Goal: Information Seeking & Learning: Learn about a topic

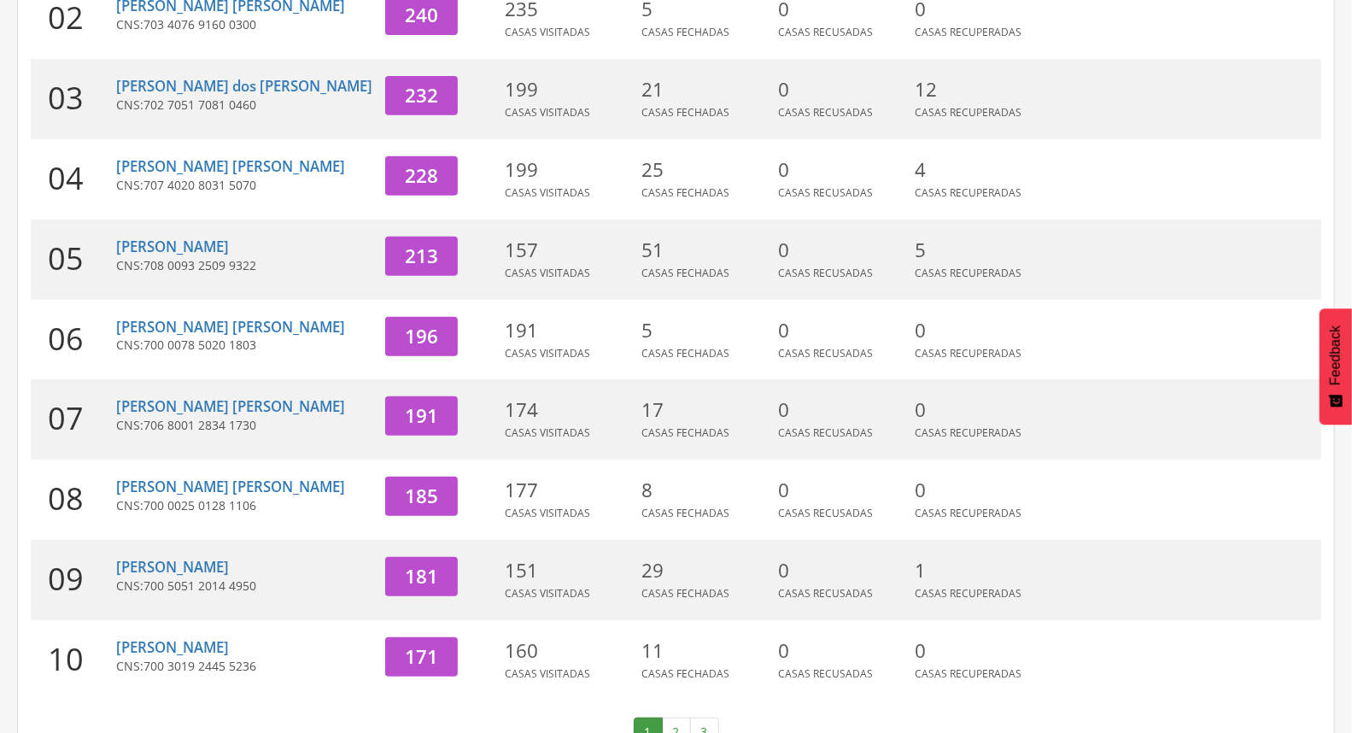
scroll to position [453, 0]
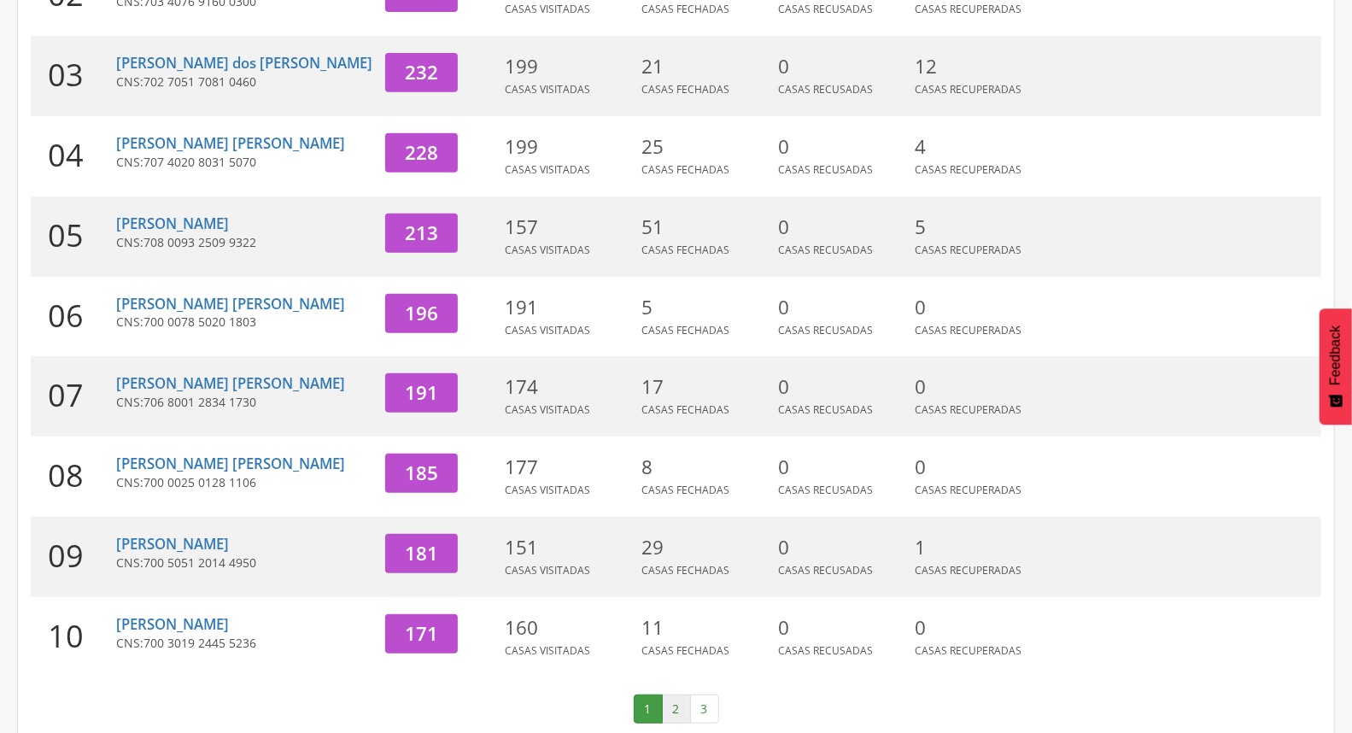
click at [679, 695] on link "2" at bounding box center [676, 709] width 29 height 29
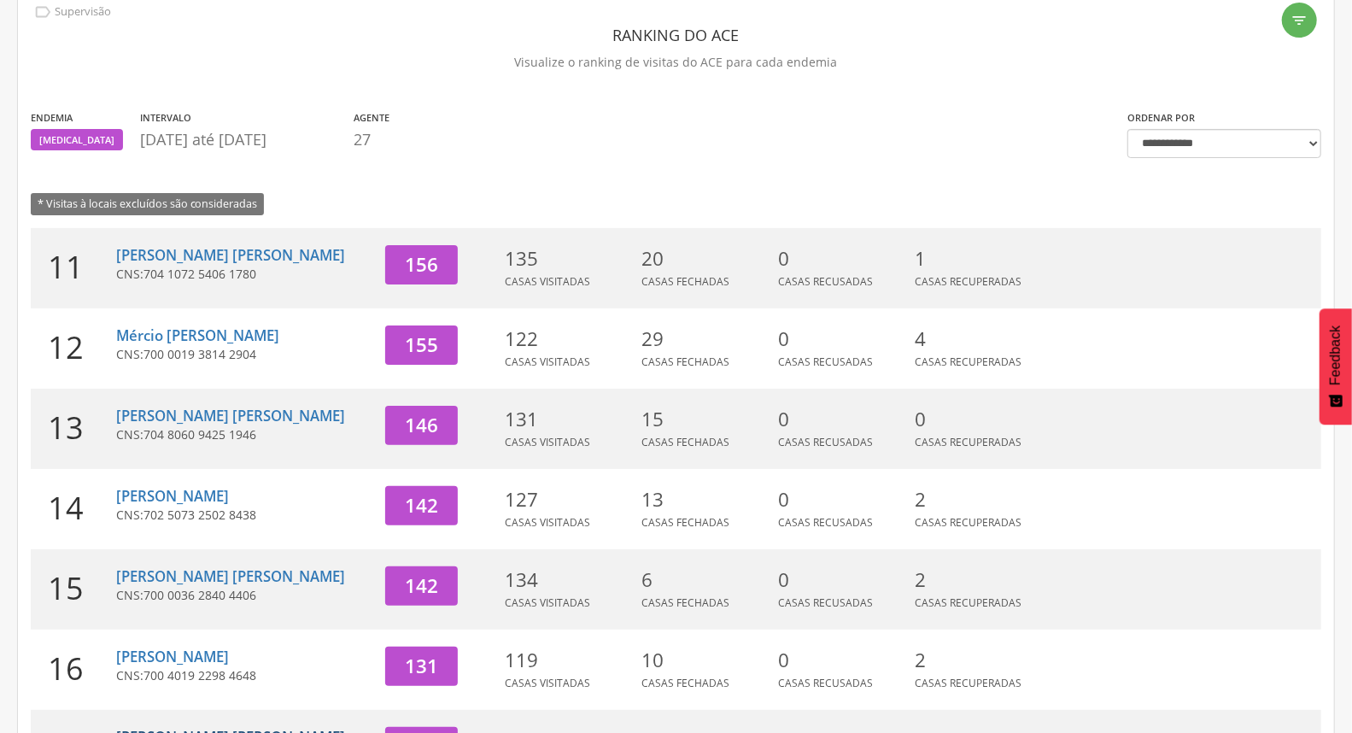
scroll to position [73, 0]
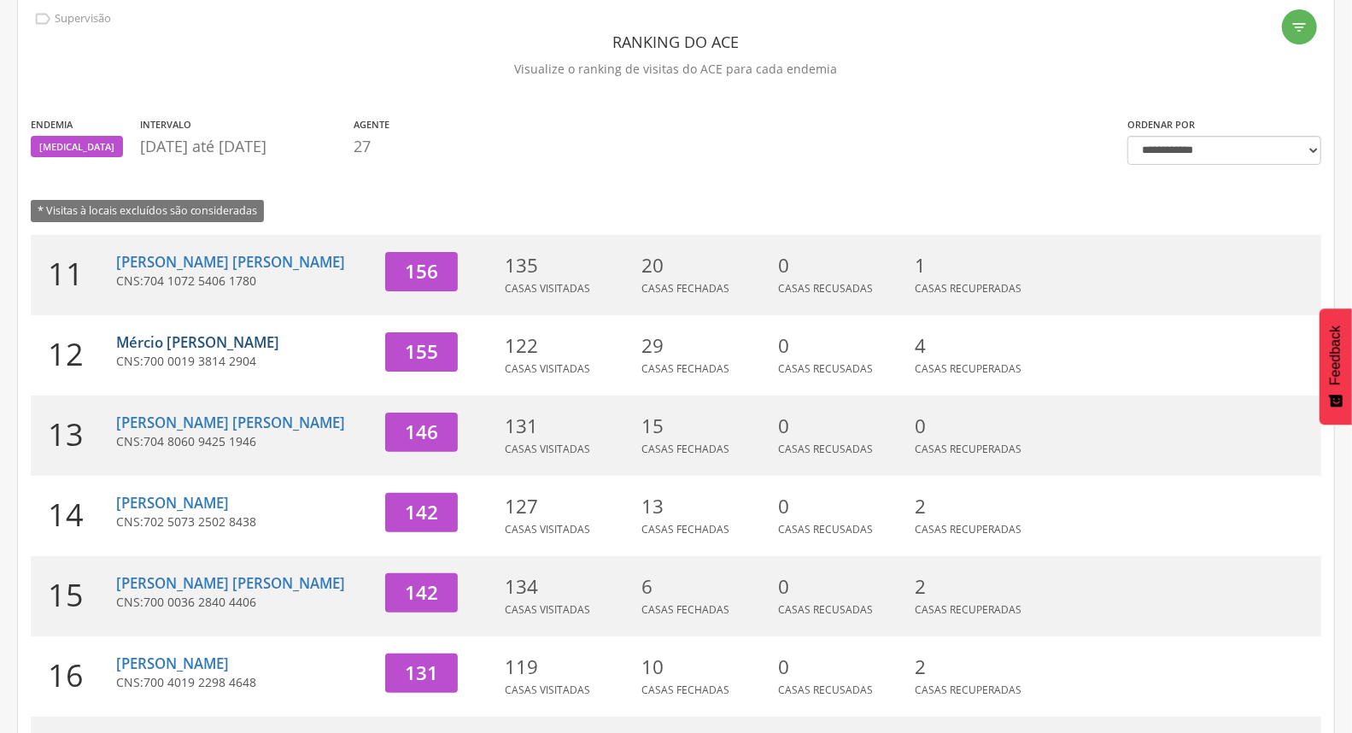
click at [200, 338] on link "Mércio [PERSON_NAME]" at bounding box center [197, 342] width 163 height 20
type input "**********"
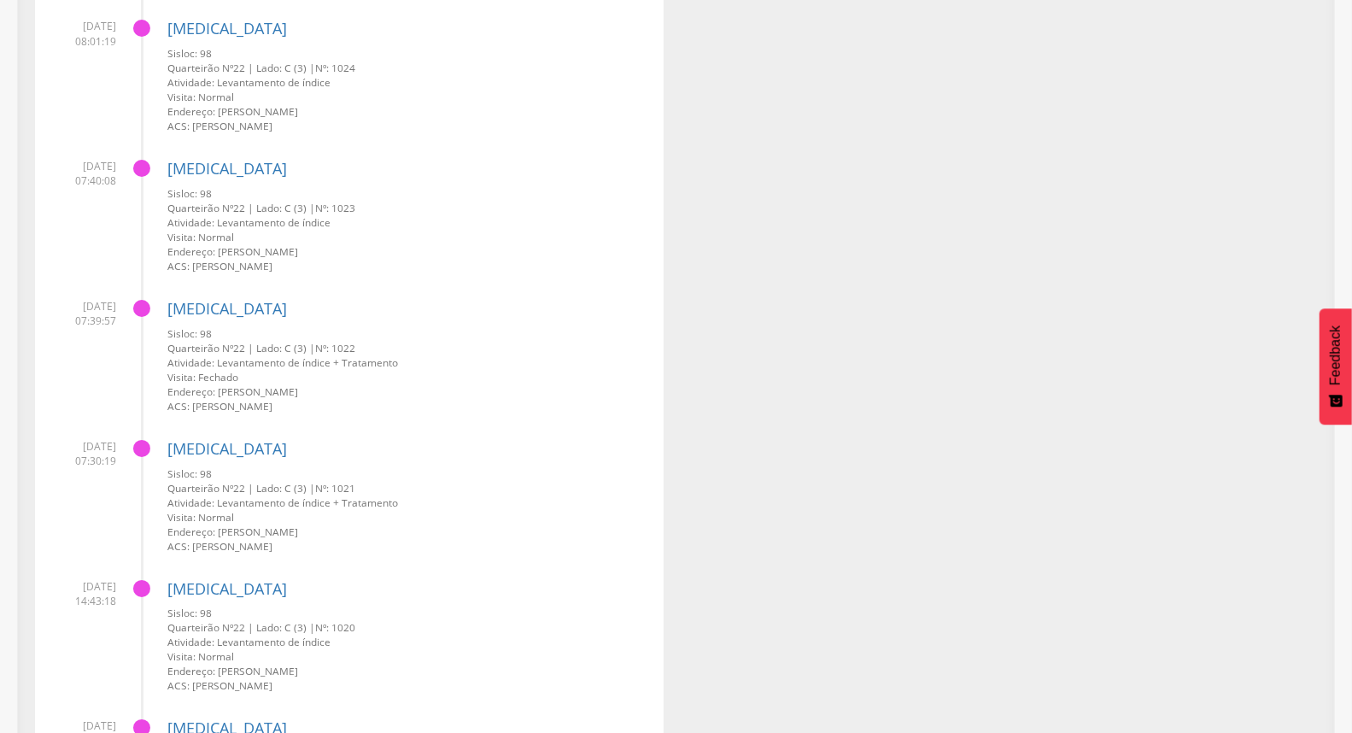
scroll to position [3942, 0]
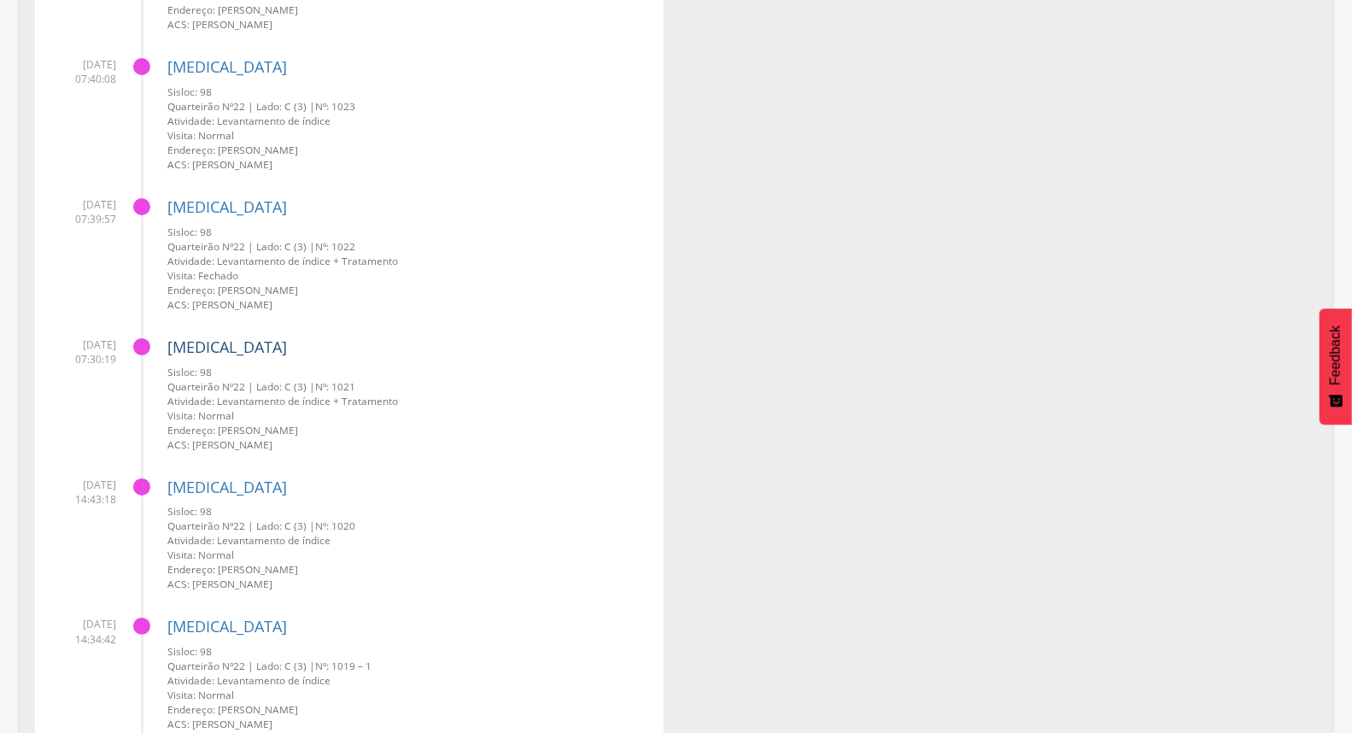
click at [185, 348] on link "[MEDICAL_DATA]" at bounding box center [227, 347] width 120 height 21
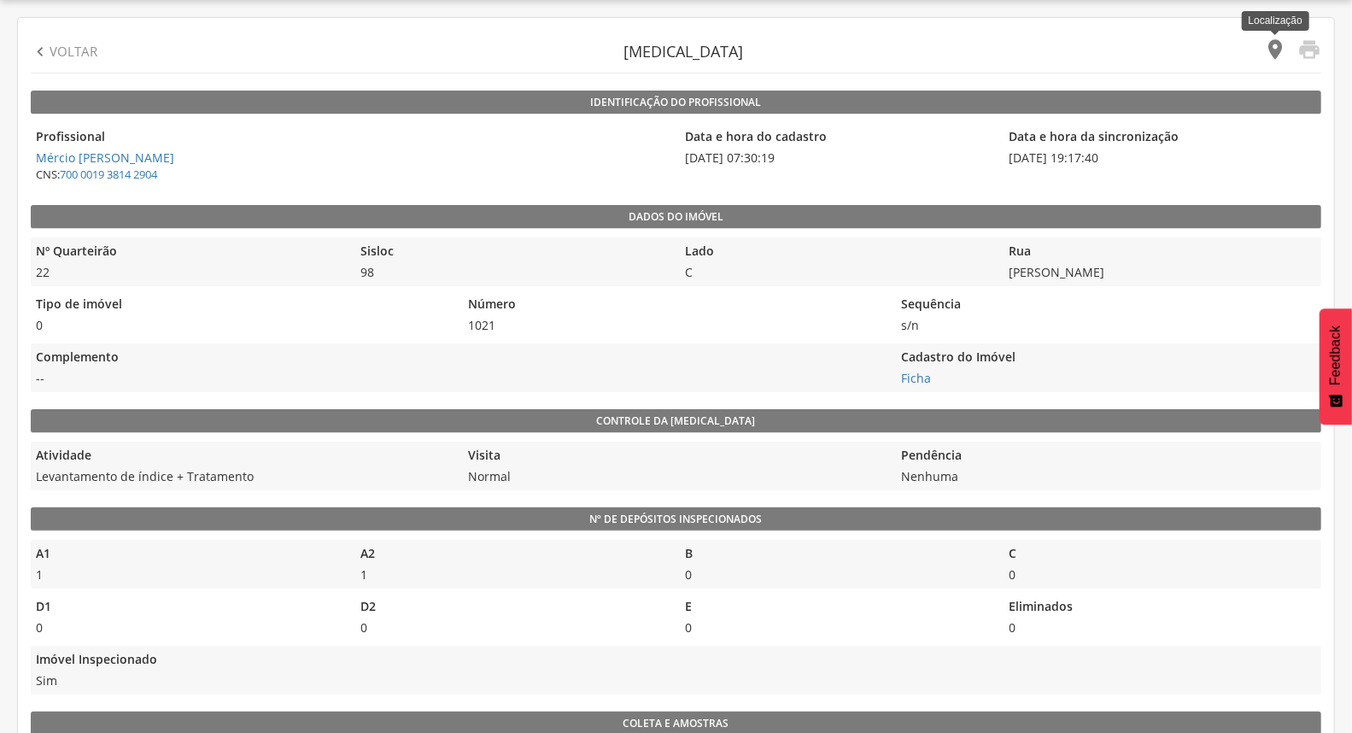
click at [1275, 44] on icon "" at bounding box center [1275, 50] width 24 height 24
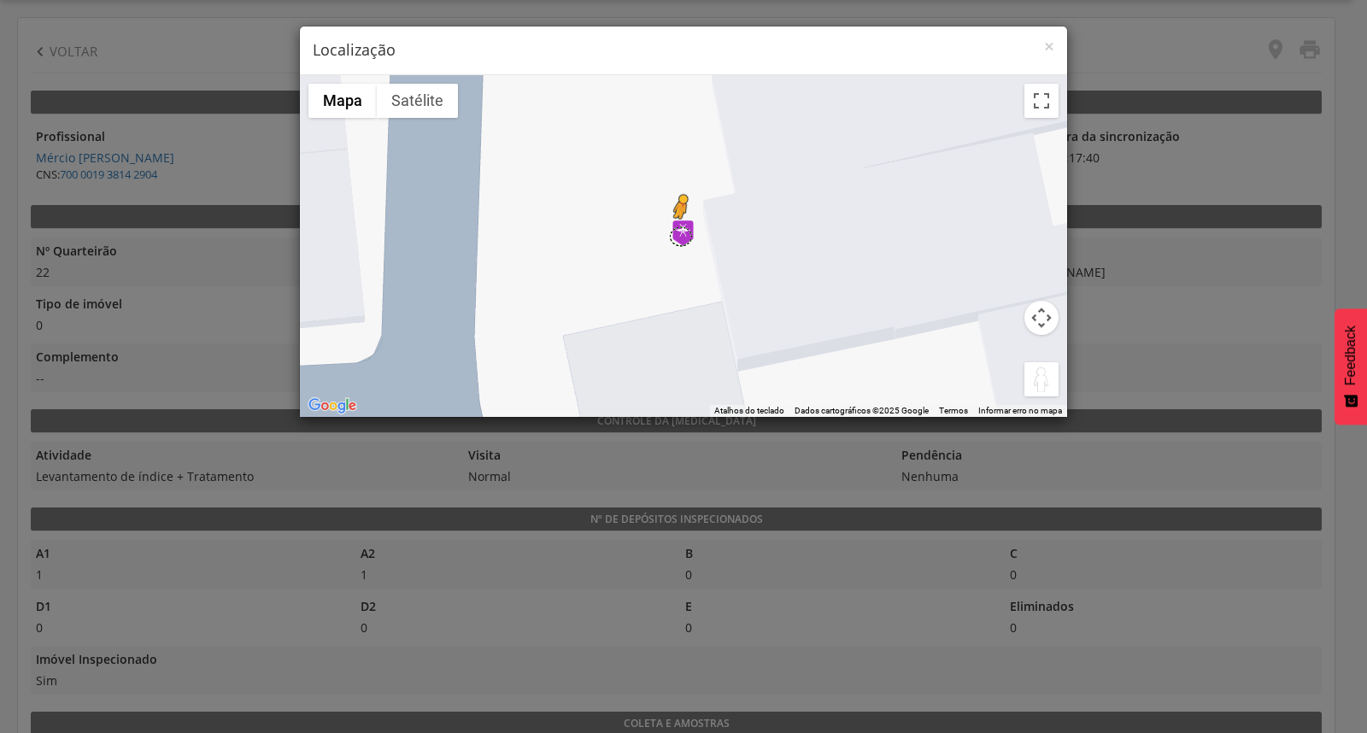
drag, startPoint x: 1023, startPoint y: 376, endPoint x: 671, endPoint y: 236, distance: 378.8
click at [671, 236] on div "Pressione as teclas Alt + Enter para ativar o recurso de arrastar com o teclado…" at bounding box center [683, 246] width 767 height 342
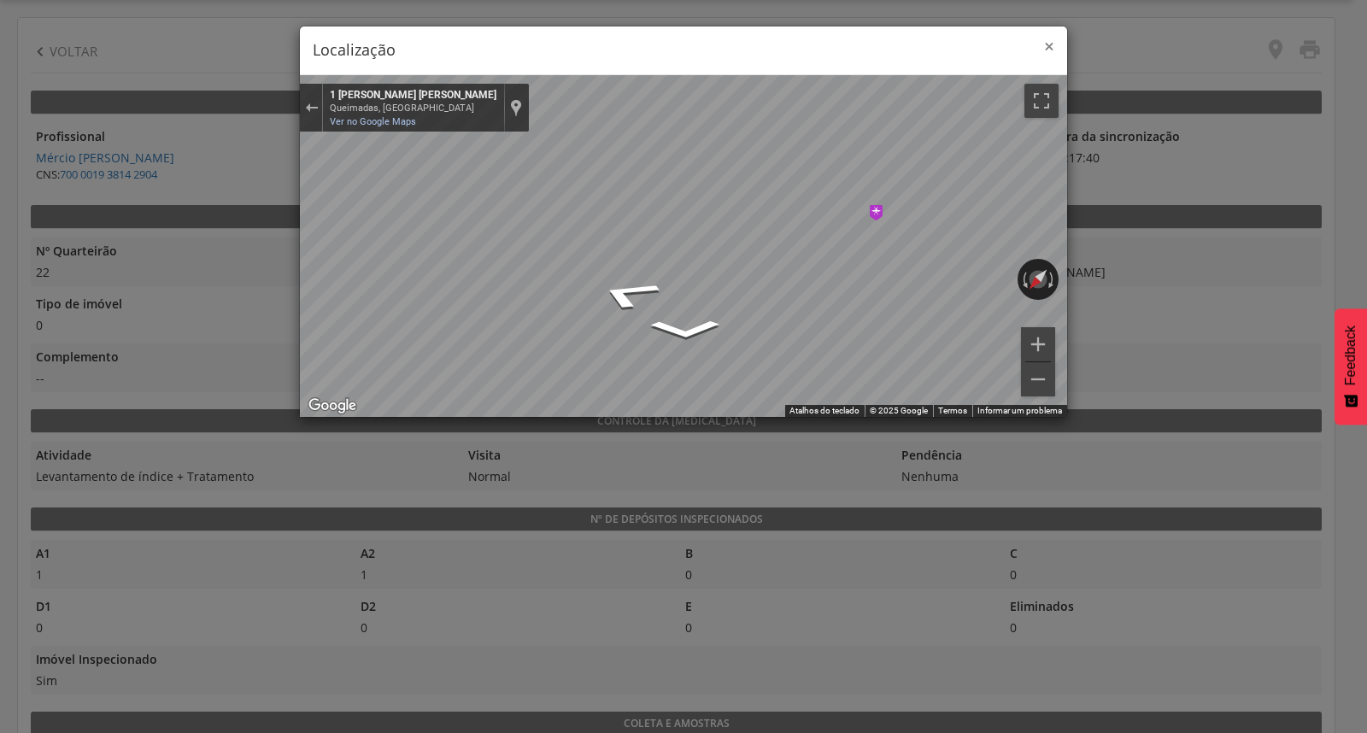
click at [1047, 45] on span "×" at bounding box center [1049, 46] width 10 height 24
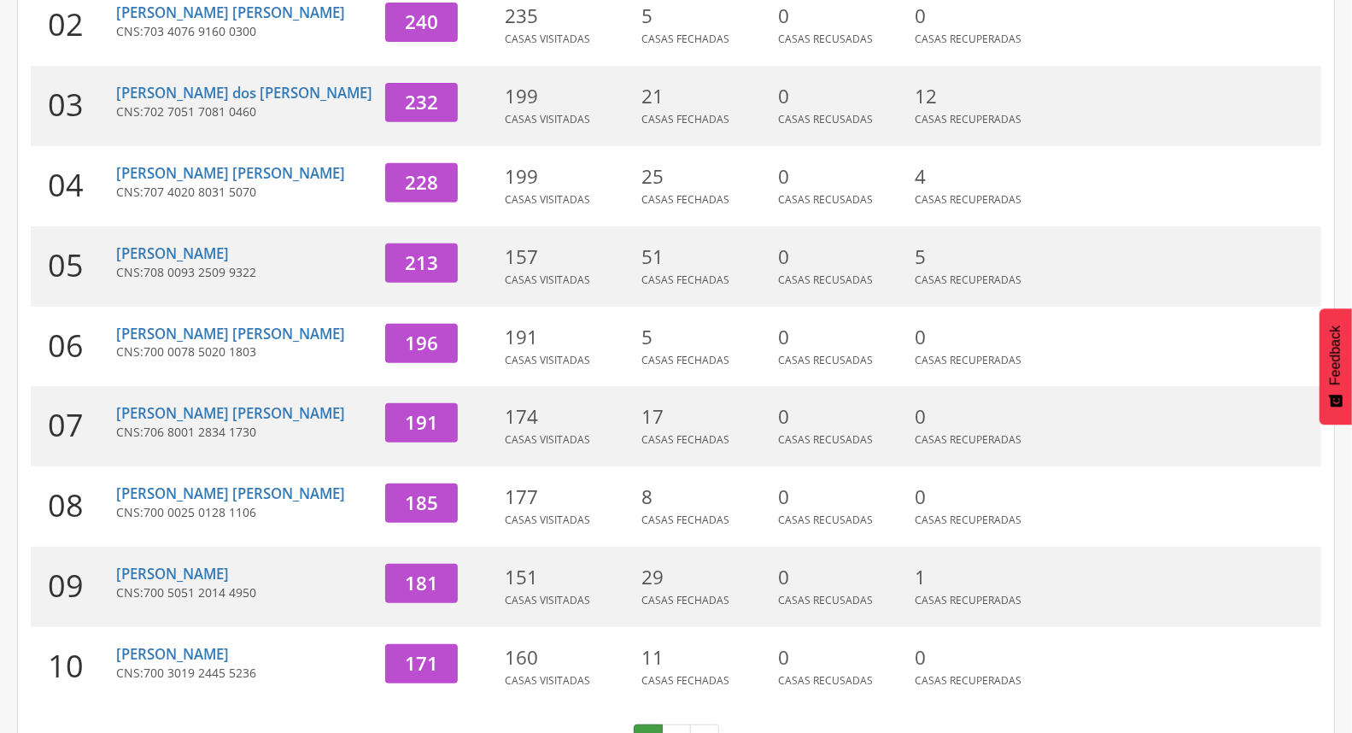
scroll to position [453, 0]
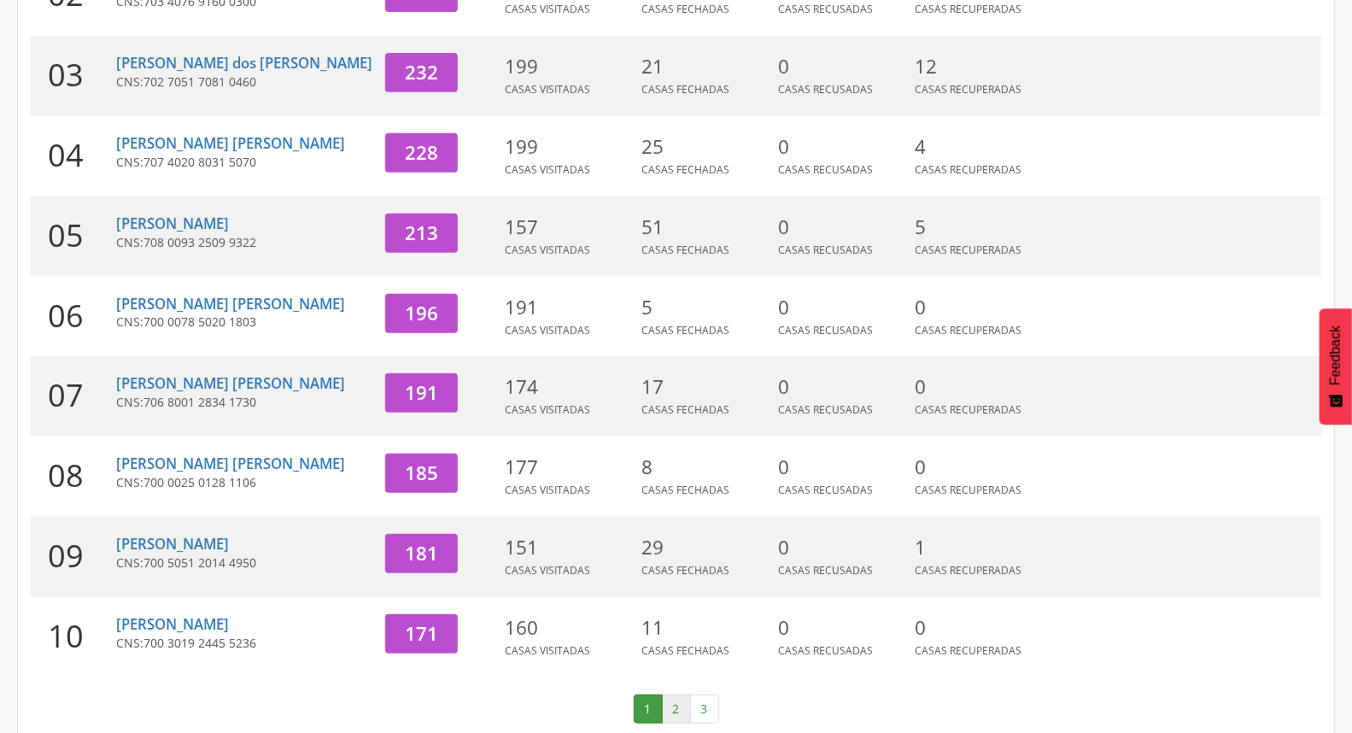
click at [676, 695] on link "2" at bounding box center [676, 709] width 29 height 29
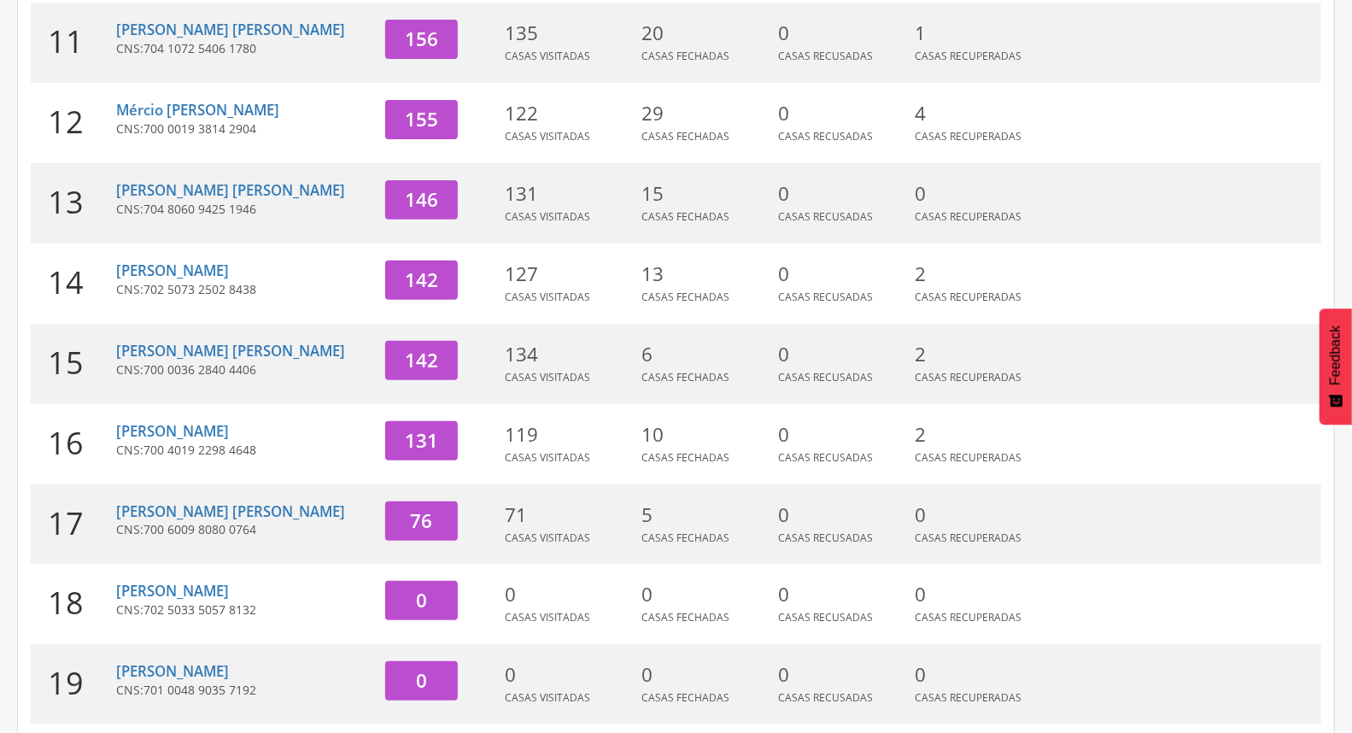
scroll to position [262, 0]
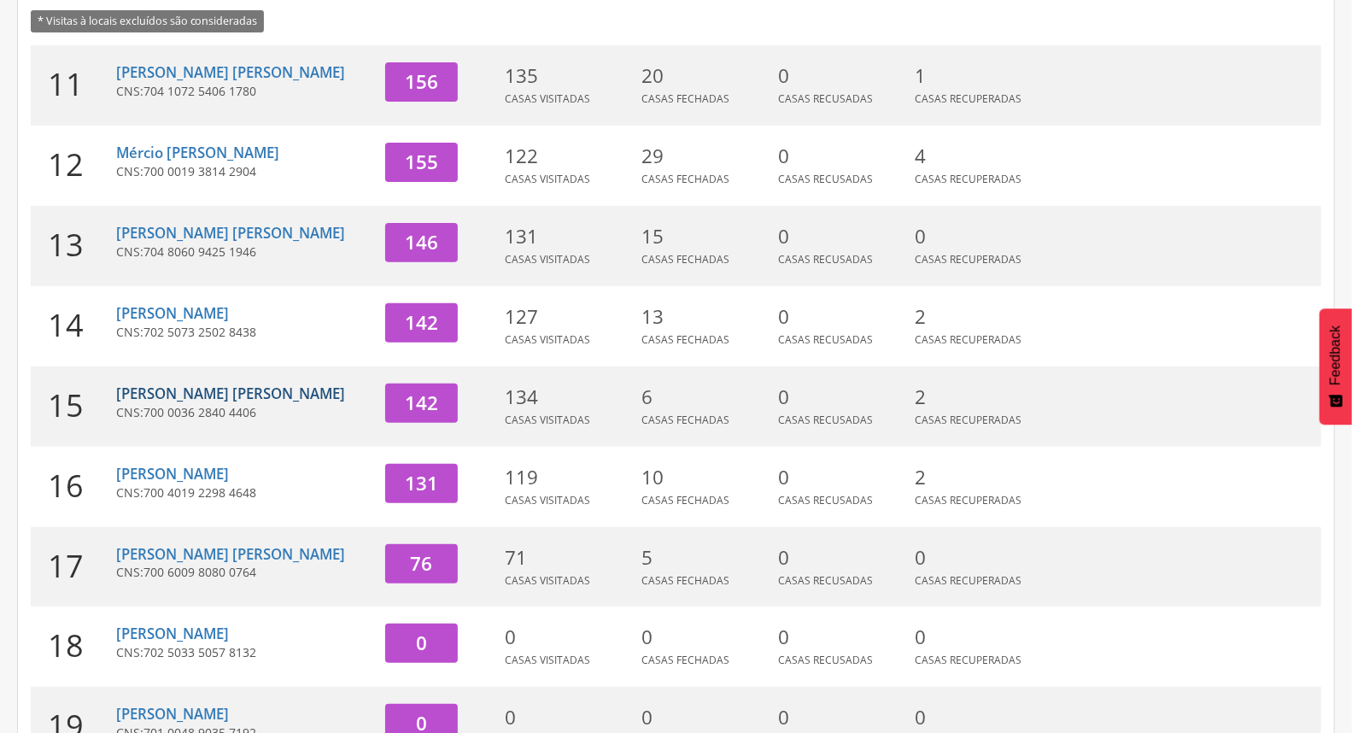
click at [219, 391] on link "[PERSON_NAME] [PERSON_NAME]" at bounding box center [230, 394] width 229 height 20
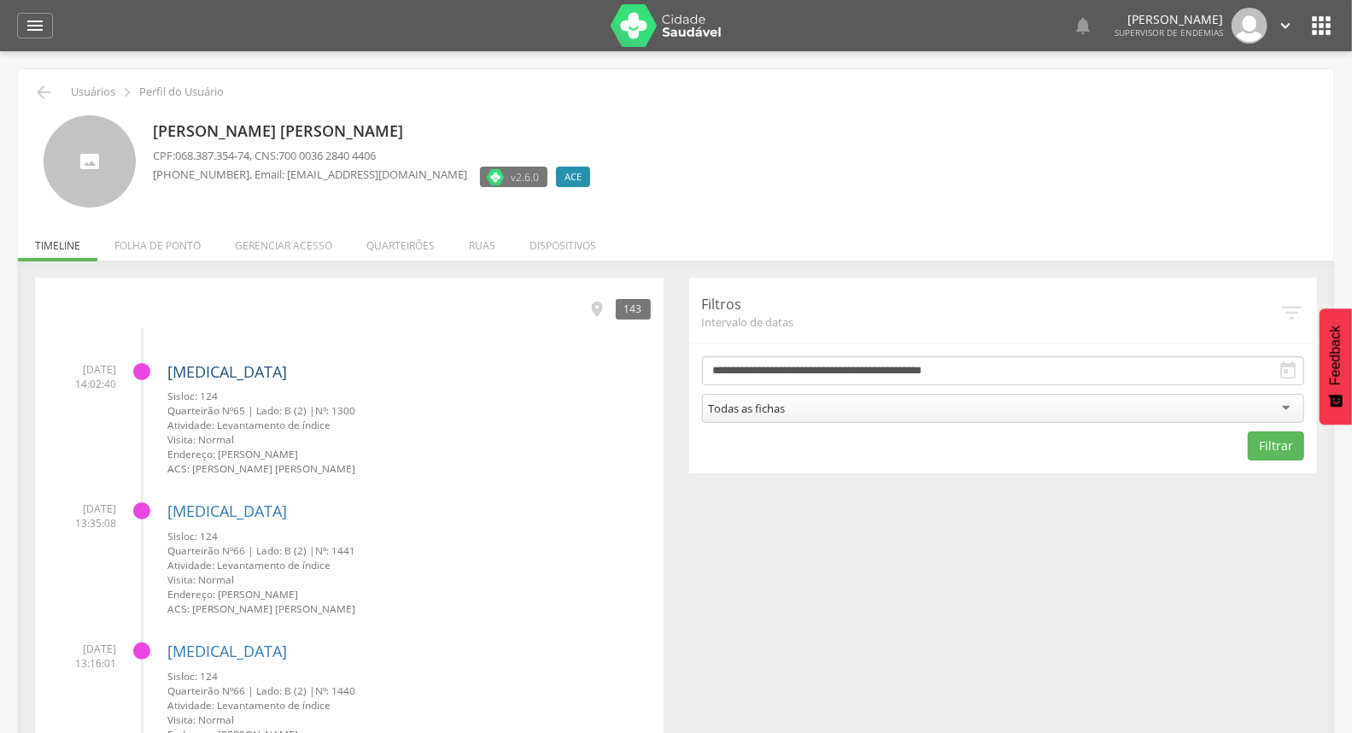
click at [200, 371] on link "[MEDICAL_DATA]" at bounding box center [227, 371] width 120 height 21
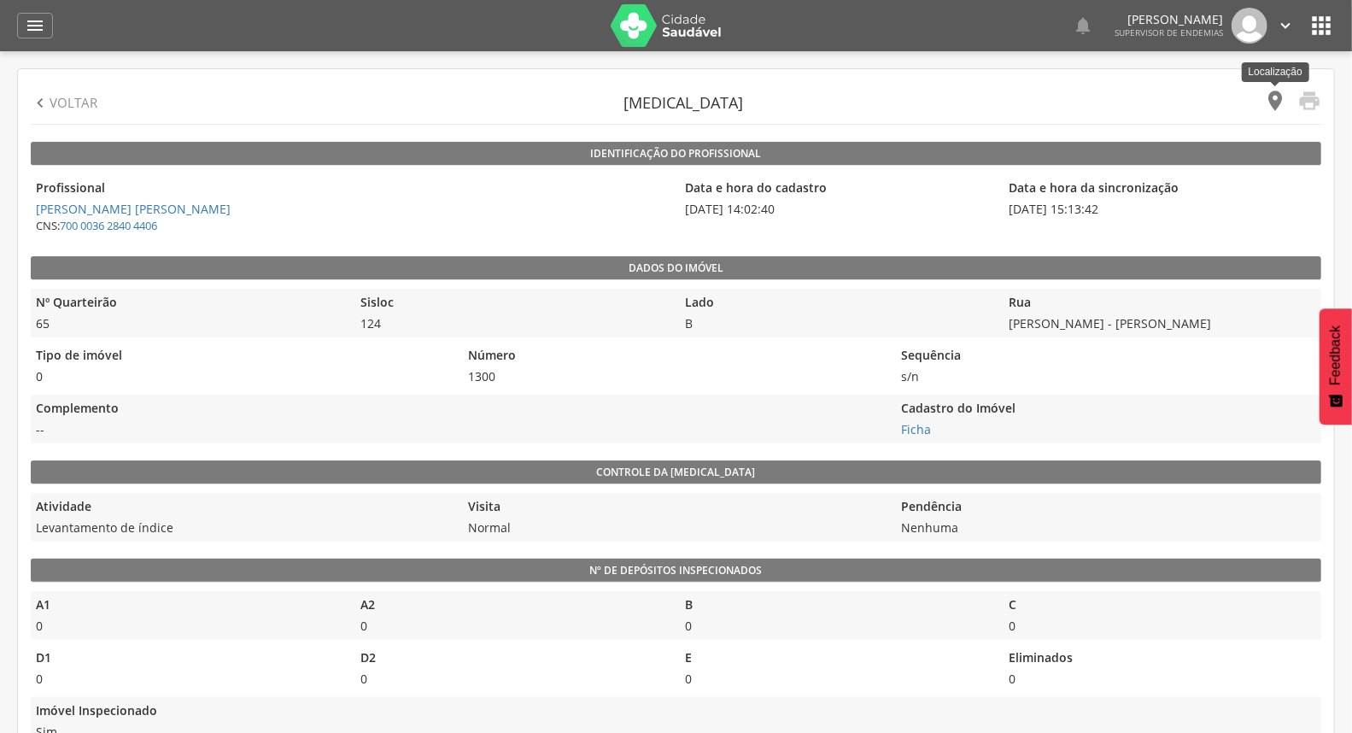
click at [1273, 97] on icon "" at bounding box center [1275, 101] width 24 height 24
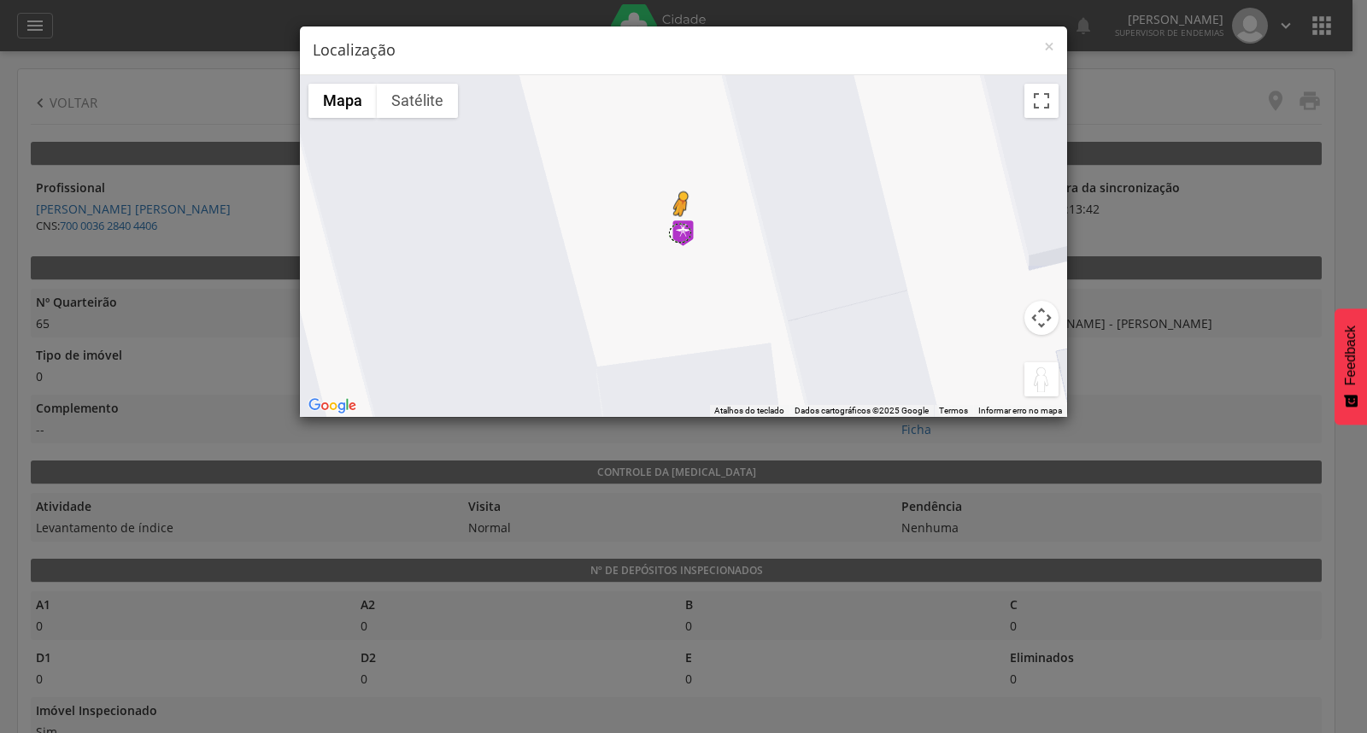
drag, startPoint x: 1040, startPoint y: 372, endPoint x: 676, endPoint y: 232, distance: 390.7
click at [676, 232] on div "Pressione as teclas Alt + Enter para ativar o recurso de arrastar com o teclado…" at bounding box center [683, 246] width 767 height 342
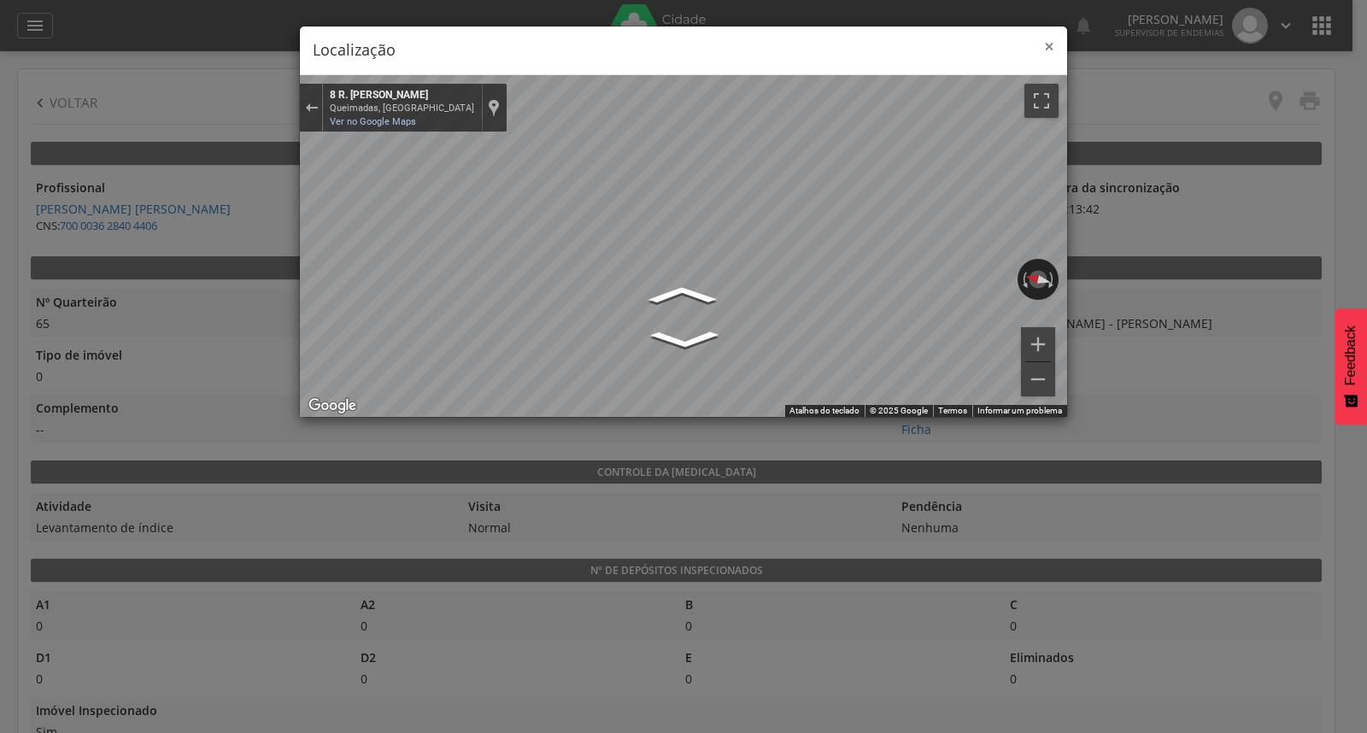
click at [1052, 41] on span "×" at bounding box center [1049, 46] width 10 height 24
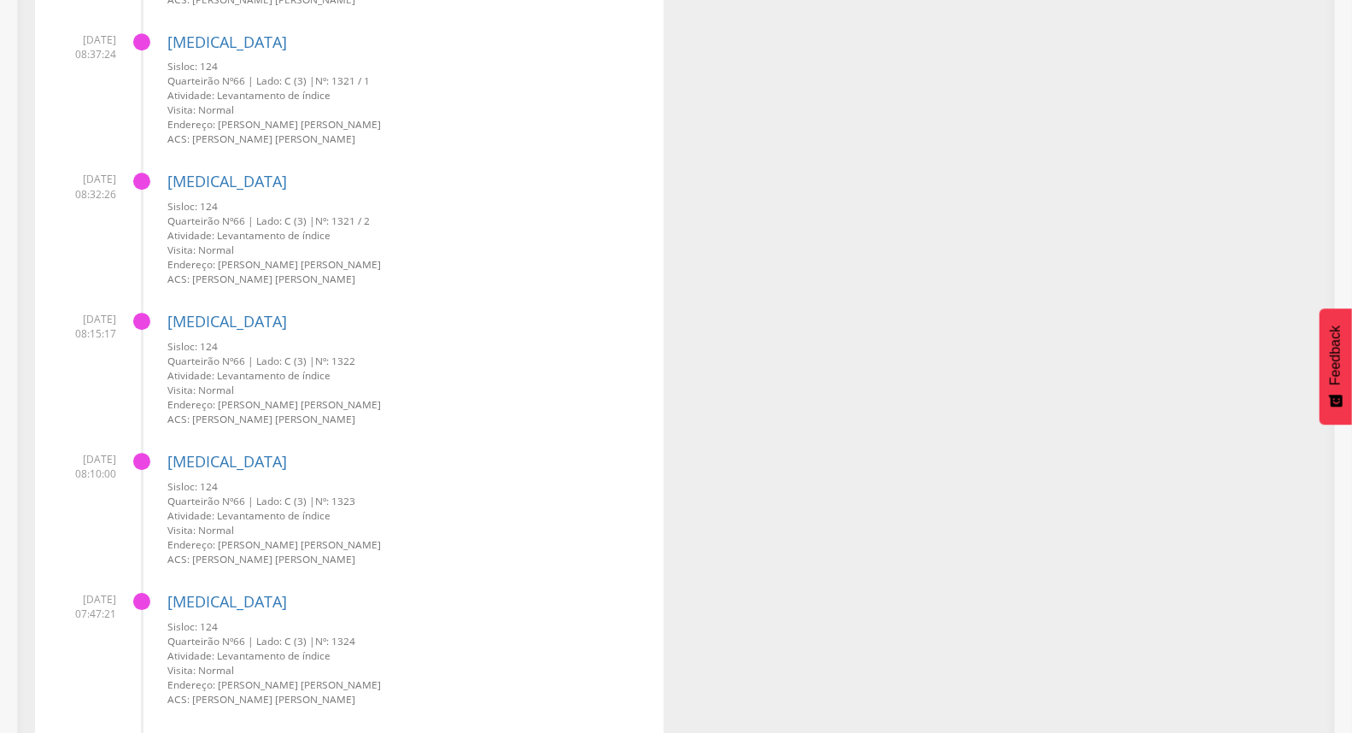
scroll to position [3227, 0]
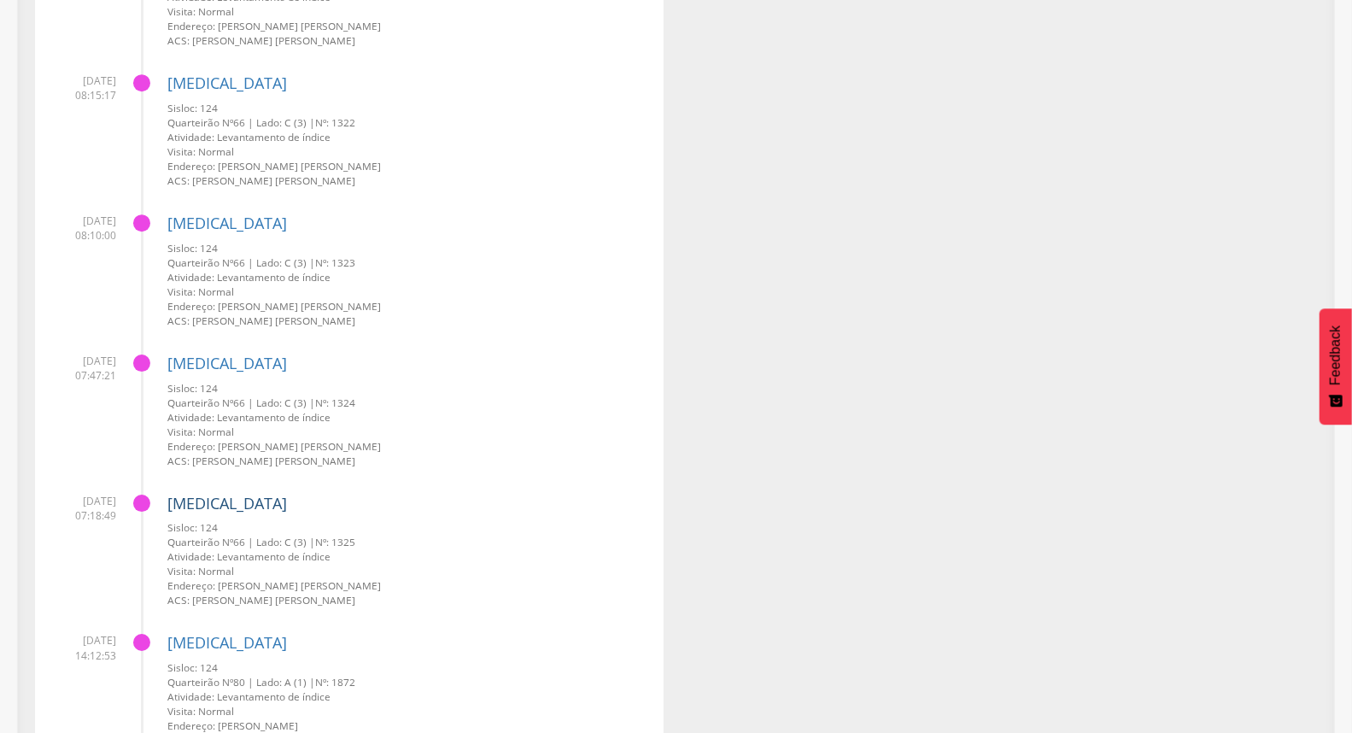
click at [197, 495] on link "[MEDICAL_DATA]" at bounding box center [227, 503] width 120 height 21
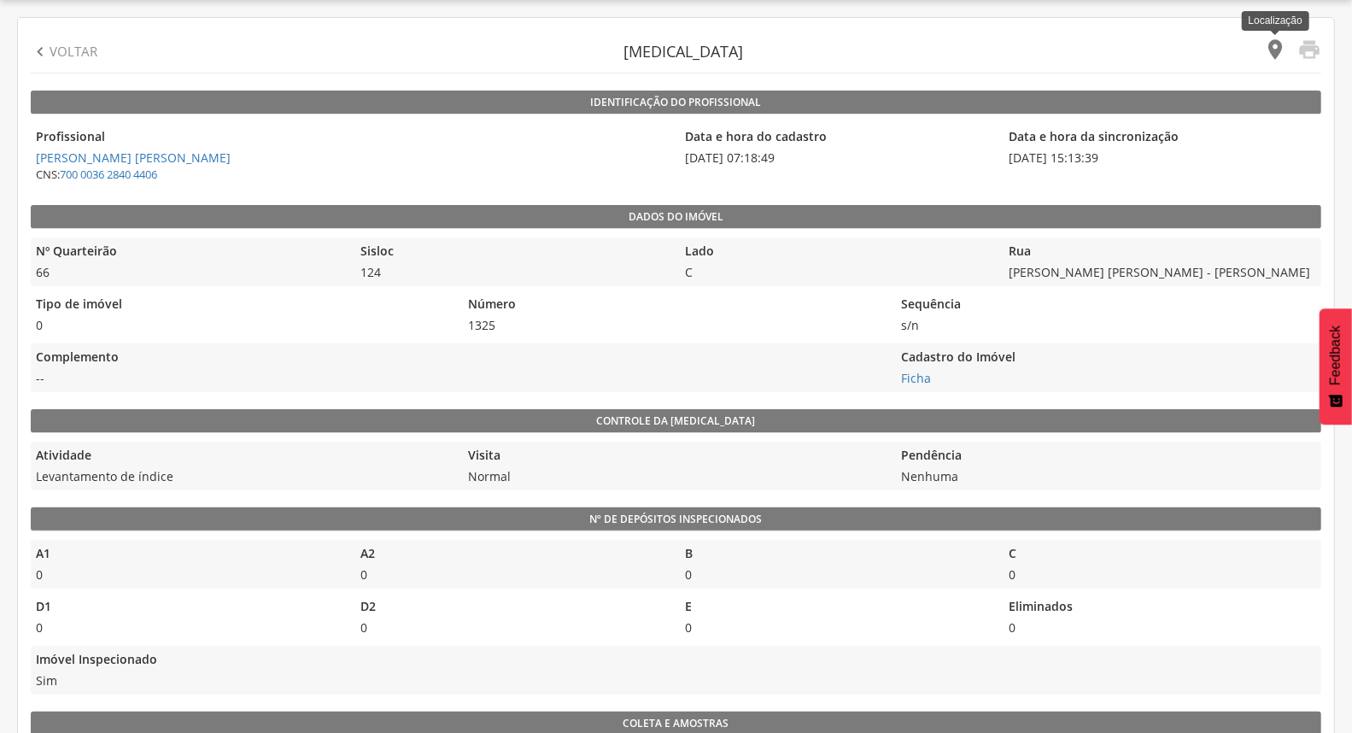
click at [1270, 45] on icon "" at bounding box center [1275, 50] width 24 height 24
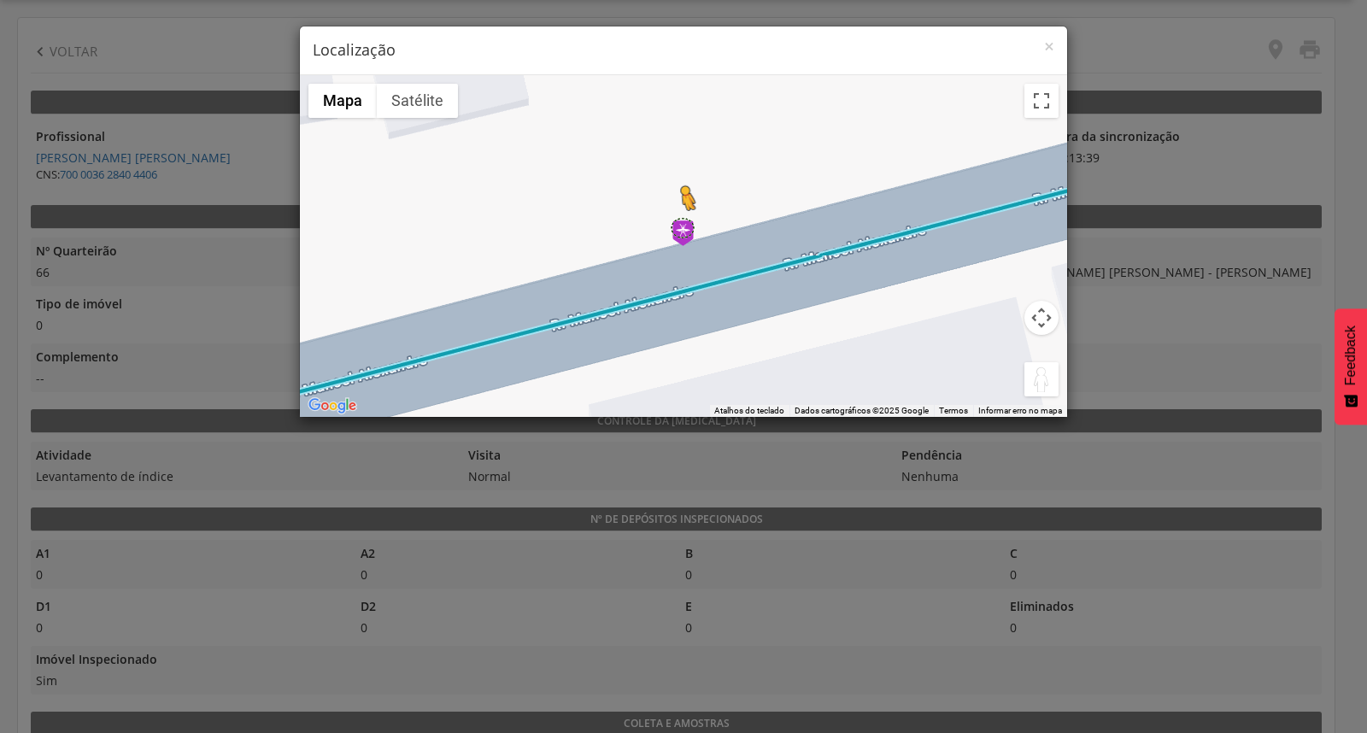
drag, startPoint x: 1026, startPoint y: 368, endPoint x: 680, endPoint y: 226, distance: 373.9
click at [680, 226] on div "Pressione as teclas Alt + Enter para ativar o recurso de arrastar com o teclado…" at bounding box center [683, 246] width 767 height 342
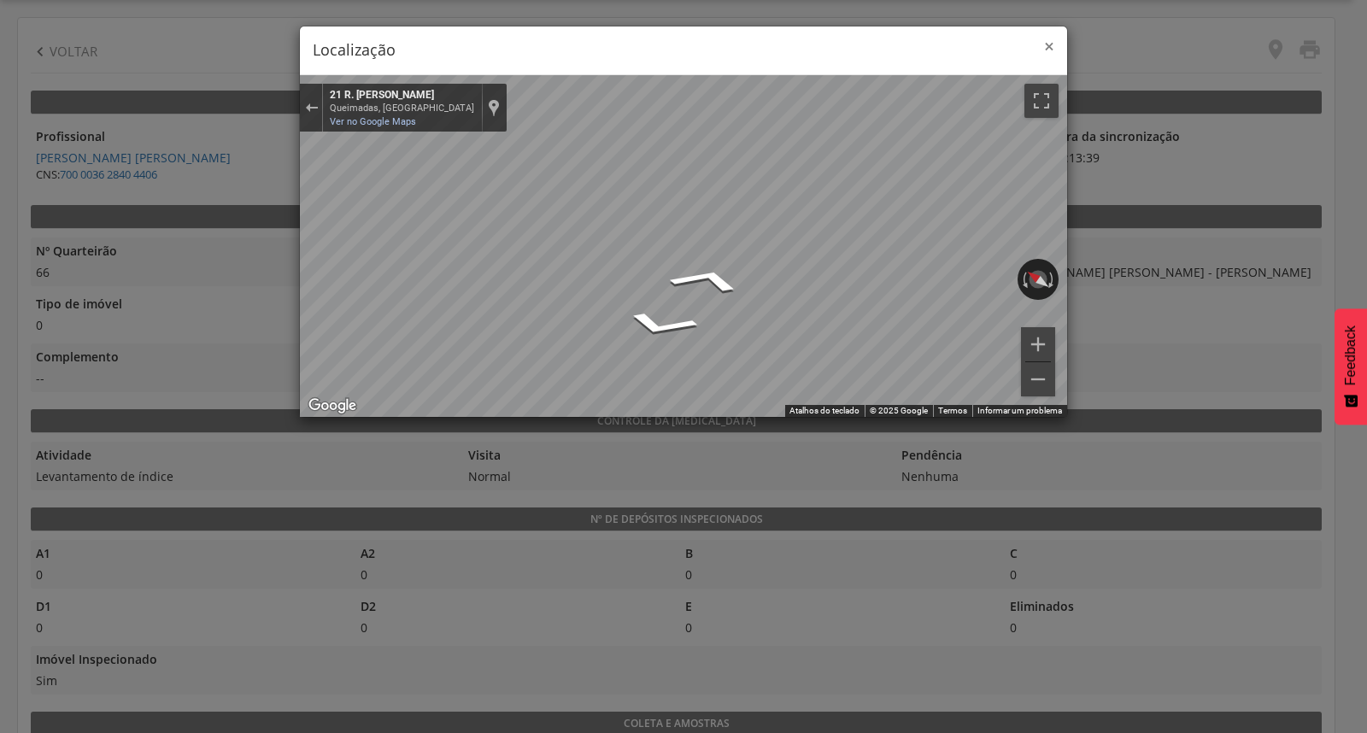
click at [1047, 43] on span "×" at bounding box center [1049, 46] width 10 height 24
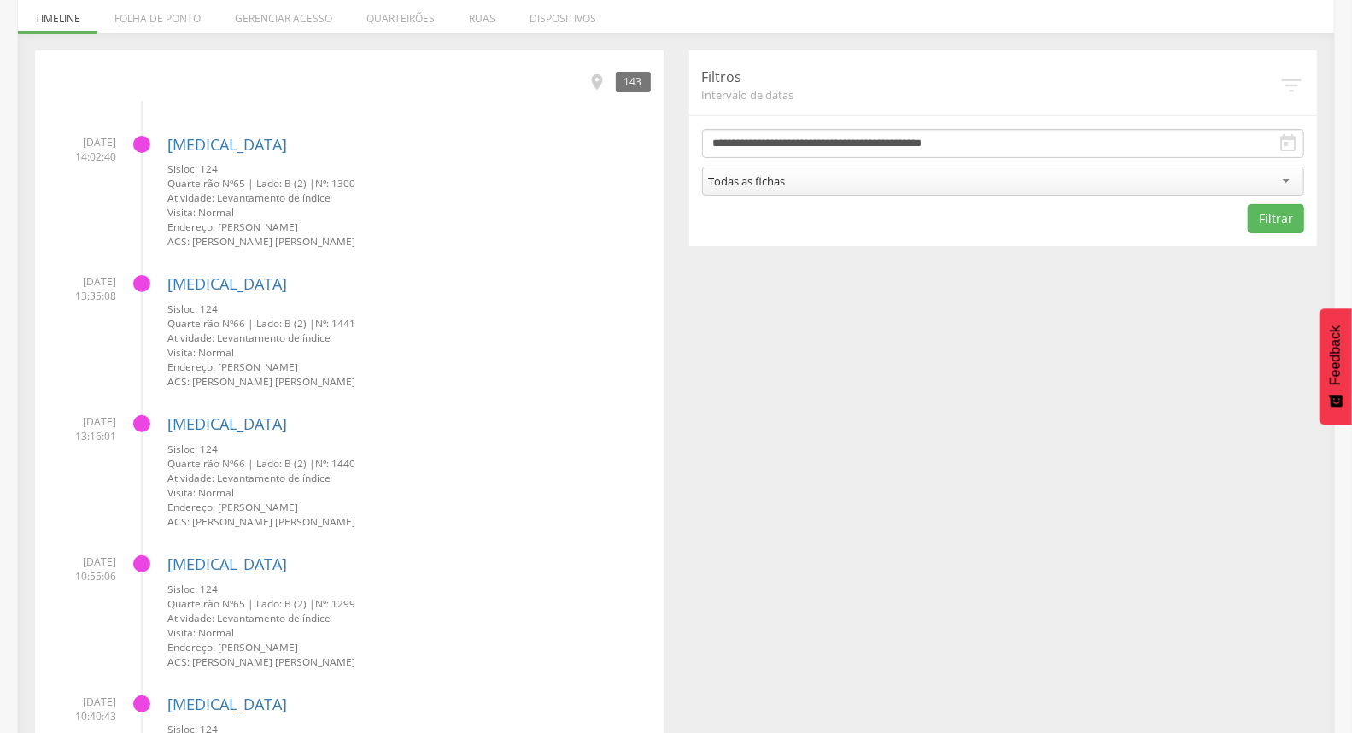
scroll to position [132, 0]
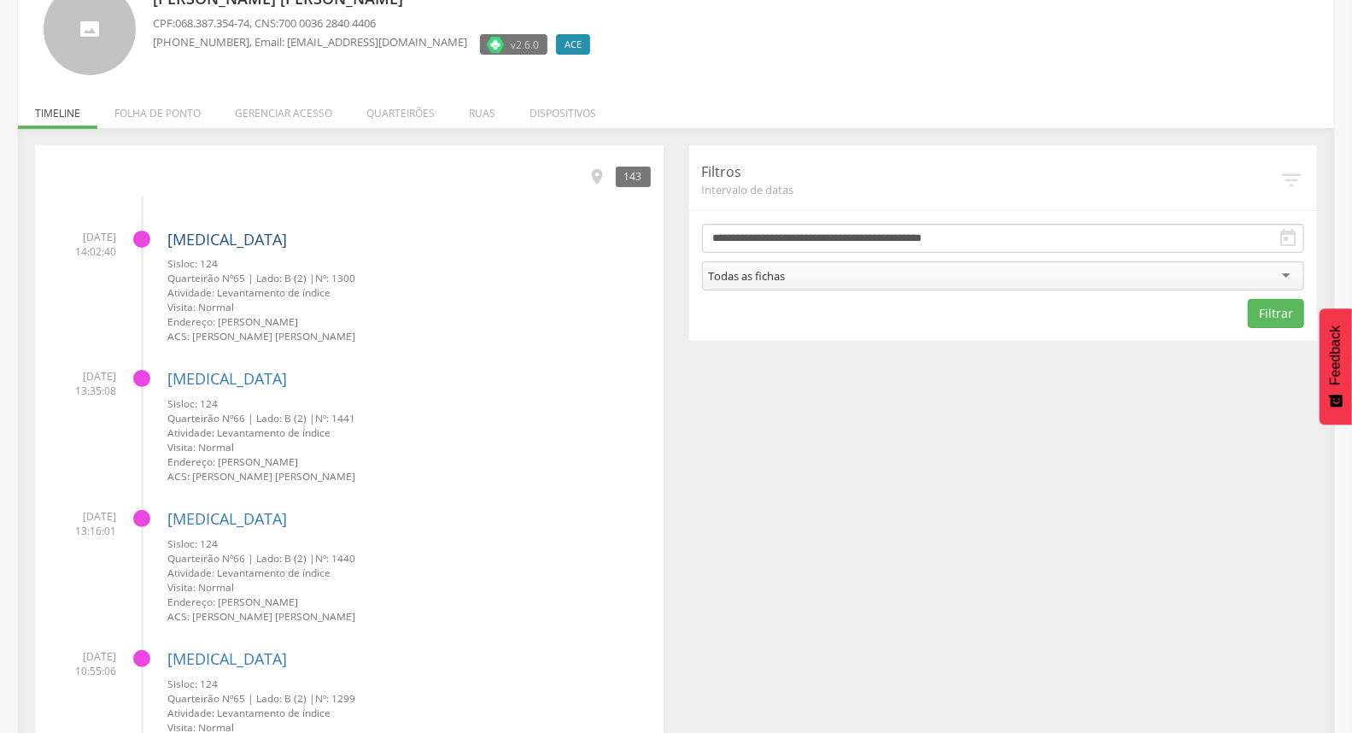
click at [186, 240] on link "[MEDICAL_DATA]" at bounding box center [227, 239] width 120 height 21
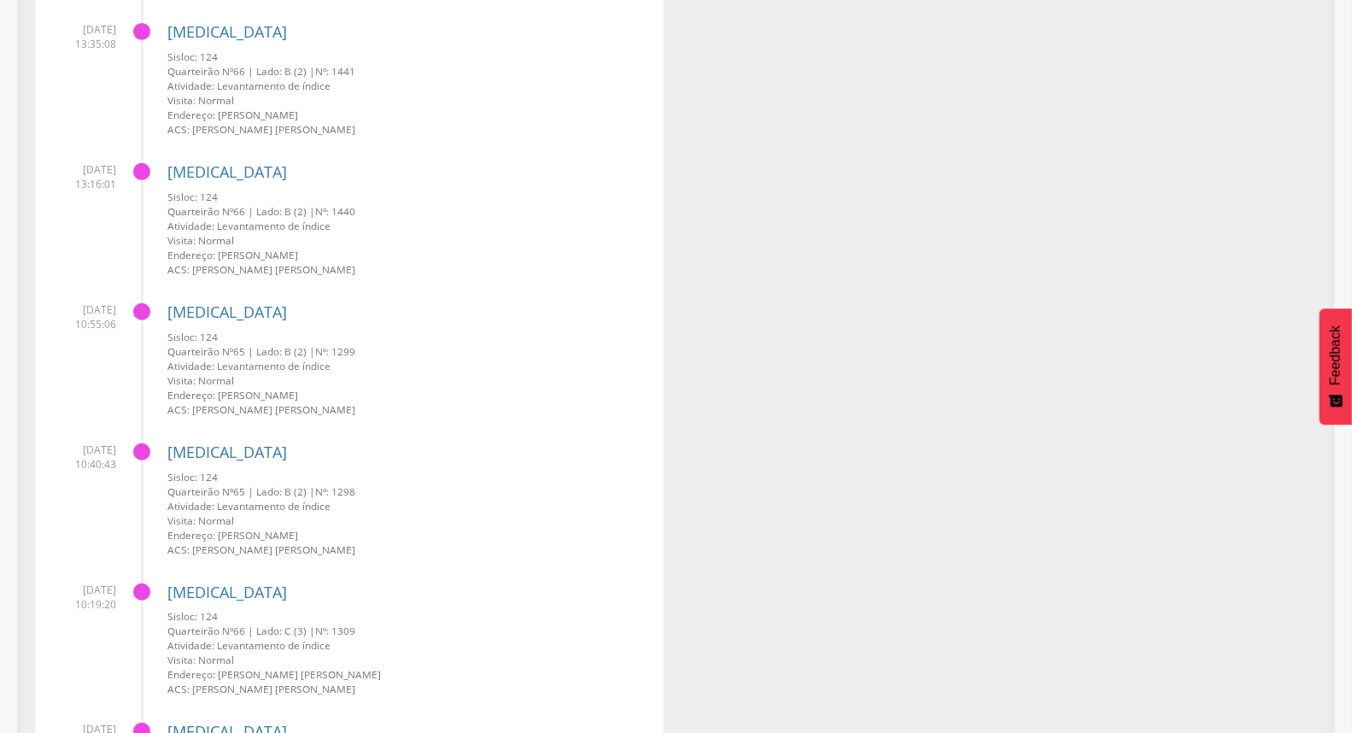
scroll to position [513, 0]
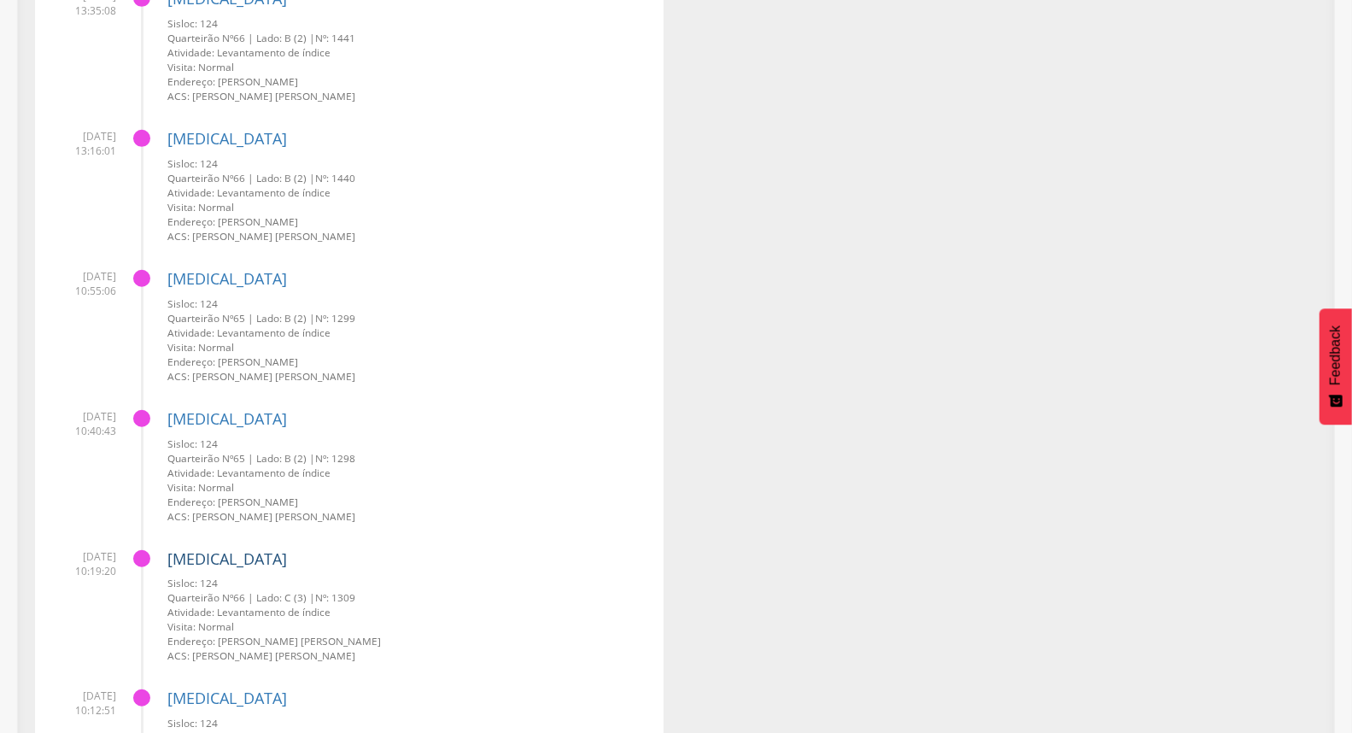
click at [192, 557] on link "[MEDICAL_DATA]" at bounding box center [227, 558] width 120 height 21
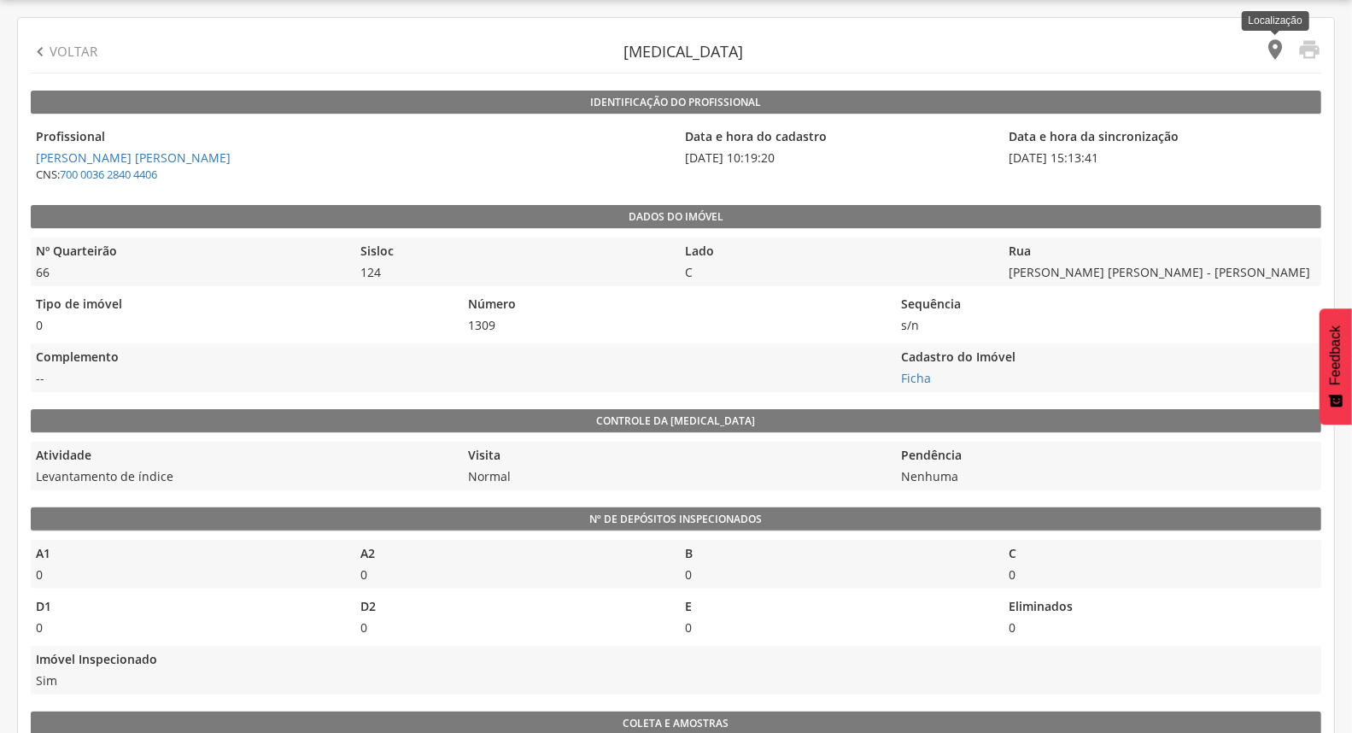
click at [1275, 45] on icon "" at bounding box center [1275, 50] width 24 height 24
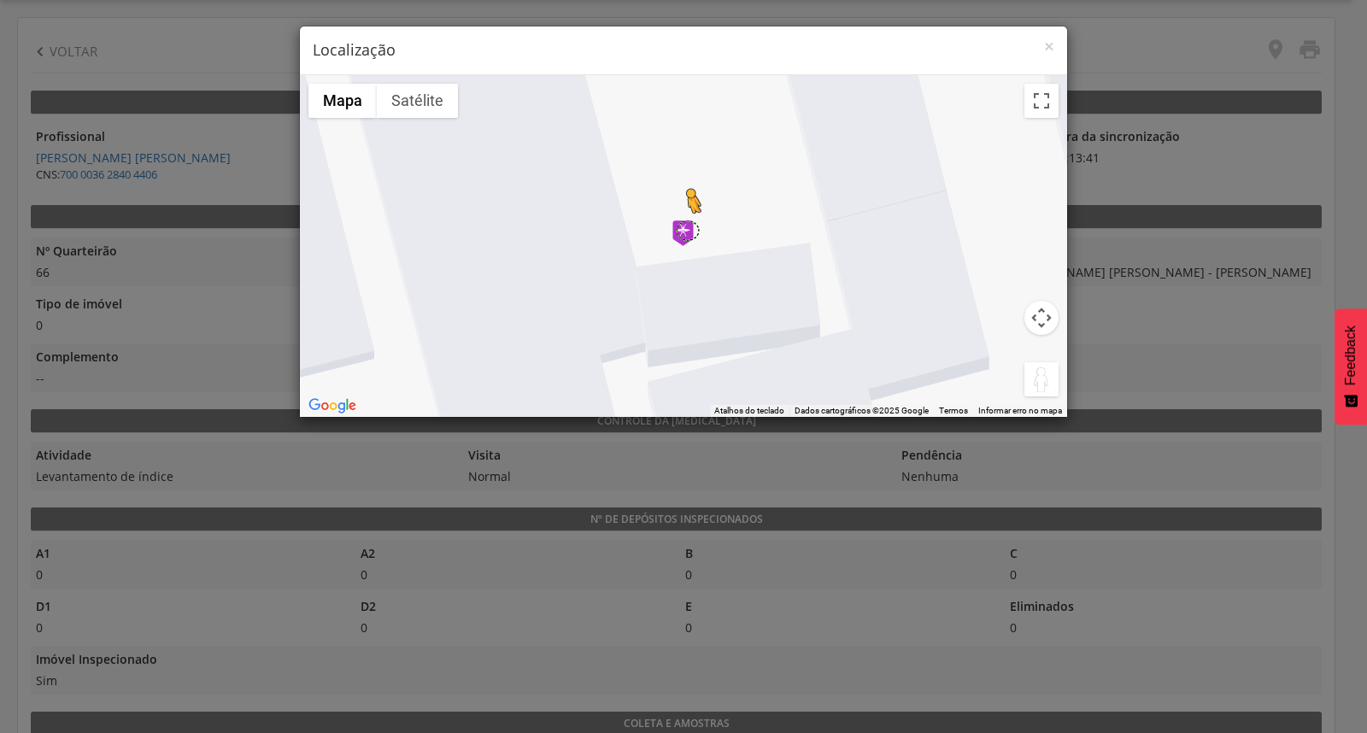
drag, startPoint x: 1043, startPoint y: 372, endPoint x: 685, endPoint y: 231, distance: 385.0
click at [685, 231] on div "Pressione as teclas Alt + Enter para ativar o recurso de arrastar com o teclado…" at bounding box center [683, 246] width 767 height 342
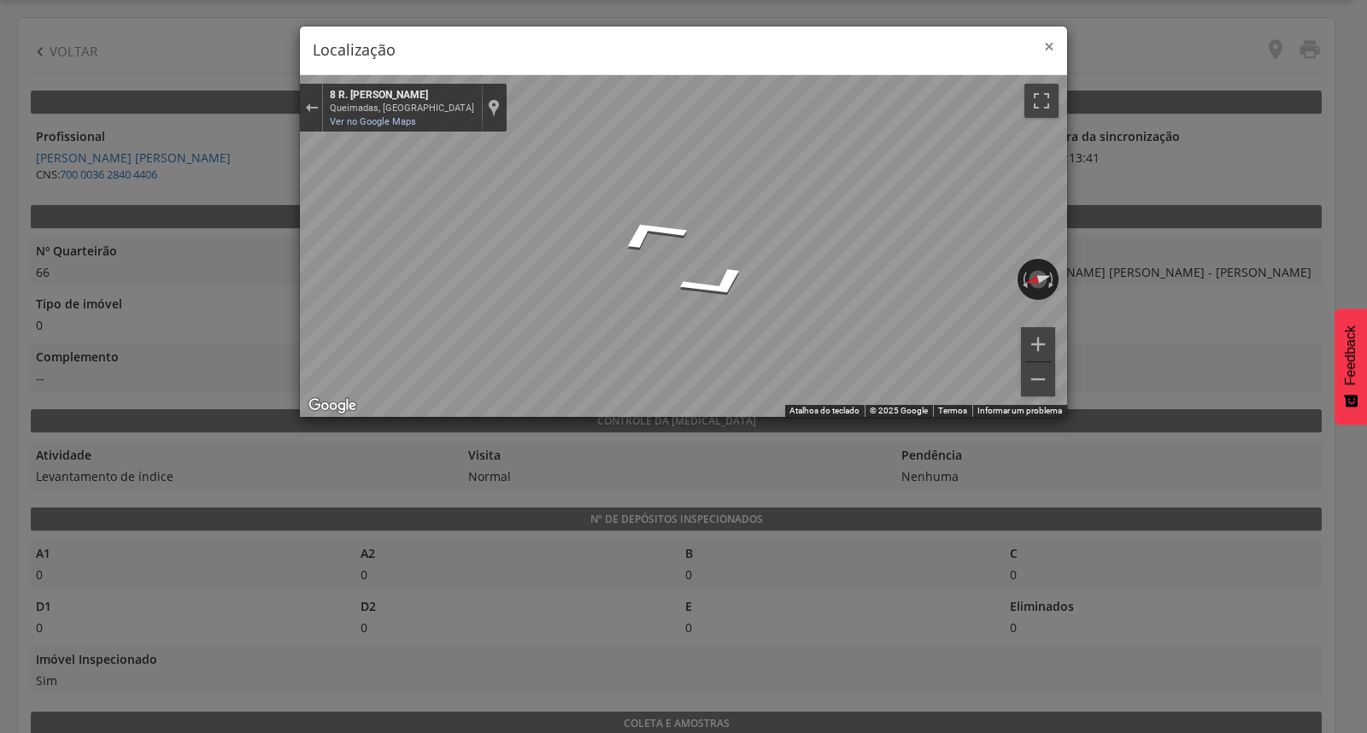
click at [1052, 43] on span "×" at bounding box center [1049, 46] width 10 height 24
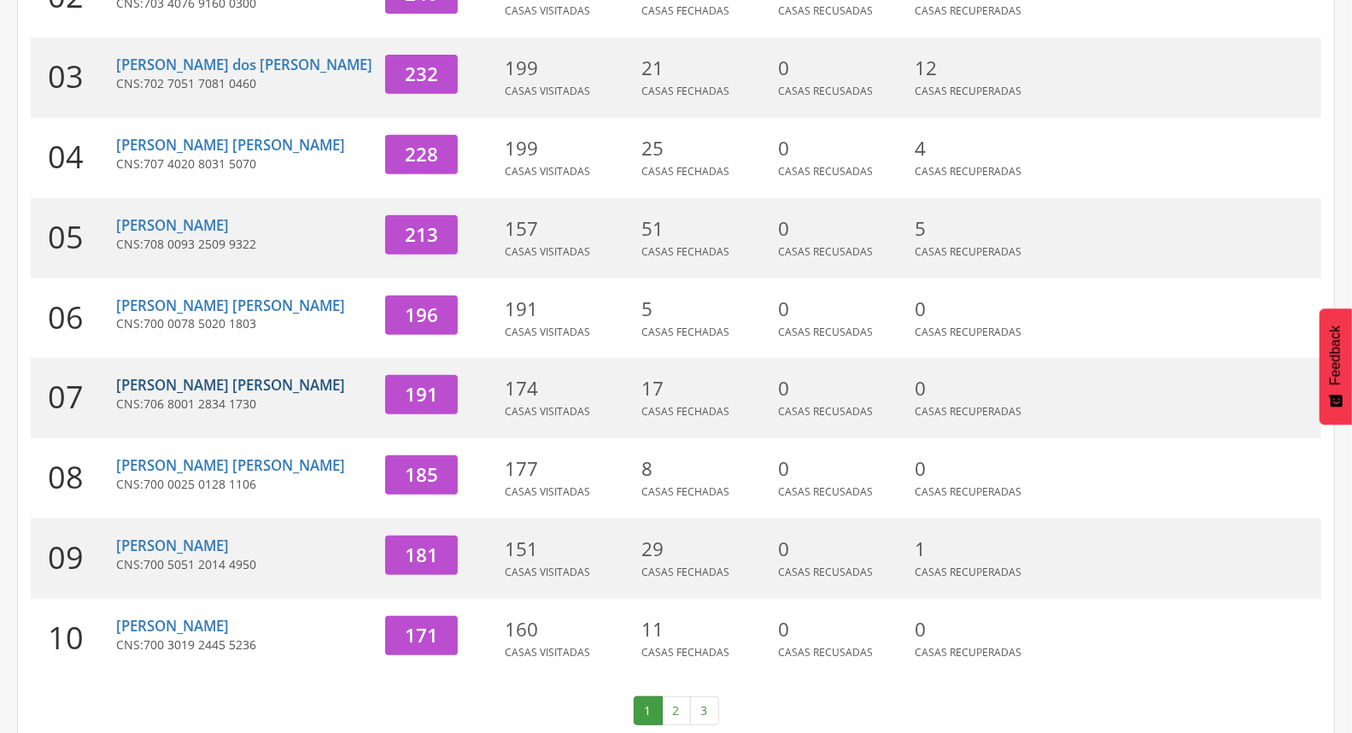
scroll to position [453, 0]
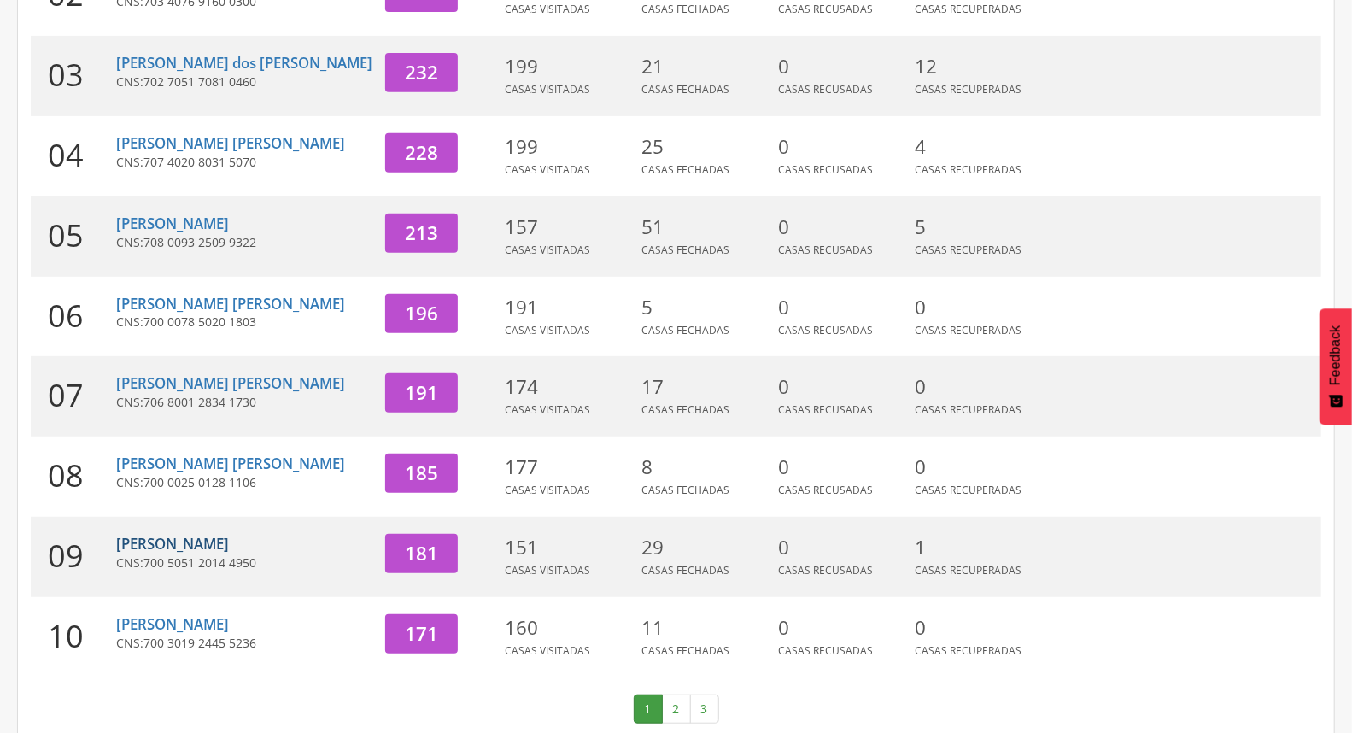
click at [173, 534] on link "[PERSON_NAME]" at bounding box center [172, 544] width 113 height 20
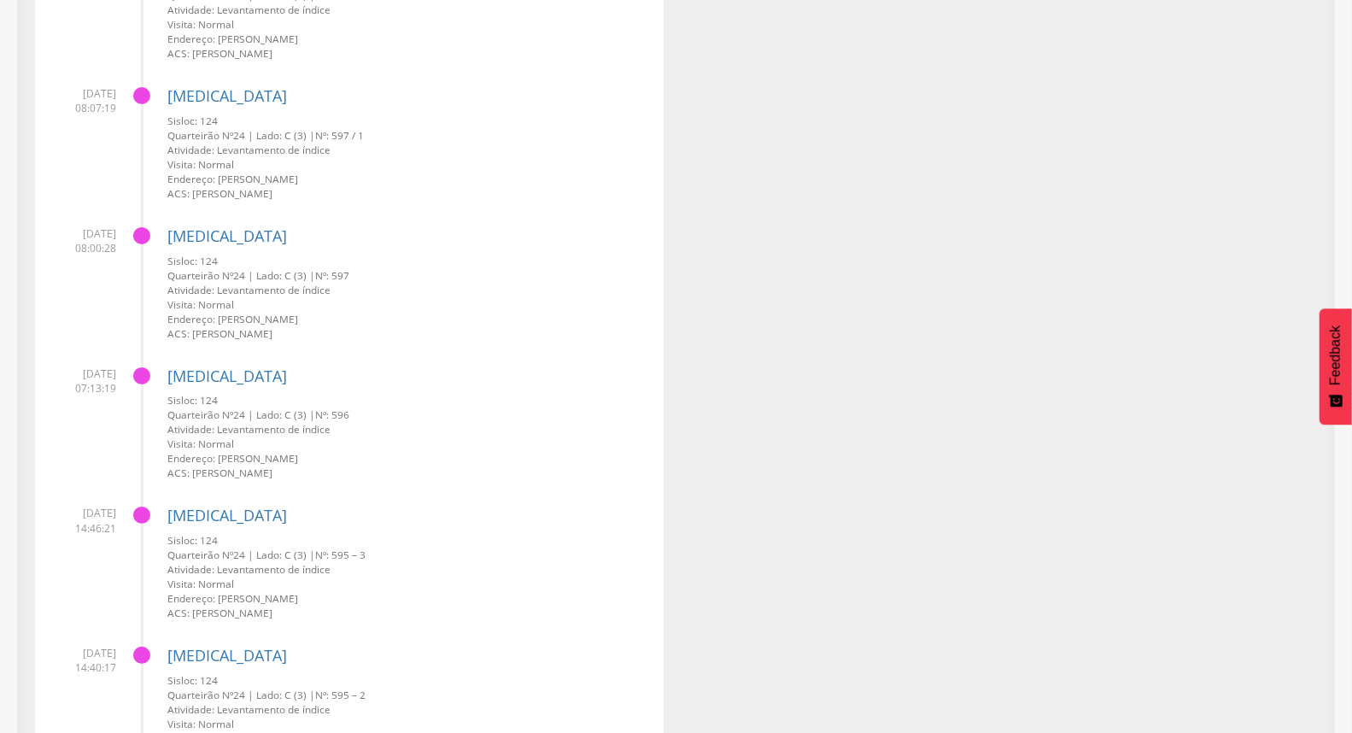
scroll to position [4037, 0]
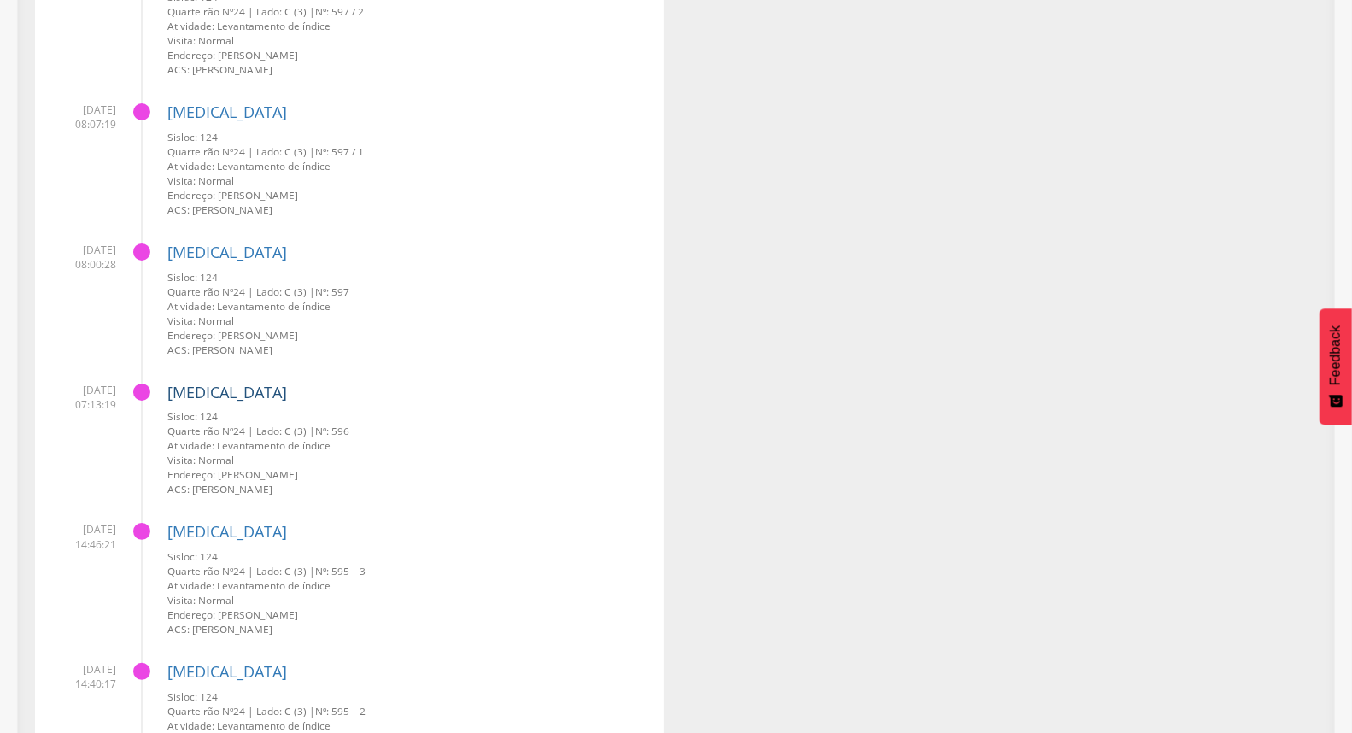
click at [211, 383] on link "[MEDICAL_DATA]" at bounding box center [227, 392] width 120 height 21
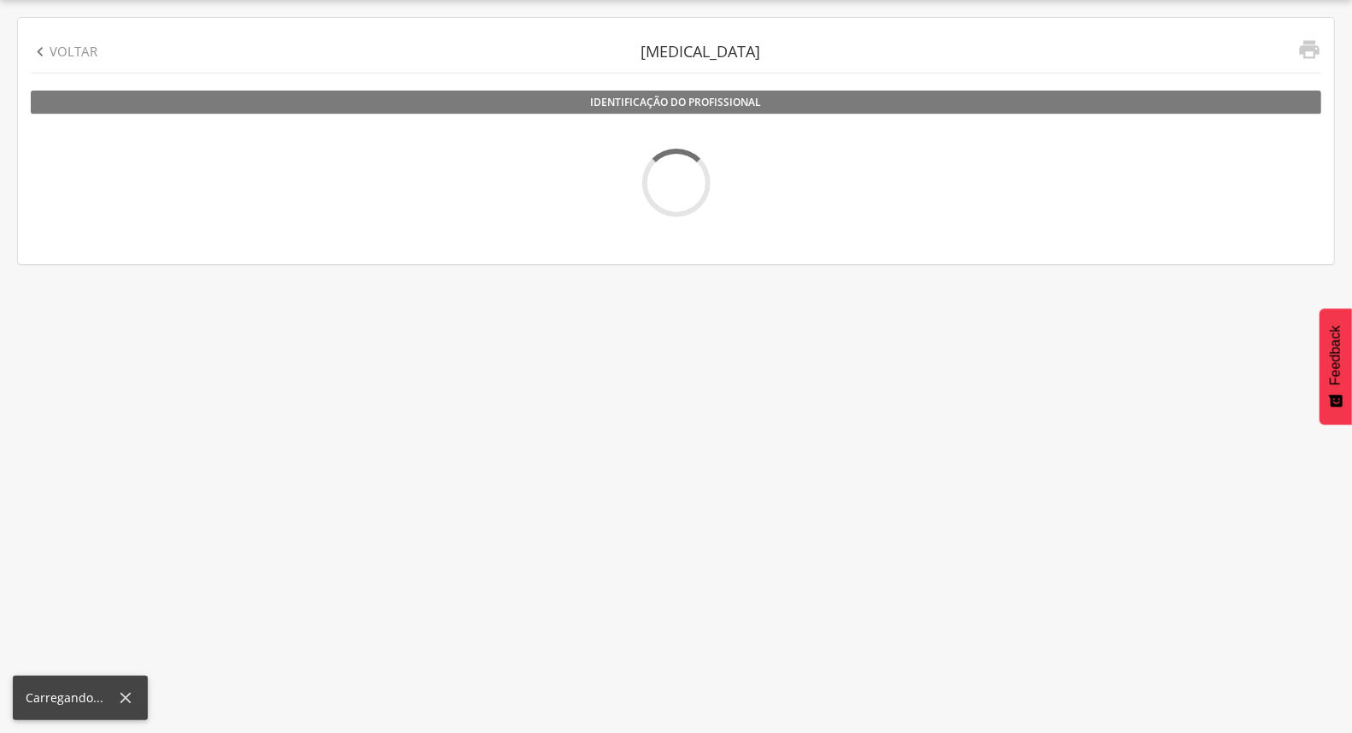
scroll to position [51, 0]
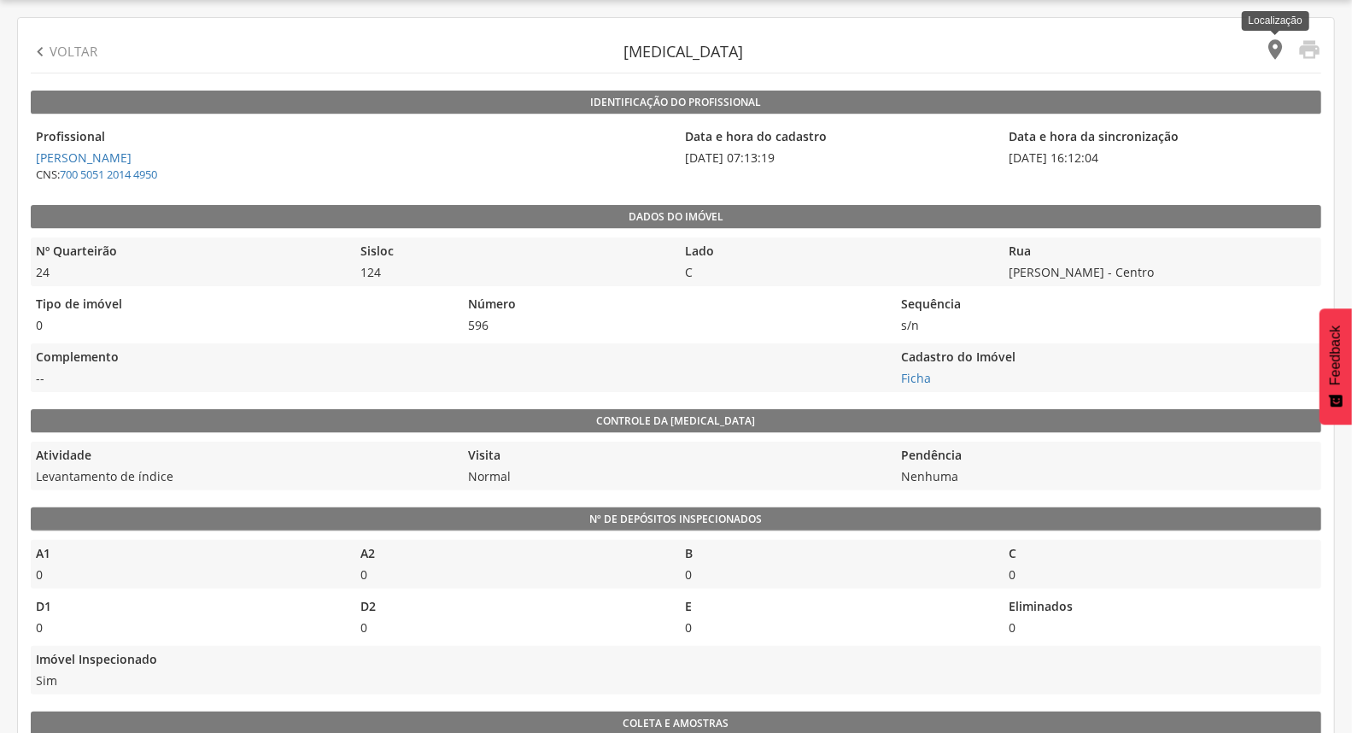
click at [1273, 44] on icon "" at bounding box center [1275, 50] width 24 height 24
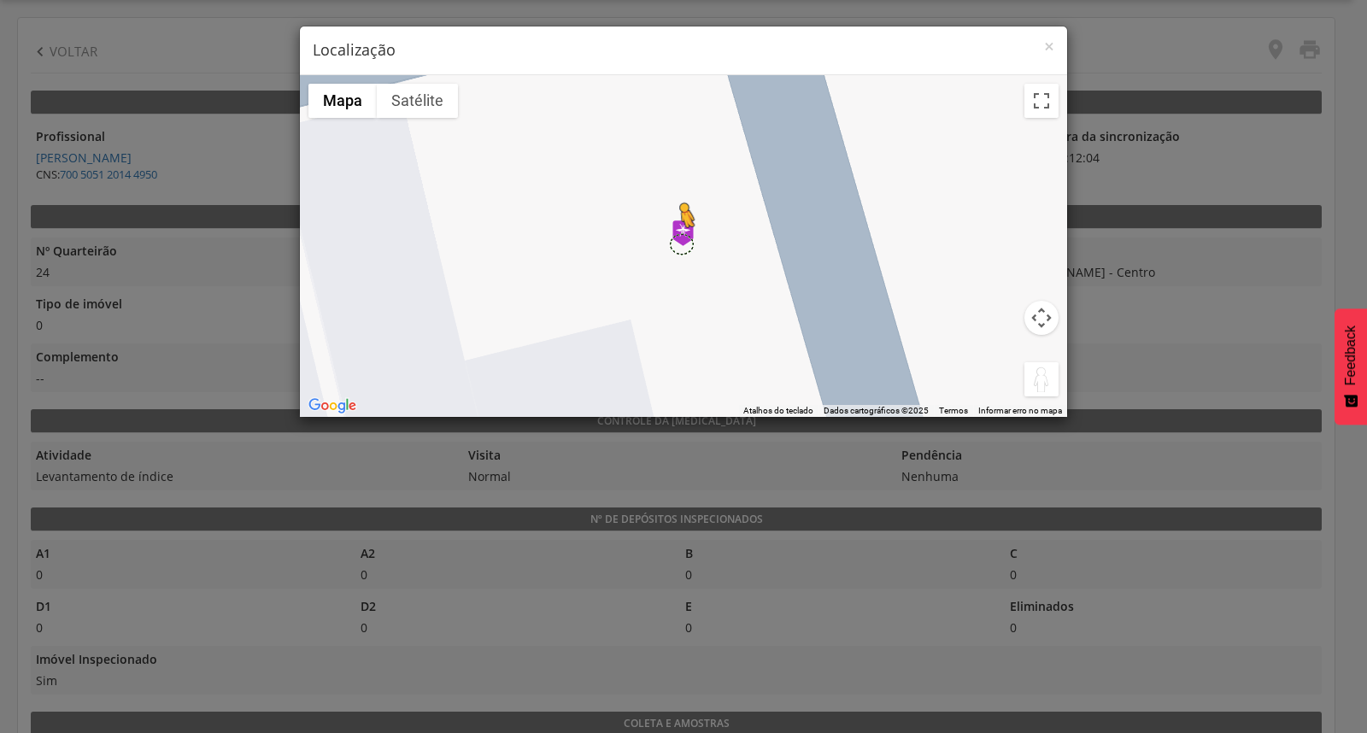
drag, startPoint x: 1029, startPoint y: 381, endPoint x: 677, endPoint y: 229, distance: 383.4
click at [677, 229] on div "Pressione as teclas Alt + Enter para ativar o recurso de arrastar com o teclado…" at bounding box center [683, 246] width 767 height 342
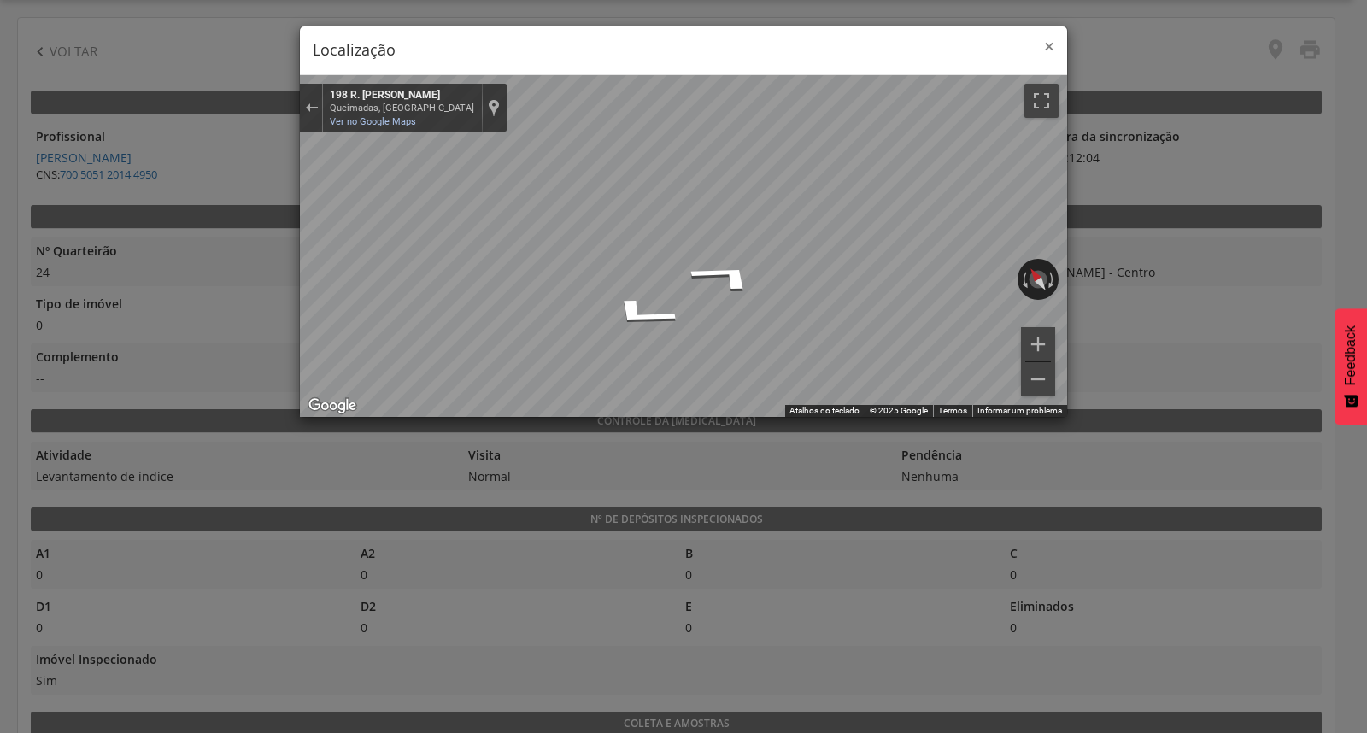
click at [1046, 40] on span "×" at bounding box center [1049, 46] width 10 height 24
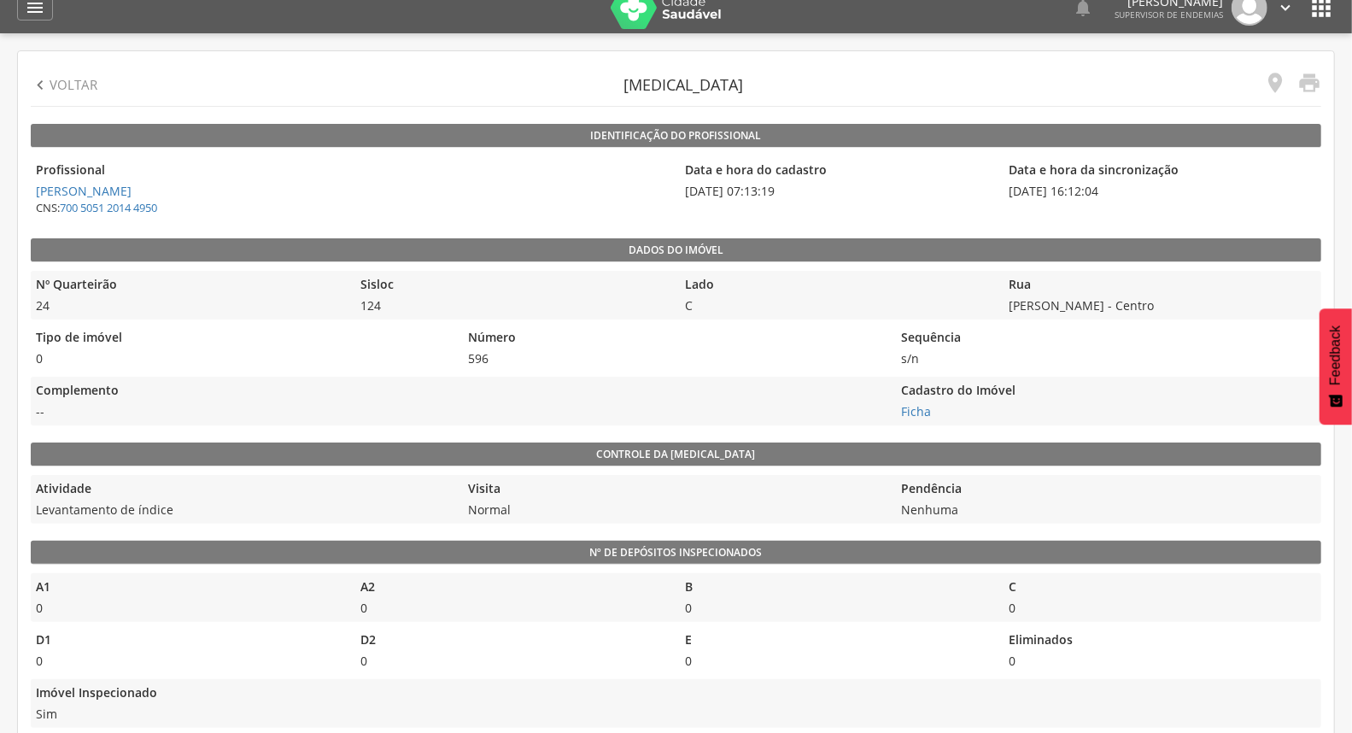
scroll to position [0, 0]
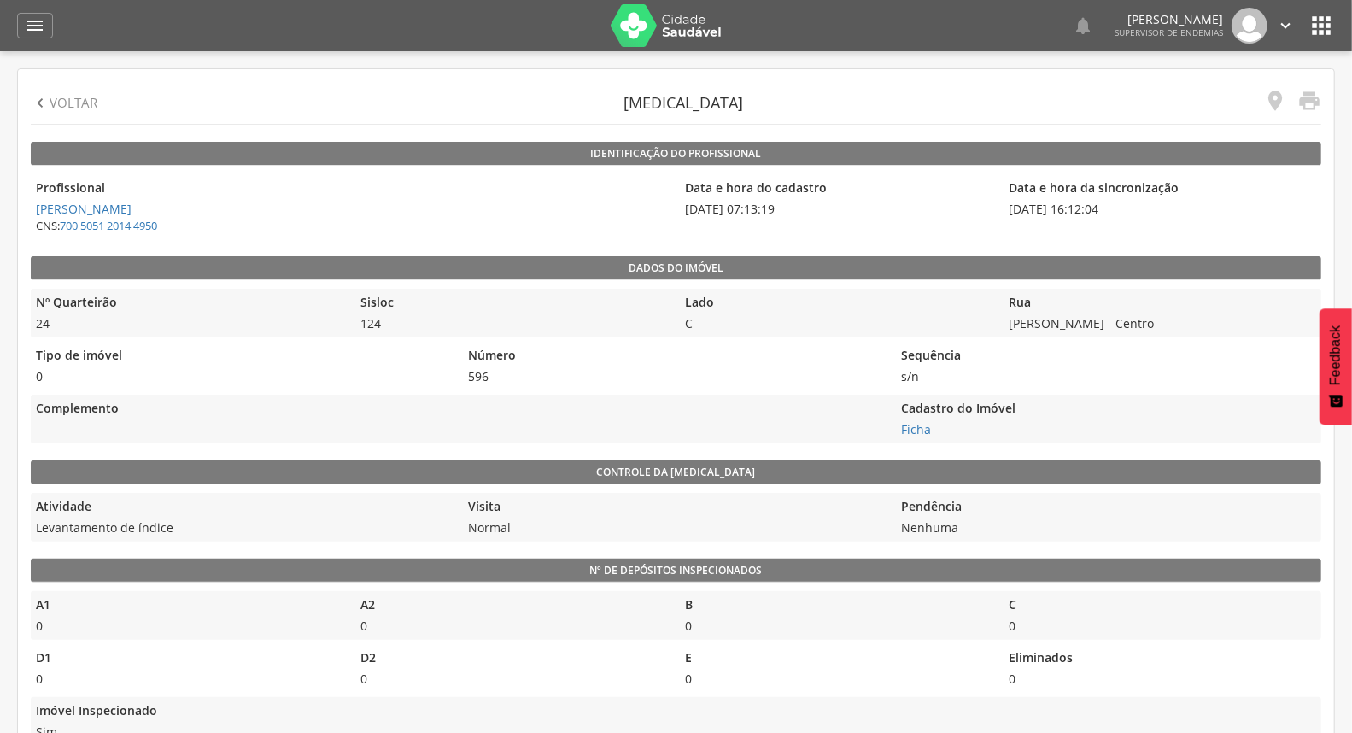
click at [85, 103] on p "Voltar" at bounding box center [74, 103] width 48 height 18
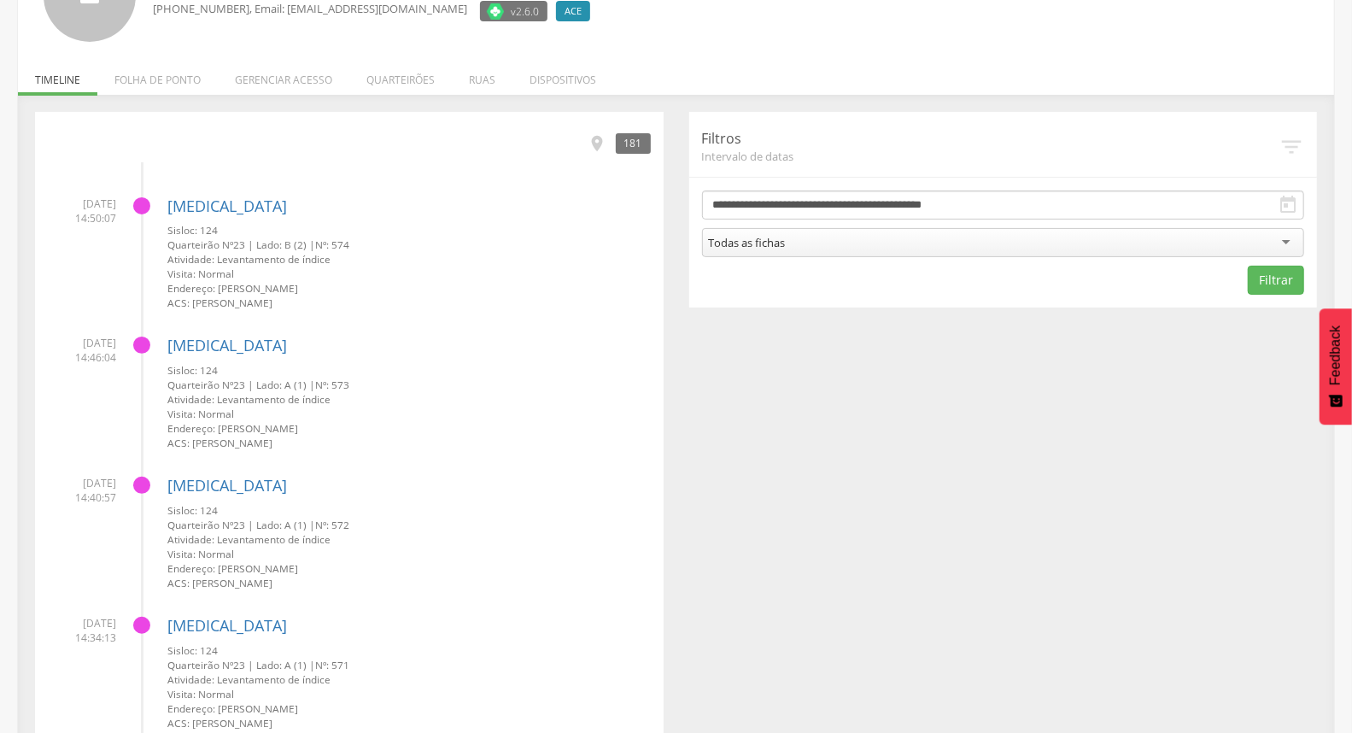
scroll to position [132, 0]
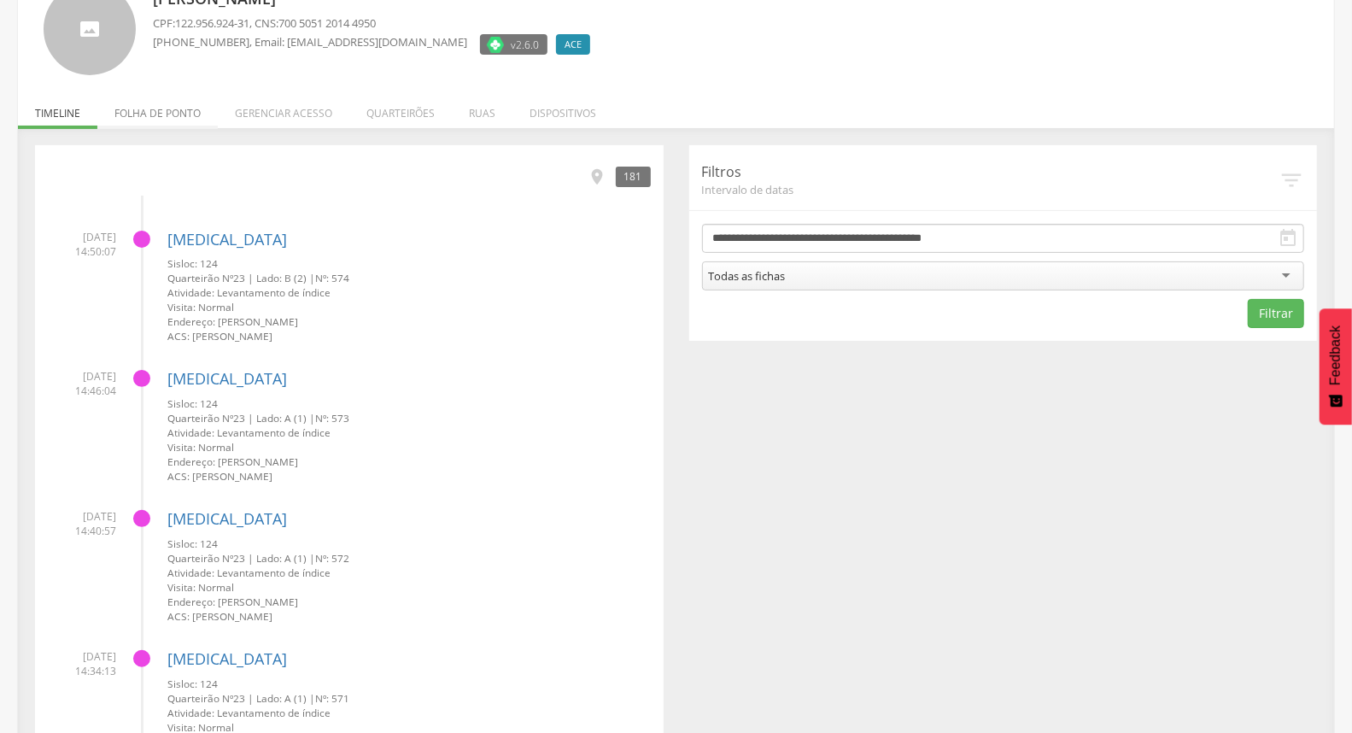
click at [173, 107] on li "Folha de ponto" at bounding box center [157, 109] width 120 height 40
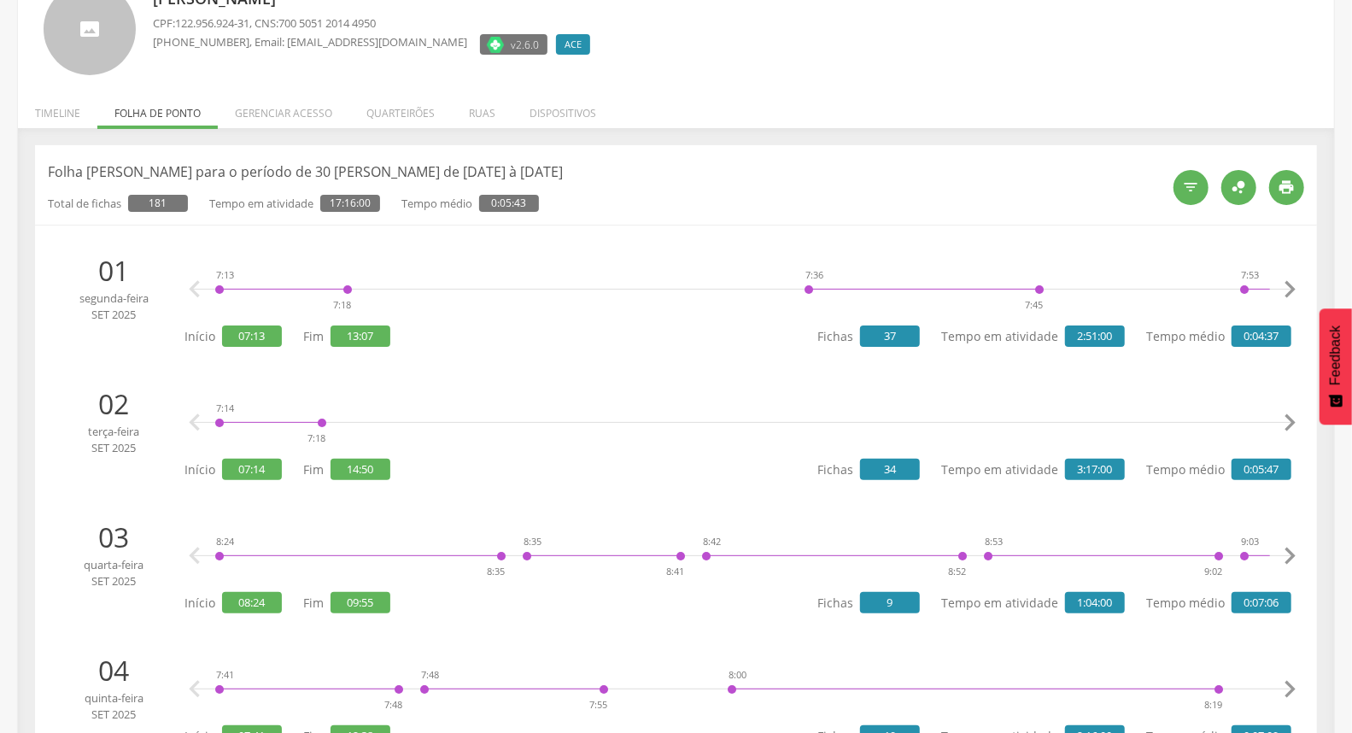
click at [1293, 414] on icon "" at bounding box center [1290, 423] width 34 height 34
click at [1290, 415] on icon "" at bounding box center [1290, 423] width 34 height 34
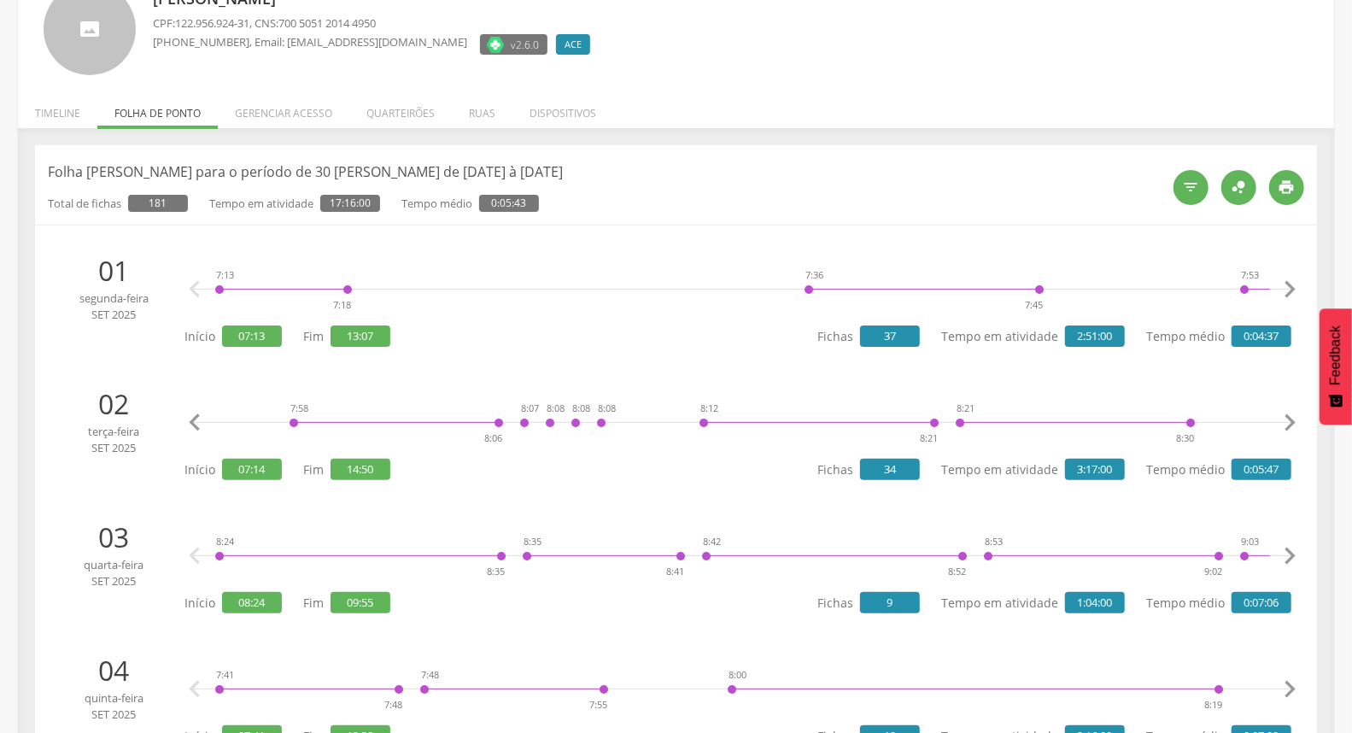
scroll to position [0, 1056]
click at [1290, 415] on icon "" at bounding box center [1290, 423] width 34 height 34
click at [1288, 416] on icon "" at bounding box center [1290, 423] width 34 height 34
click at [1287, 417] on icon "" at bounding box center [1290, 423] width 34 height 34
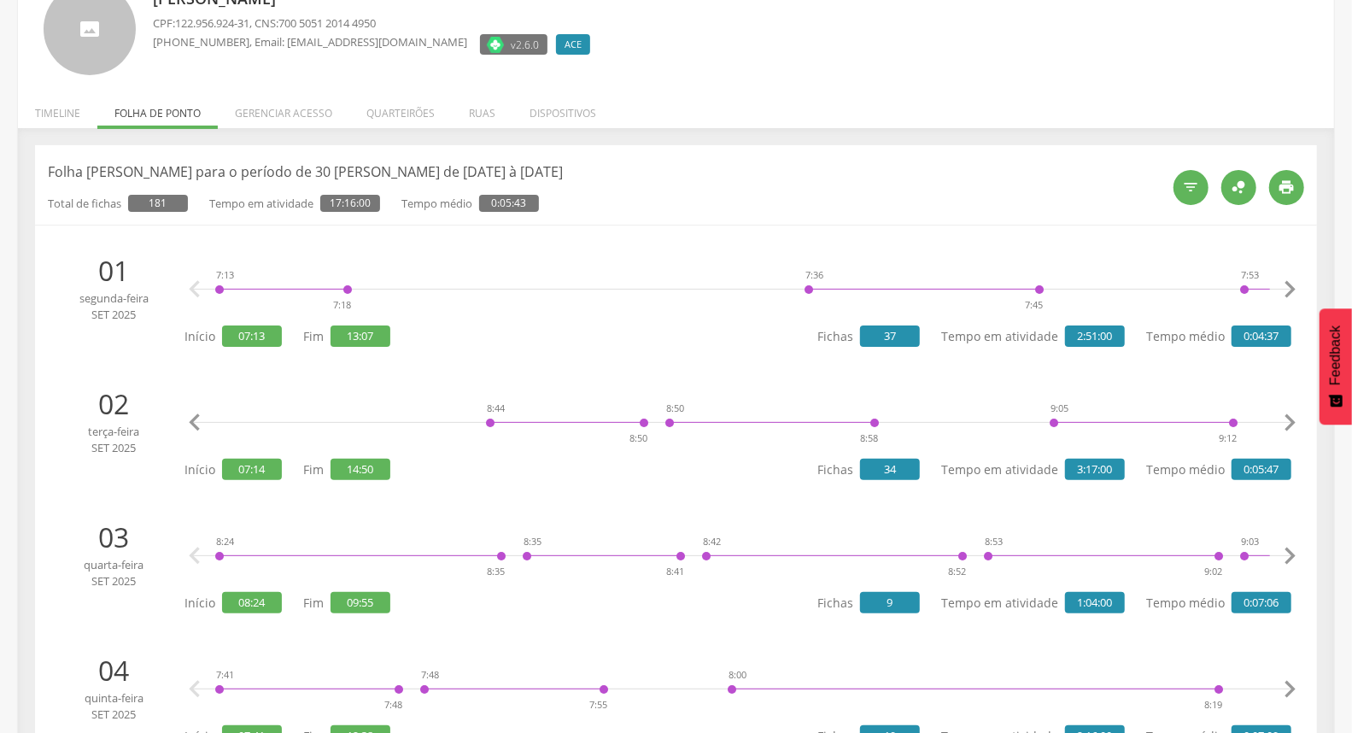
click at [1287, 419] on icon "" at bounding box center [1290, 423] width 34 height 34
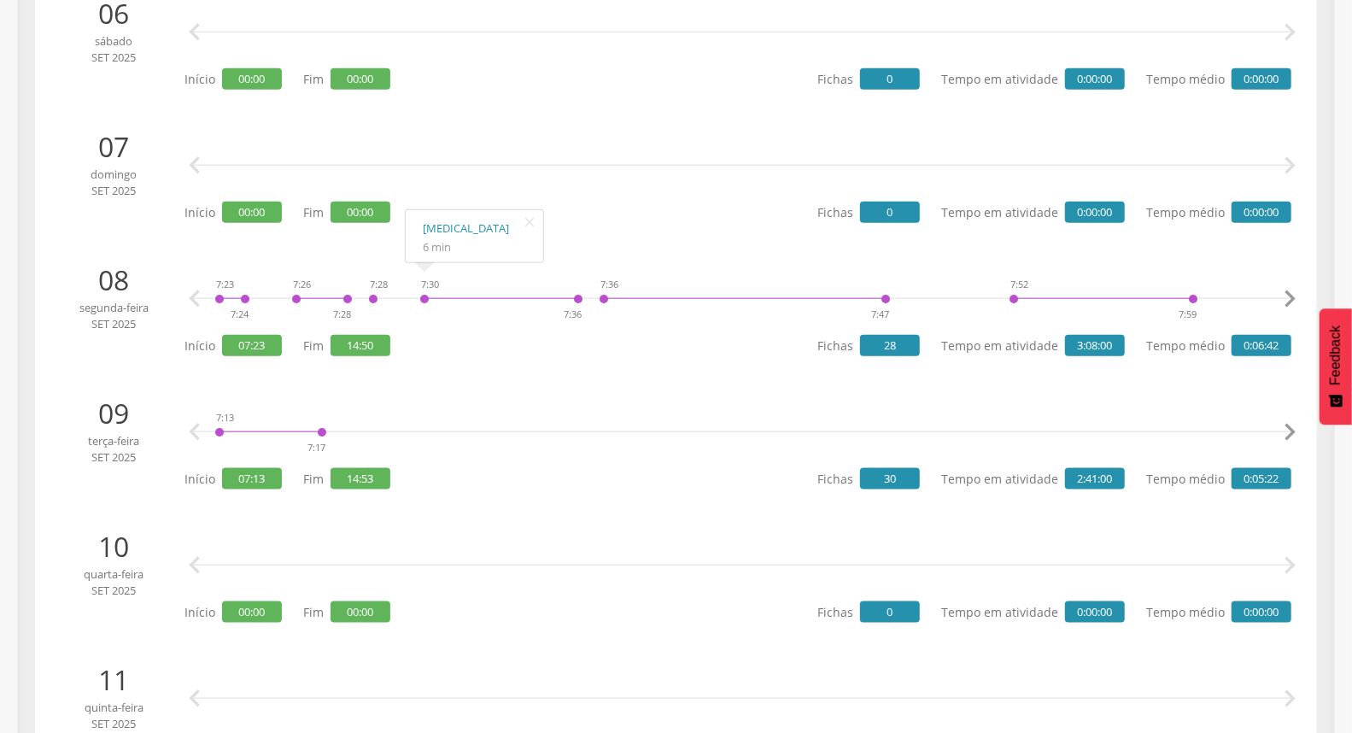
scroll to position [1081, 0]
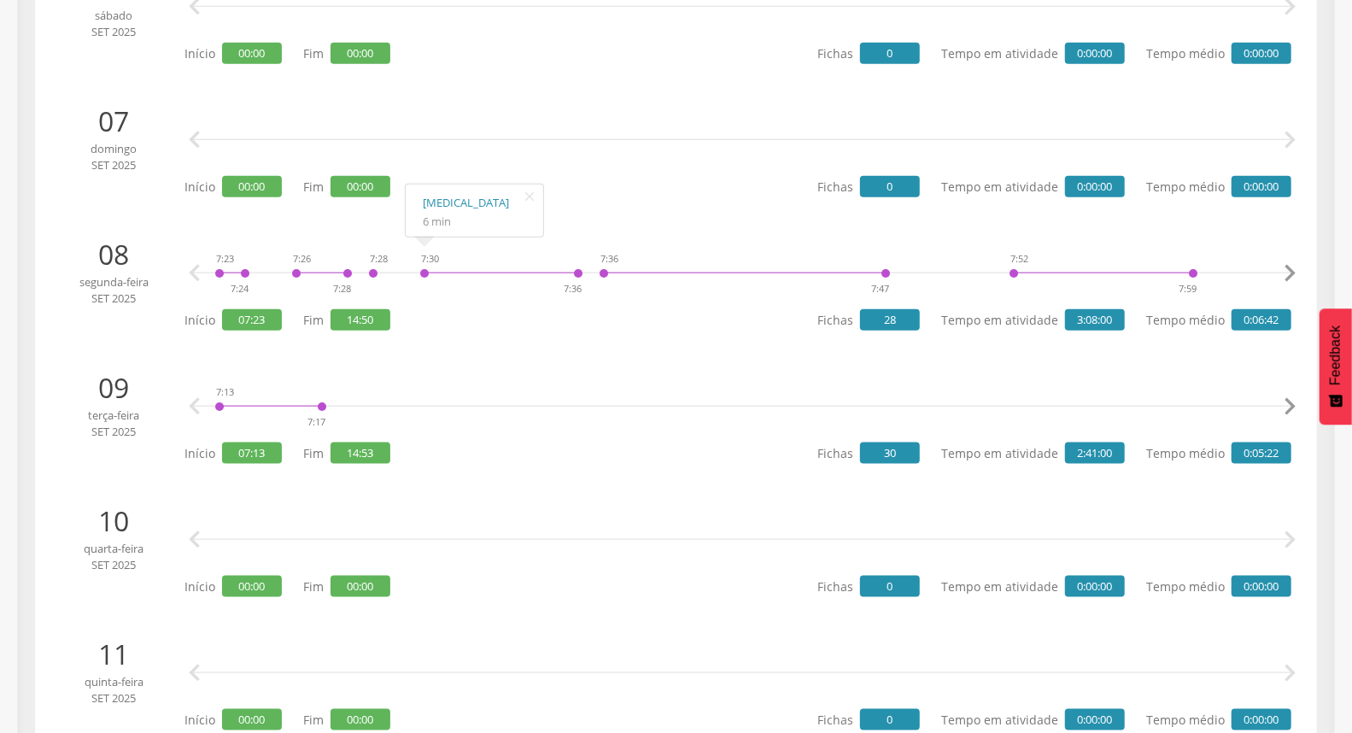
click at [1292, 403] on icon "" at bounding box center [1290, 407] width 34 height 34
click at [192, 402] on icon "" at bounding box center [195, 407] width 34 height 34
click at [1287, 402] on icon "" at bounding box center [1290, 407] width 34 height 34
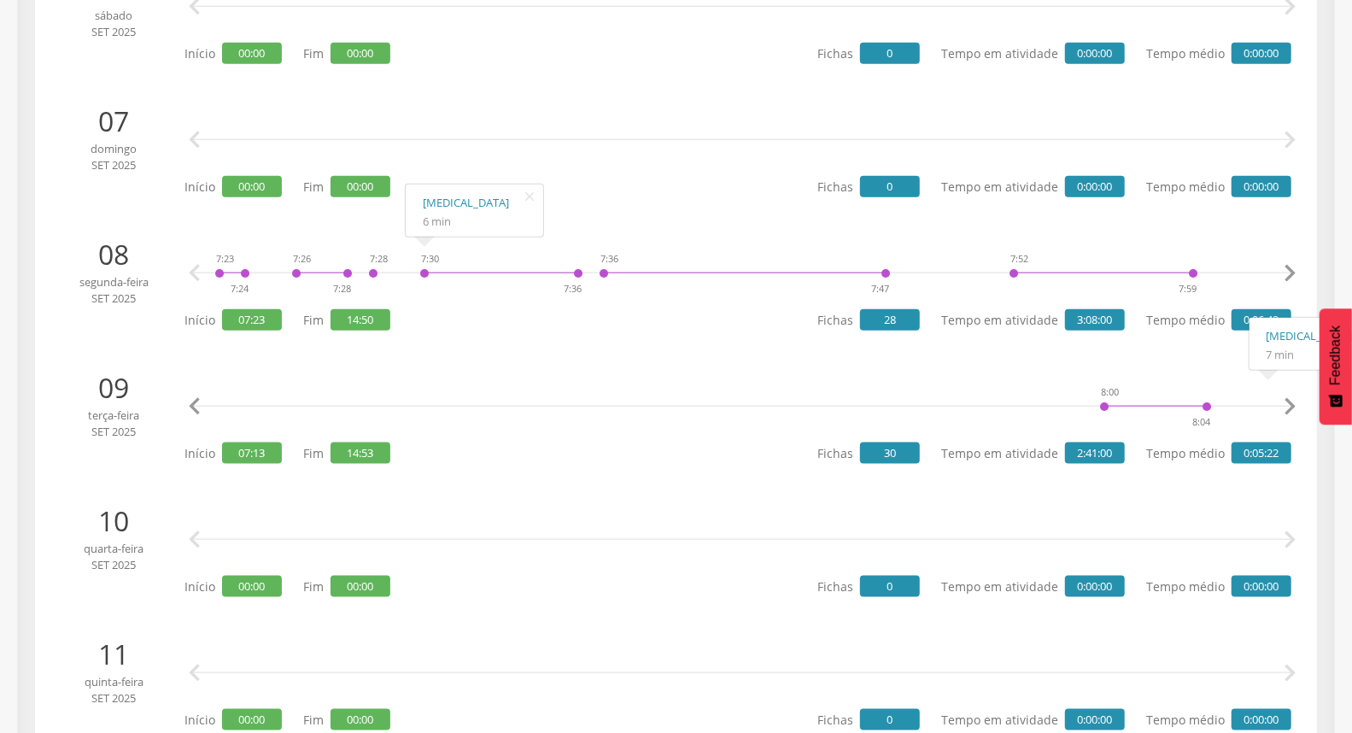
scroll to position [0, 352]
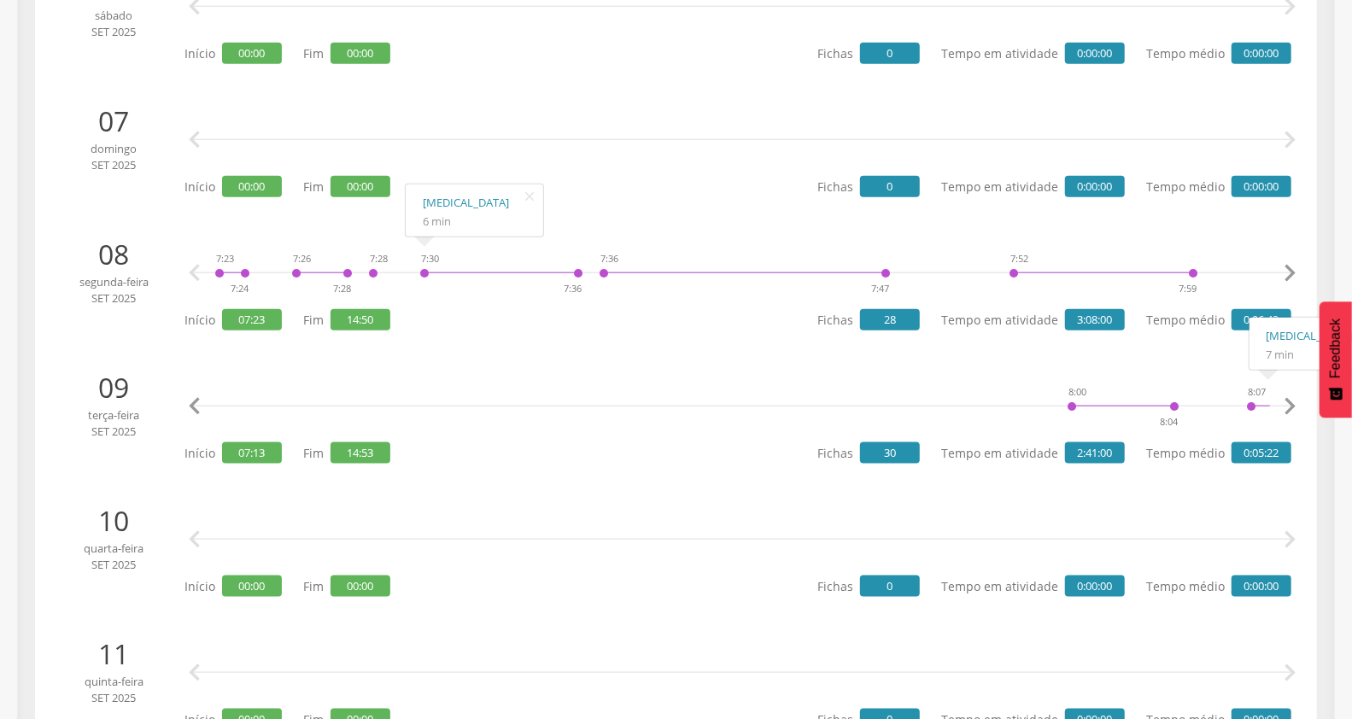
click at [1287, 400] on icon "" at bounding box center [1290, 407] width 34 height 34
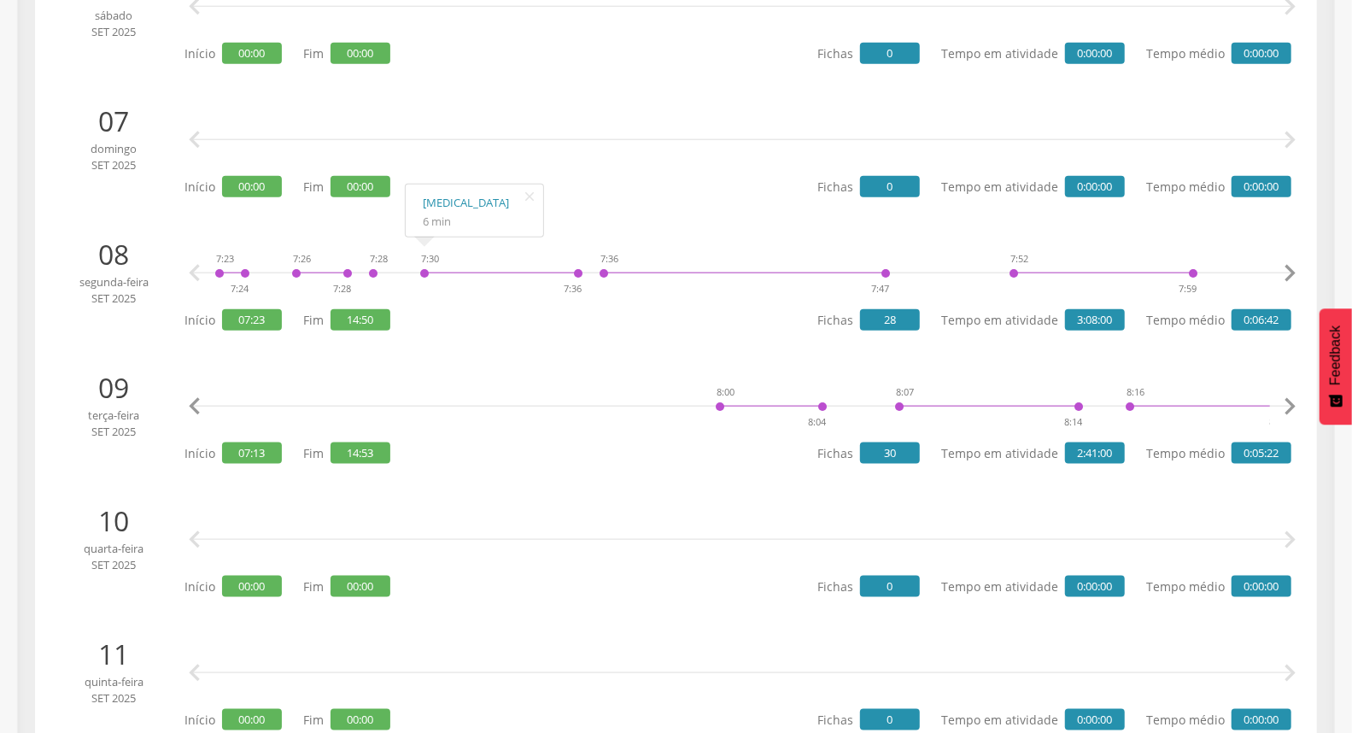
click at [1287, 403] on icon "" at bounding box center [1290, 407] width 34 height 34
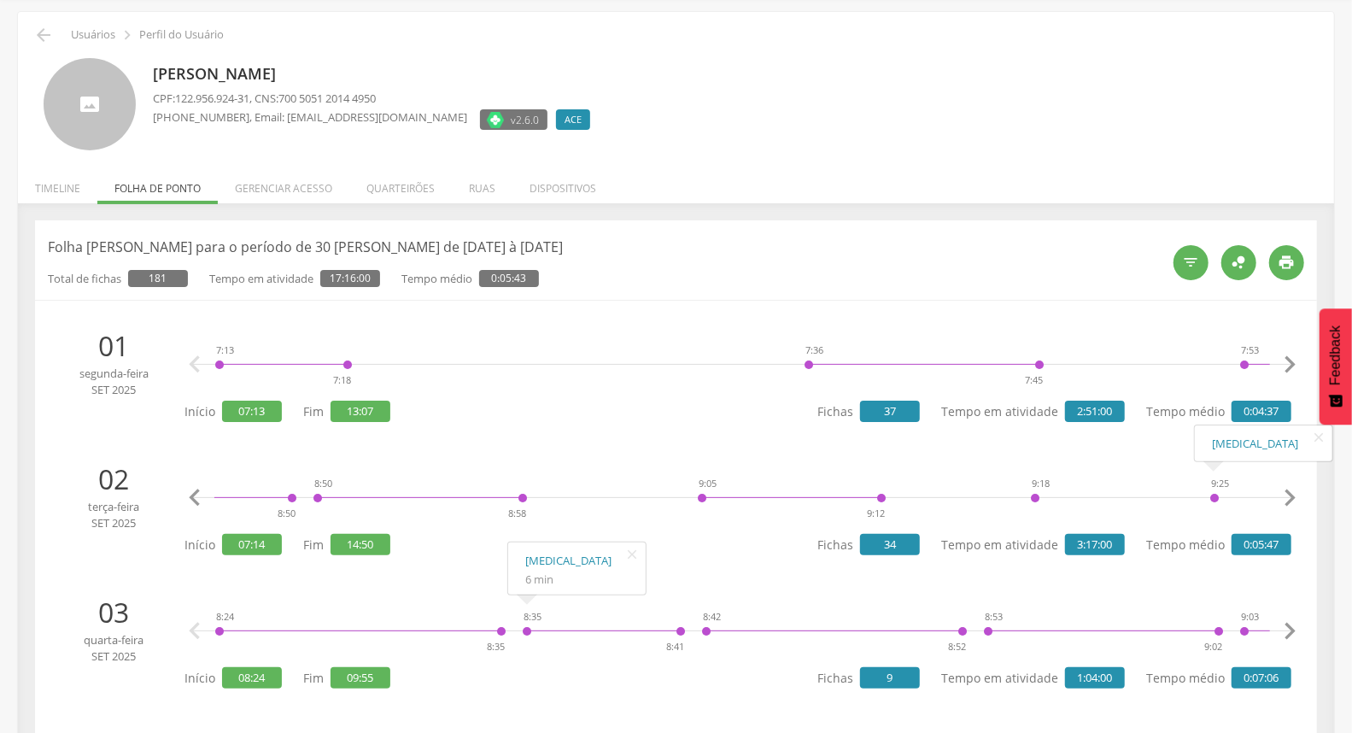
scroll to position [0, 0]
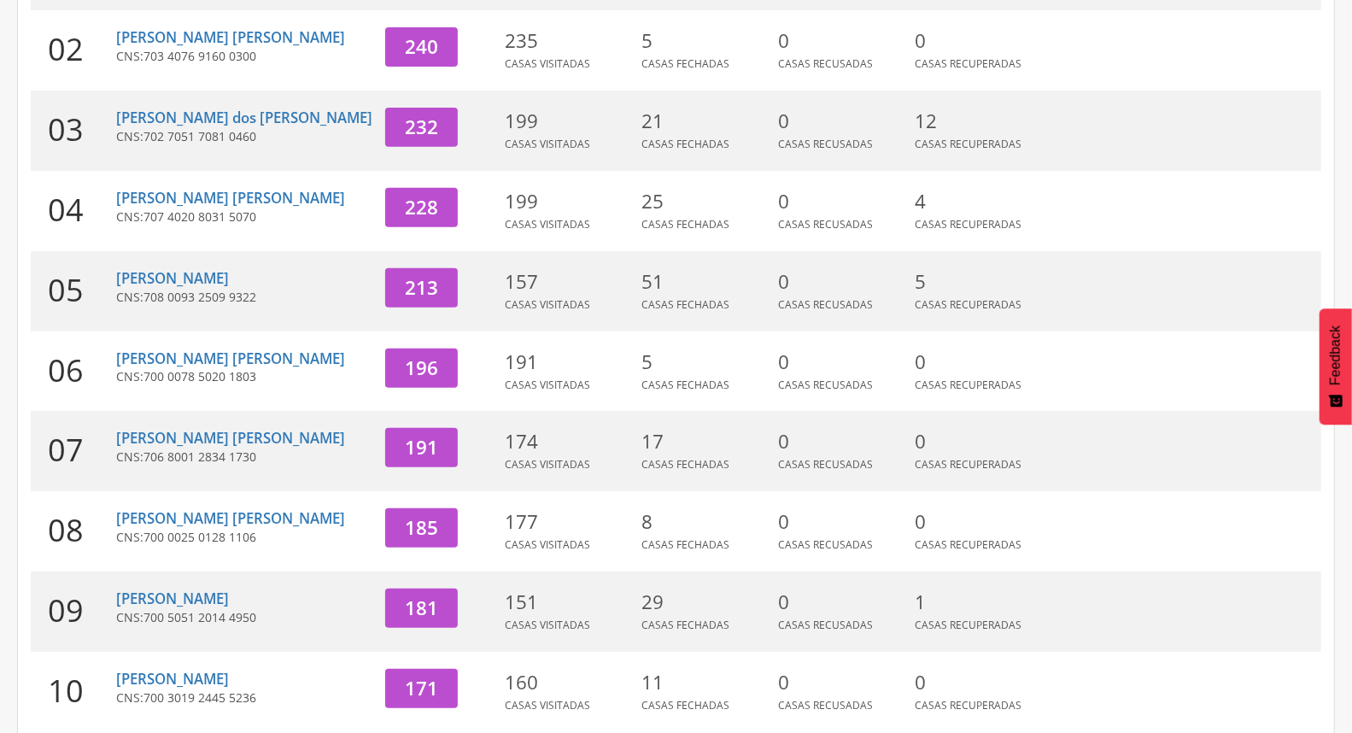
scroll to position [453, 0]
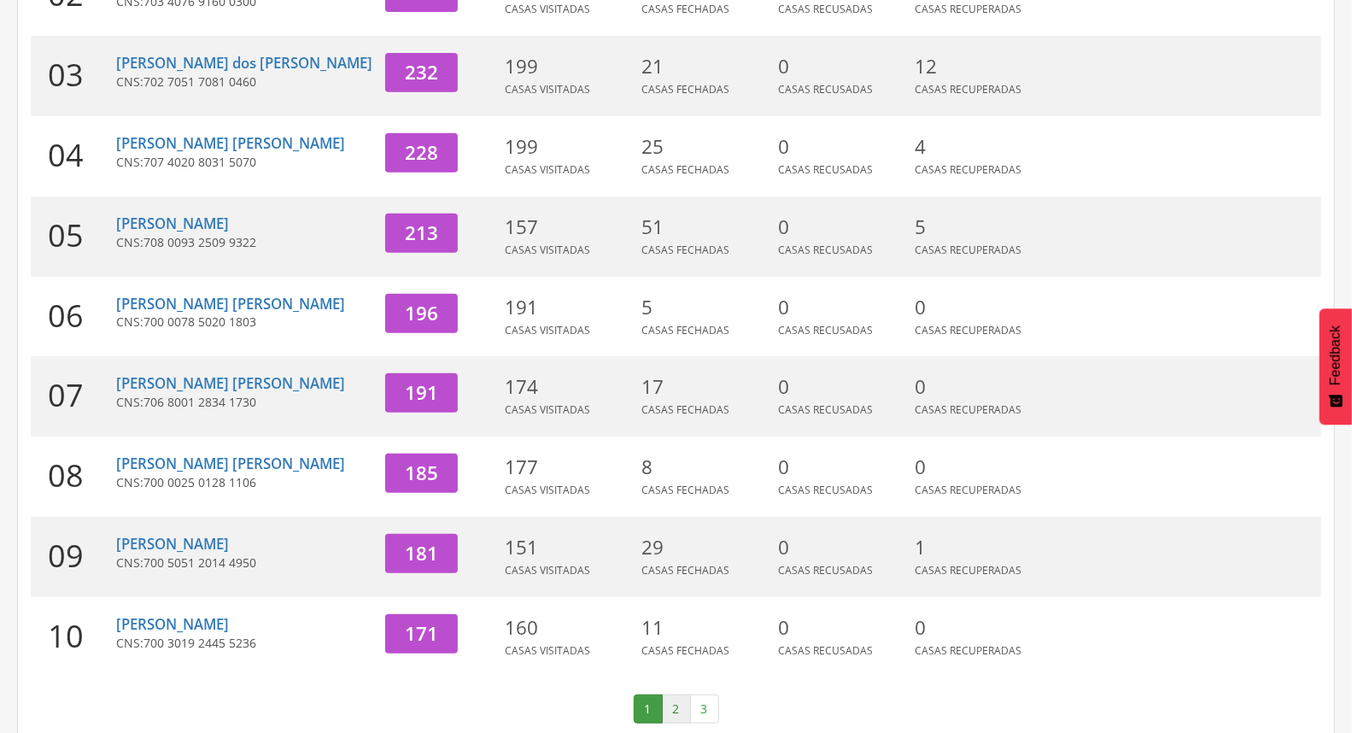
click at [672, 695] on link "2" at bounding box center [676, 709] width 29 height 29
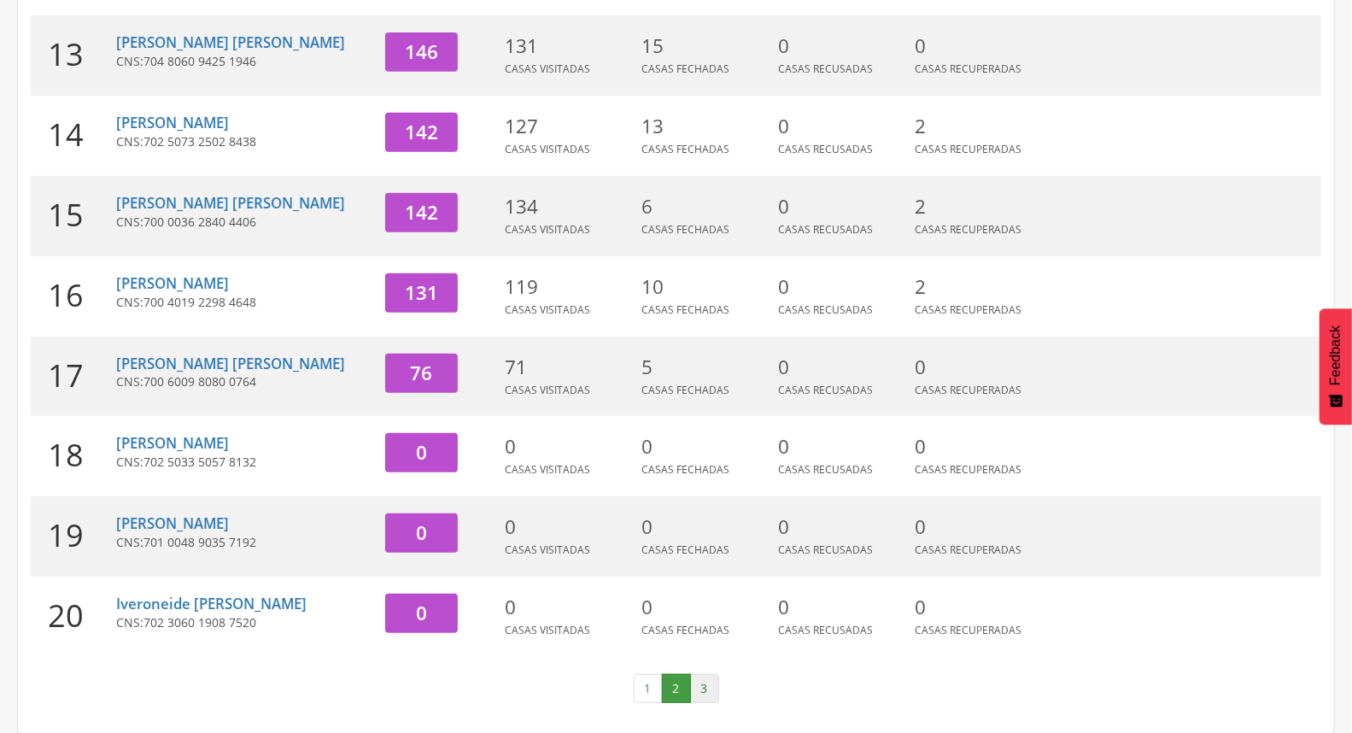
click at [704, 690] on link "3" at bounding box center [704, 688] width 29 height 29
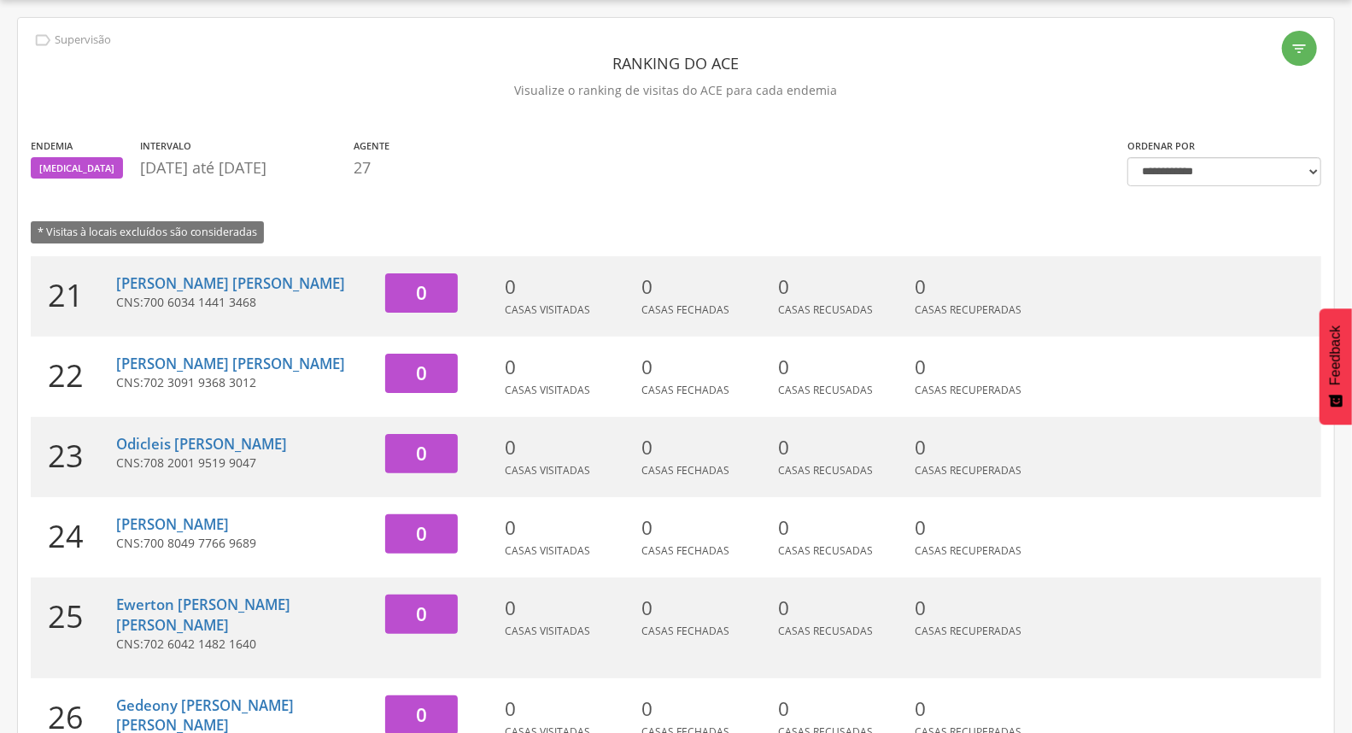
scroll to position [211, 0]
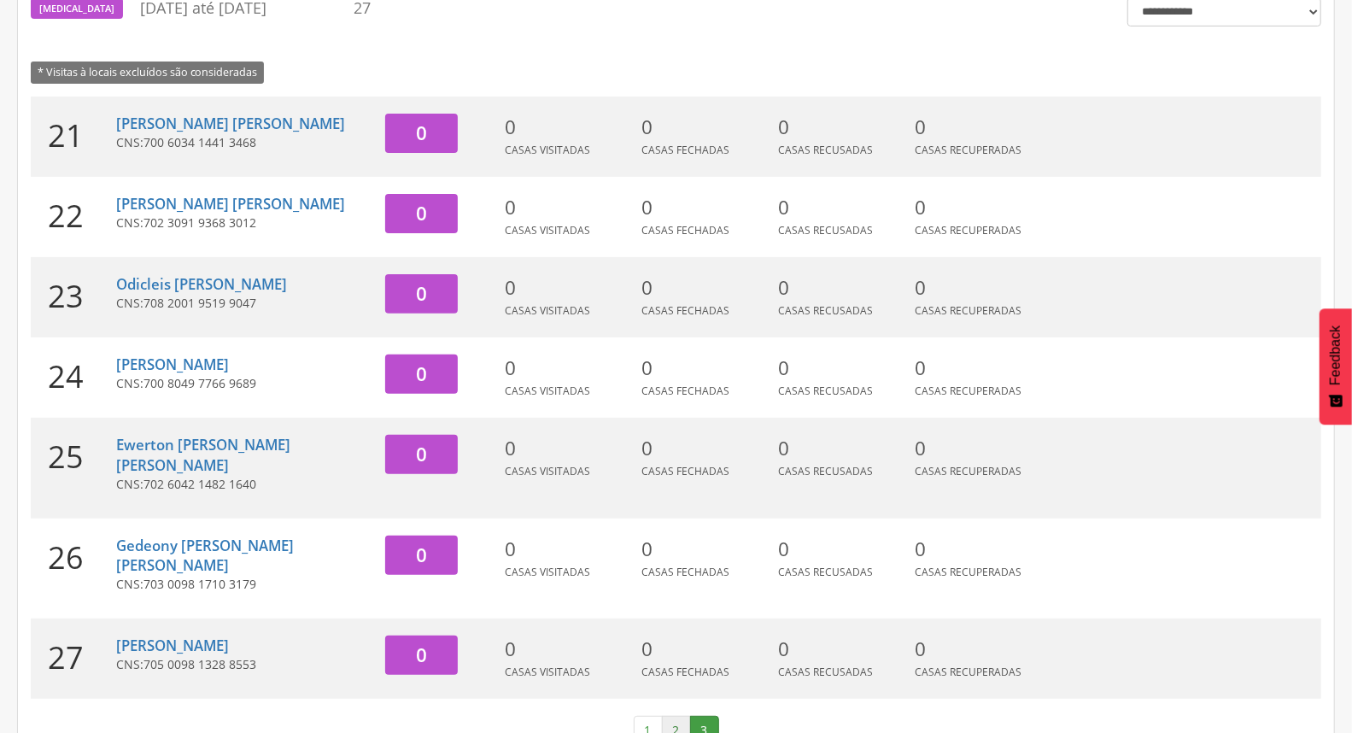
click at [670, 716] on link "2" at bounding box center [676, 730] width 29 height 29
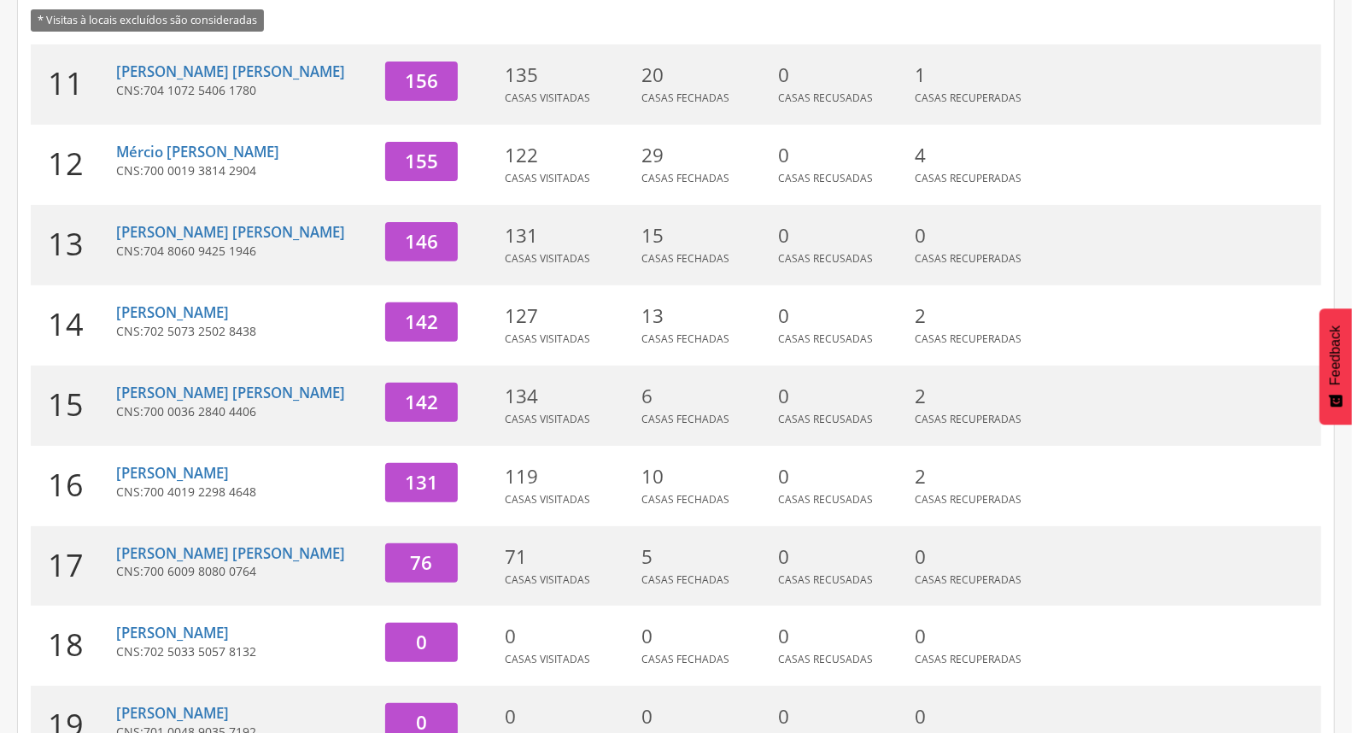
scroll to position [262, 0]
click at [176, 393] on link "[PERSON_NAME] [PERSON_NAME]" at bounding box center [230, 394] width 229 height 20
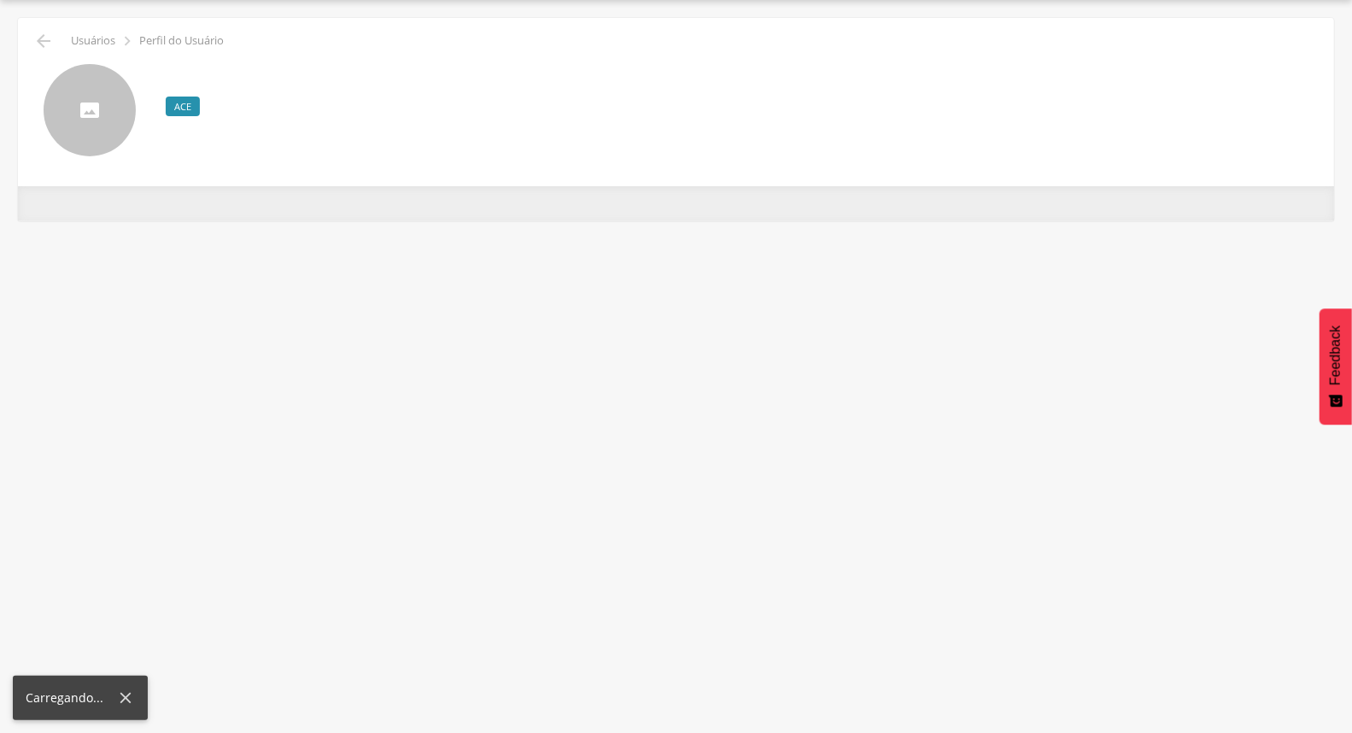
scroll to position [51, 0]
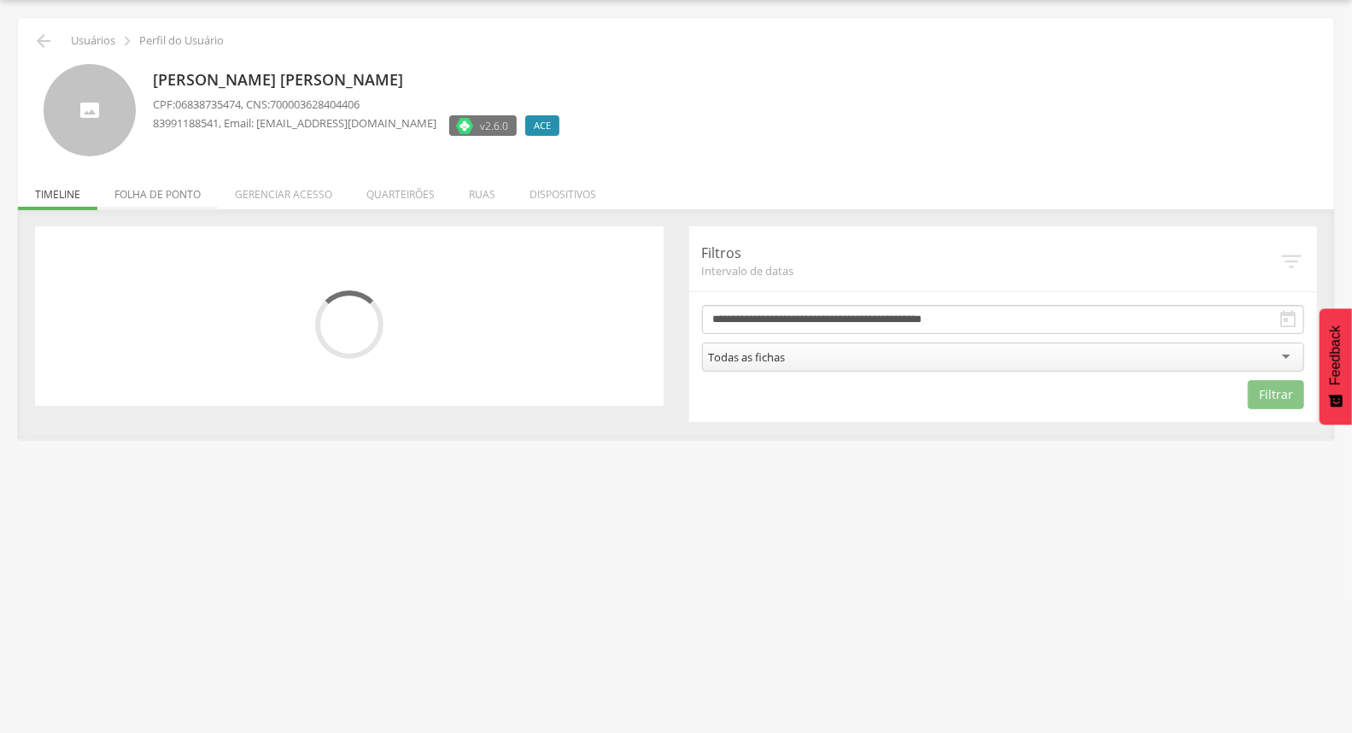
click at [182, 189] on li "Folha de ponto" at bounding box center [157, 190] width 120 height 40
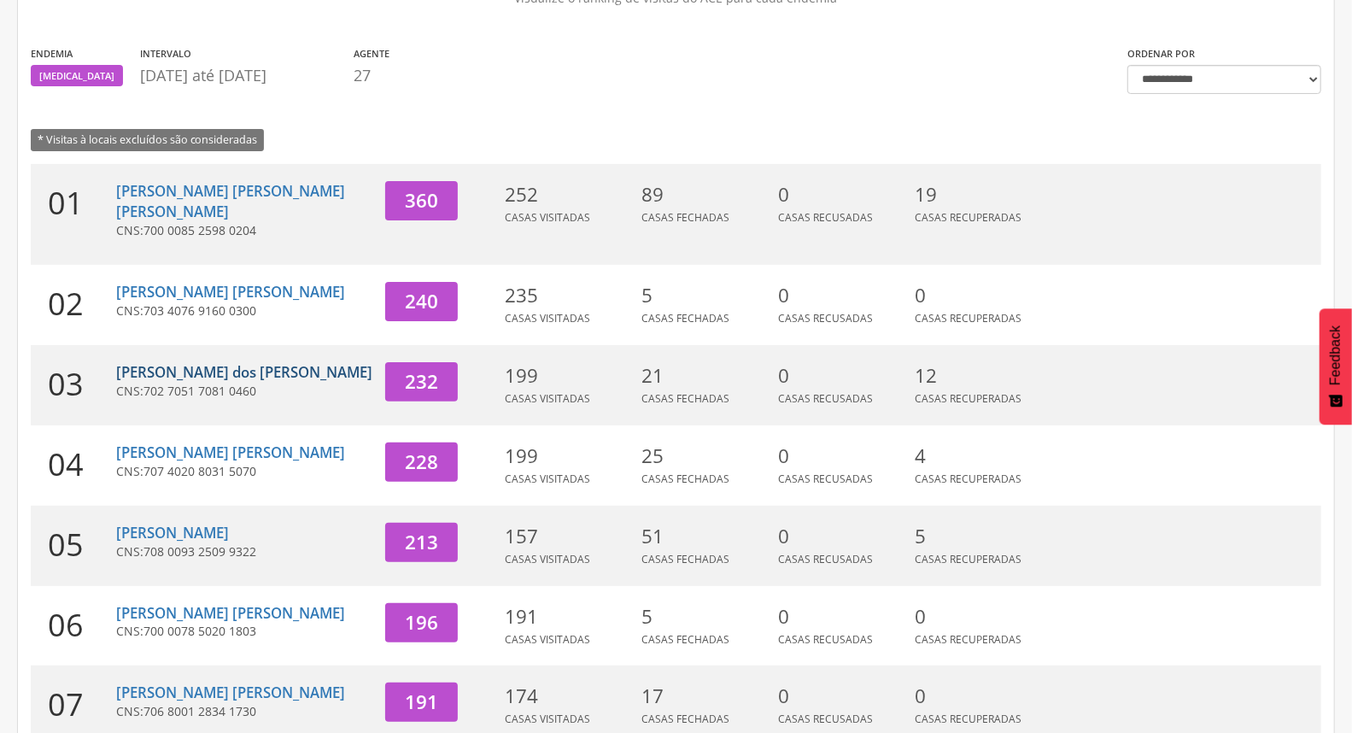
scroll to position [453, 0]
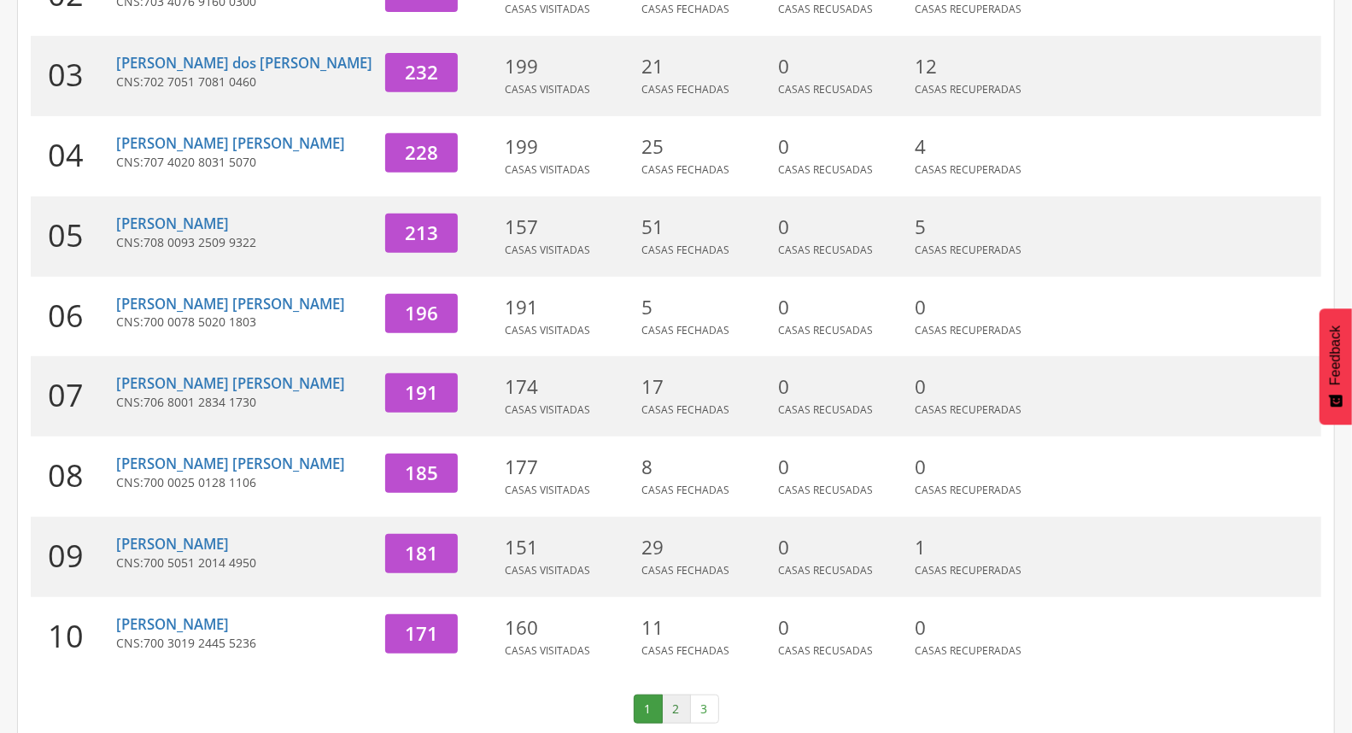
click at [669, 695] on link "2" at bounding box center [676, 709] width 29 height 29
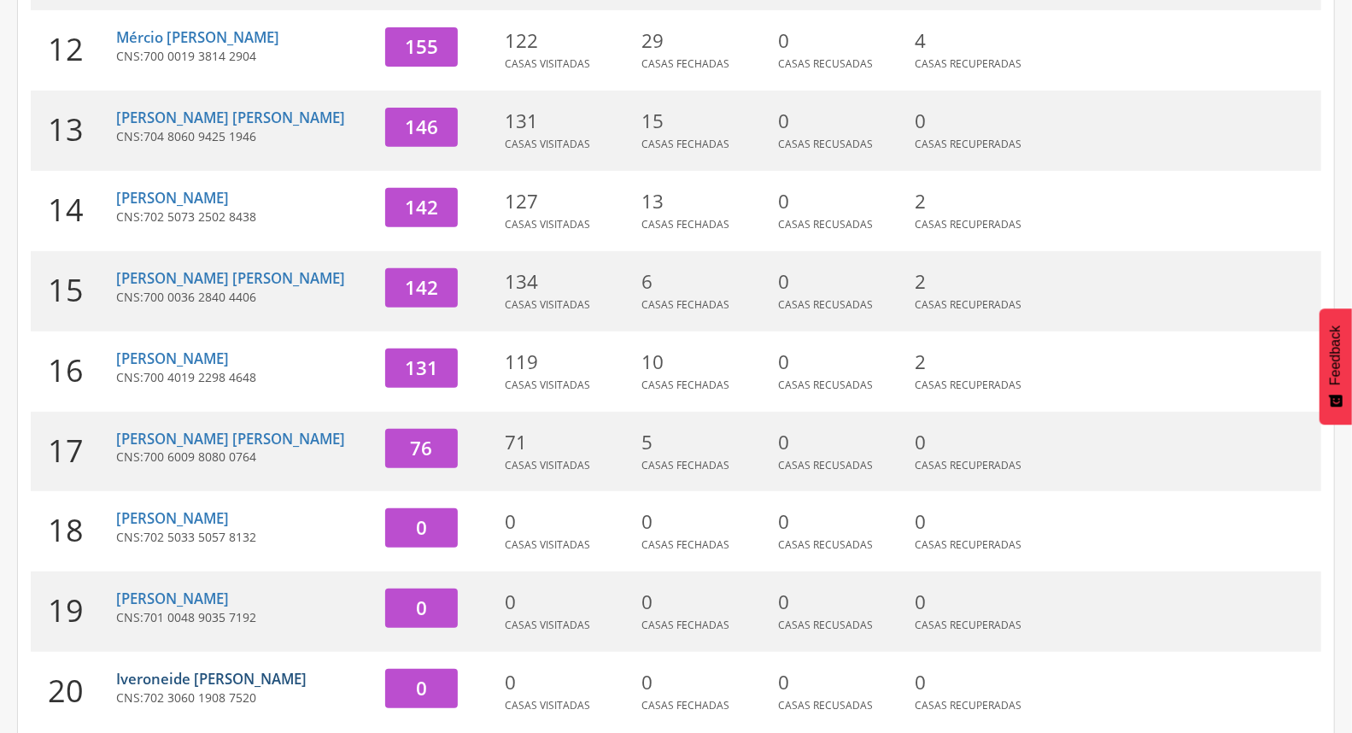
scroll to position [262, 0]
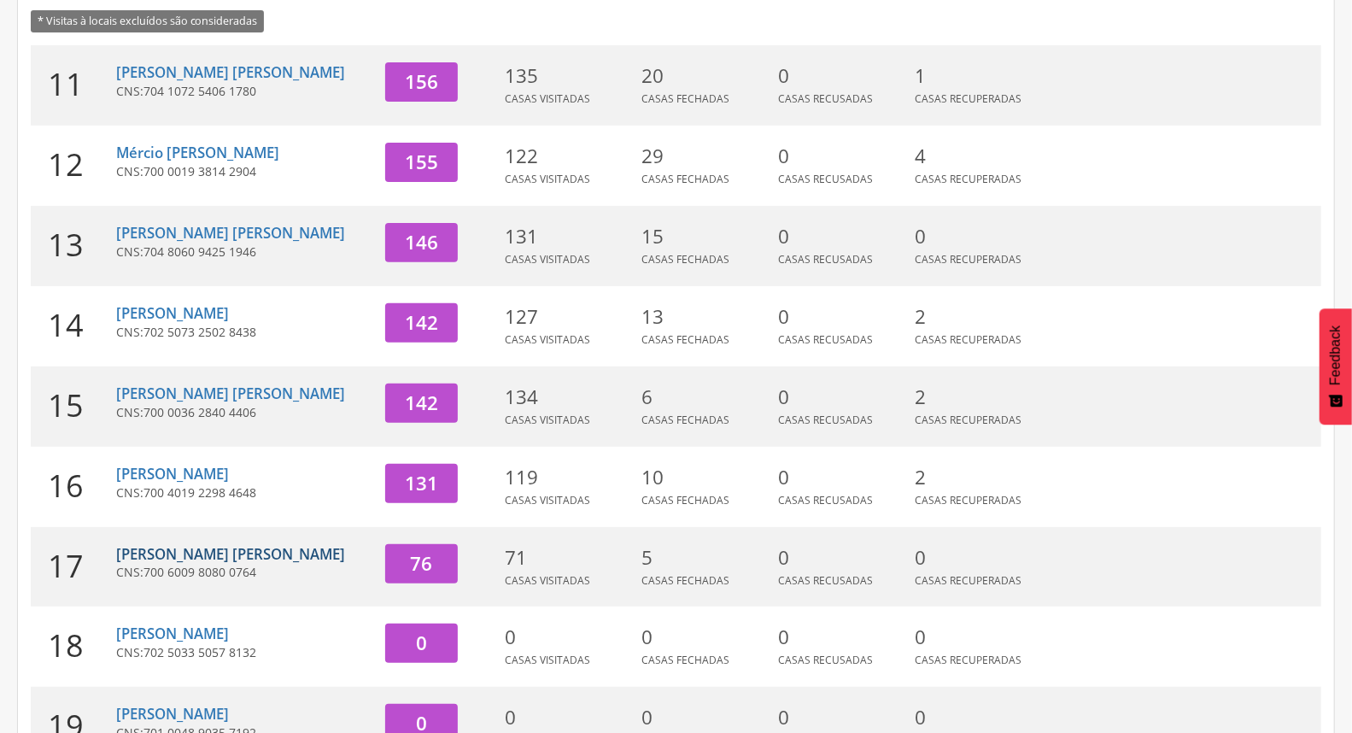
click at [186, 554] on link "[PERSON_NAME] [PERSON_NAME]" at bounding box center [230, 554] width 229 height 20
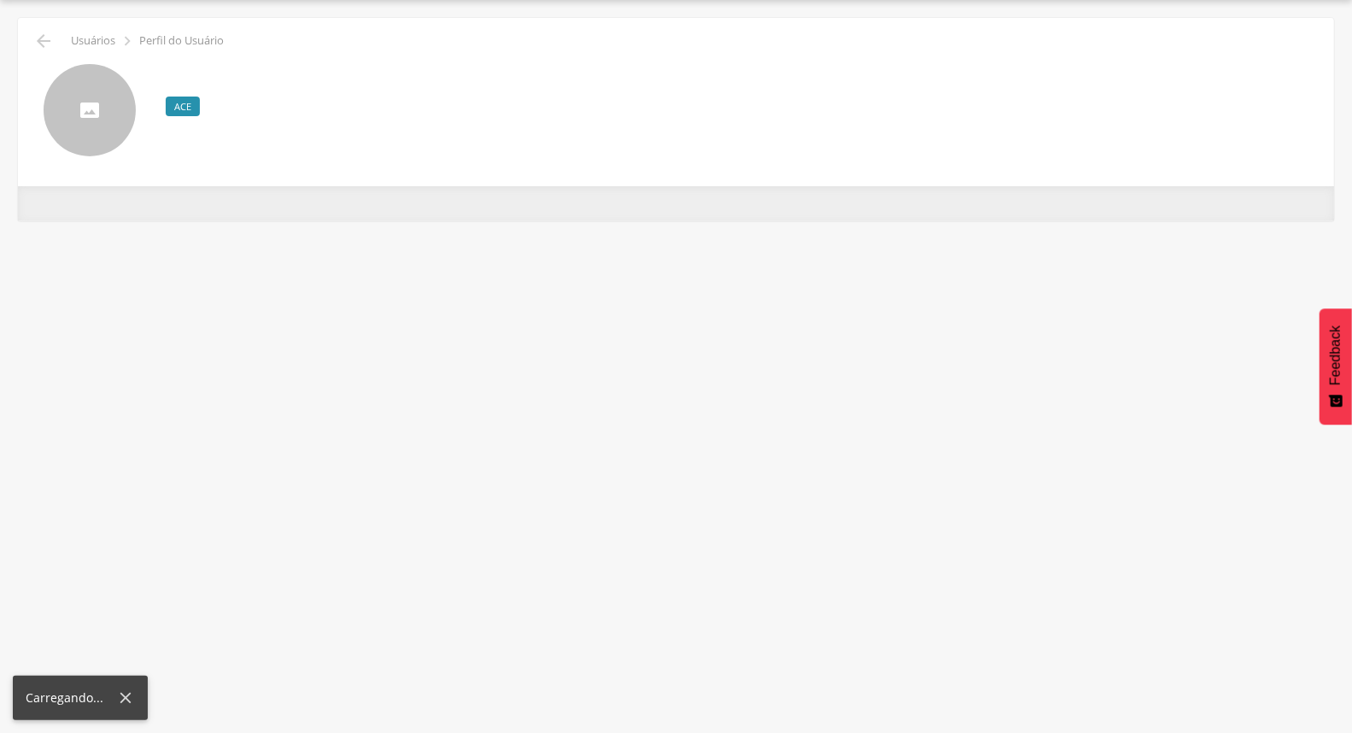
scroll to position [51, 0]
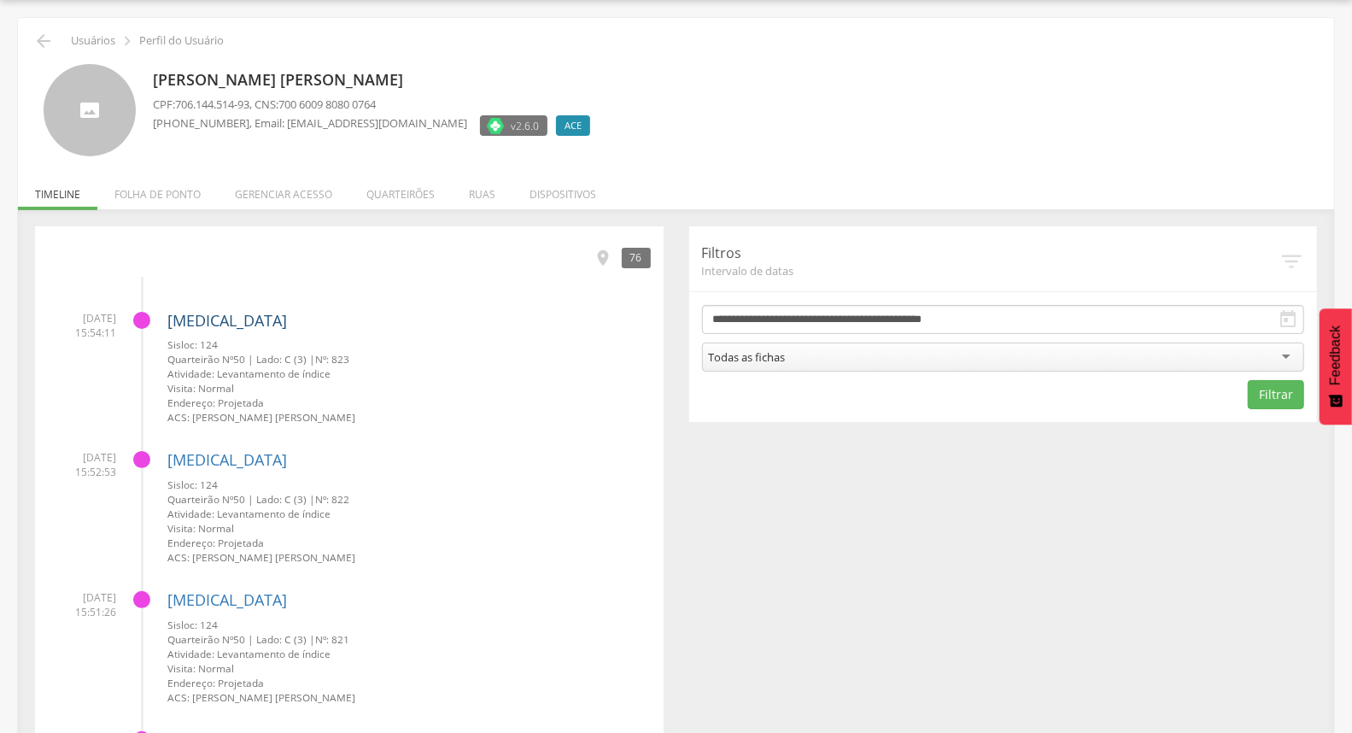
click at [202, 321] on link "[MEDICAL_DATA]" at bounding box center [227, 320] width 120 height 21
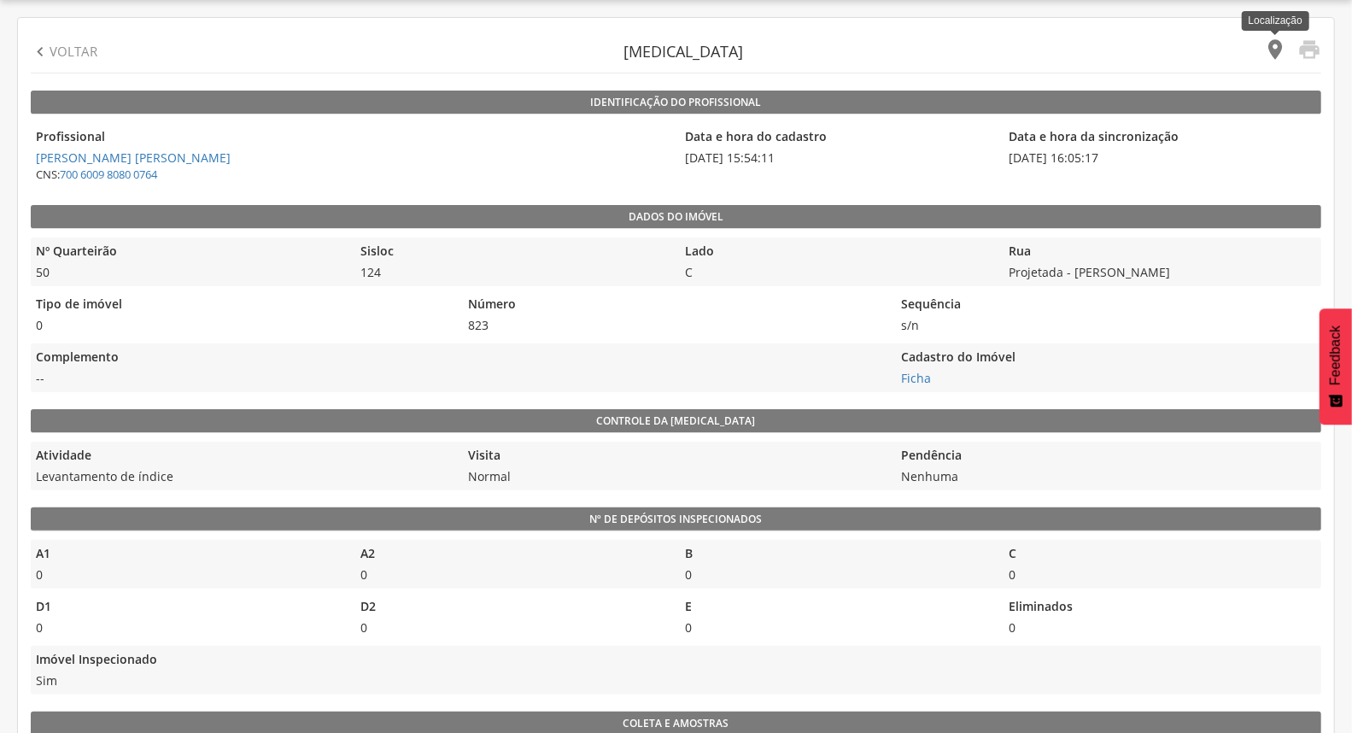
click at [1276, 48] on icon "" at bounding box center [1275, 50] width 24 height 24
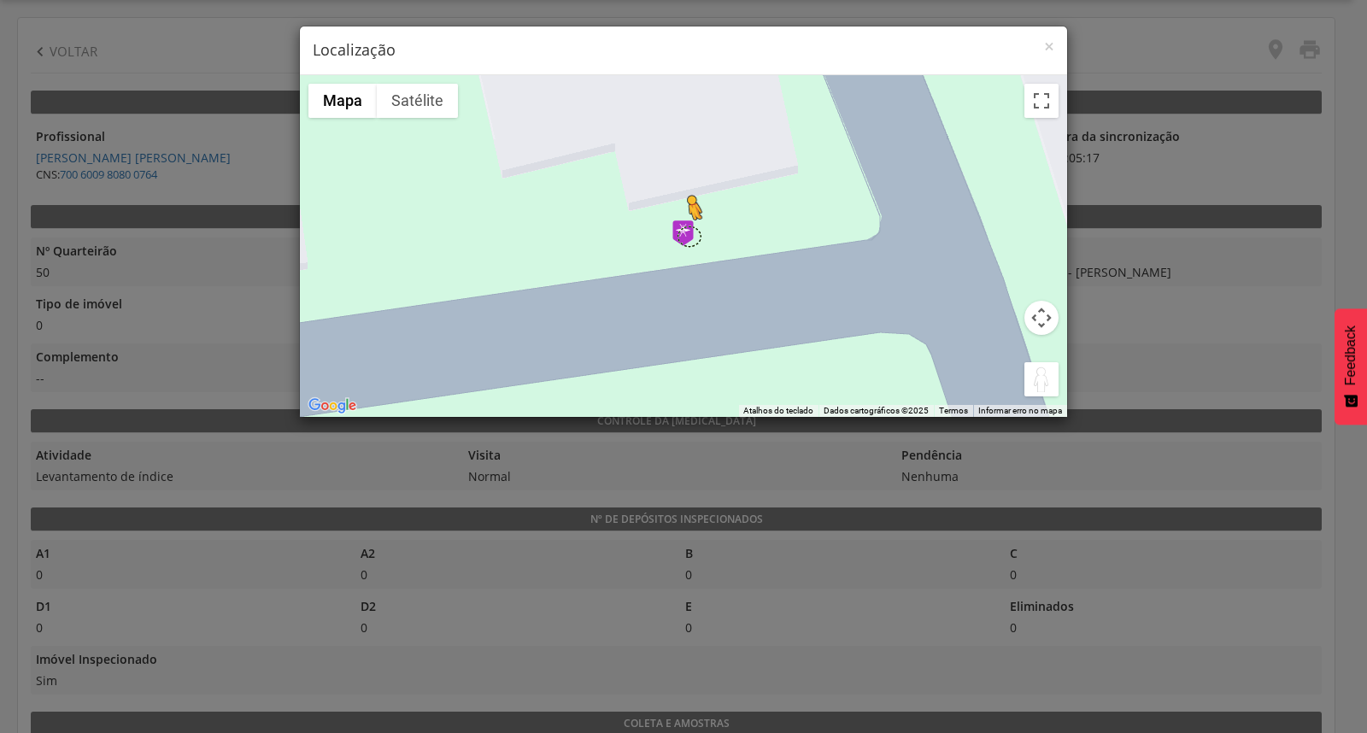
drag, startPoint x: 1039, startPoint y: 373, endPoint x: 684, endPoint y: 236, distance: 380.3
click at [684, 236] on div "Pressione as teclas Alt + Enter para ativar o recurso de arrastar com o teclado…" at bounding box center [683, 246] width 767 height 342
drag, startPoint x: 1026, startPoint y: 382, endPoint x: 663, endPoint y: 240, distance: 389.8
click at [663, 240] on div "Pressione as teclas Alt + Enter para ativar o recurso de arrastar com o teclado…" at bounding box center [683, 246] width 767 height 342
click at [1046, 44] on span "×" at bounding box center [1049, 46] width 10 height 24
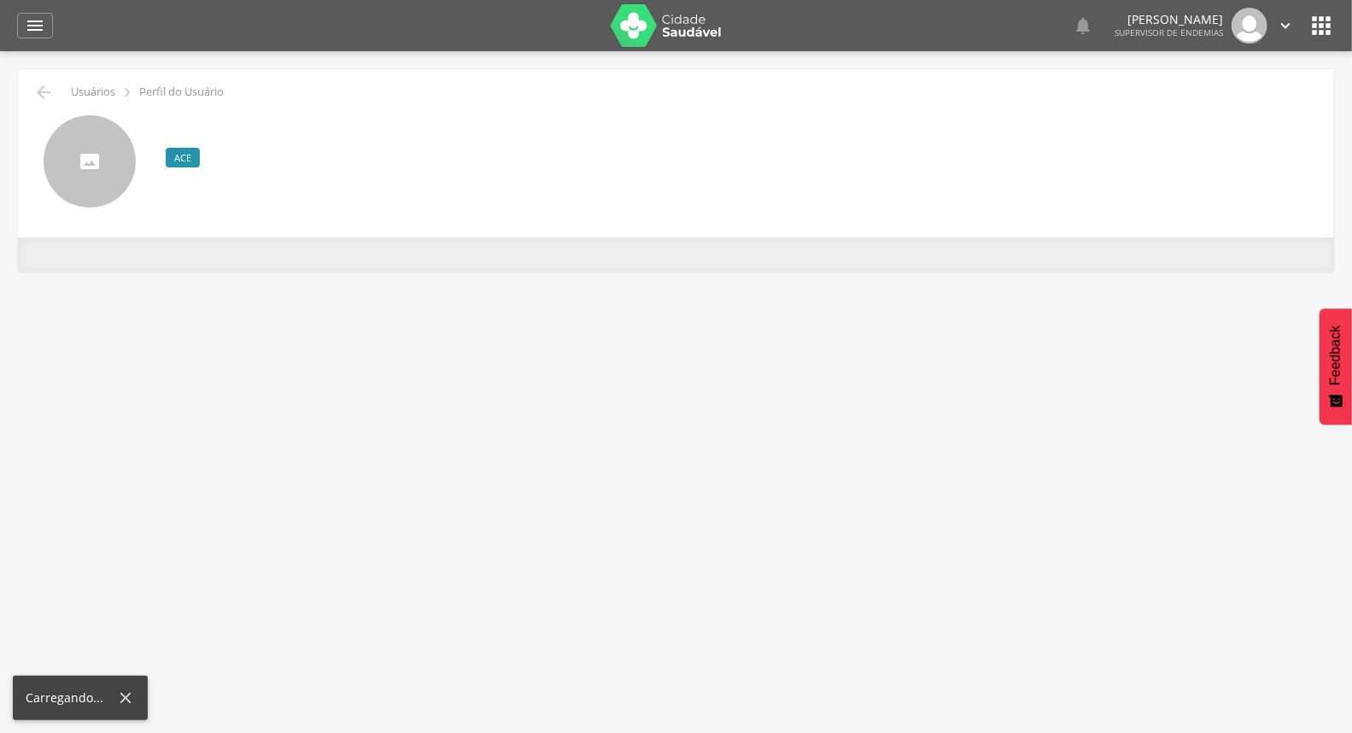
scroll to position [51, 0]
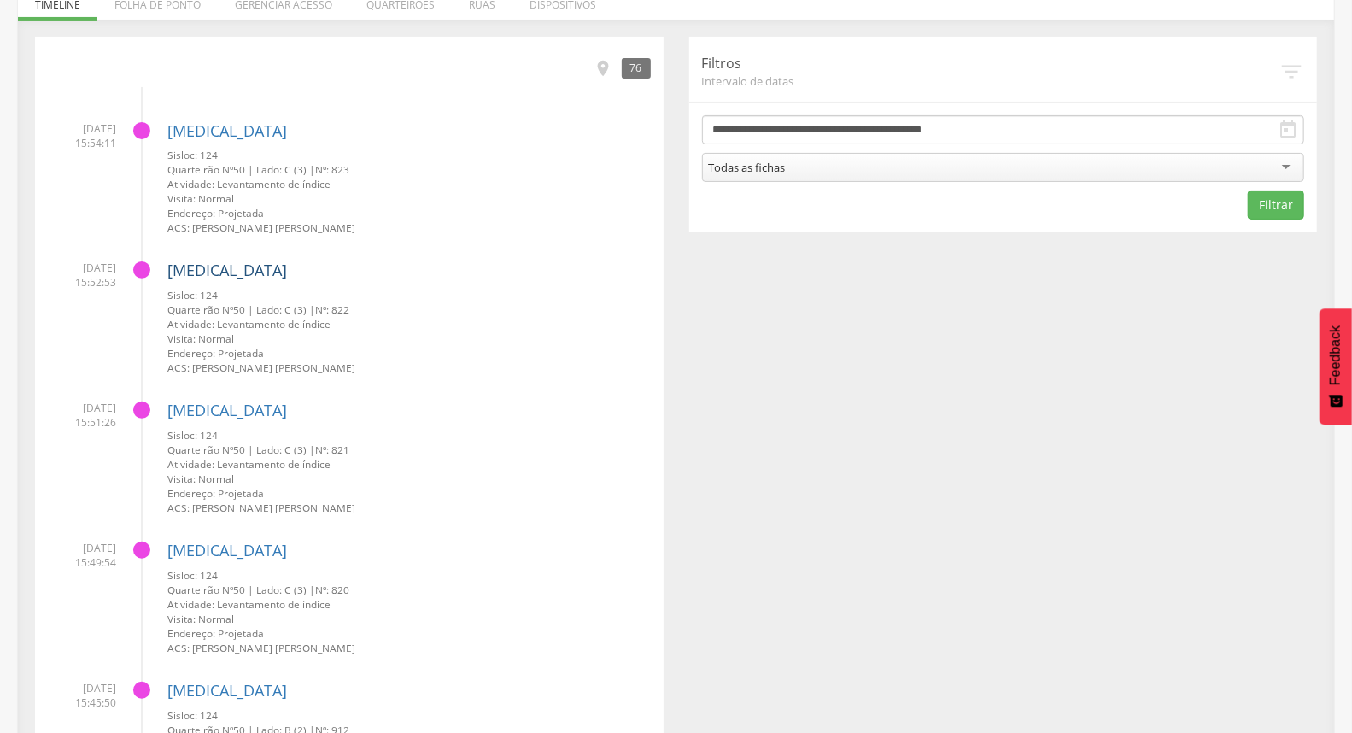
click at [217, 269] on link "[MEDICAL_DATA]" at bounding box center [227, 270] width 120 height 21
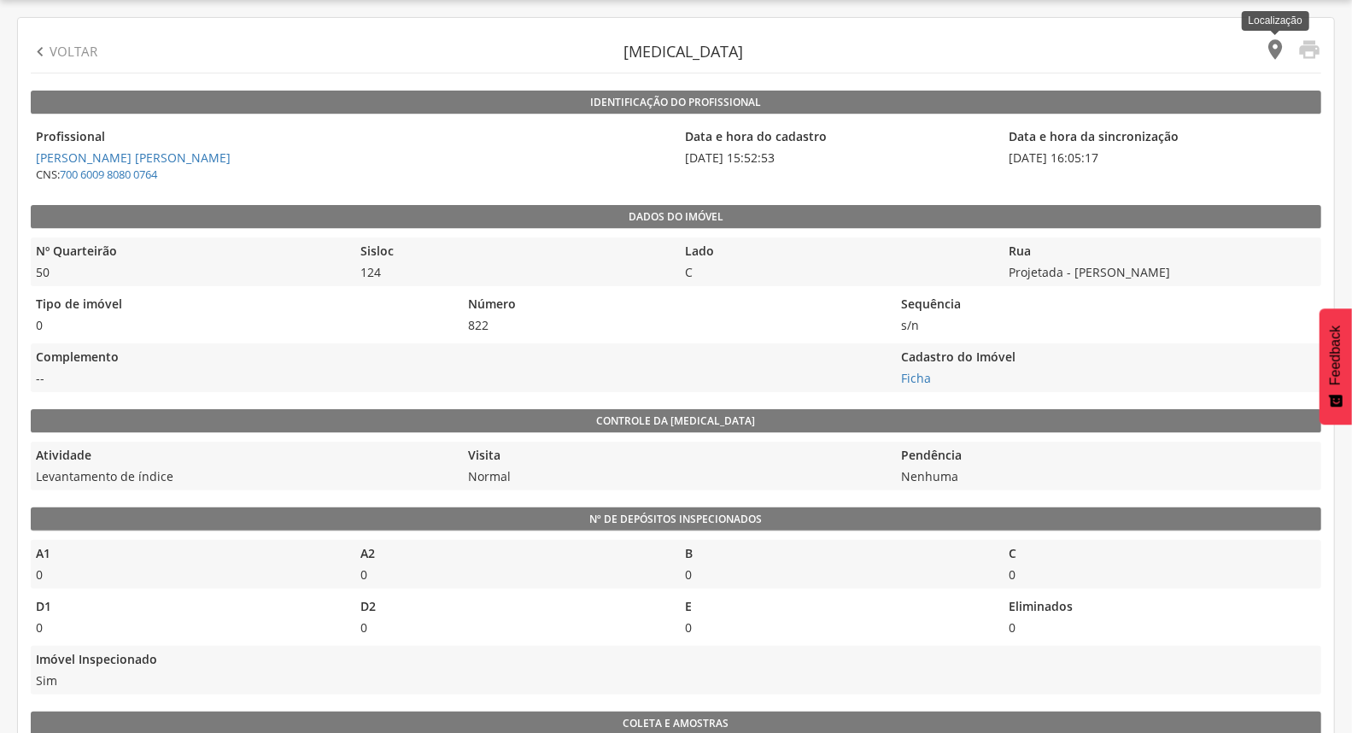
click at [1277, 44] on icon "" at bounding box center [1275, 50] width 24 height 24
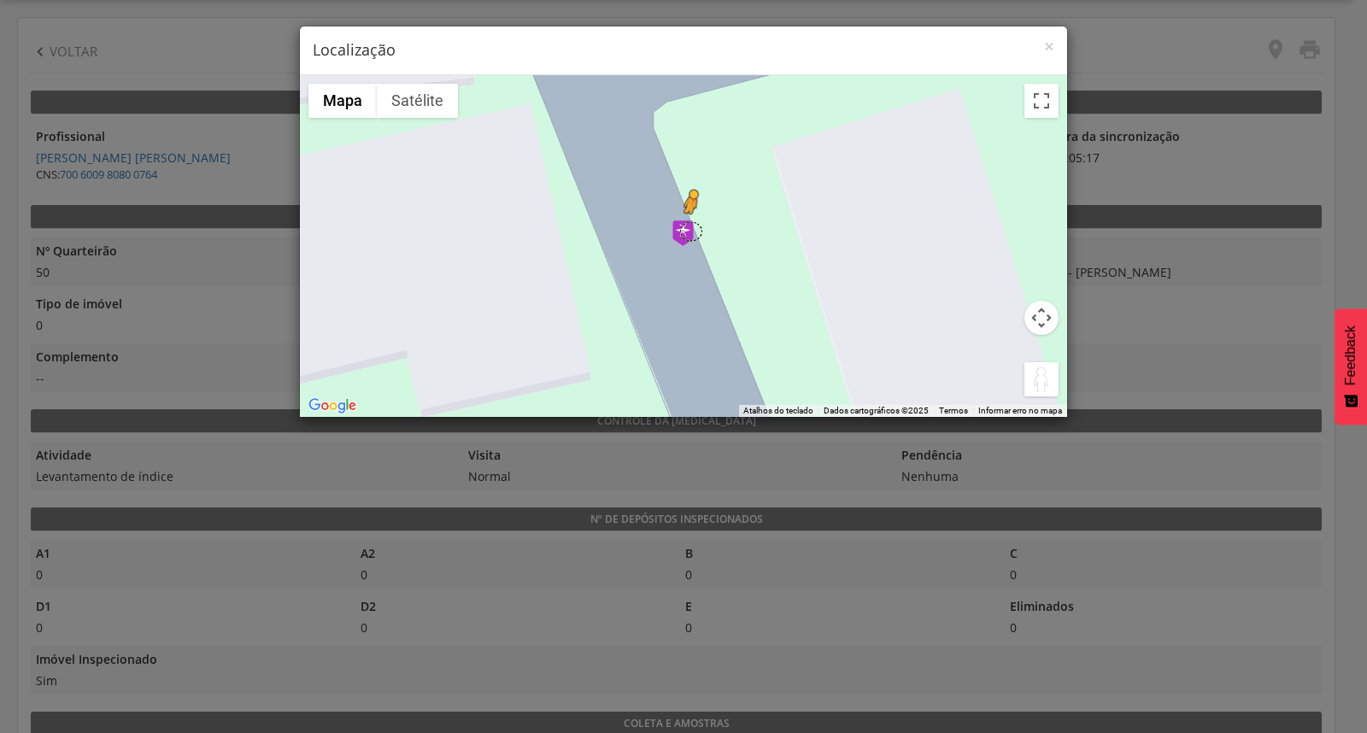
drag, startPoint x: 1029, startPoint y: 370, endPoint x: 689, endPoint y: 231, distance: 367.4
click at [689, 231] on div "Pressione as teclas Alt + Enter para ativar o recurso de arrastar com o teclado…" at bounding box center [683, 246] width 767 height 342
click at [715, 231] on div "Para iniciar o trajeto, pressione as teclas de seta. Não há dados disponíveis." at bounding box center [683, 246] width 767 height 342
click at [715, 232] on div "Para iniciar o trajeto, pressione as teclas de seta. Não há dados disponíveis." at bounding box center [683, 246] width 767 height 342
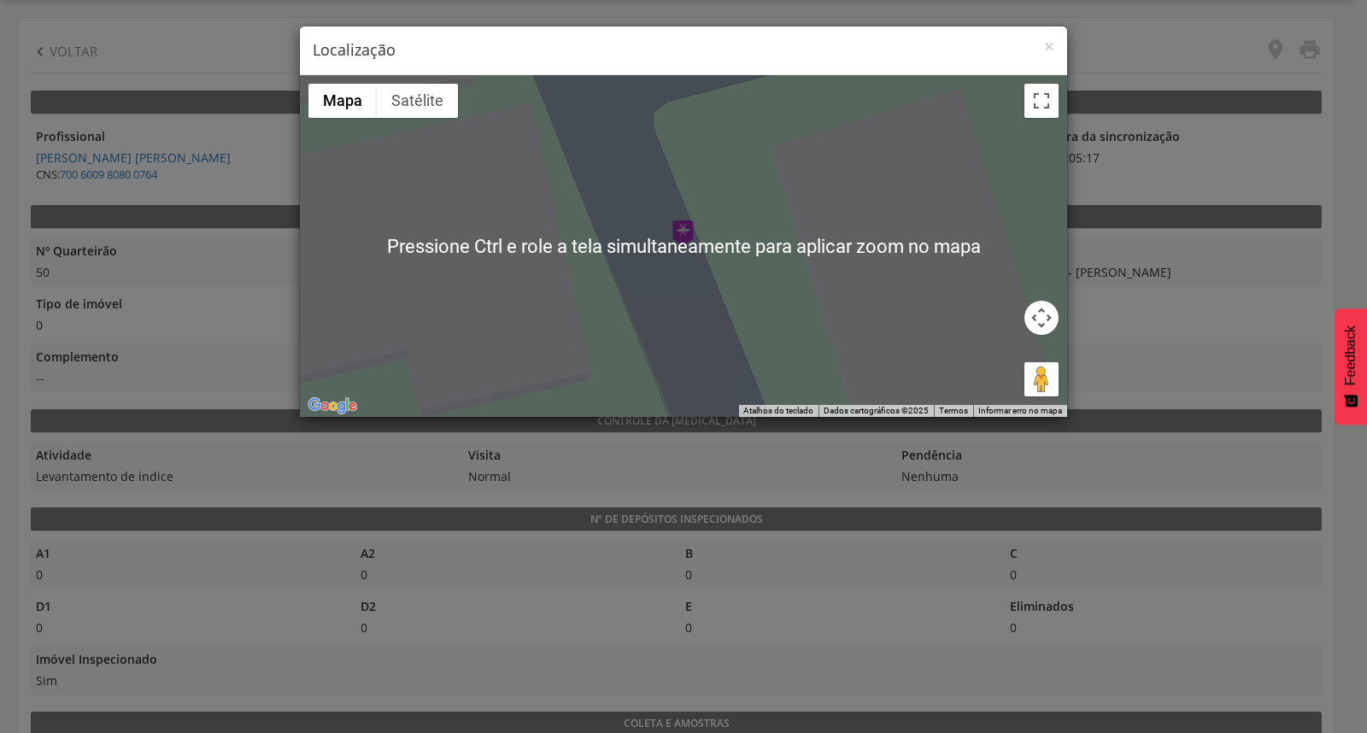
click at [1056, 334] on div "Não há dados disponíveis. Pressione Ctrl e role a tela simultaneamente para apl…" at bounding box center [683, 246] width 767 height 342
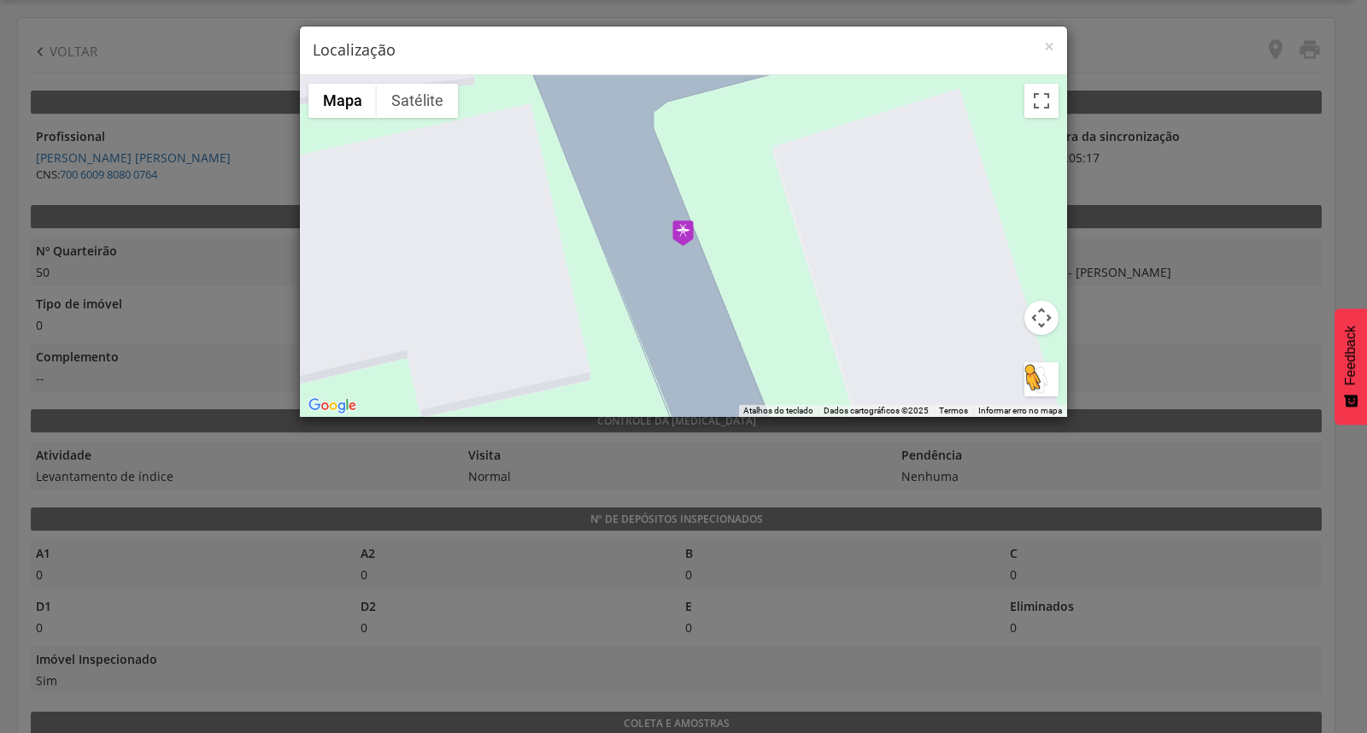
click at [1028, 371] on button "Arraste o Pegman até o mapa para abrir o Street View" at bounding box center [1041, 379] width 34 height 34
drag, startPoint x: 1027, startPoint y: 371, endPoint x: 679, endPoint y: 229, distance: 375.5
click at [679, 229] on div "Pressione as teclas Alt + Enter para ativar o recurso de arrastar com o teclado…" at bounding box center [683, 246] width 767 height 342
click at [1046, 39] on span "×" at bounding box center [1049, 46] width 10 height 24
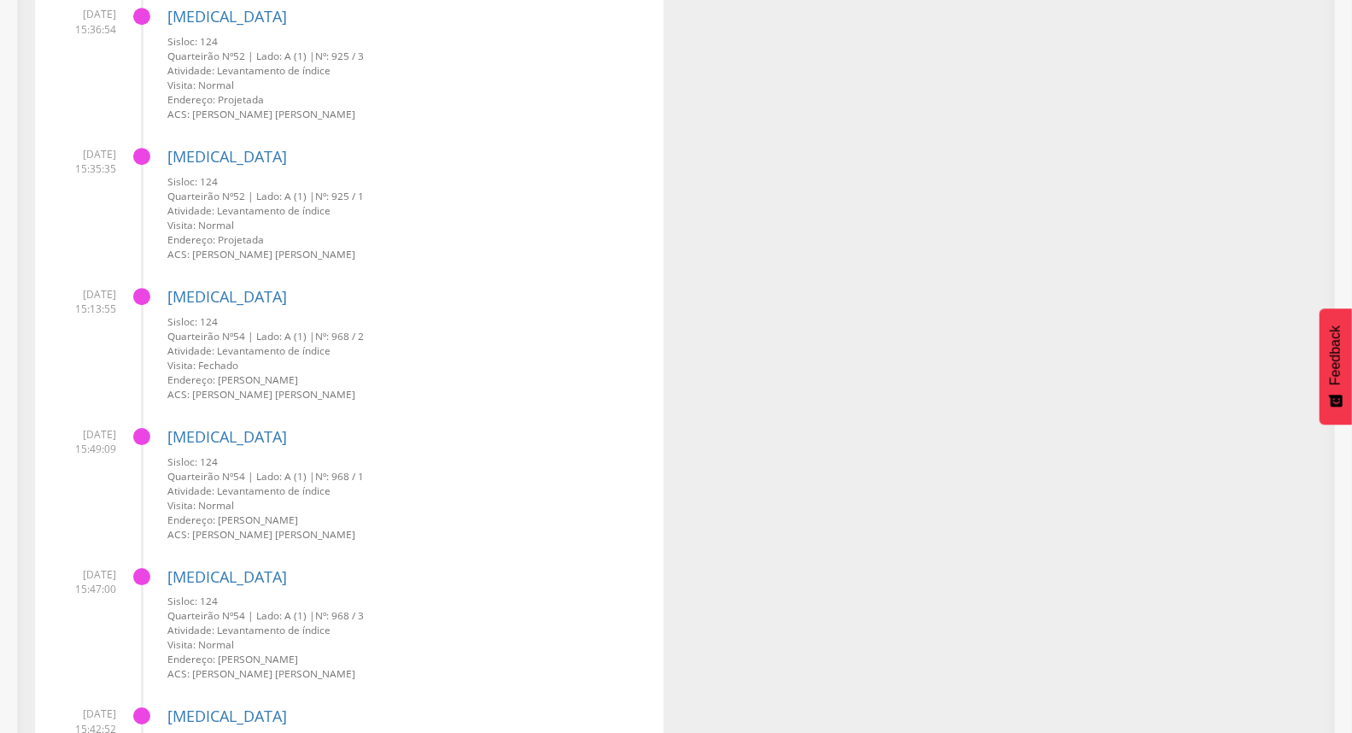
scroll to position [3183, 0]
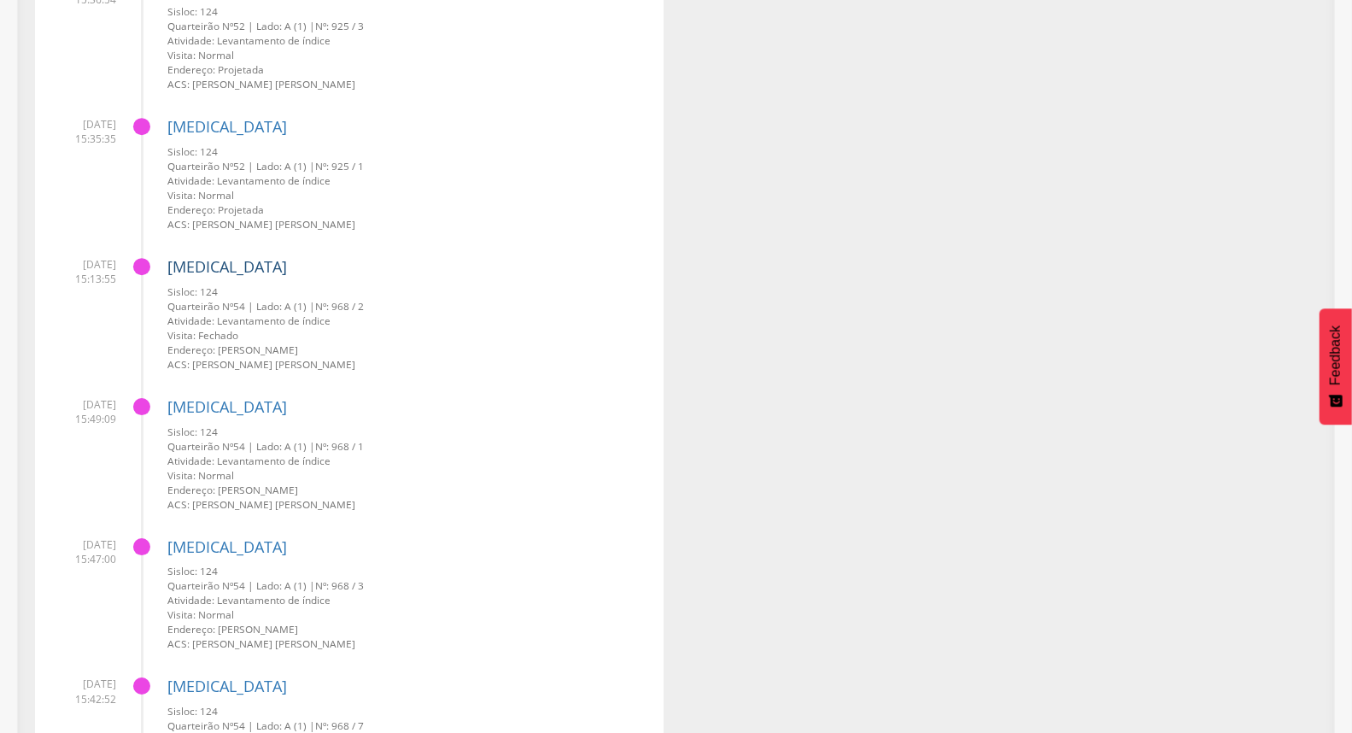
click at [189, 261] on link "[MEDICAL_DATA]" at bounding box center [227, 266] width 120 height 21
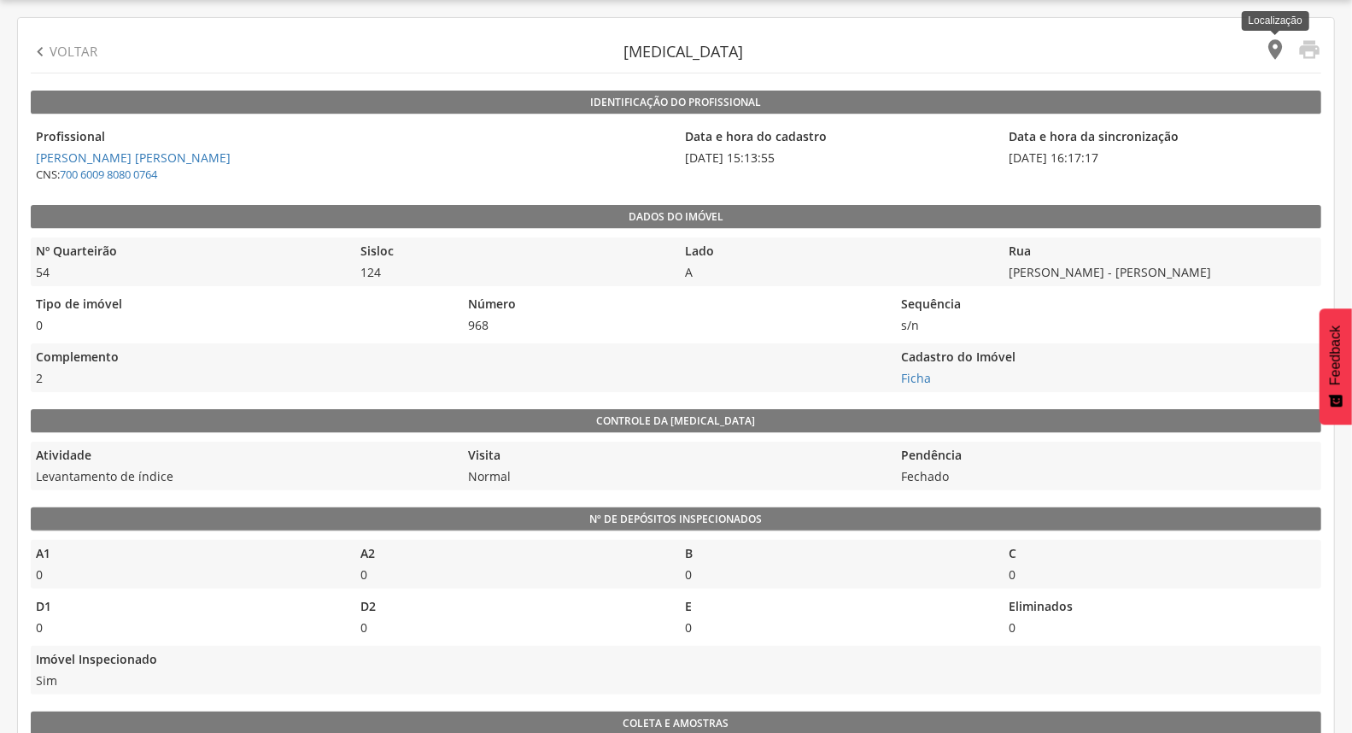
click at [1271, 54] on icon "" at bounding box center [1275, 50] width 24 height 24
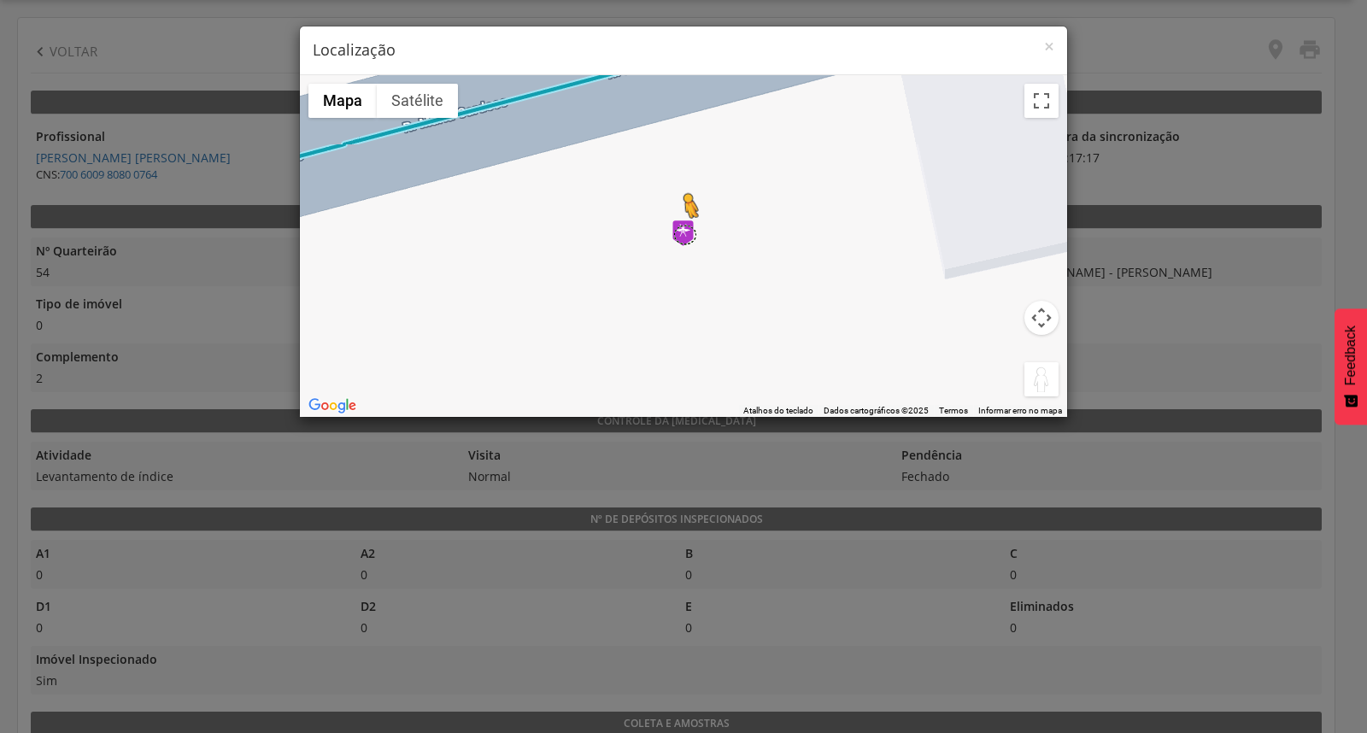
drag, startPoint x: 1028, startPoint y: 363, endPoint x: 684, endPoint y: 234, distance: 366.8
click at [684, 234] on div "Pressione as teclas Alt + Enter para ativar o recurso de arrastar com o teclado…" at bounding box center [683, 246] width 767 height 342
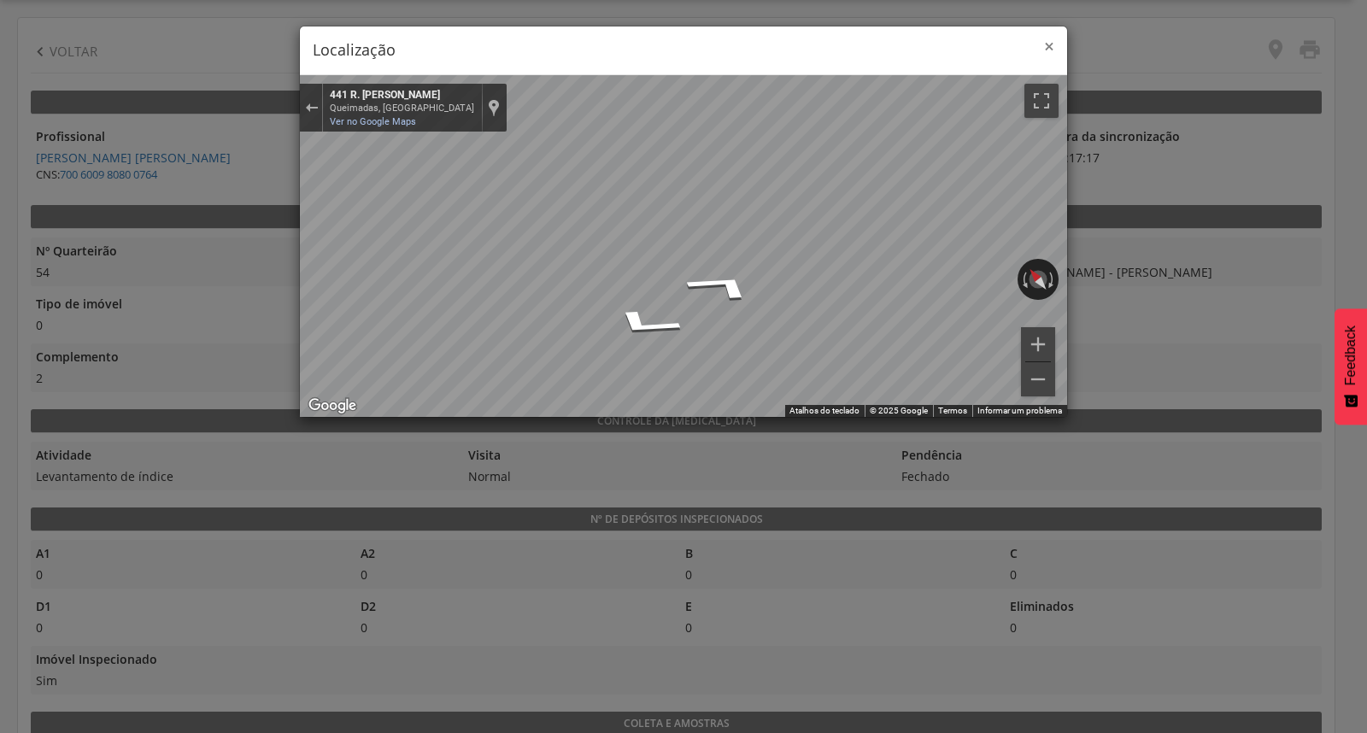
click at [1045, 47] on span "×" at bounding box center [1049, 46] width 10 height 24
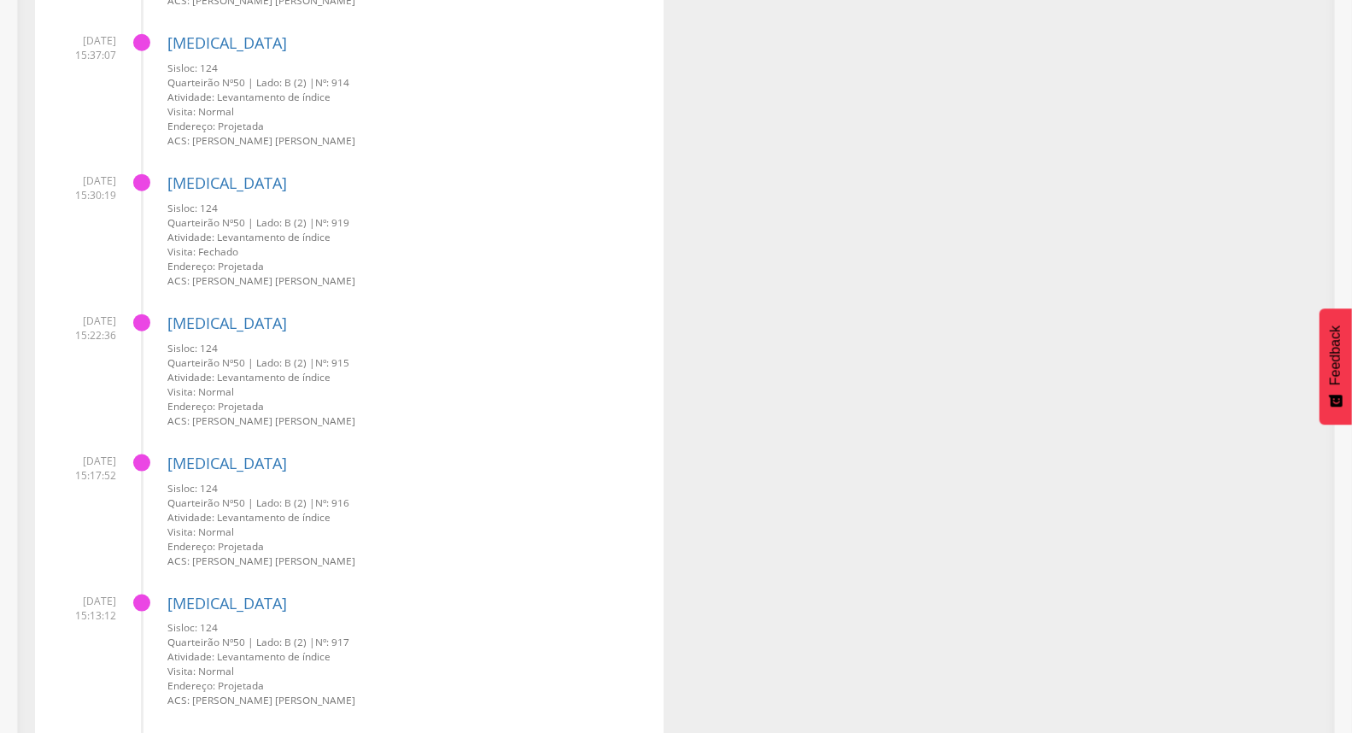
scroll to position [1176, 0]
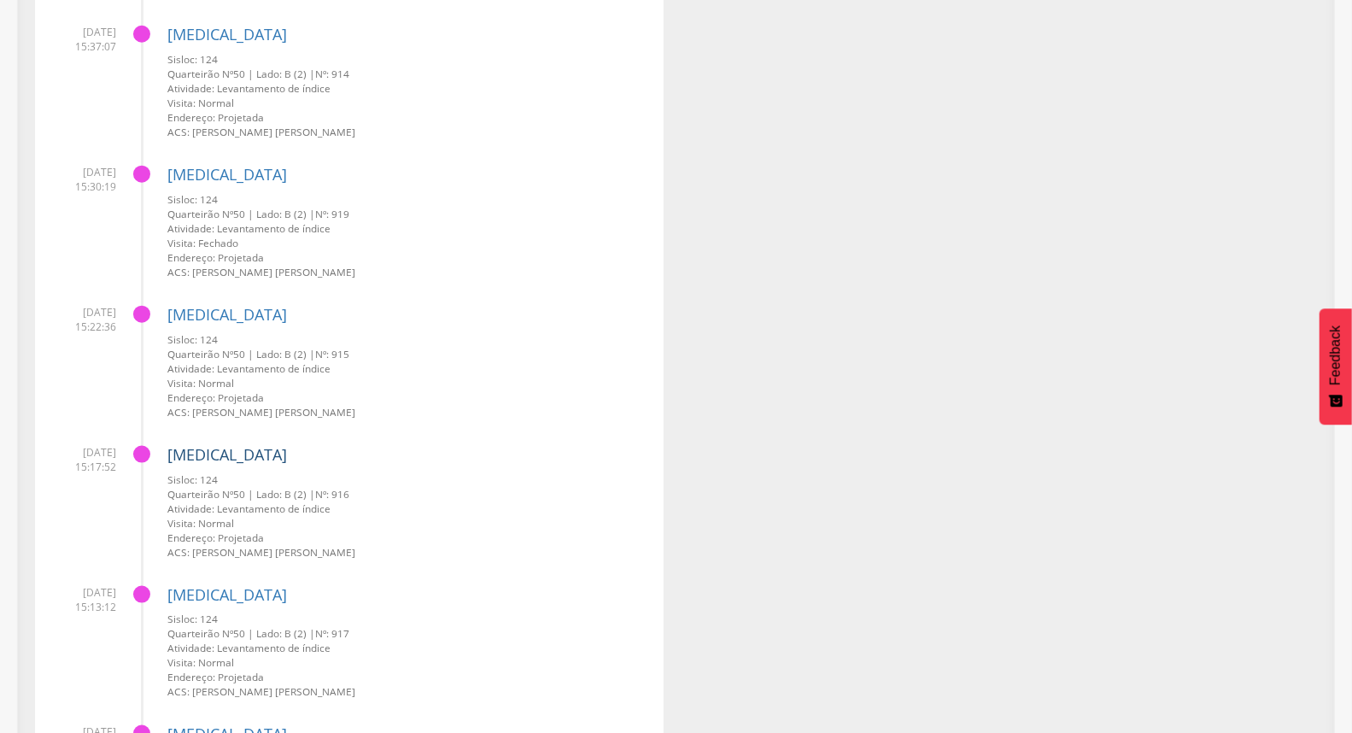
click at [184, 449] on link "[MEDICAL_DATA]" at bounding box center [227, 454] width 120 height 21
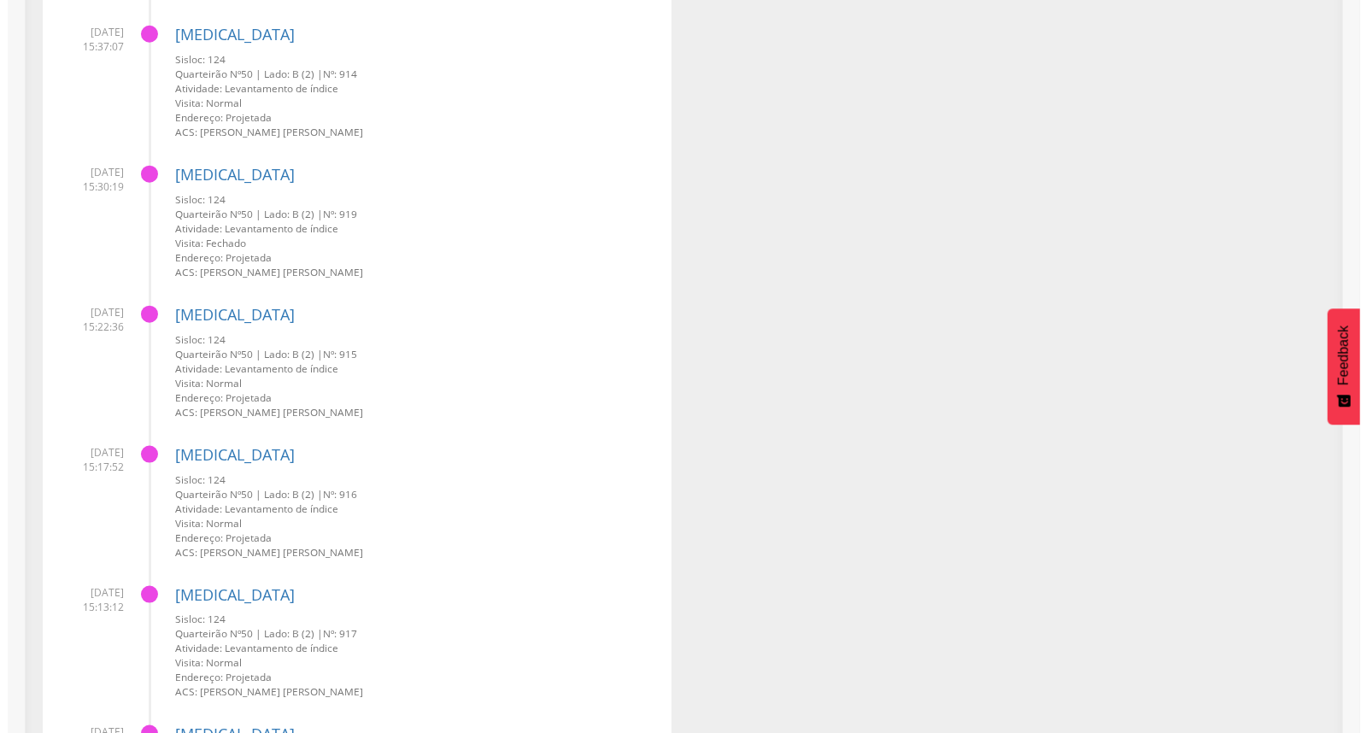
scroll to position [51, 0]
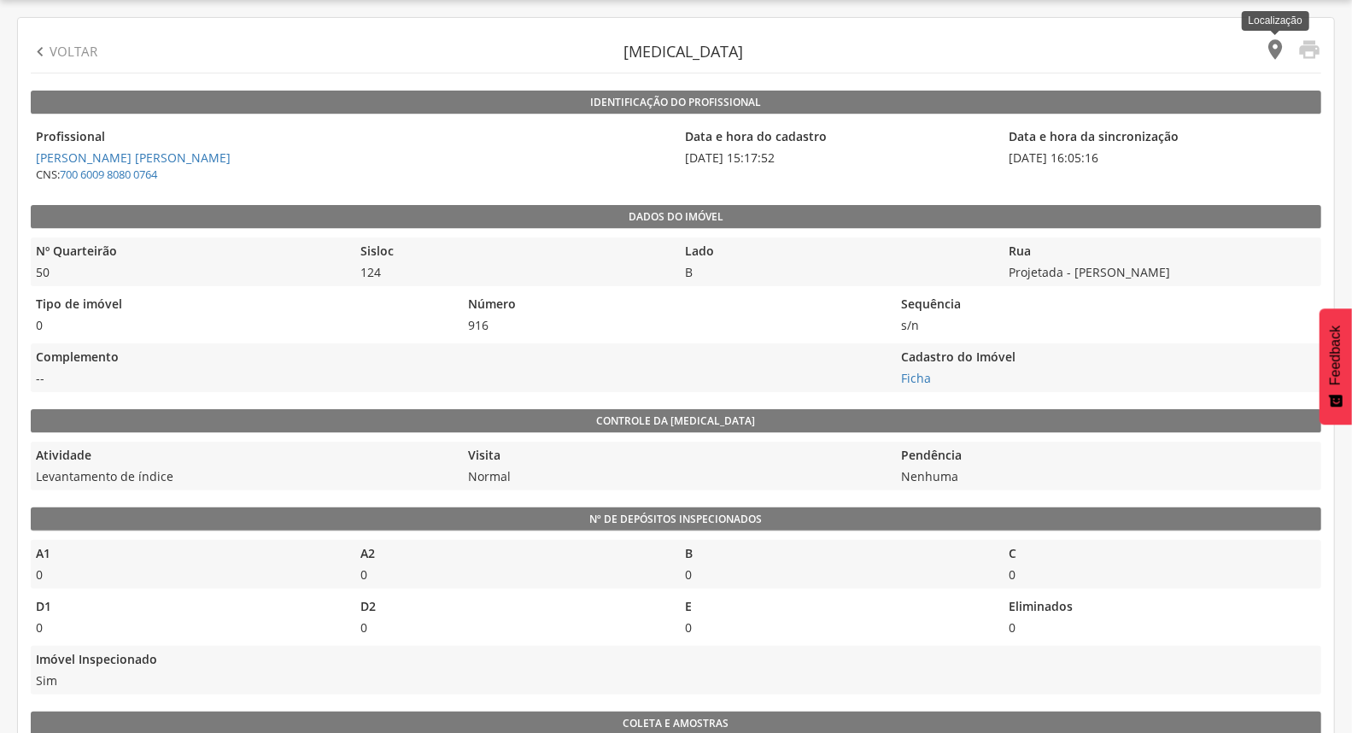
click at [1269, 46] on icon "" at bounding box center [1275, 50] width 24 height 24
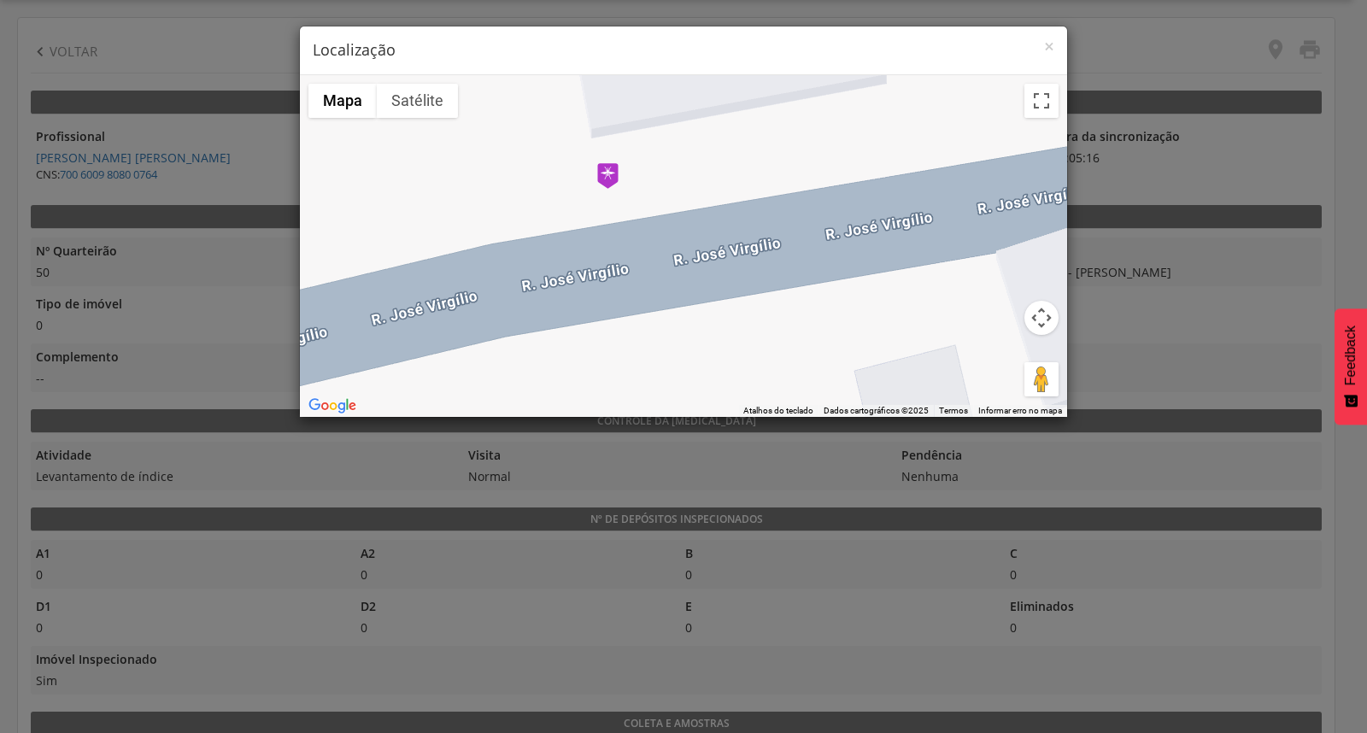
drag, startPoint x: 952, startPoint y: 346, endPoint x: 1005, endPoint y: 343, distance: 53.9
click at [1005, 343] on div at bounding box center [683, 246] width 767 height 342
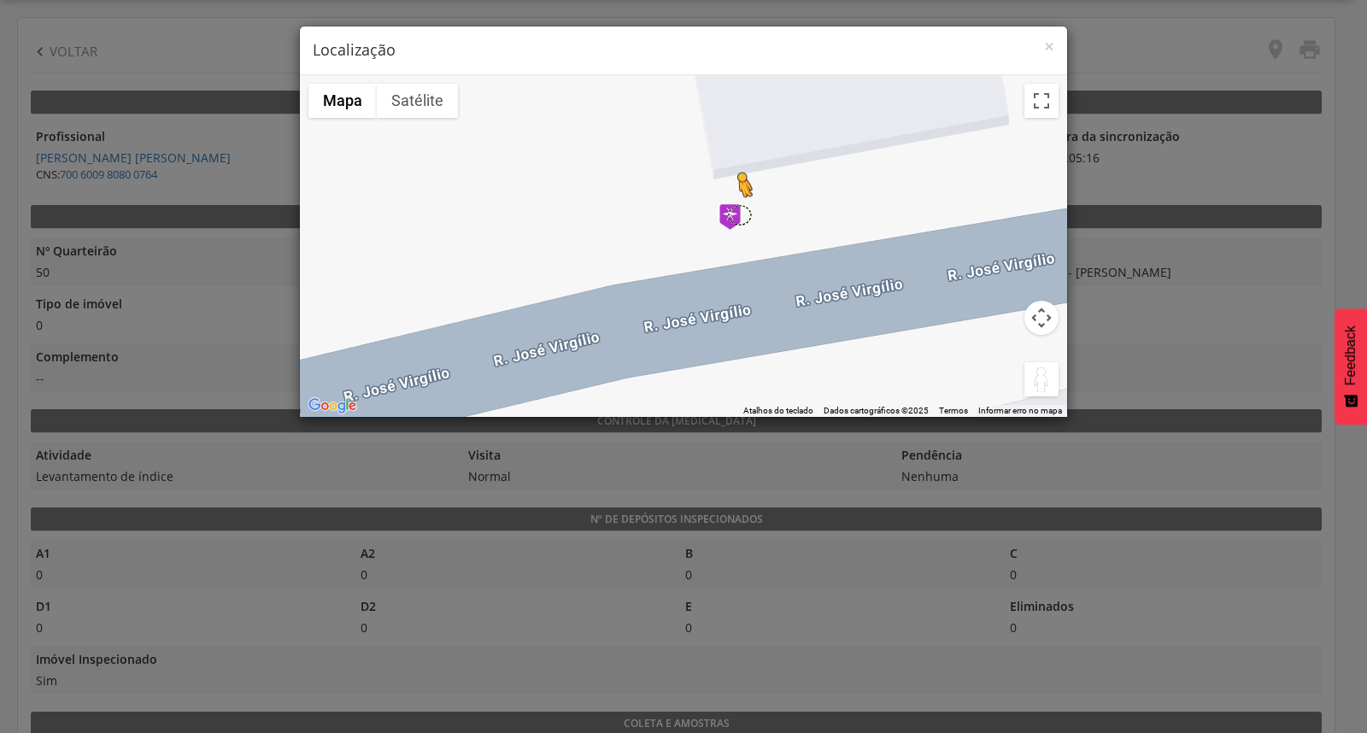
drag, startPoint x: 1030, startPoint y: 369, endPoint x: 739, endPoint y: 212, distance: 331.0
click at [739, 212] on div "Pressione as teclas Alt + Enter para ativar o recurso de arrastar com o teclado…" at bounding box center [683, 246] width 767 height 342
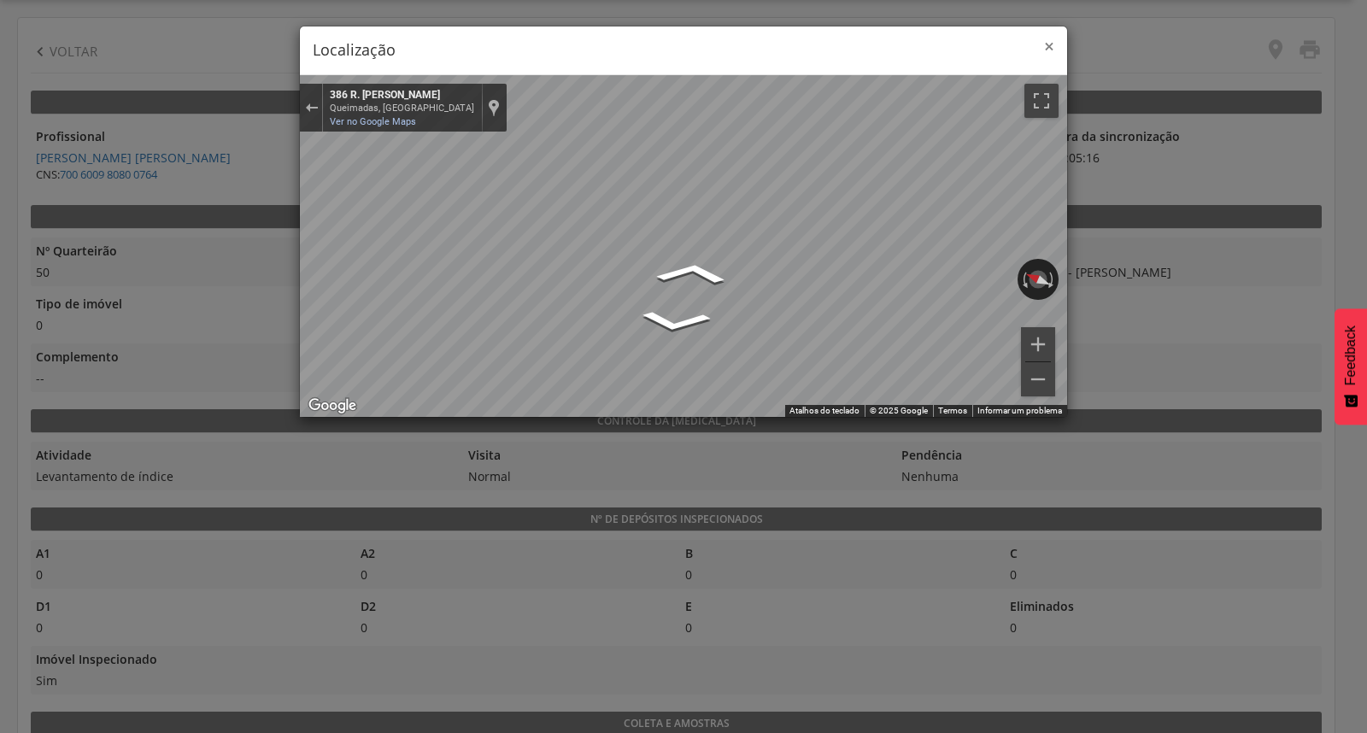
click at [1049, 46] on span "×" at bounding box center [1049, 46] width 10 height 24
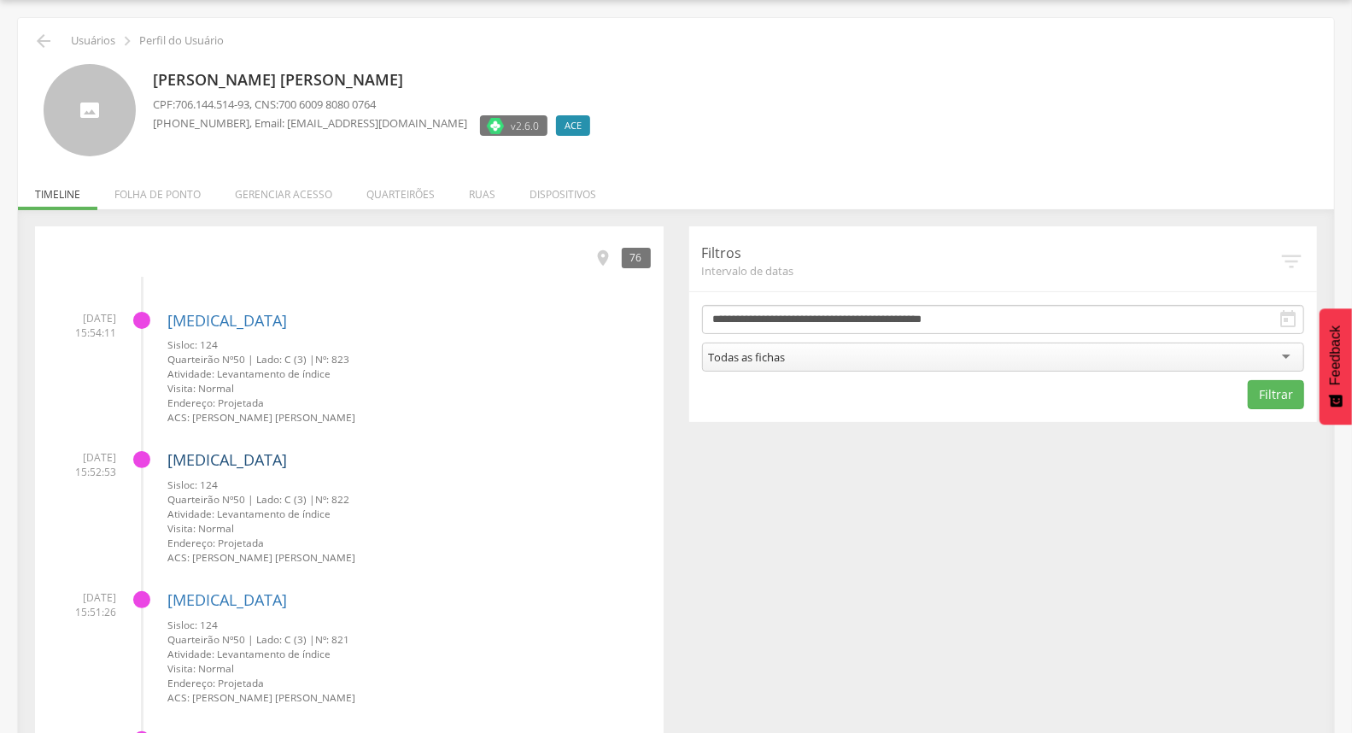
click at [190, 457] on link "[MEDICAL_DATA]" at bounding box center [227, 459] width 120 height 21
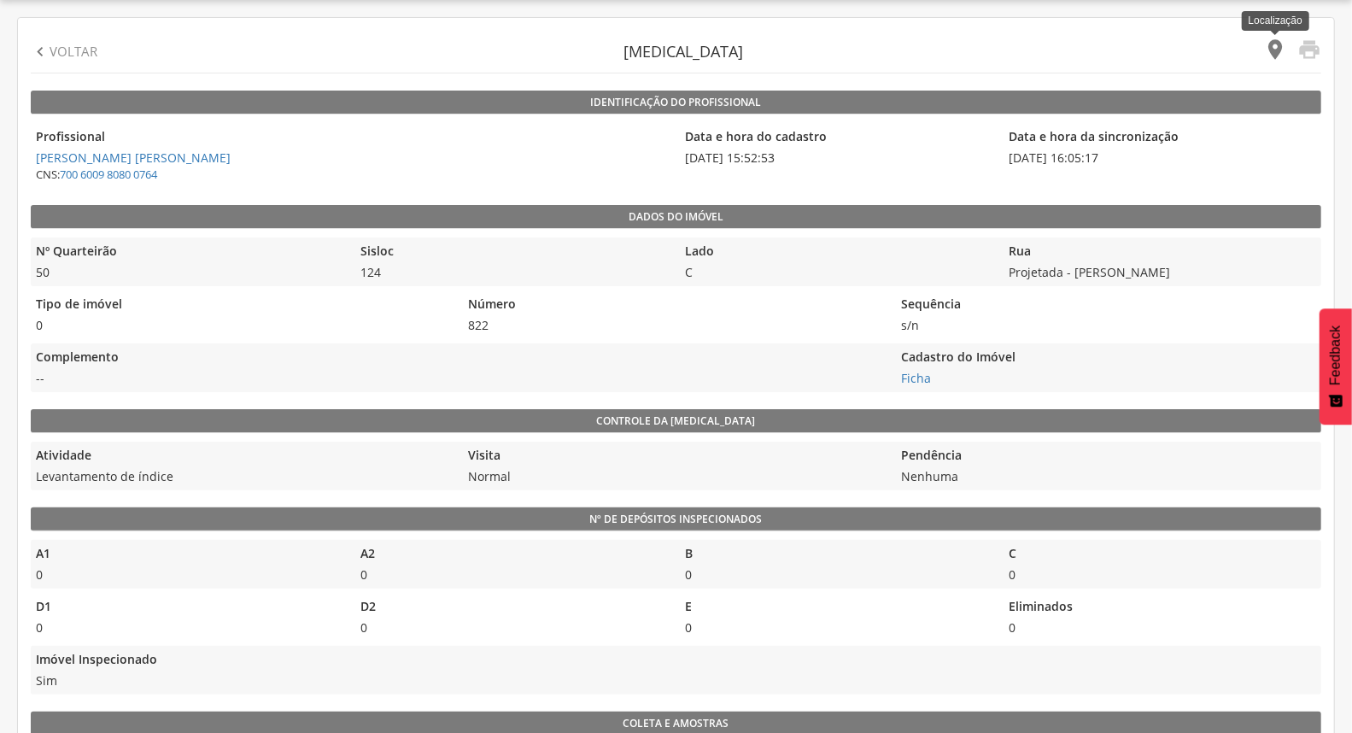
click at [1279, 47] on icon "" at bounding box center [1275, 50] width 24 height 24
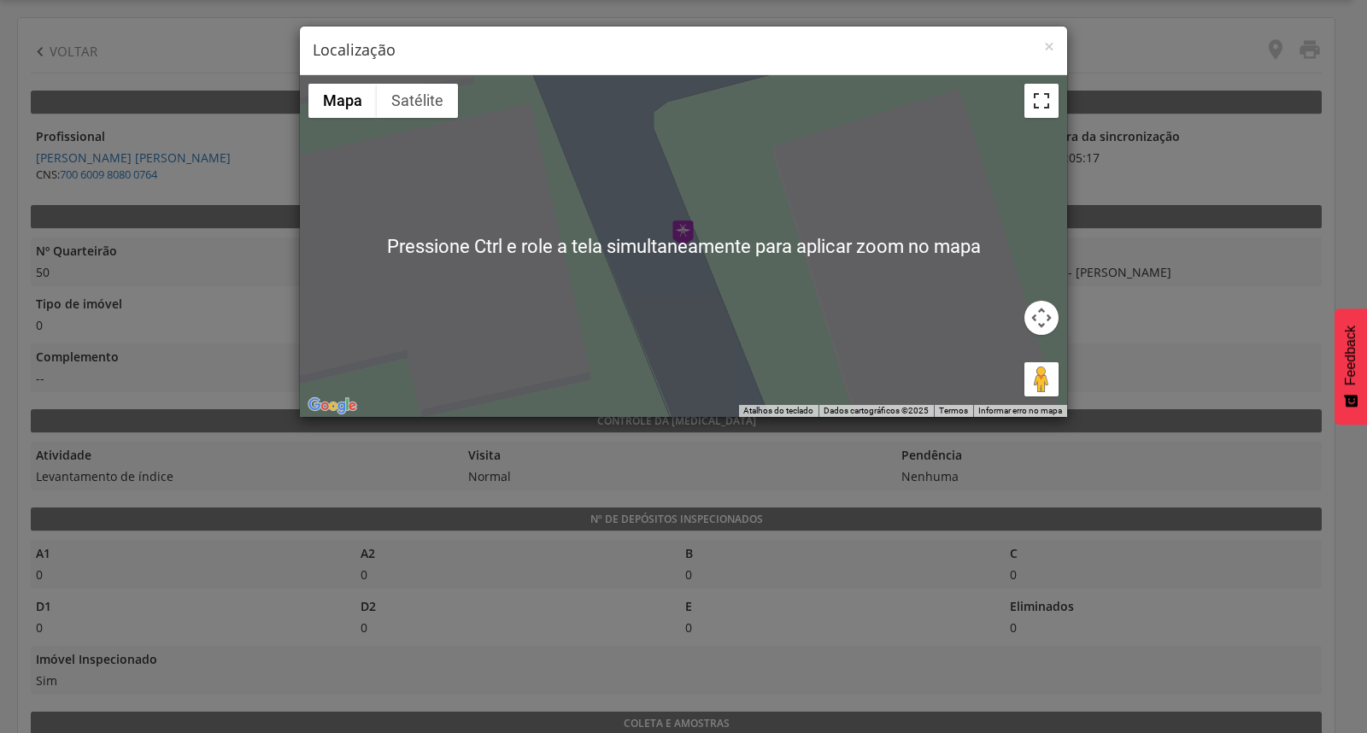
click at [1035, 103] on button "Ativar a visualização em tela cheia" at bounding box center [1041, 101] width 34 height 34
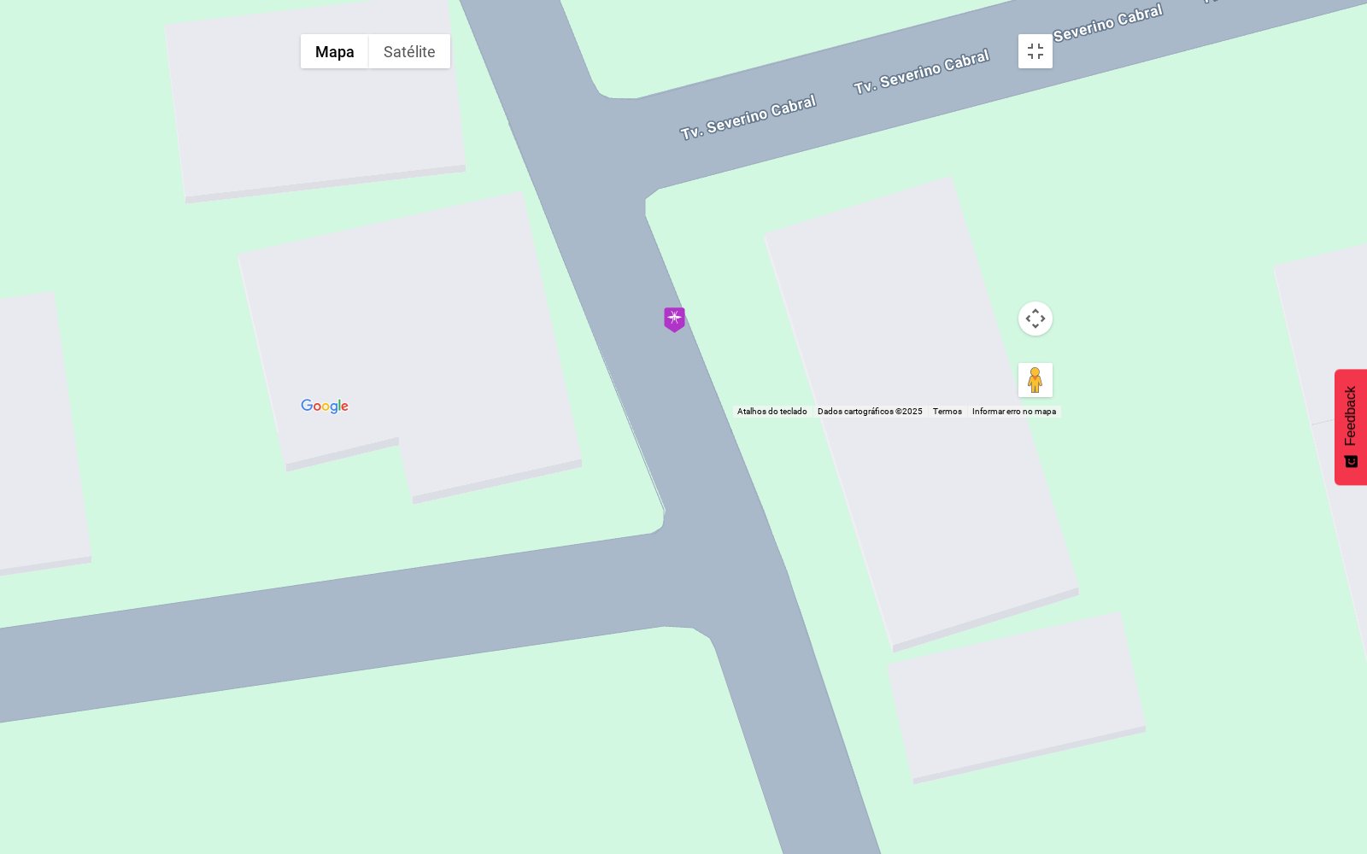
drag, startPoint x: 1046, startPoint y: 211, endPoint x: 1040, endPoint y: 338, distance: 127.4
click at [1042, 338] on div at bounding box center [676, 222] width 769 height 392
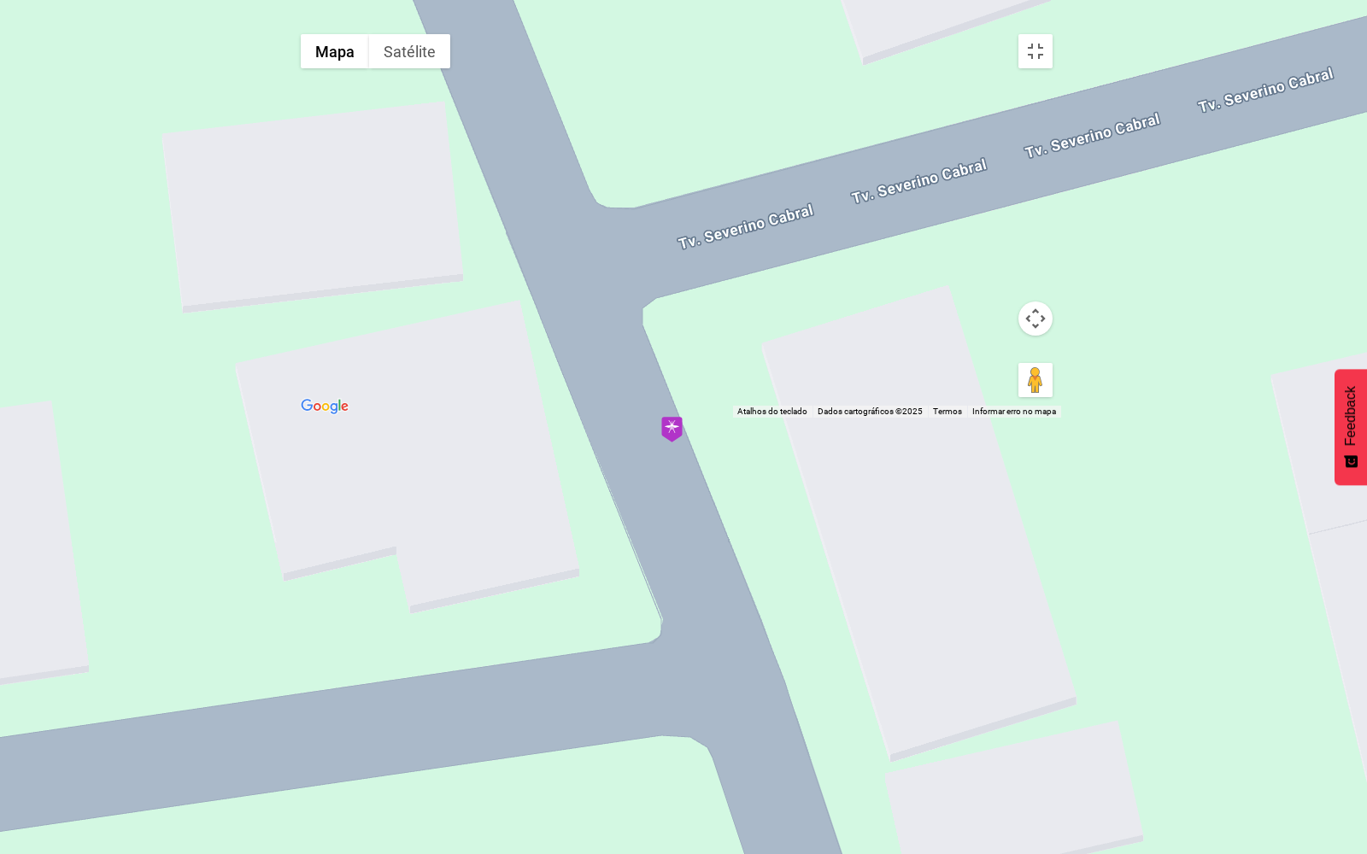
drag, startPoint x: 1029, startPoint y: 448, endPoint x: 898, endPoint y: 263, distance: 226.6
click at [1029, 418] on div at bounding box center [676, 222] width 769 height 392
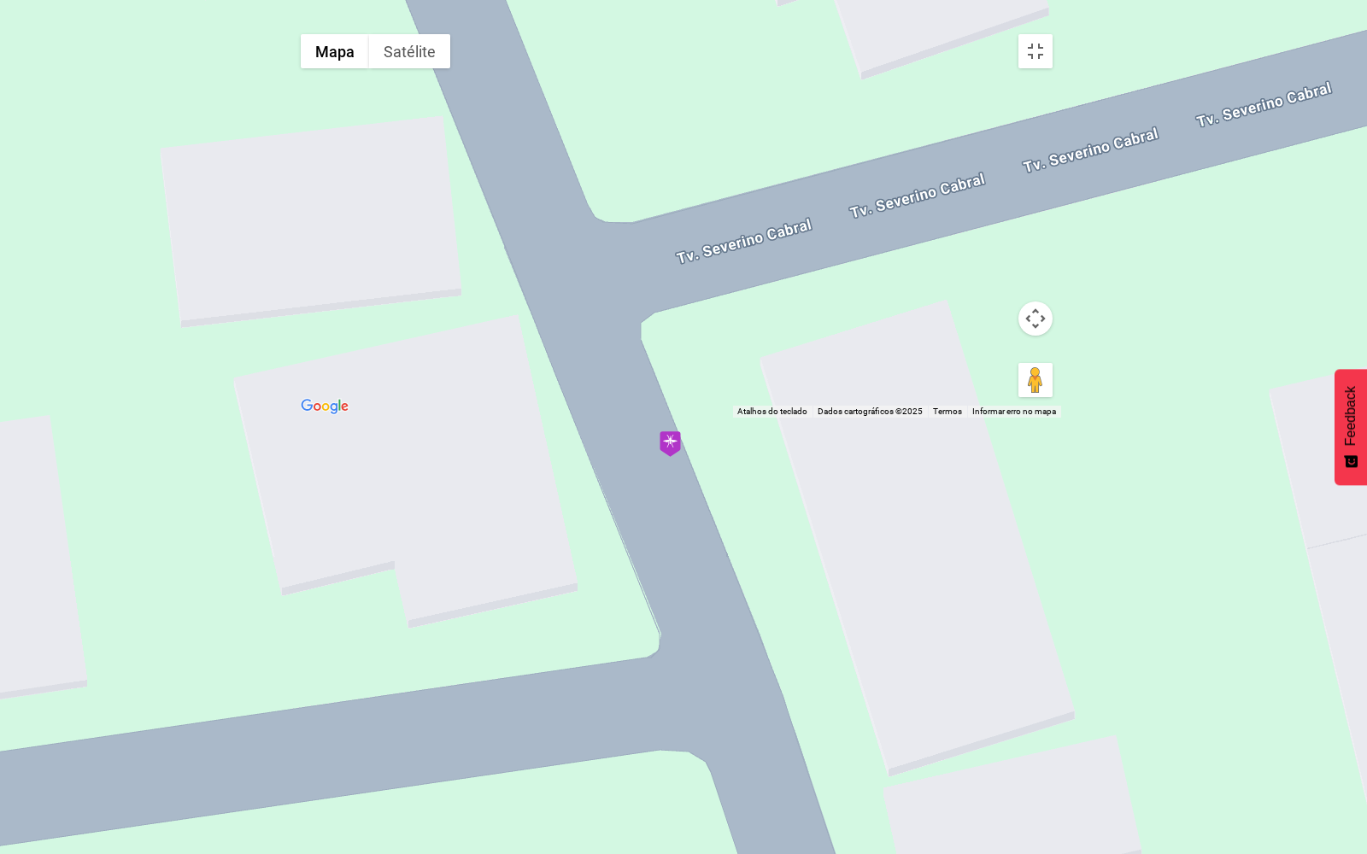
drag, startPoint x: 869, startPoint y: 337, endPoint x: 852, endPoint y: 291, distance: 48.4
click at [869, 340] on div at bounding box center [676, 222] width 769 height 392
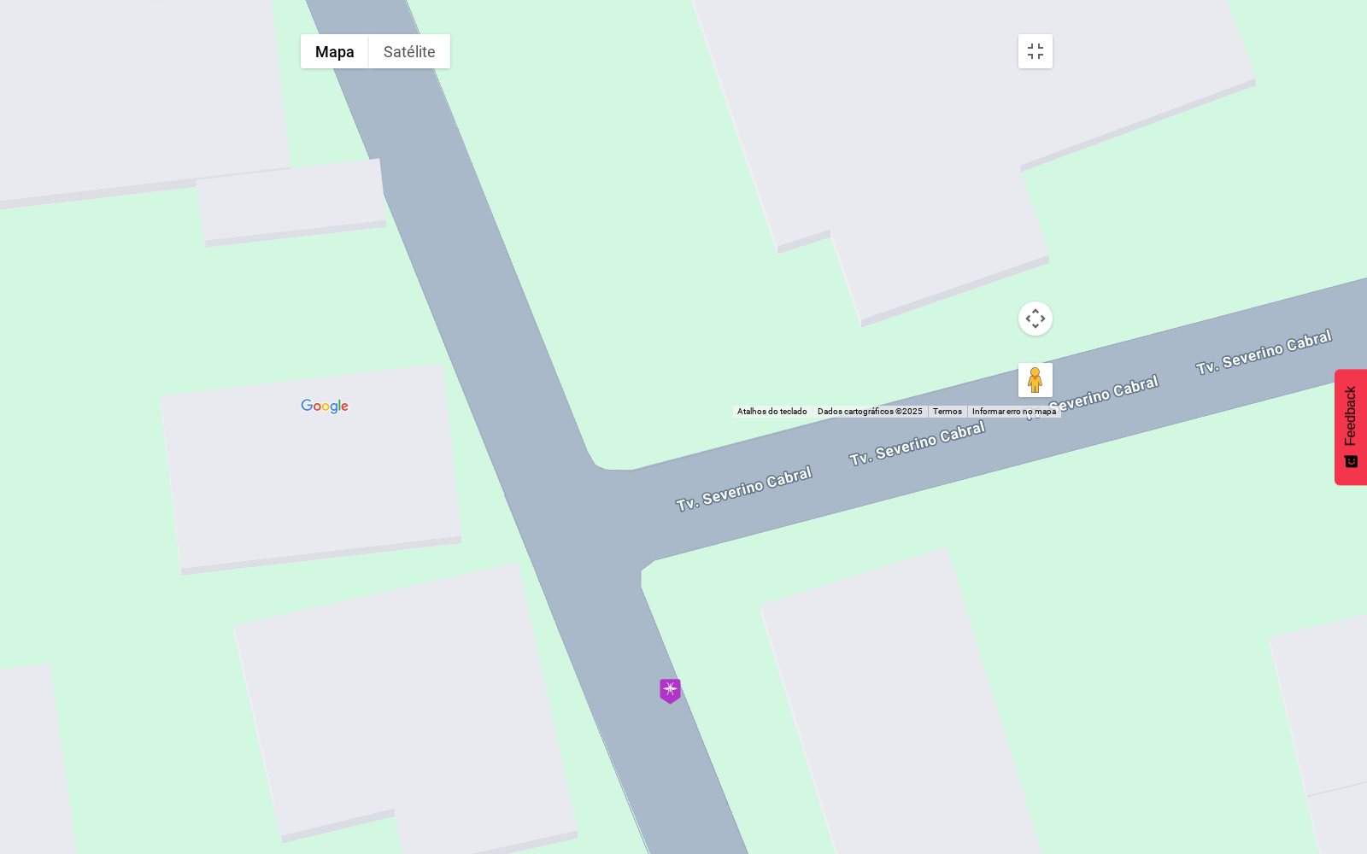
drag, startPoint x: 854, startPoint y: 443, endPoint x: 761, endPoint y: 325, distance: 150.2
click at [856, 418] on div at bounding box center [676, 222] width 769 height 392
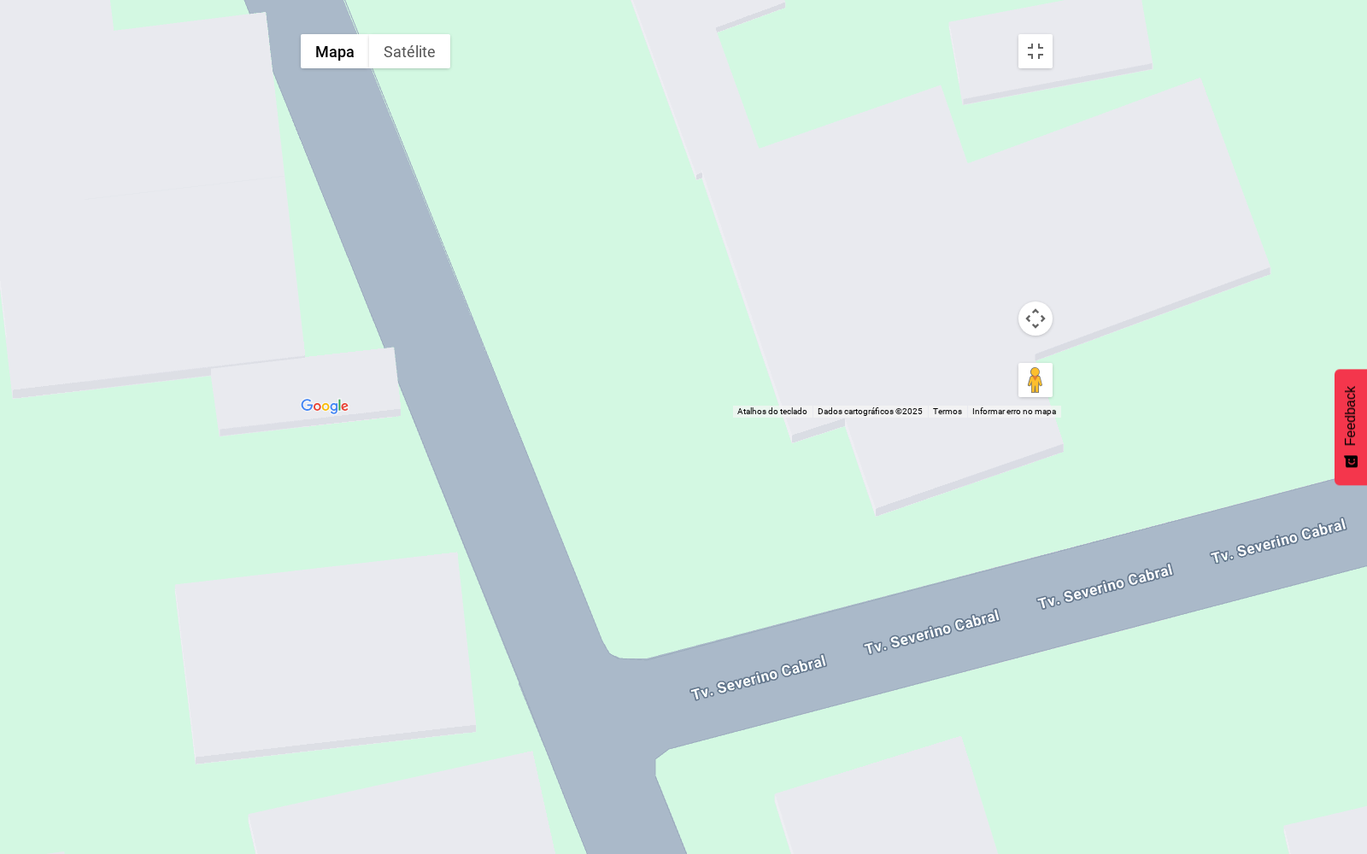
click at [778, 418] on div at bounding box center [676, 222] width 769 height 392
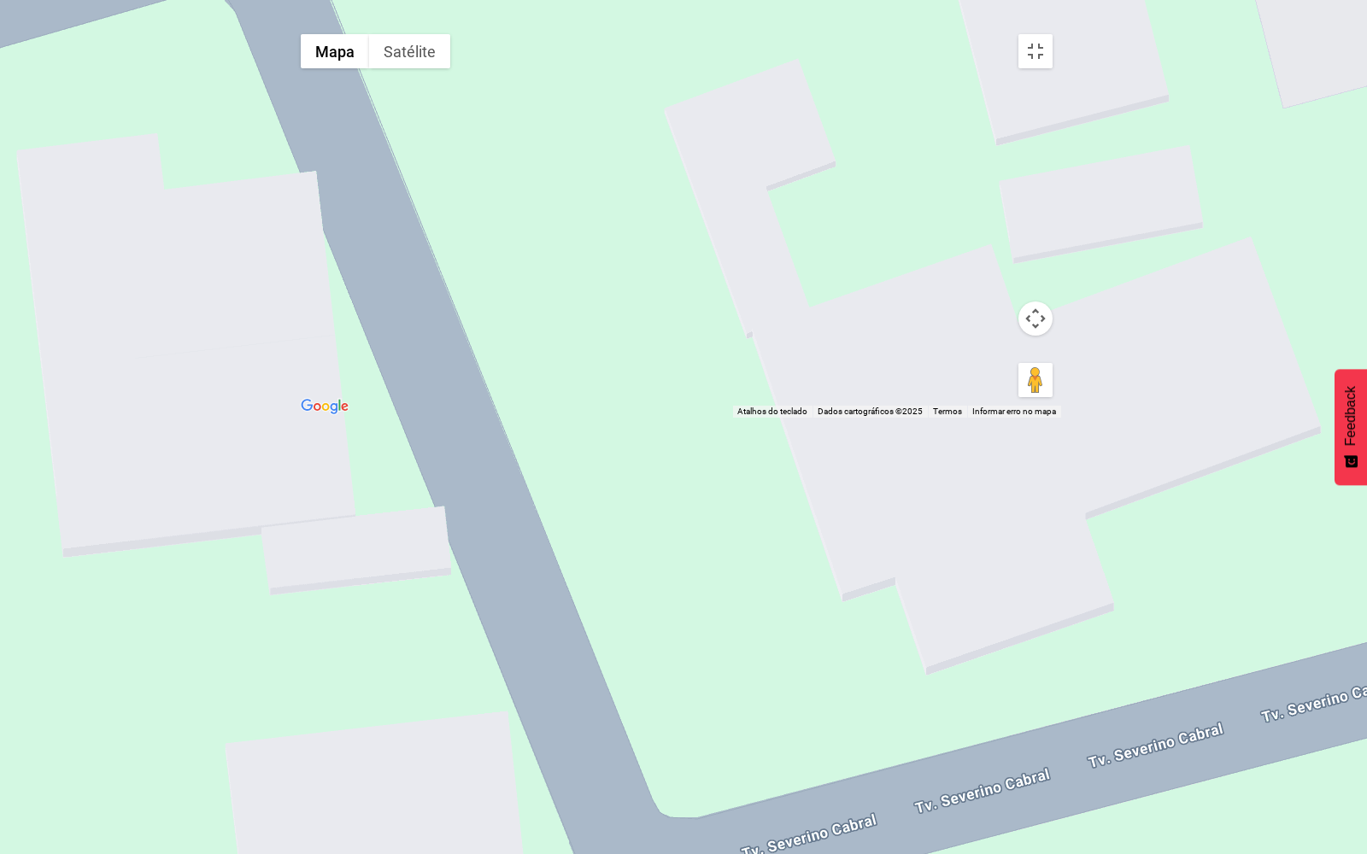
drag, startPoint x: 737, startPoint y: 445, endPoint x: 487, endPoint y: 299, distance: 289.8
click at [740, 418] on div at bounding box center [676, 222] width 769 height 392
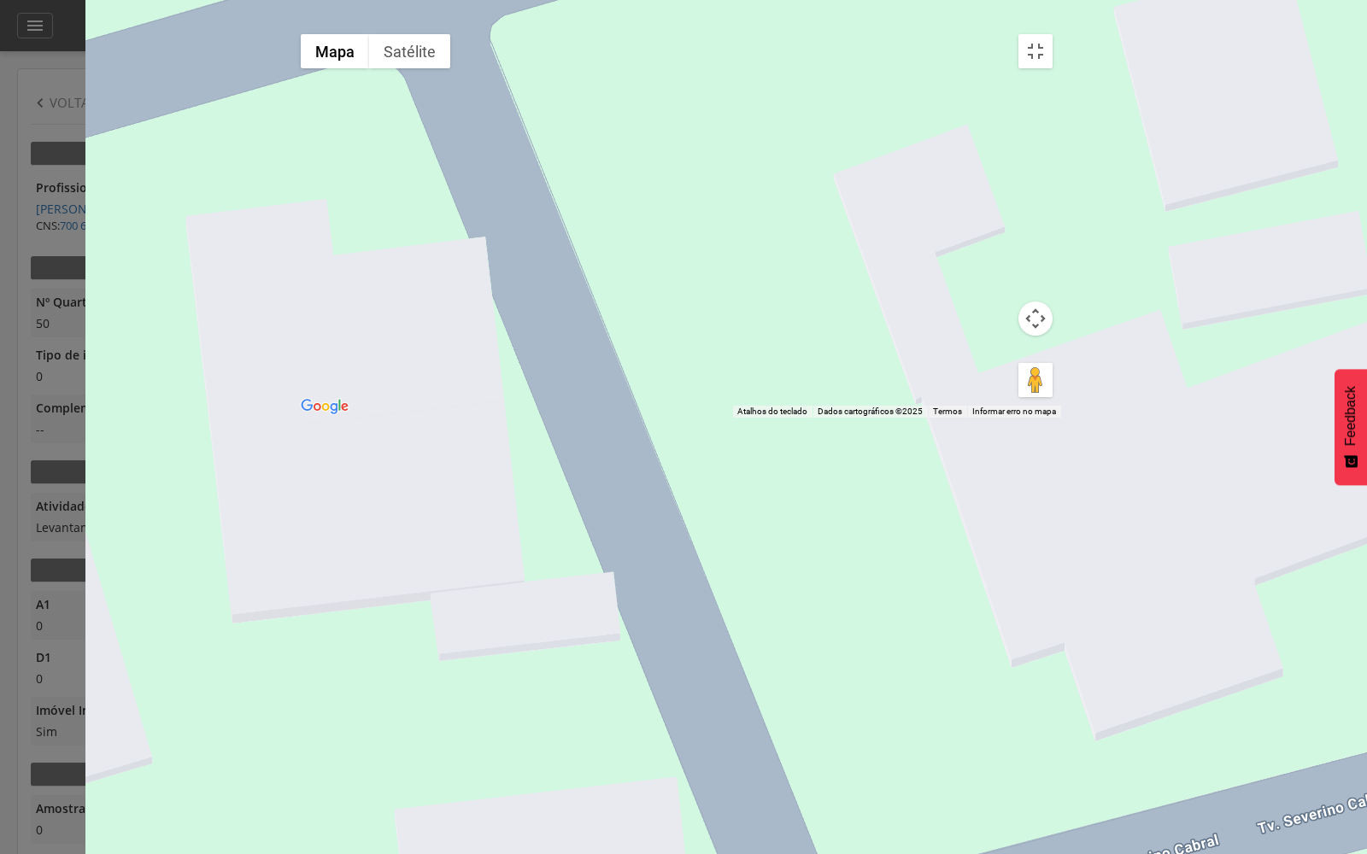
drag, startPoint x: 683, startPoint y: 385, endPoint x: 718, endPoint y: 380, distance: 34.6
click at [728, 387] on div at bounding box center [676, 222] width 769 height 392
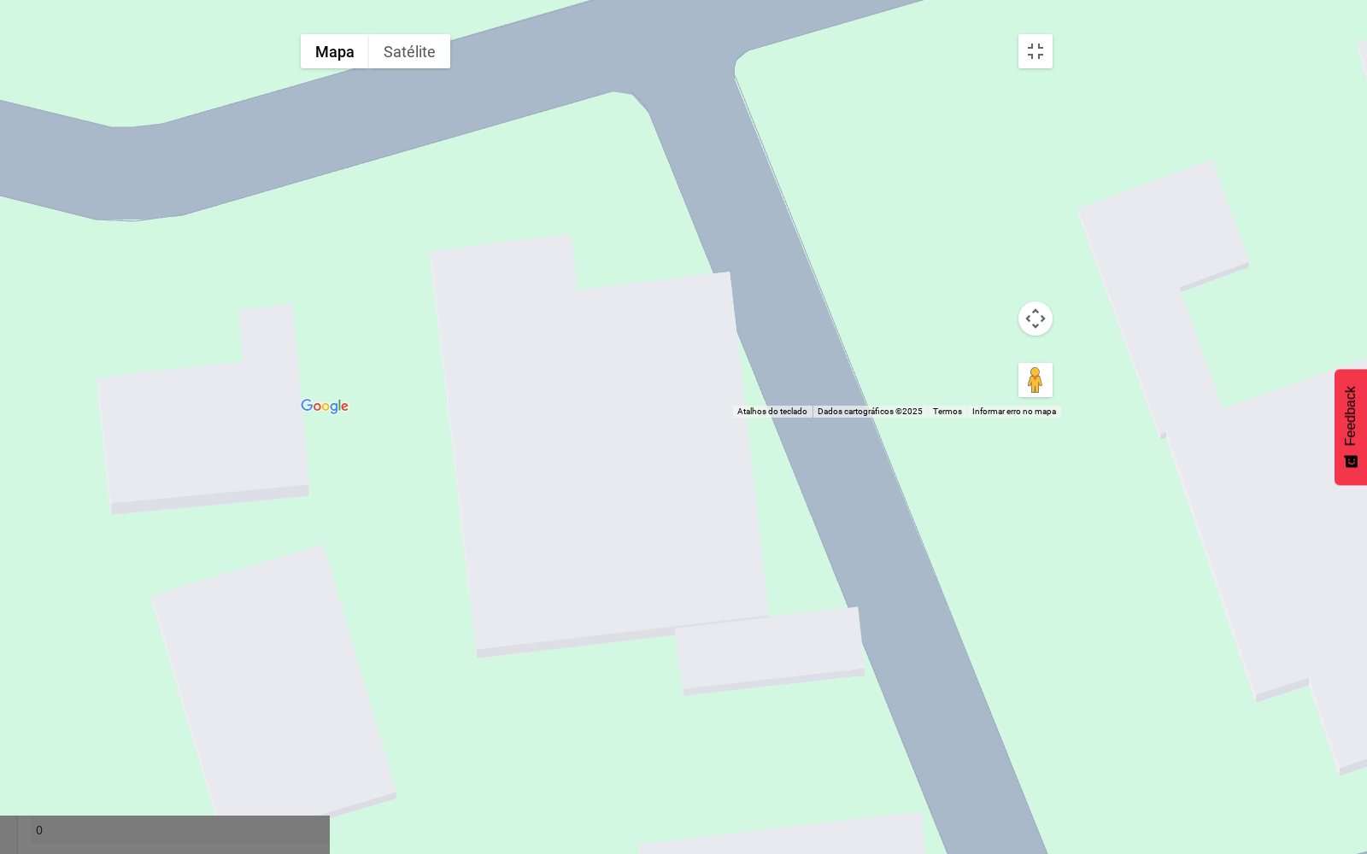
drag, startPoint x: 577, startPoint y: 357, endPoint x: 788, endPoint y: 388, distance: 214.1
click at [760, 388] on div at bounding box center [676, 222] width 769 height 392
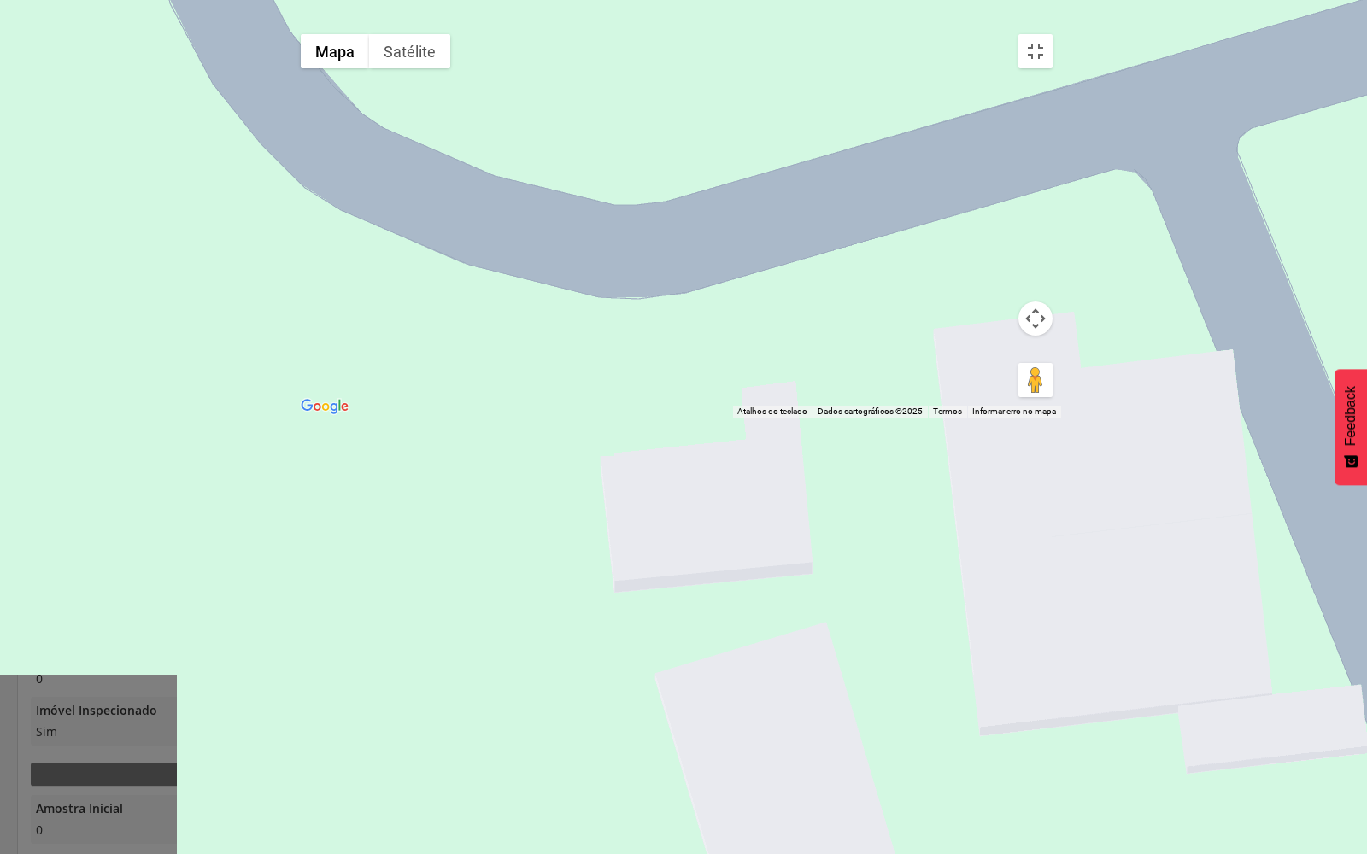
drag, startPoint x: 840, startPoint y: 404, endPoint x: 803, endPoint y: 400, distance: 37.0
click at [839, 404] on div at bounding box center [676, 222] width 769 height 392
drag, startPoint x: 799, startPoint y: 368, endPoint x: 916, endPoint y: 387, distance: 118.5
click at [916, 387] on div at bounding box center [676, 222] width 769 height 392
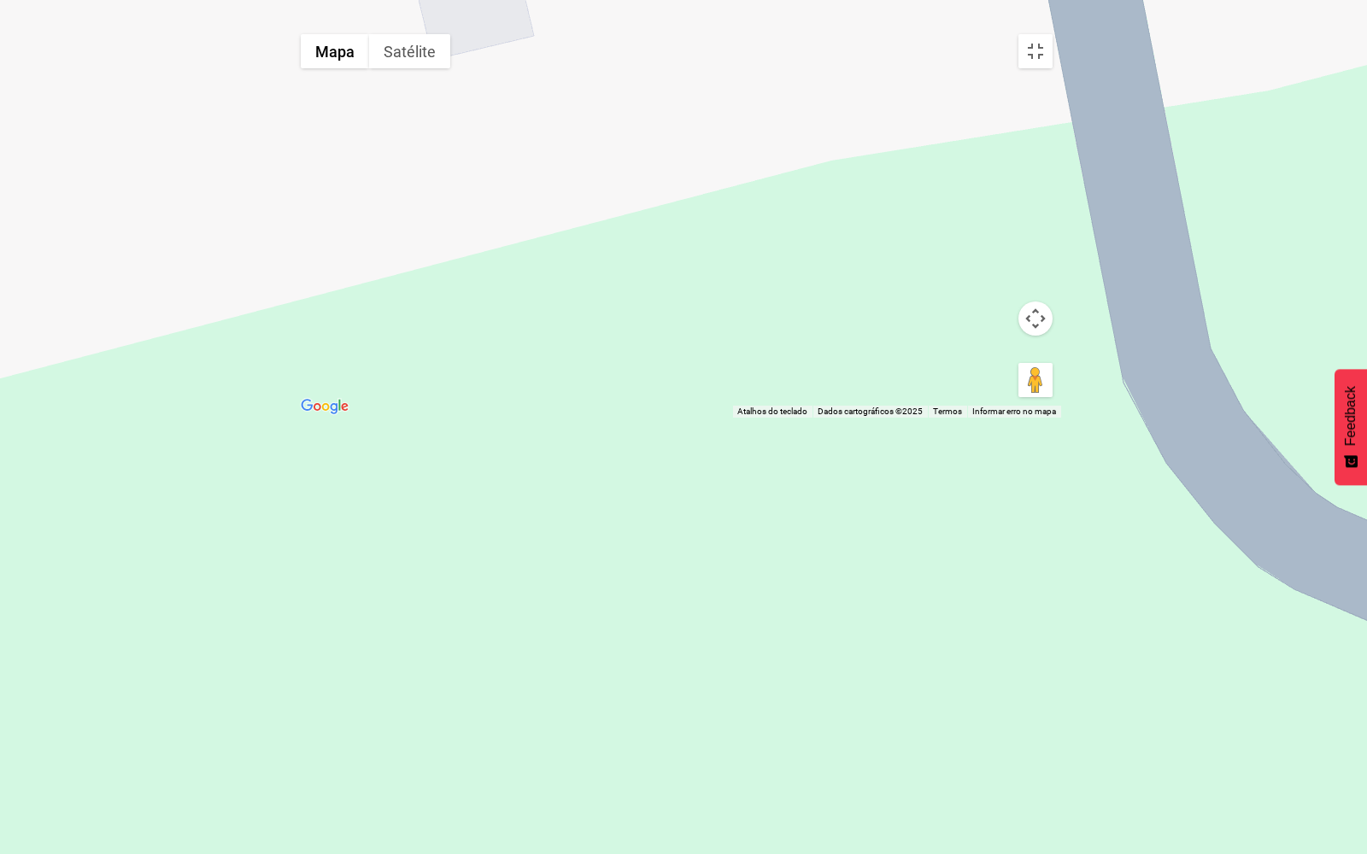
click at [818, 418] on div at bounding box center [676, 222] width 769 height 392
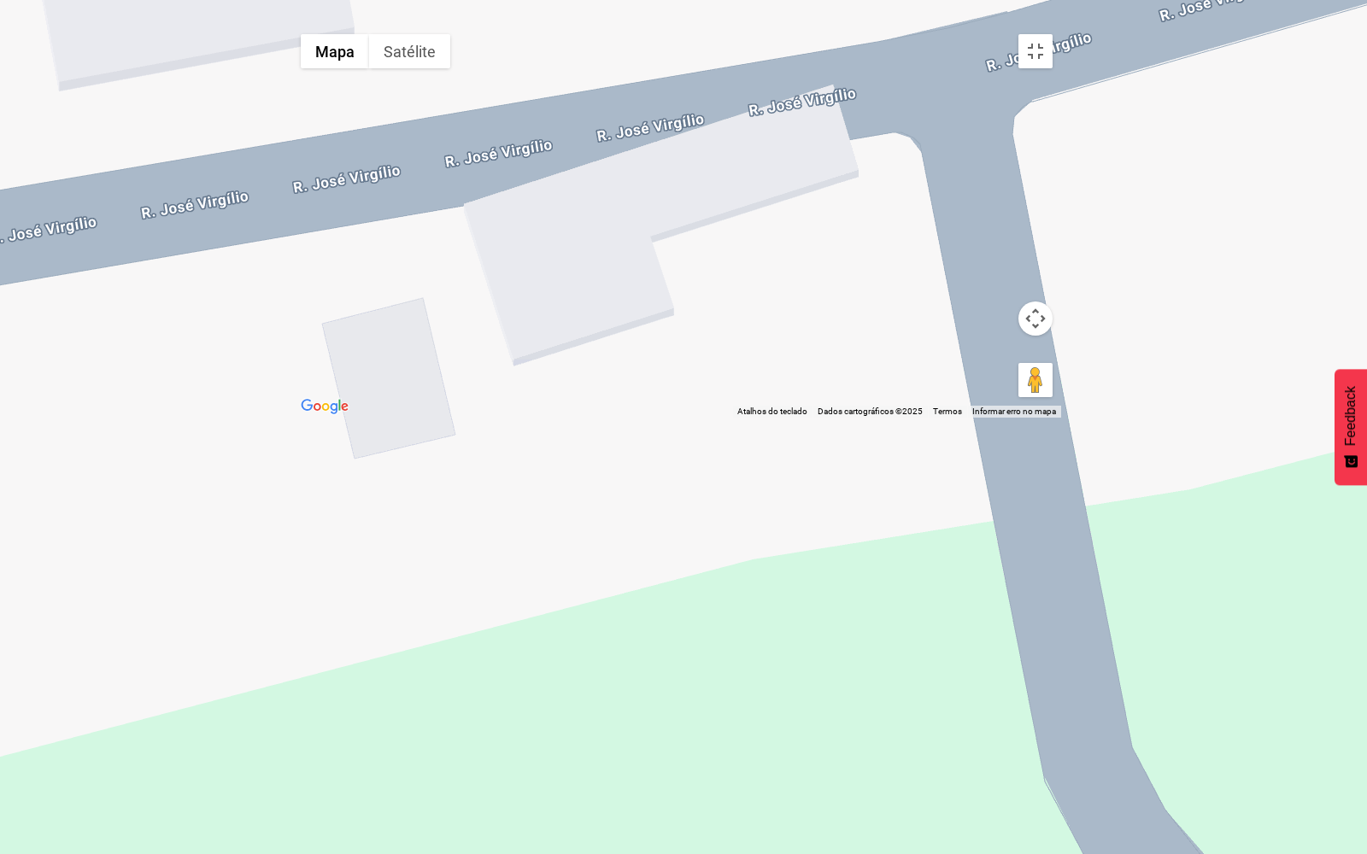
drag, startPoint x: 826, startPoint y: 414, endPoint x: 816, endPoint y: 473, distance: 59.8
click at [827, 418] on div at bounding box center [676, 222] width 769 height 392
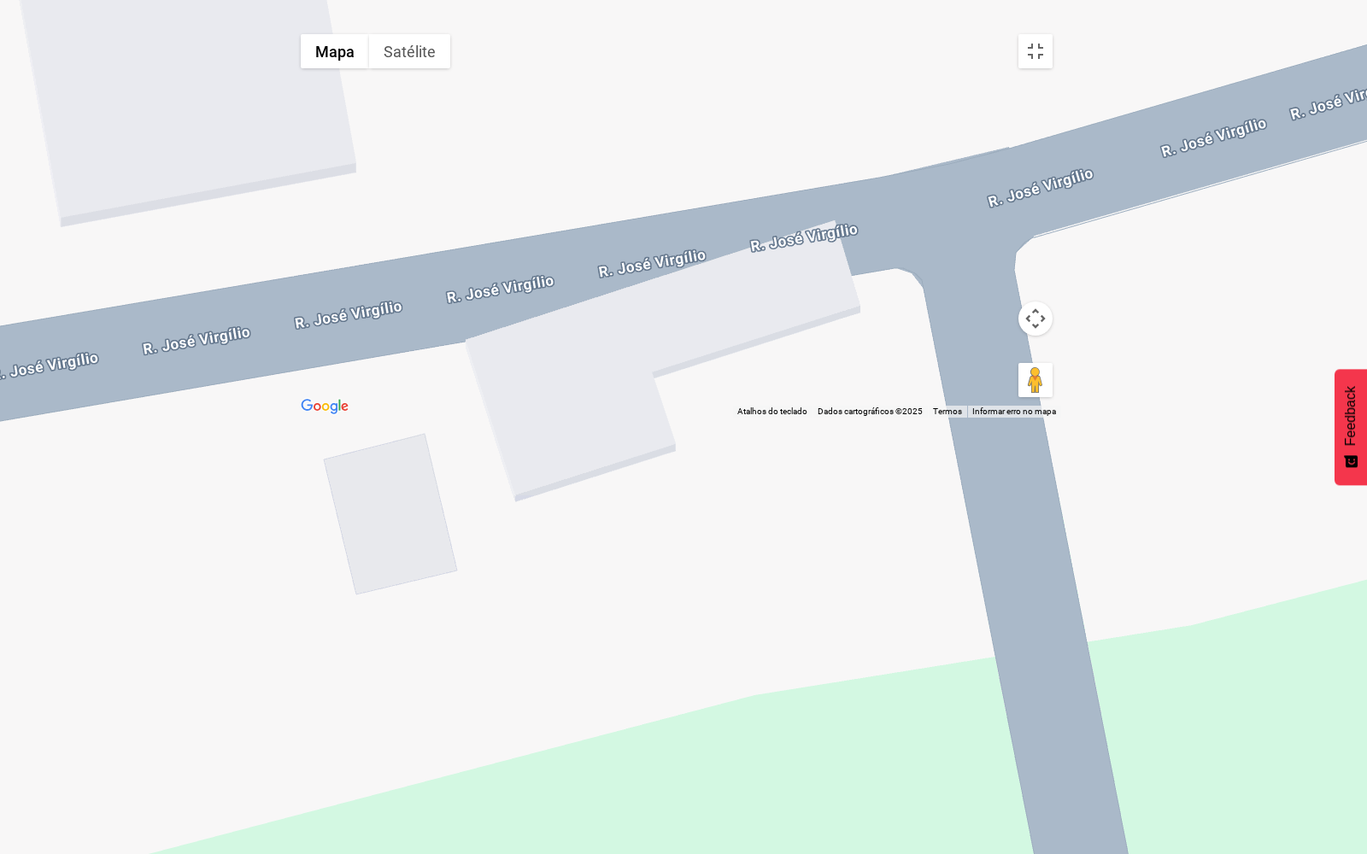
drag, startPoint x: 824, startPoint y: 557, endPoint x: 810, endPoint y: 510, distance: 48.9
click at [826, 418] on div at bounding box center [676, 222] width 769 height 392
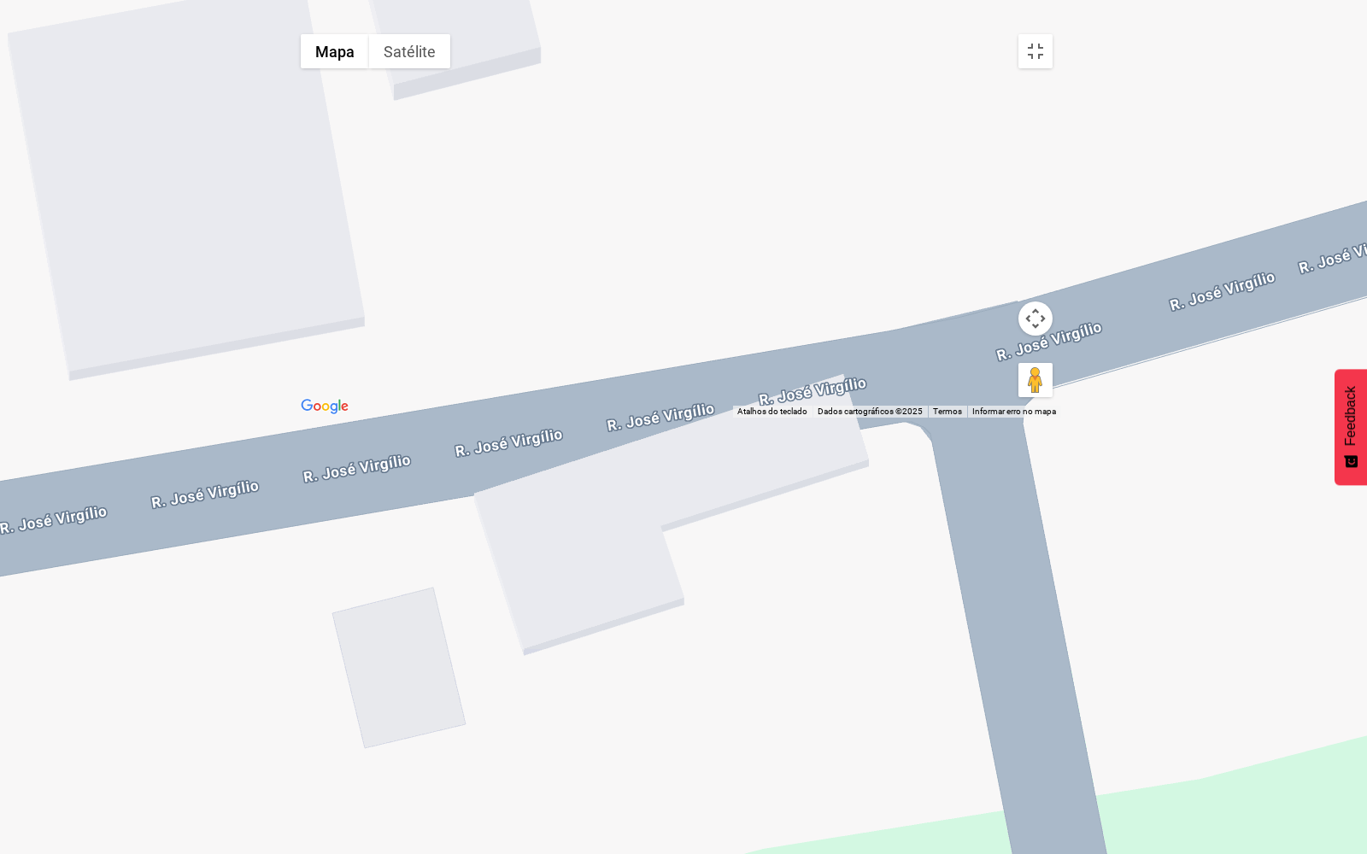
drag, startPoint x: 810, startPoint y: 625, endPoint x: 806, endPoint y: 511, distance: 114.5
click at [813, 418] on div at bounding box center [676, 222] width 769 height 392
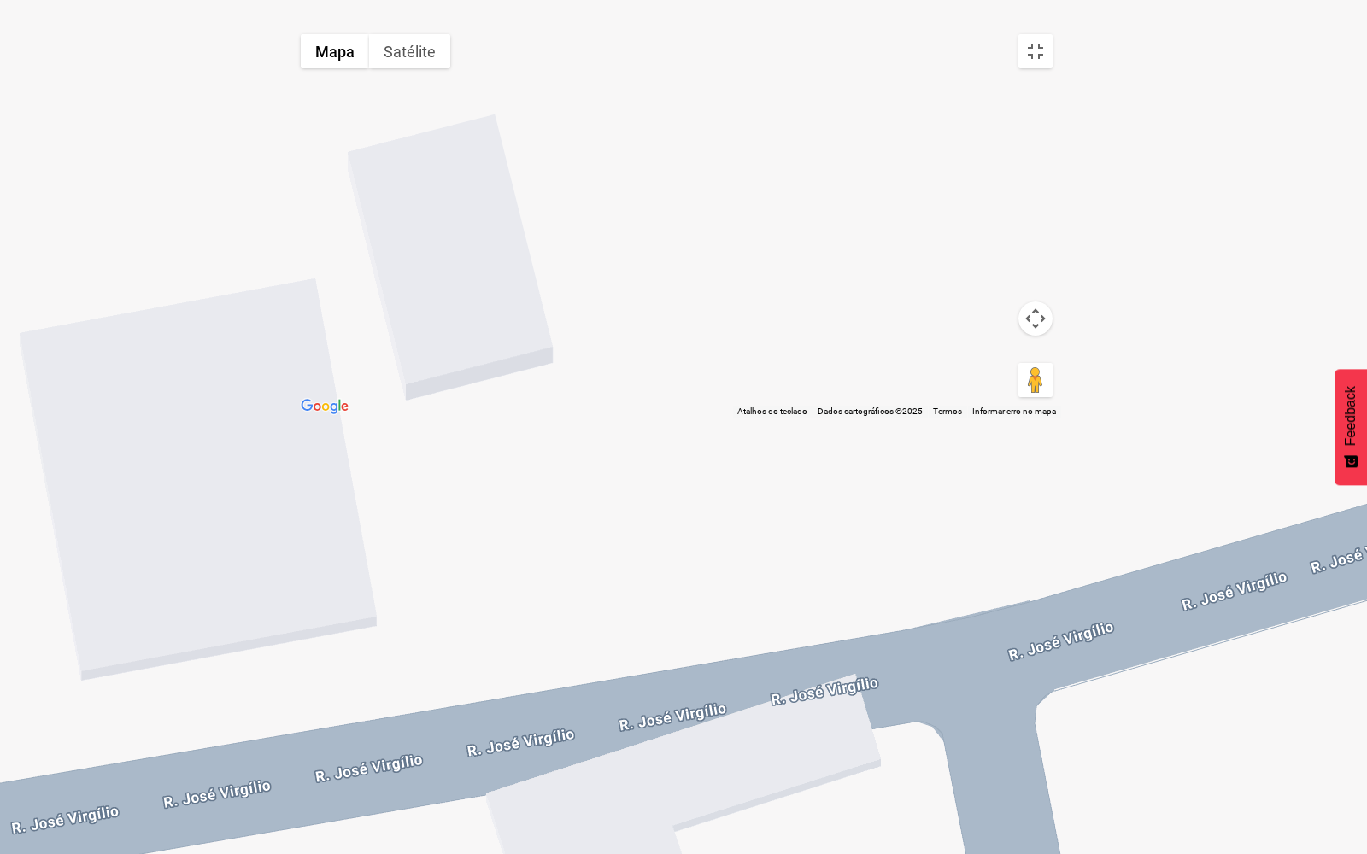
drag, startPoint x: 824, startPoint y: 559, endPoint x: 807, endPoint y: 556, distance: 17.3
click at [823, 418] on div at bounding box center [676, 222] width 769 height 392
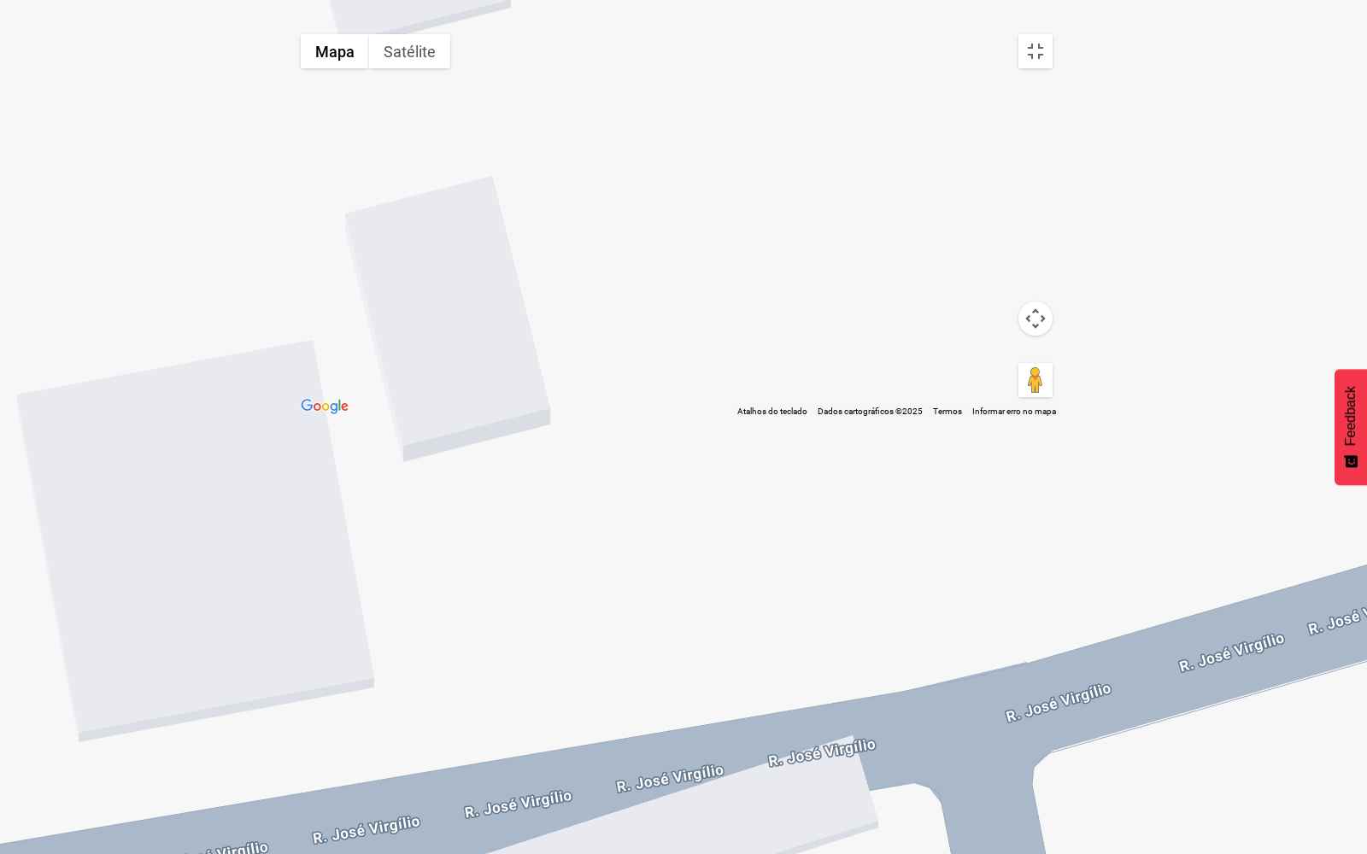
drag, startPoint x: 823, startPoint y: 607, endPoint x: 837, endPoint y: 665, distance: 59.9
click at [848, 418] on div at bounding box center [676, 222] width 769 height 392
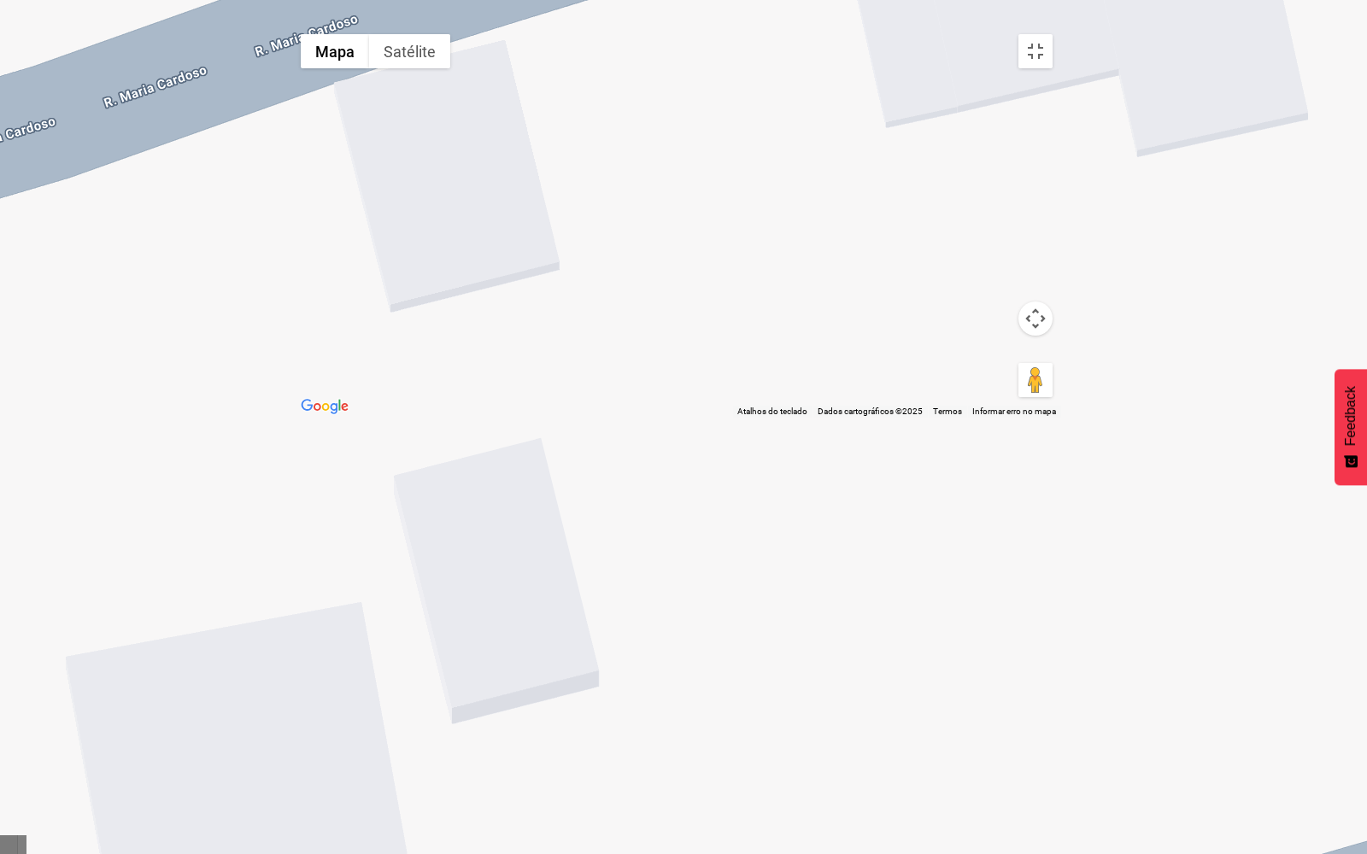
drag, startPoint x: 841, startPoint y: 686, endPoint x: 832, endPoint y: 727, distance: 41.9
click at [832, 418] on div at bounding box center [676, 222] width 769 height 392
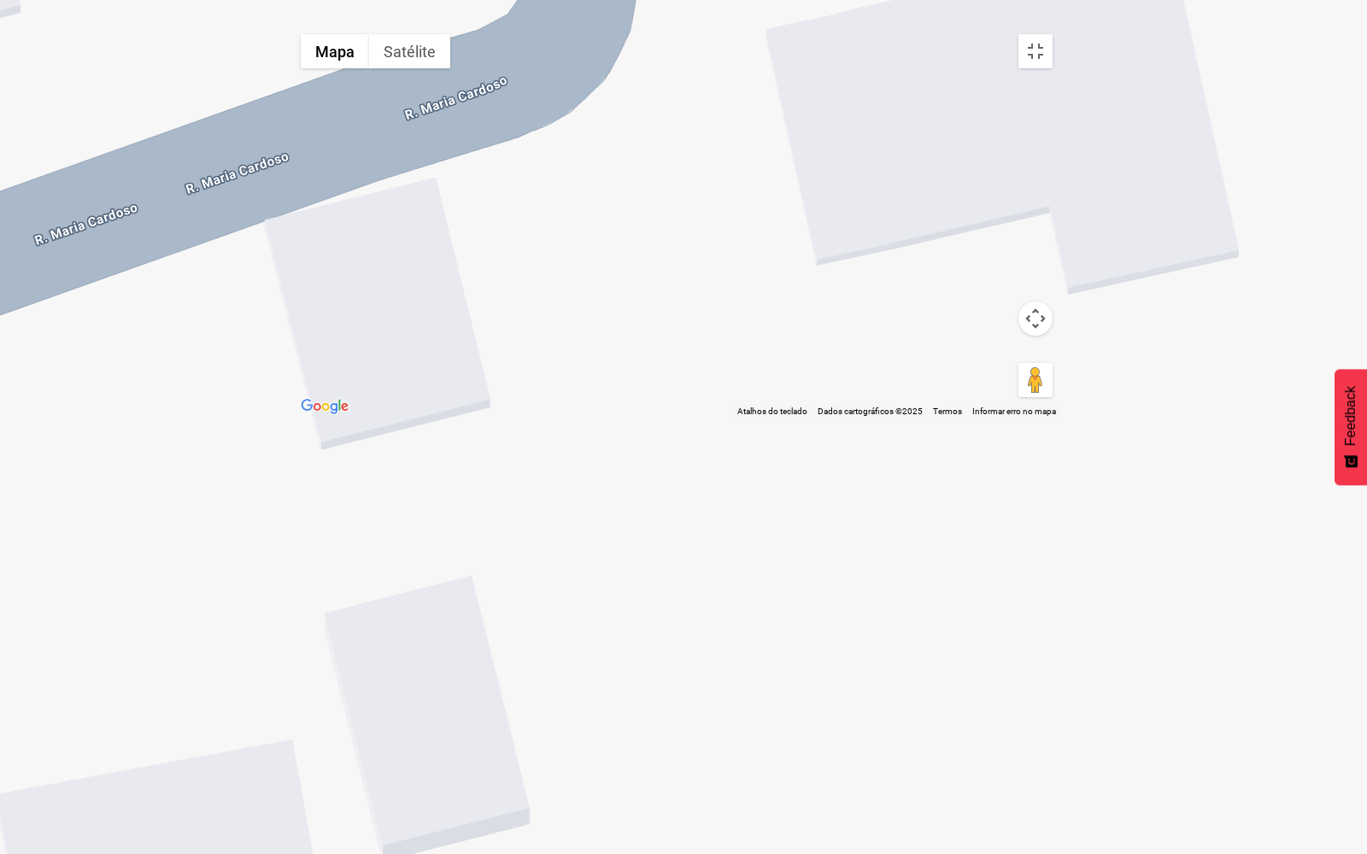
drag, startPoint x: 1027, startPoint y: 706, endPoint x: 877, endPoint y: 635, distance: 165.8
click at [894, 418] on div at bounding box center [676, 222] width 769 height 392
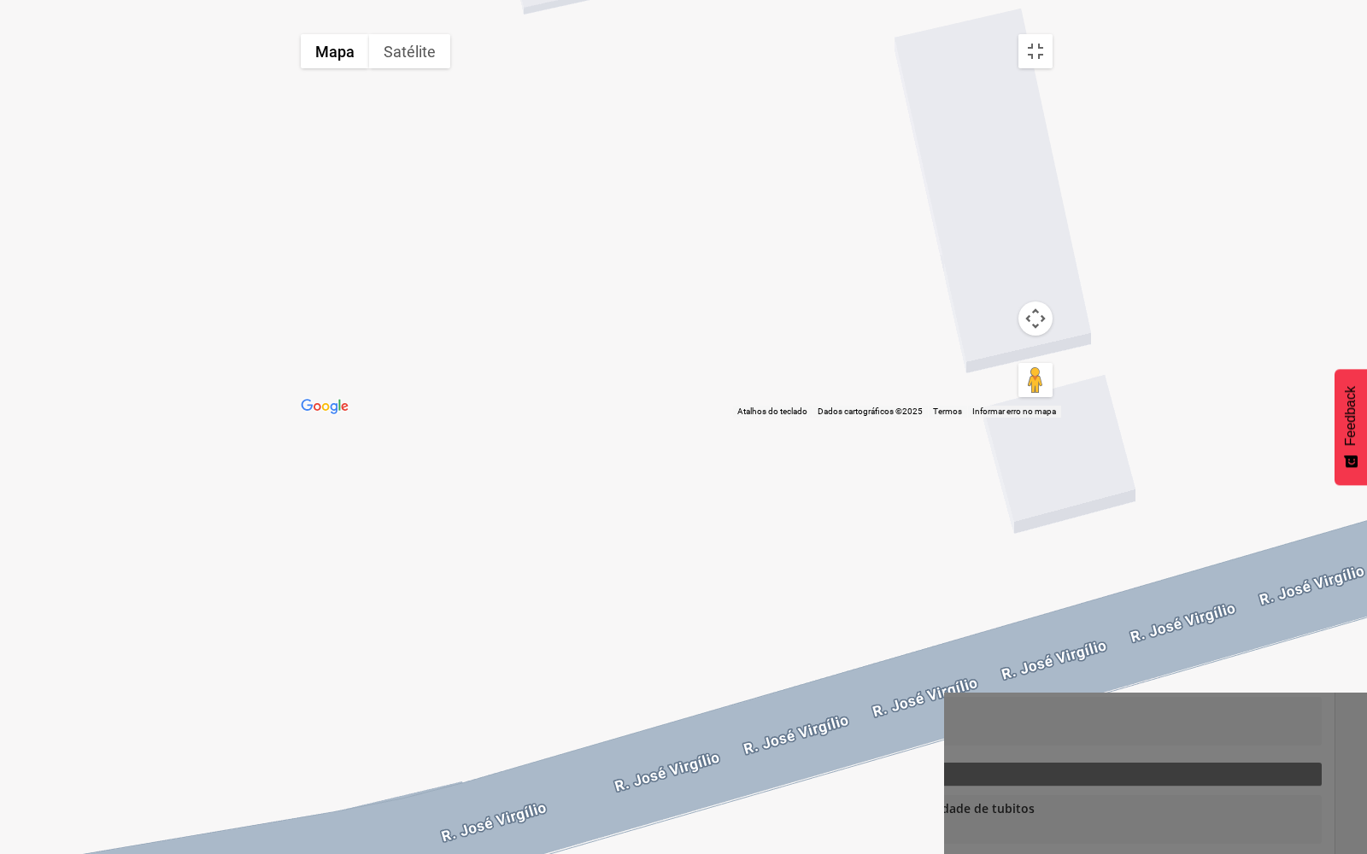
drag, startPoint x: 867, startPoint y: 677, endPoint x: 694, endPoint y: 555, distance: 211.6
click at [728, 418] on div at bounding box center [676, 222] width 769 height 392
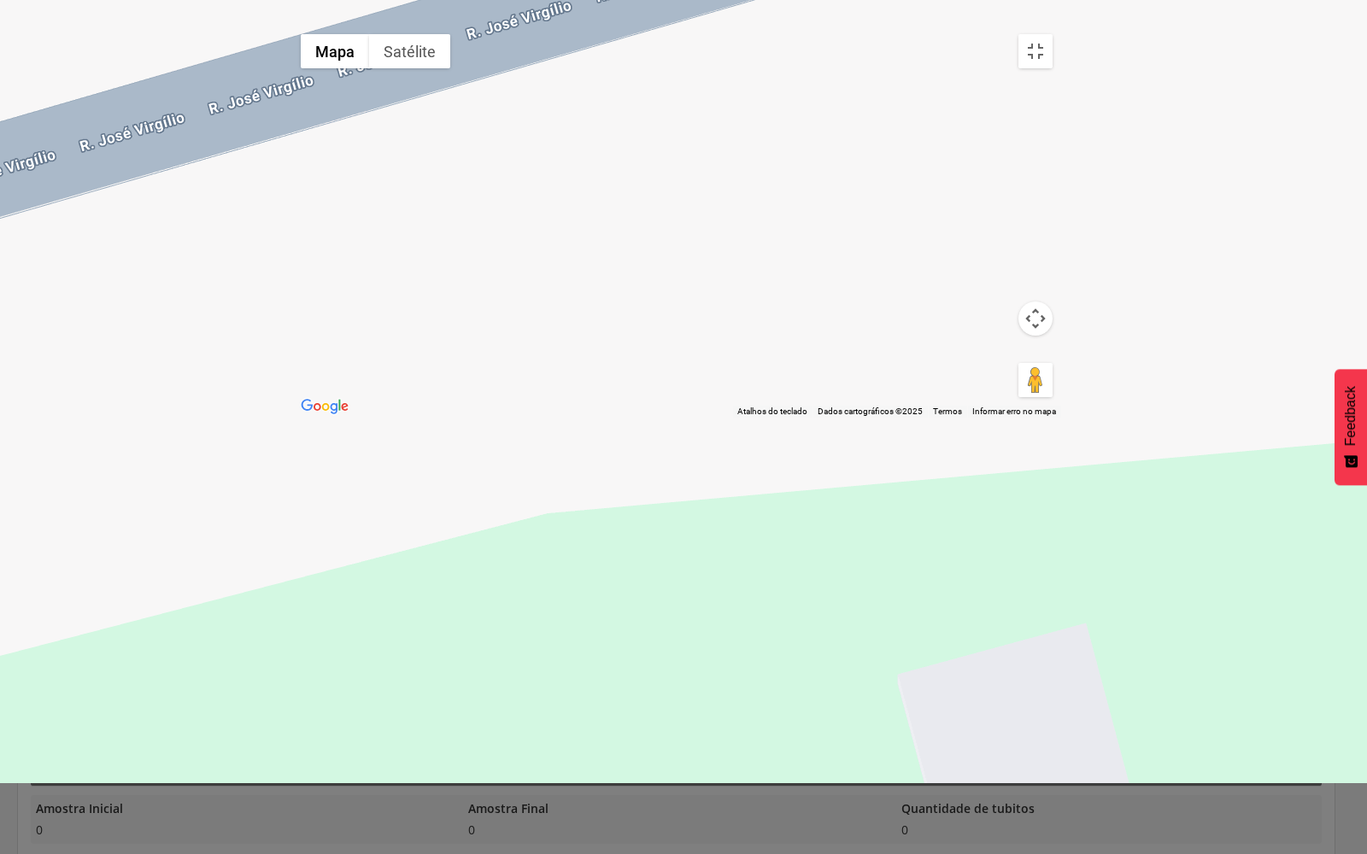
drag, startPoint x: 755, startPoint y: 693, endPoint x: 625, endPoint y: 413, distance: 308.8
click at [653, 418] on div at bounding box center [676, 222] width 769 height 392
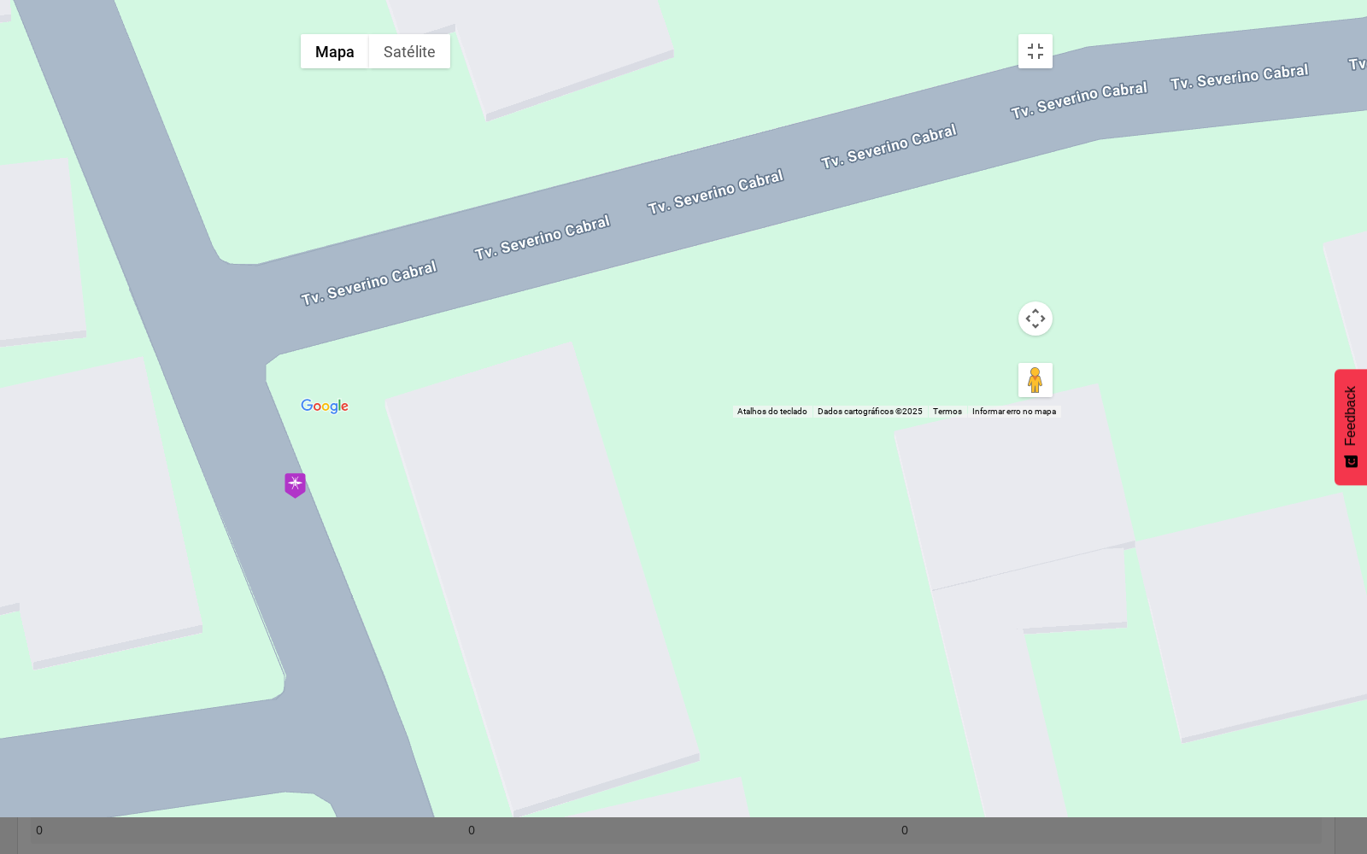
drag, startPoint x: 687, startPoint y: 581, endPoint x: 659, endPoint y: 407, distance: 175.6
click at [671, 418] on div at bounding box center [676, 222] width 769 height 392
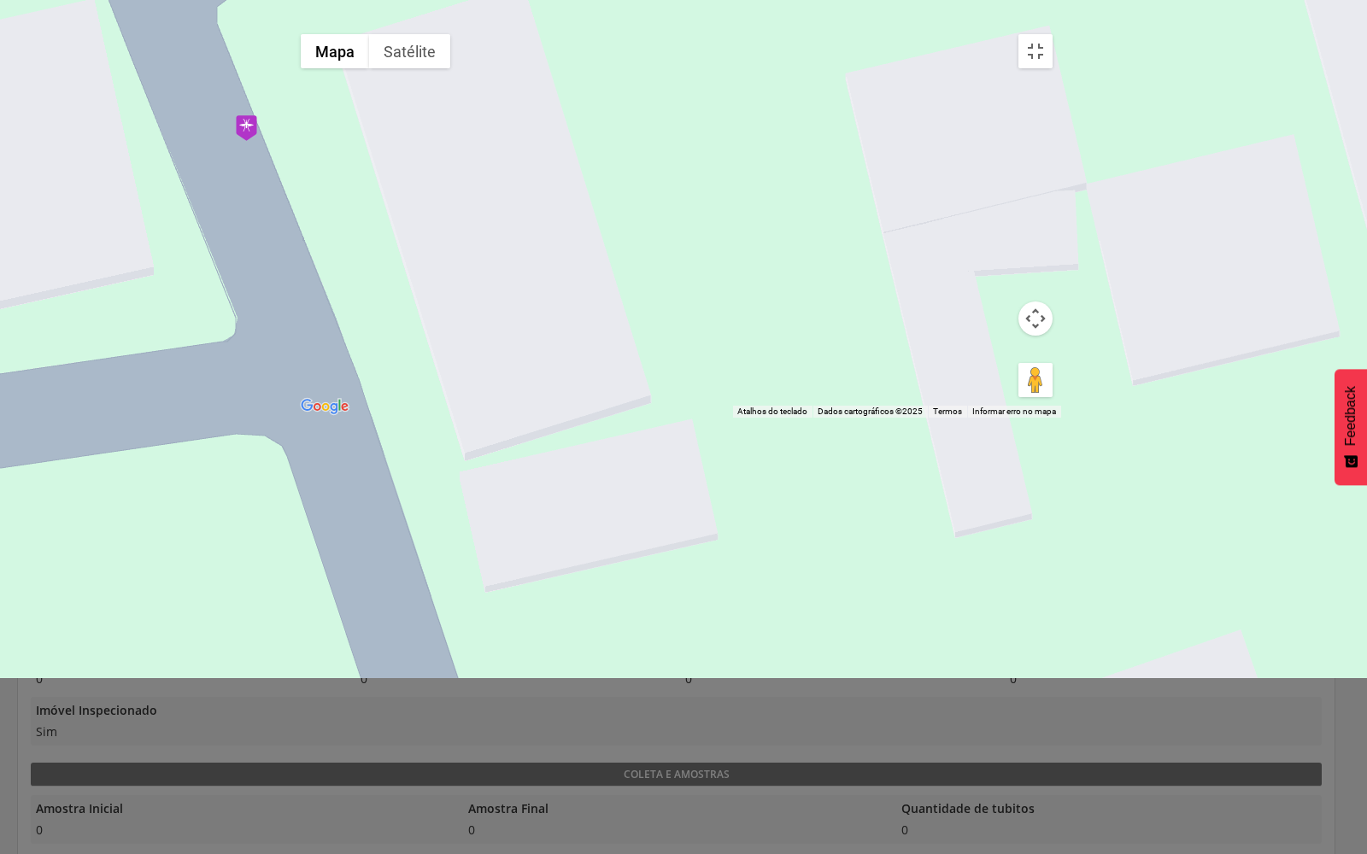
drag, startPoint x: 712, startPoint y: 505, endPoint x: 648, endPoint y: 380, distance: 140.6
click at [662, 414] on div at bounding box center [676, 222] width 769 height 392
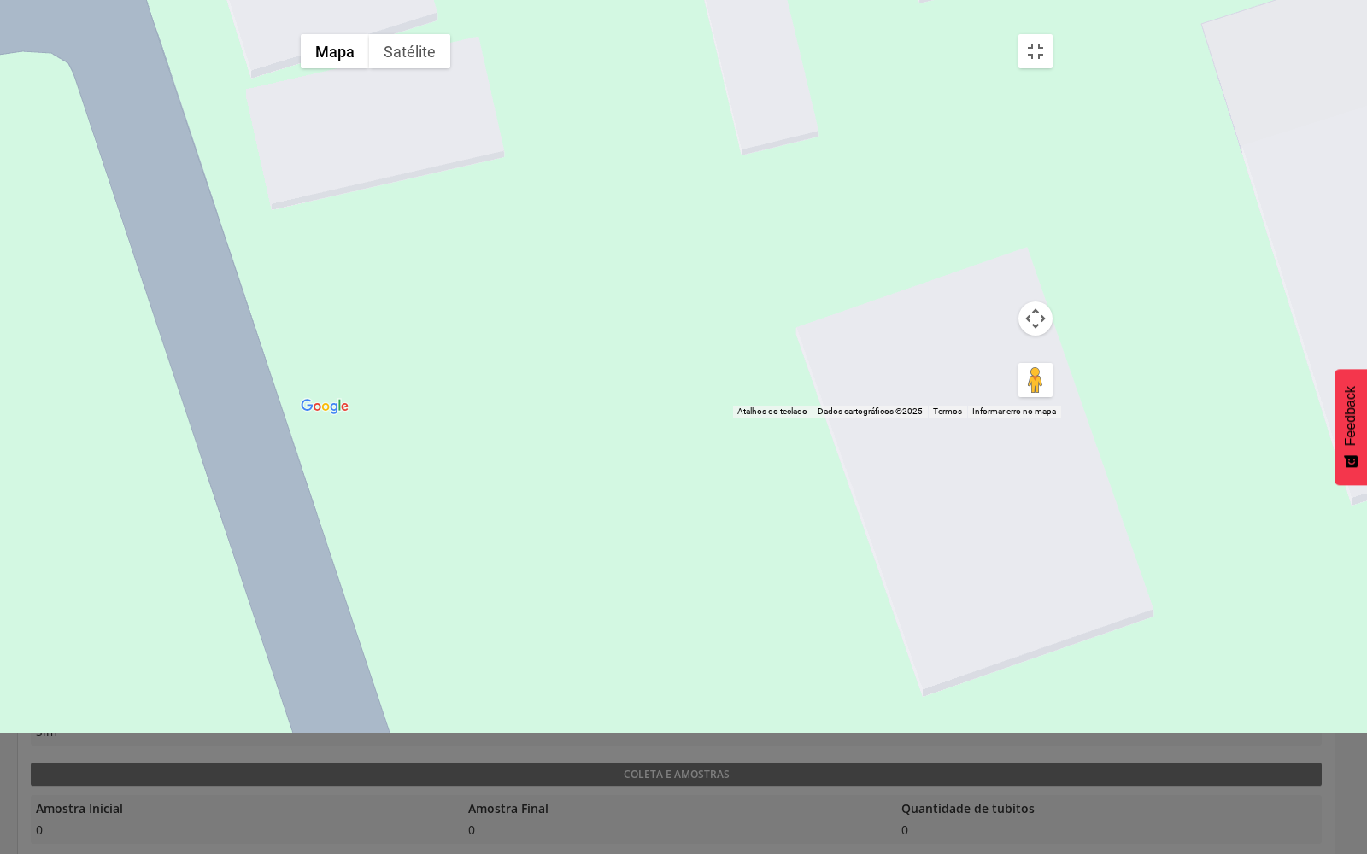
drag, startPoint x: 736, startPoint y: 470, endPoint x: 678, endPoint y: 329, distance: 152.1
click at [689, 354] on div at bounding box center [676, 222] width 769 height 392
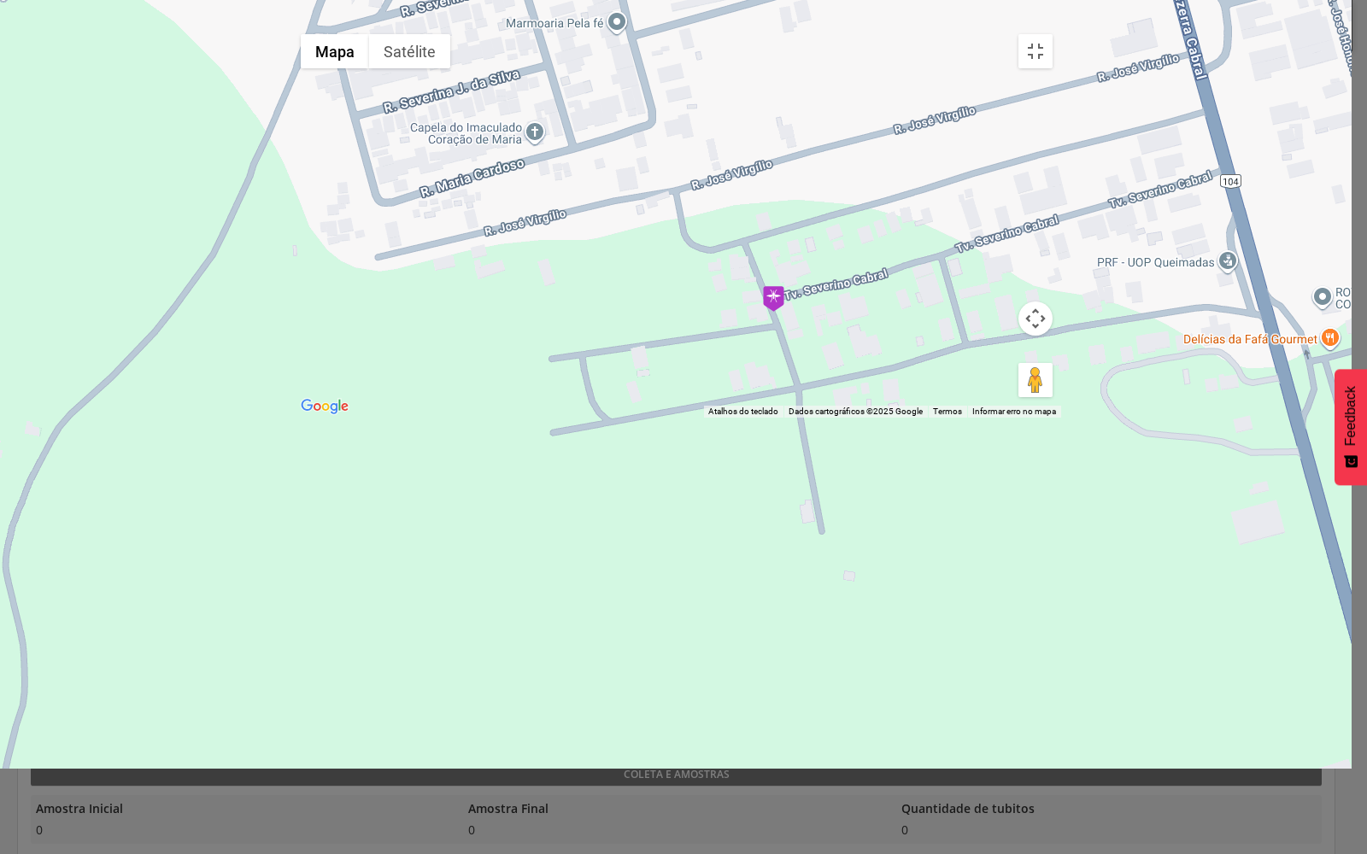
drag, startPoint x: 1136, startPoint y: 538, endPoint x: 994, endPoint y: 497, distance: 147.6
click at [1057, 418] on div at bounding box center [676, 222] width 769 height 392
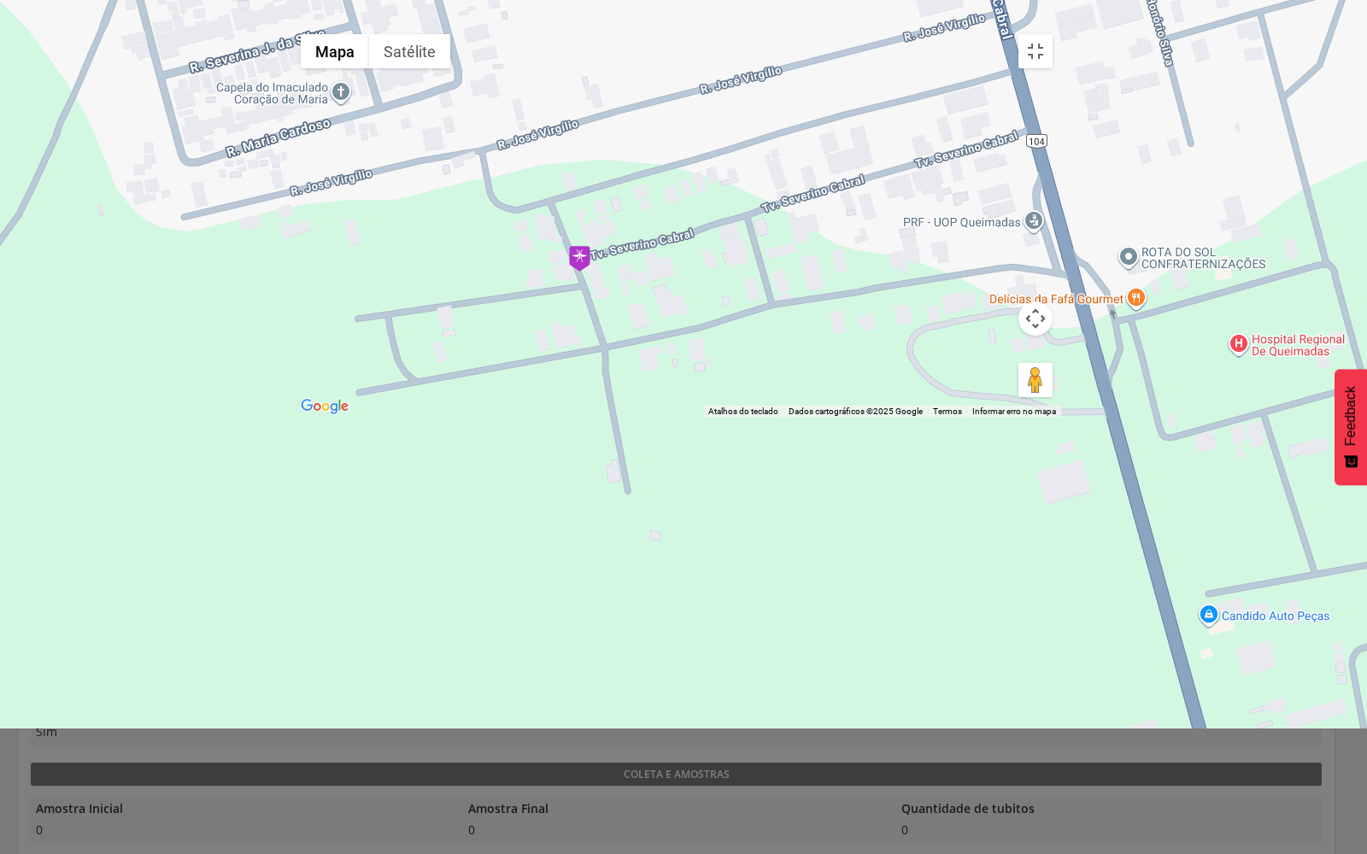
drag, startPoint x: 1017, startPoint y: 387, endPoint x: 927, endPoint y: 395, distance: 90.9
click at [967, 395] on div at bounding box center [676, 222] width 769 height 392
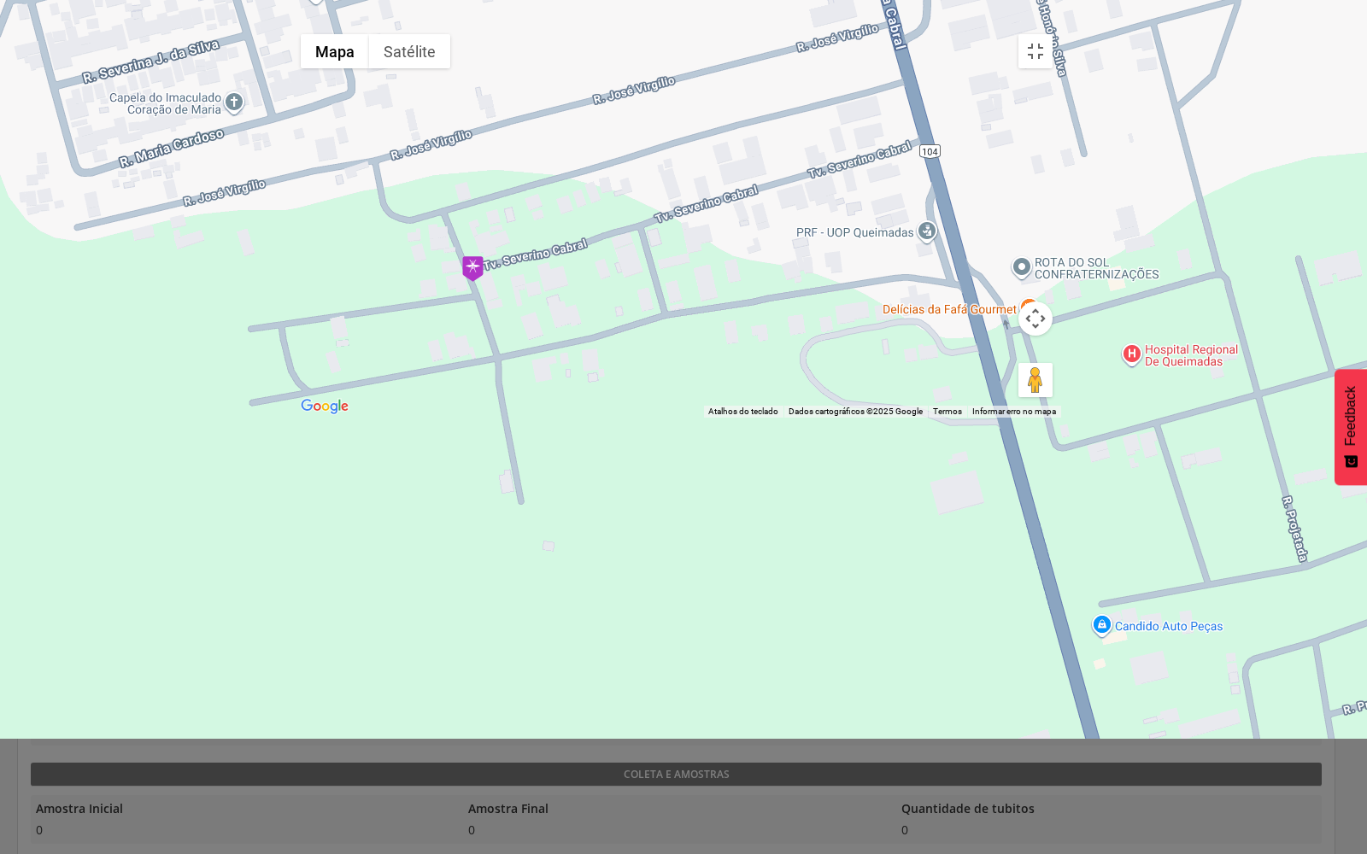
drag, startPoint x: 1031, startPoint y: 457, endPoint x: 997, endPoint y: 378, distance: 86.5
click at [1003, 391] on div at bounding box center [676, 222] width 769 height 392
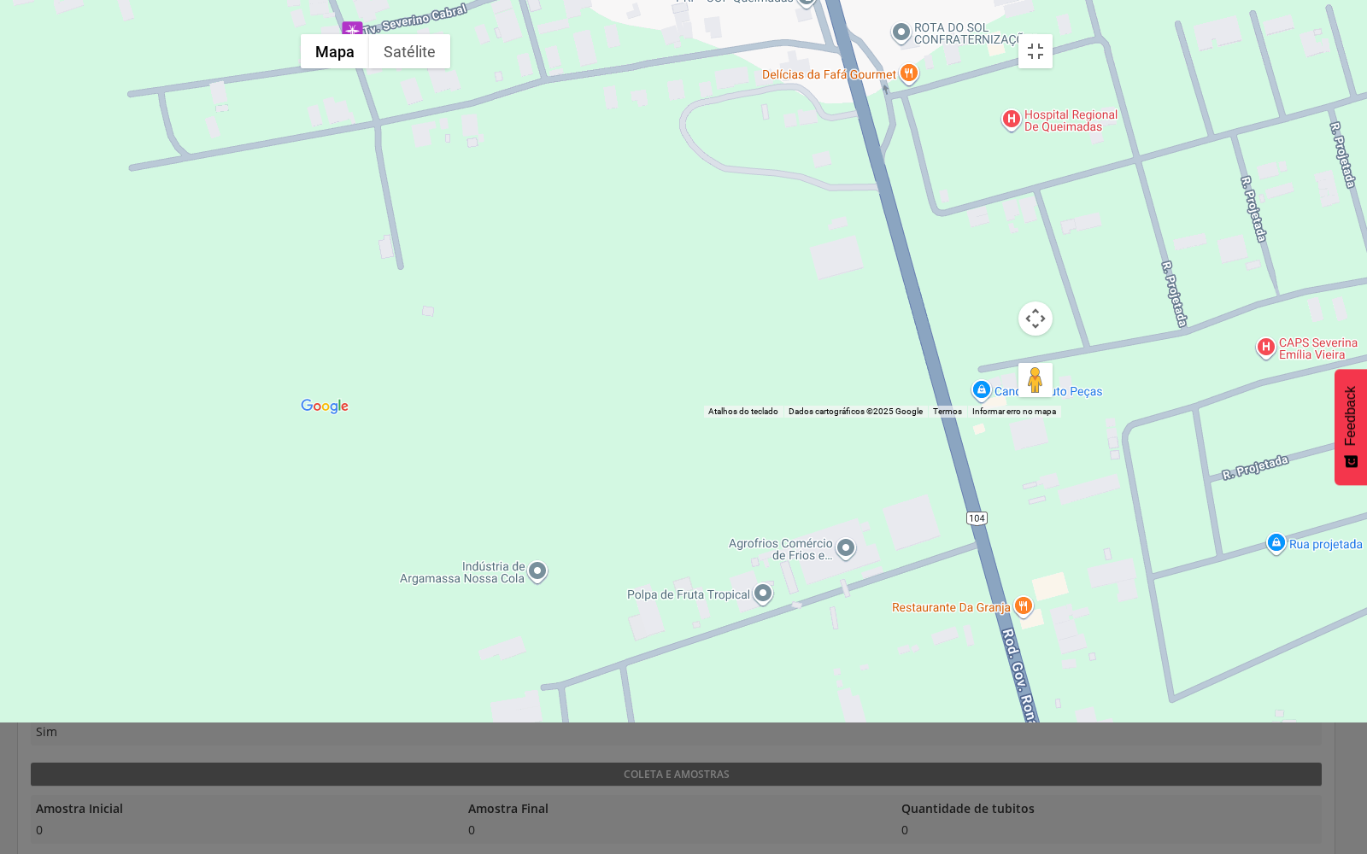
drag, startPoint x: 965, startPoint y: 343, endPoint x: 968, endPoint y: 391, distance: 48.8
click at [968, 390] on div at bounding box center [676, 222] width 769 height 392
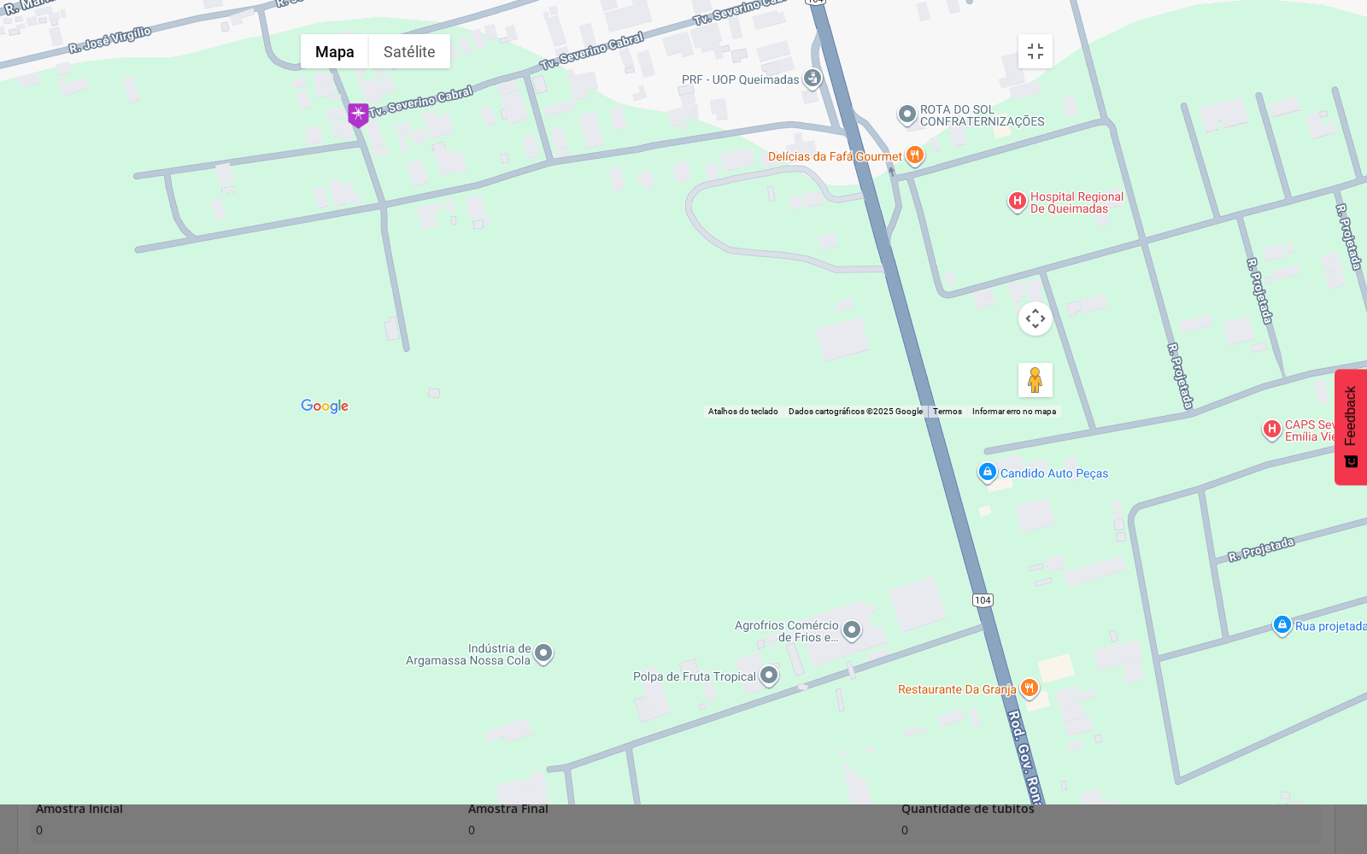
drag, startPoint x: 968, startPoint y: 391, endPoint x: 968, endPoint y: 466, distance: 75.2
click at [968, 418] on div at bounding box center [676, 222] width 769 height 392
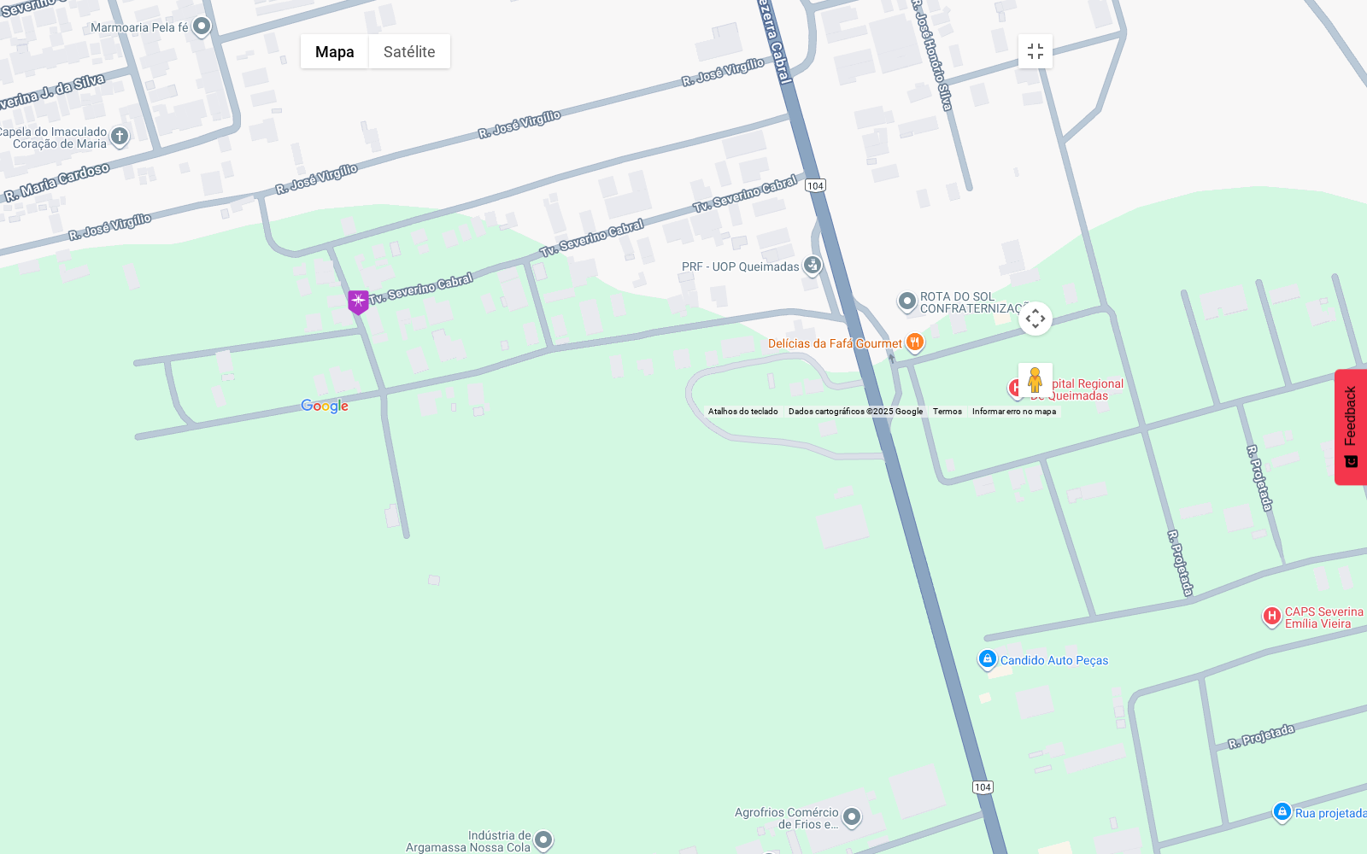
drag, startPoint x: 952, startPoint y: 445, endPoint x: 952, endPoint y: 472, distance: 27.3
click at [952, 418] on div at bounding box center [676, 222] width 769 height 392
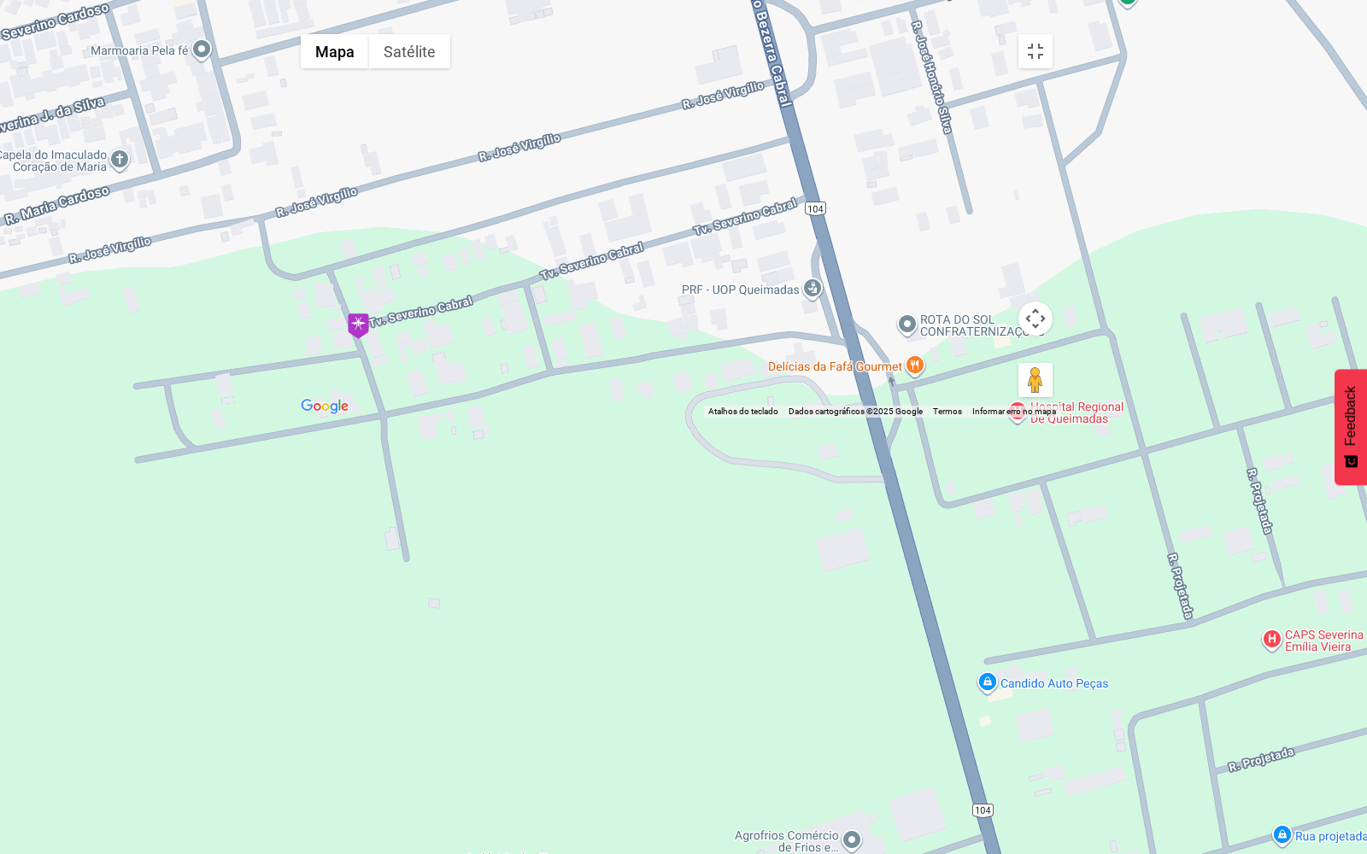
click at [360, 339] on img at bounding box center [358, 327] width 21 height 26
click at [410, 249] on button "Fechar" at bounding box center [389, 228] width 41 height 41
click at [795, 418] on div "Para iniciar o trajeto, pressione as teclas de seta." at bounding box center [676, 222] width 769 height 392
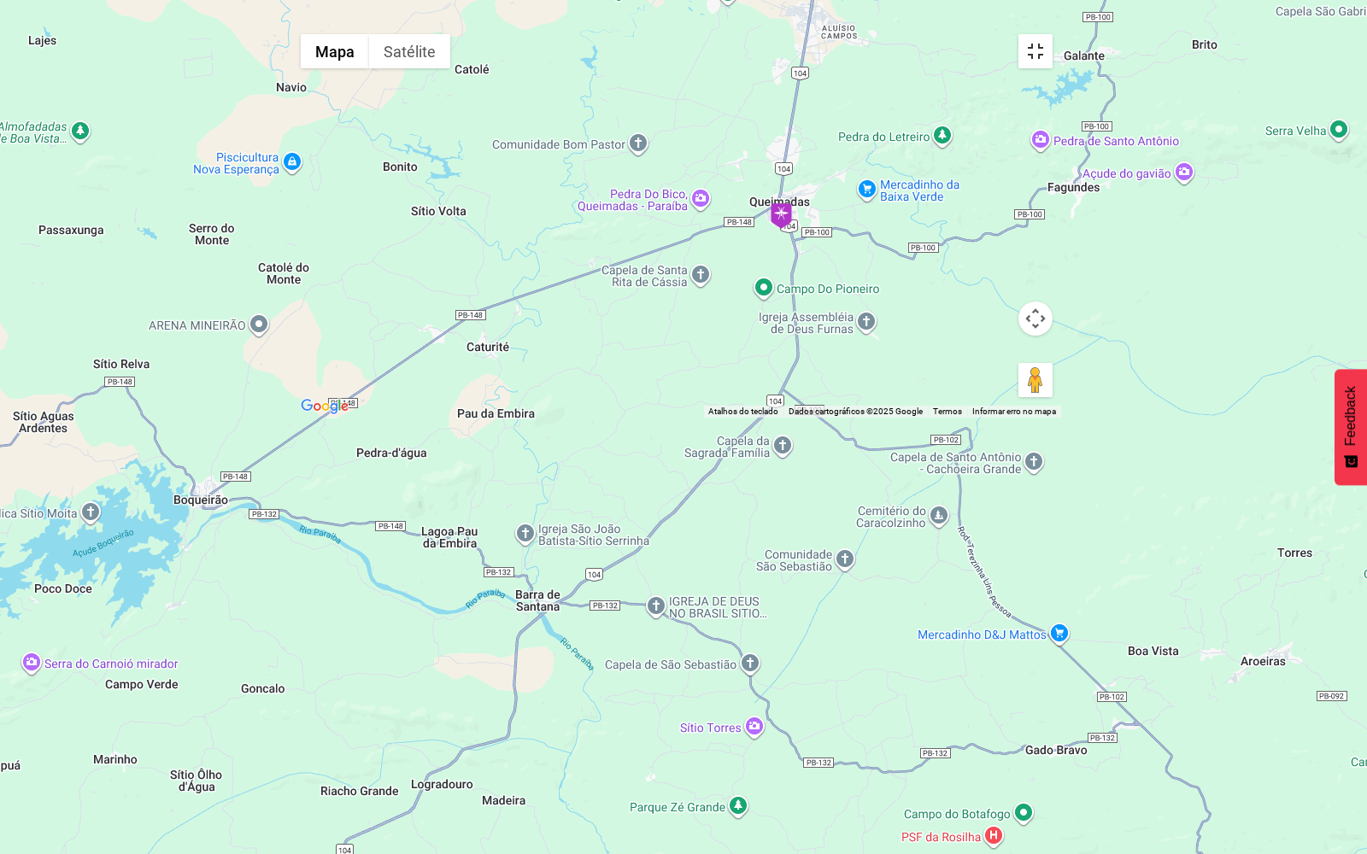
click at [1052, 38] on button "Ativar a visualização em tela cheia" at bounding box center [1035, 51] width 34 height 34
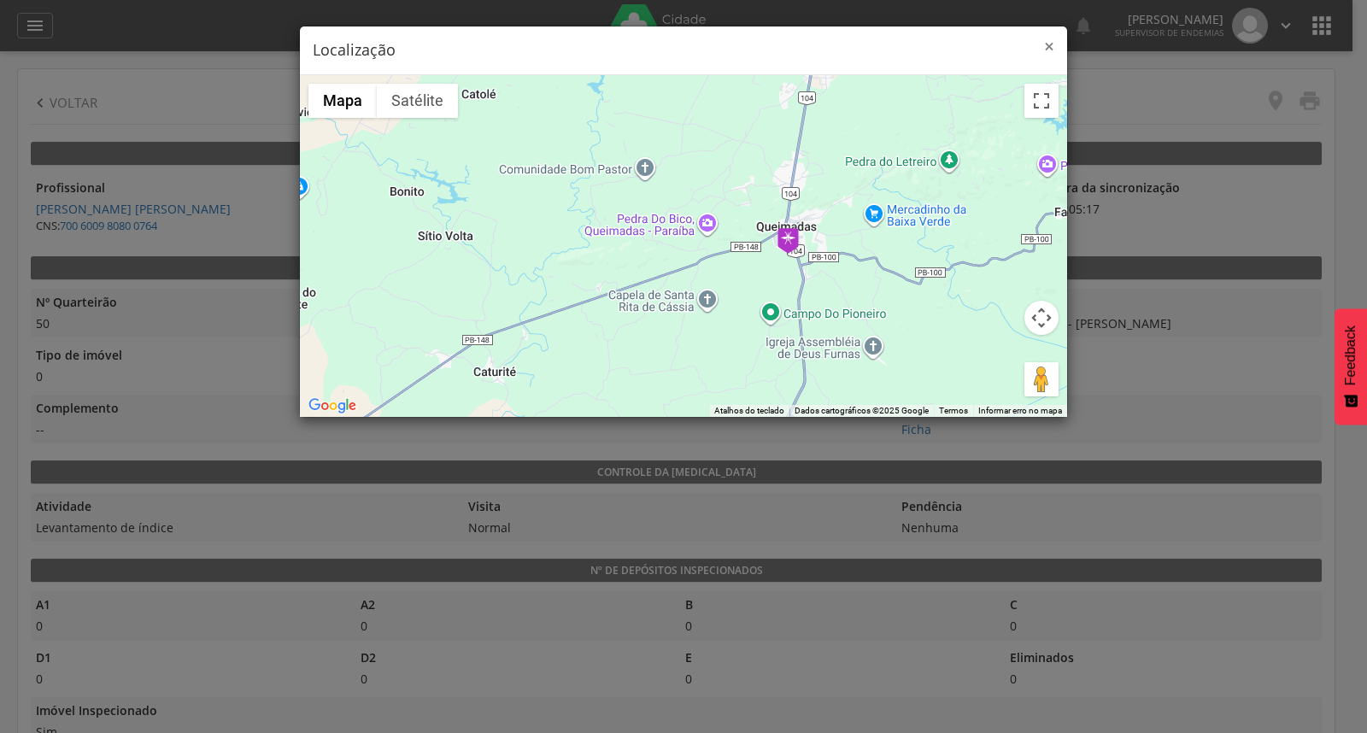
click at [1049, 36] on span "×" at bounding box center [1049, 46] width 10 height 24
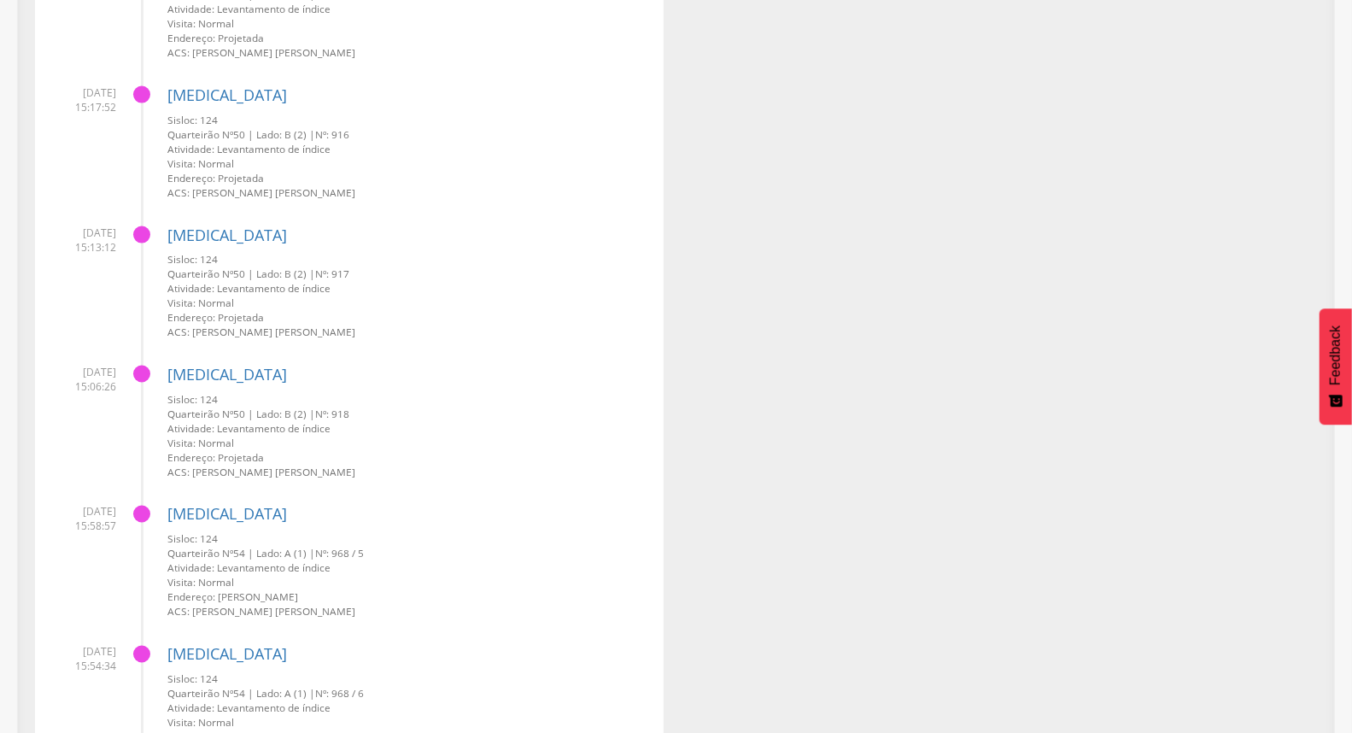
scroll to position [1569, 0]
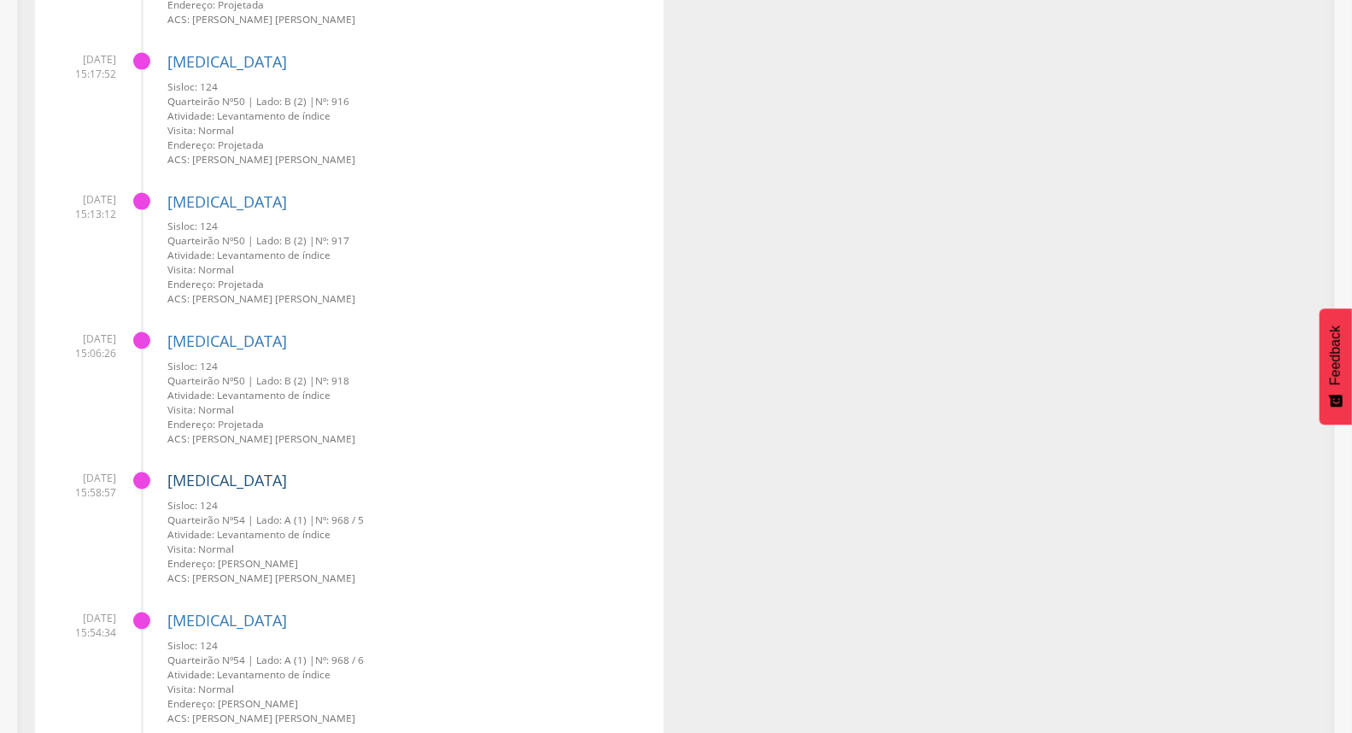
click at [201, 471] on link "[MEDICAL_DATA]" at bounding box center [227, 481] width 120 height 21
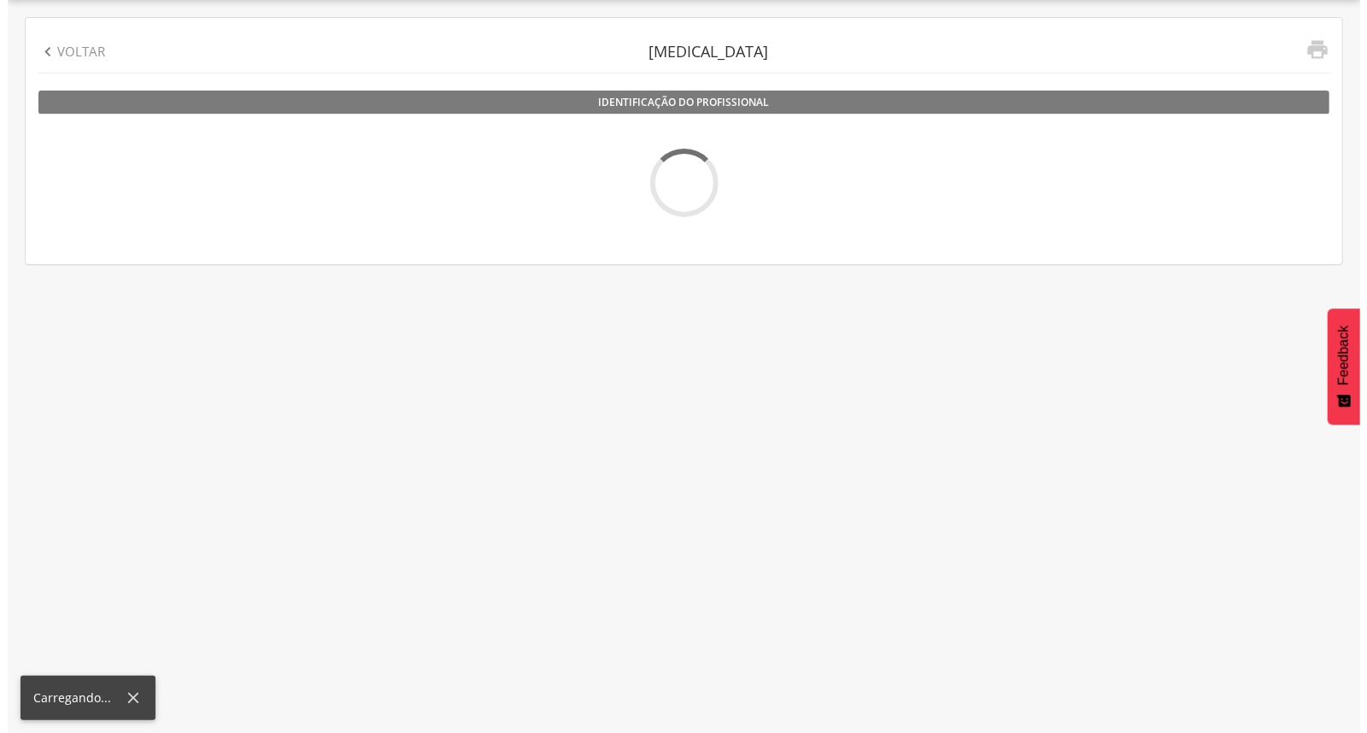
scroll to position [51, 0]
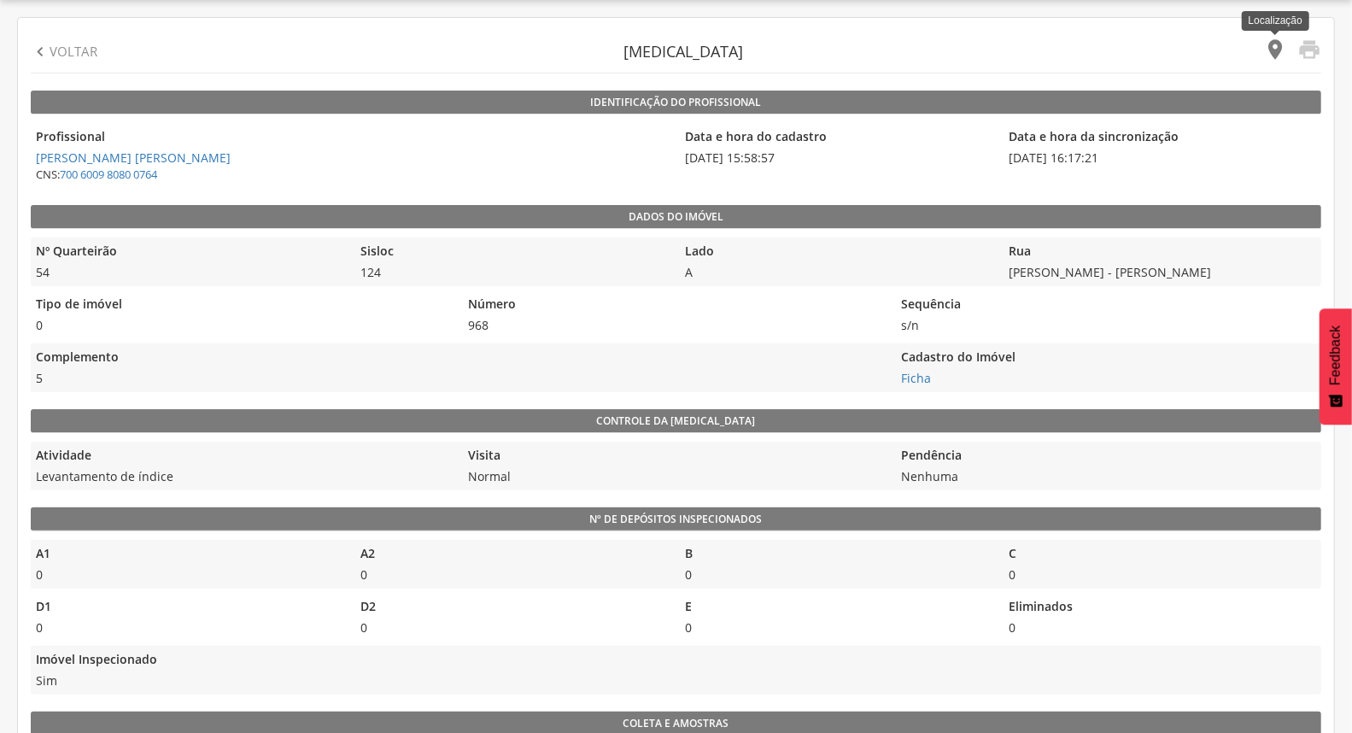
click at [1274, 45] on icon "" at bounding box center [1275, 50] width 24 height 24
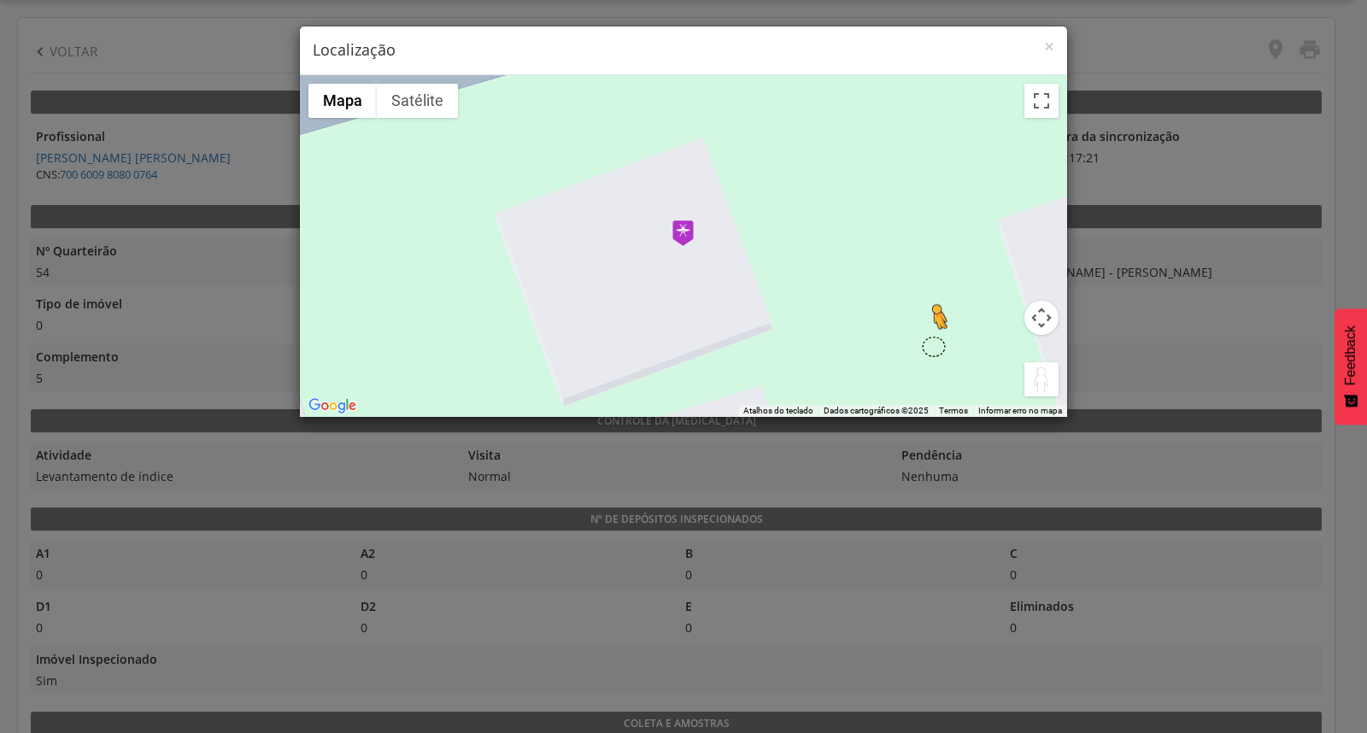
drag, startPoint x: 1037, startPoint y: 377, endPoint x: 733, endPoint y: 260, distance: 325.9
click at [739, 261] on div "Pressione as teclas Alt + Enter para ativar o recurso de arrastar com o teclado…" at bounding box center [683, 246] width 767 height 342
drag, startPoint x: 1030, startPoint y: 384, endPoint x: 684, endPoint y: 232, distance: 377.9
click at [684, 232] on div "Pressione as teclas Alt + Enter para ativar o recurso de arrastar com o teclado…" at bounding box center [683, 246] width 767 height 342
click at [448, 109] on button "Satélite" at bounding box center [417, 101] width 81 height 34
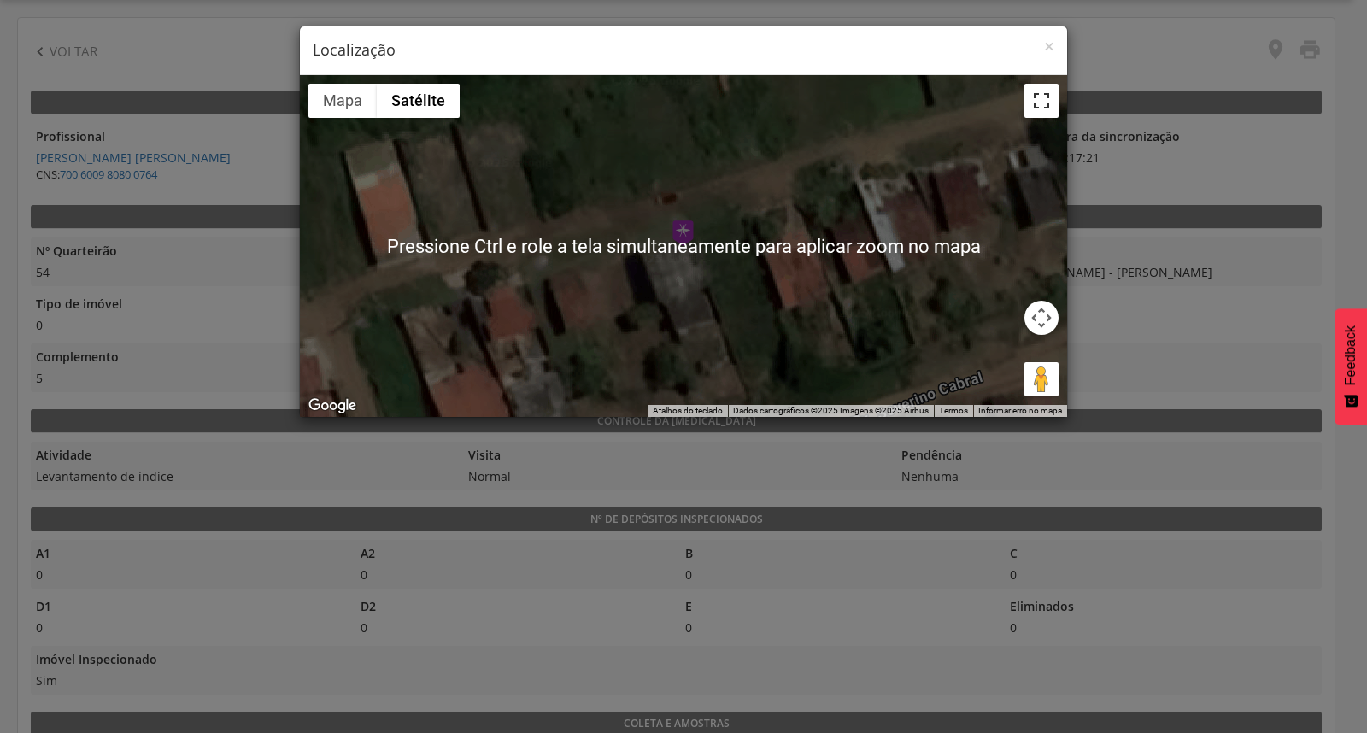
click at [1046, 107] on button "Ativar a visualização em tela cheia" at bounding box center [1041, 101] width 34 height 34
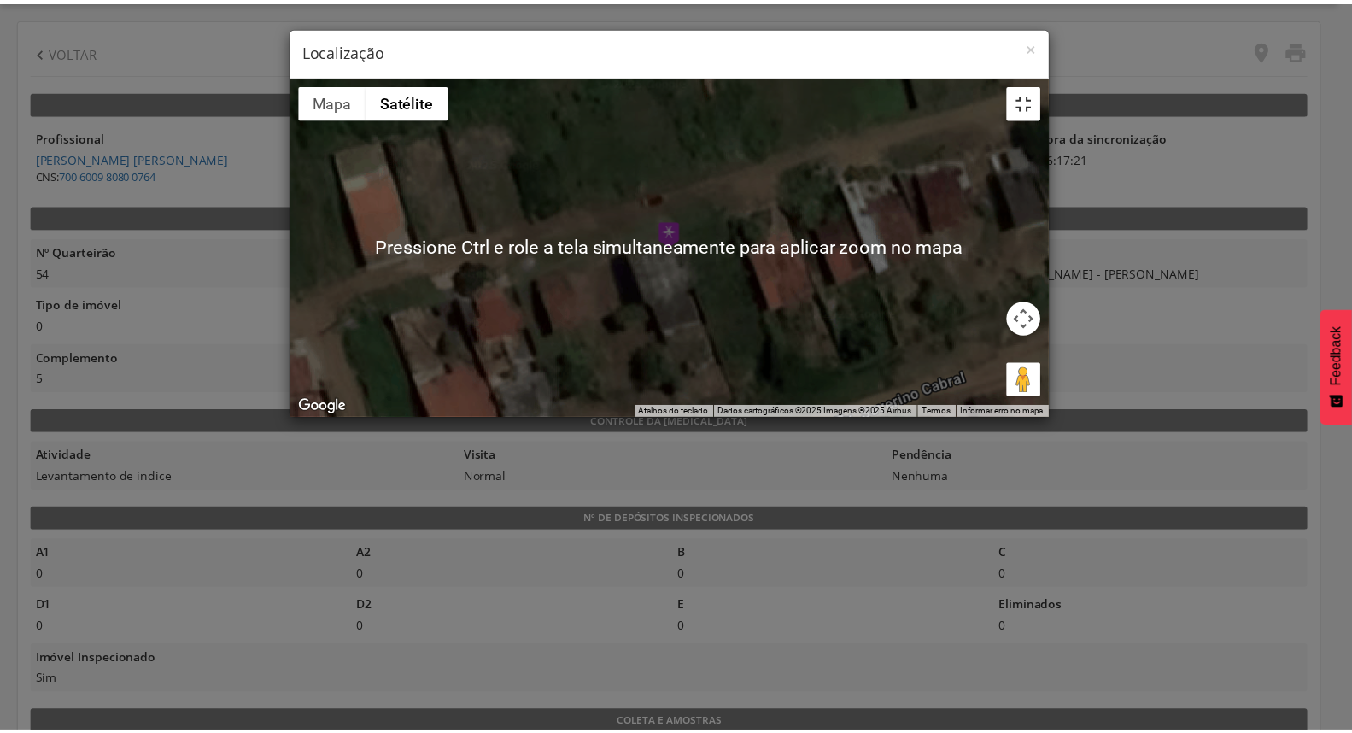
scroll to position [0, 0]
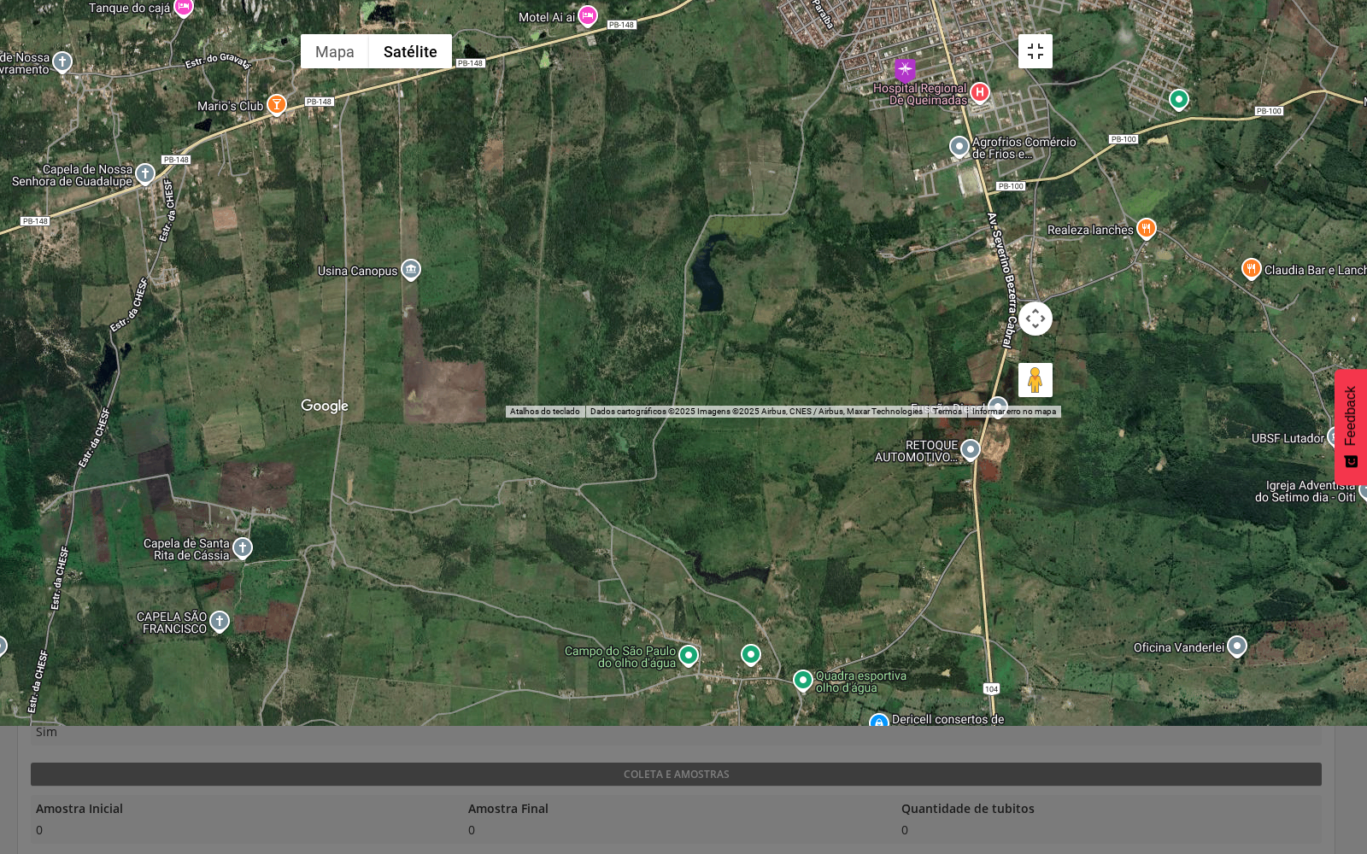
click at [1052, 34] on button "Ativar a visualização em tela cheia" at bounding box center [1035, 51] width 34 height 34
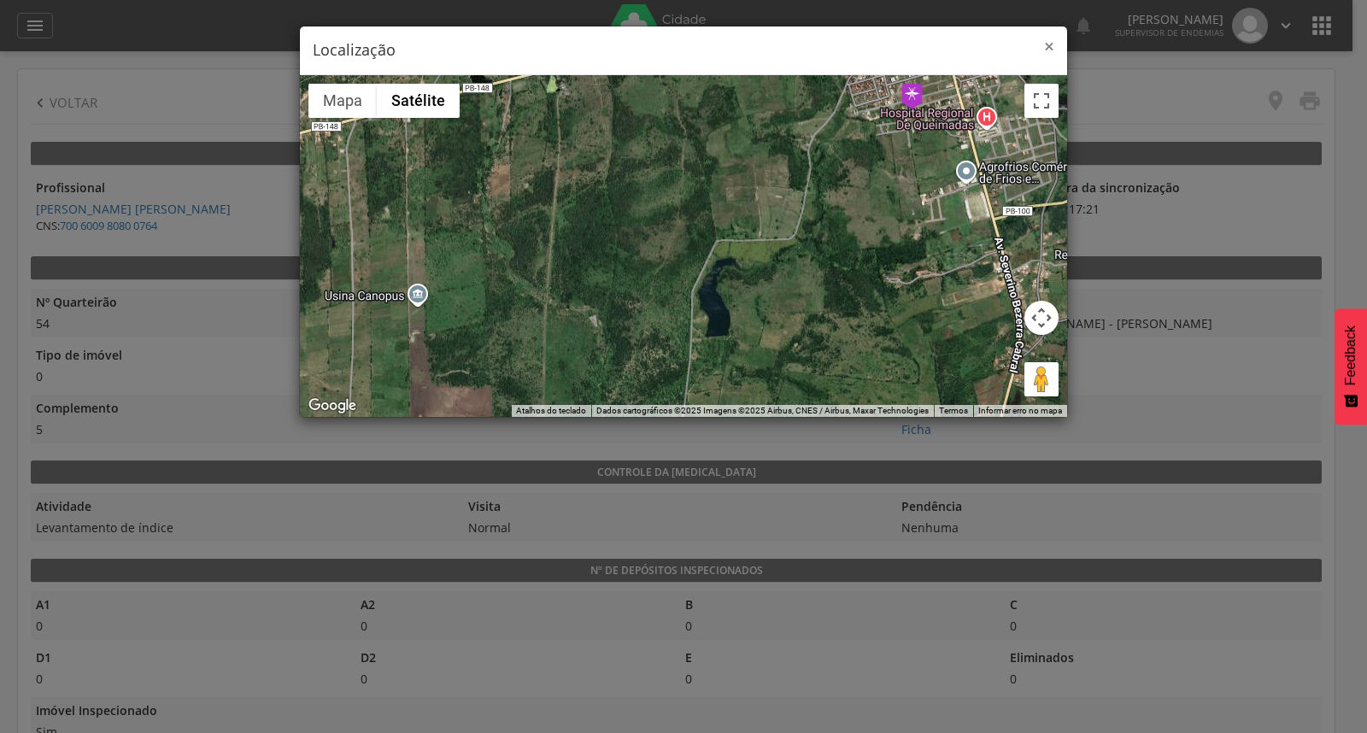
click at [1049, 40] on span "×" at bounding box center [1049, 46] width 10 height 24
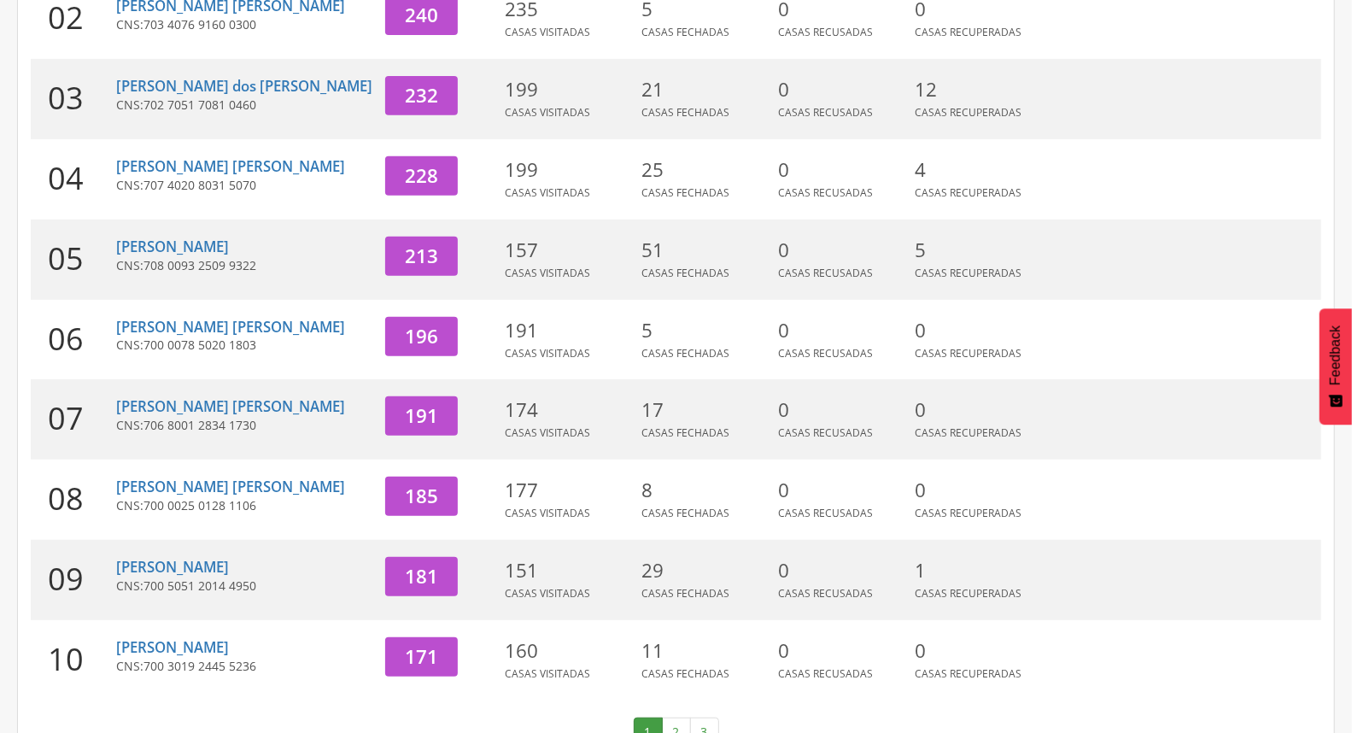
scroll to position [453, 0]
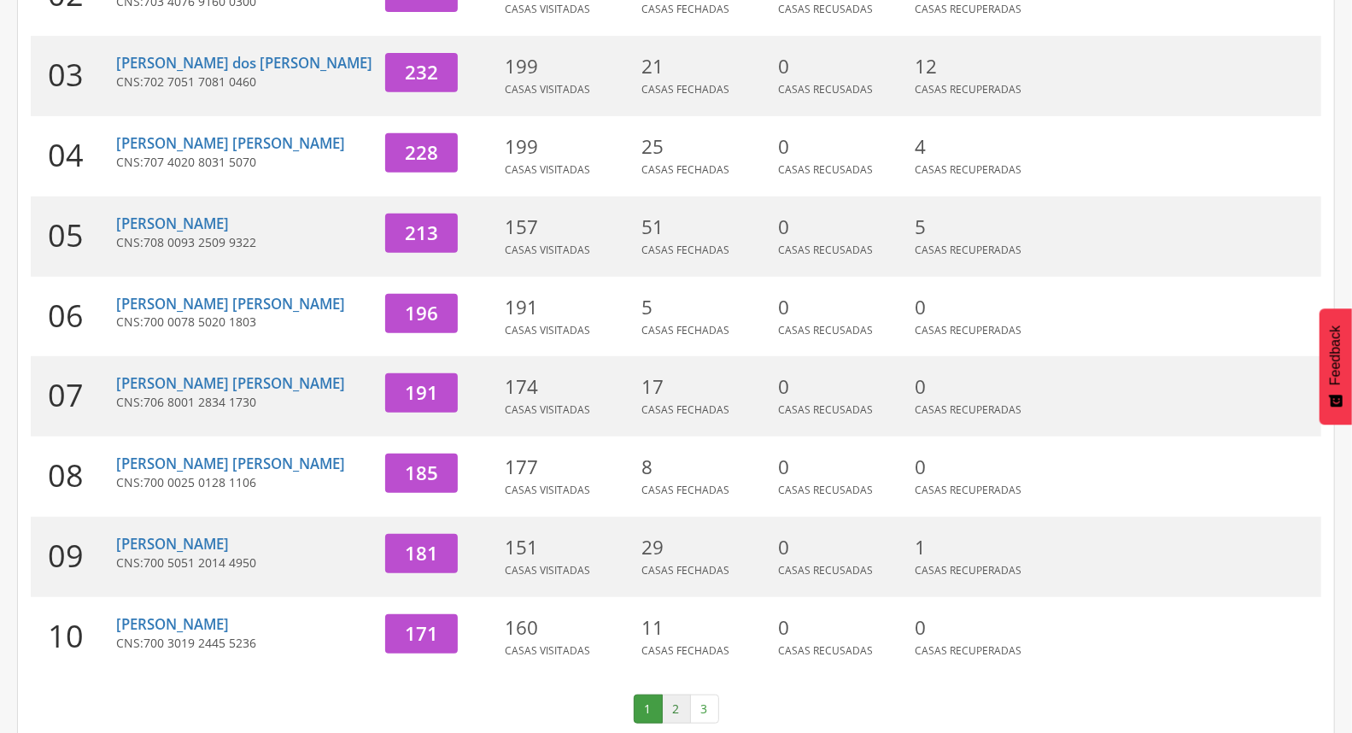
drag, startPoint x: 675, startPoint y: 695, endPoint x: 625, endPoint y: 680, distance: 51.9
click at [673, 695] on link "2" at bounding box center [676, 709] width 29 height 29
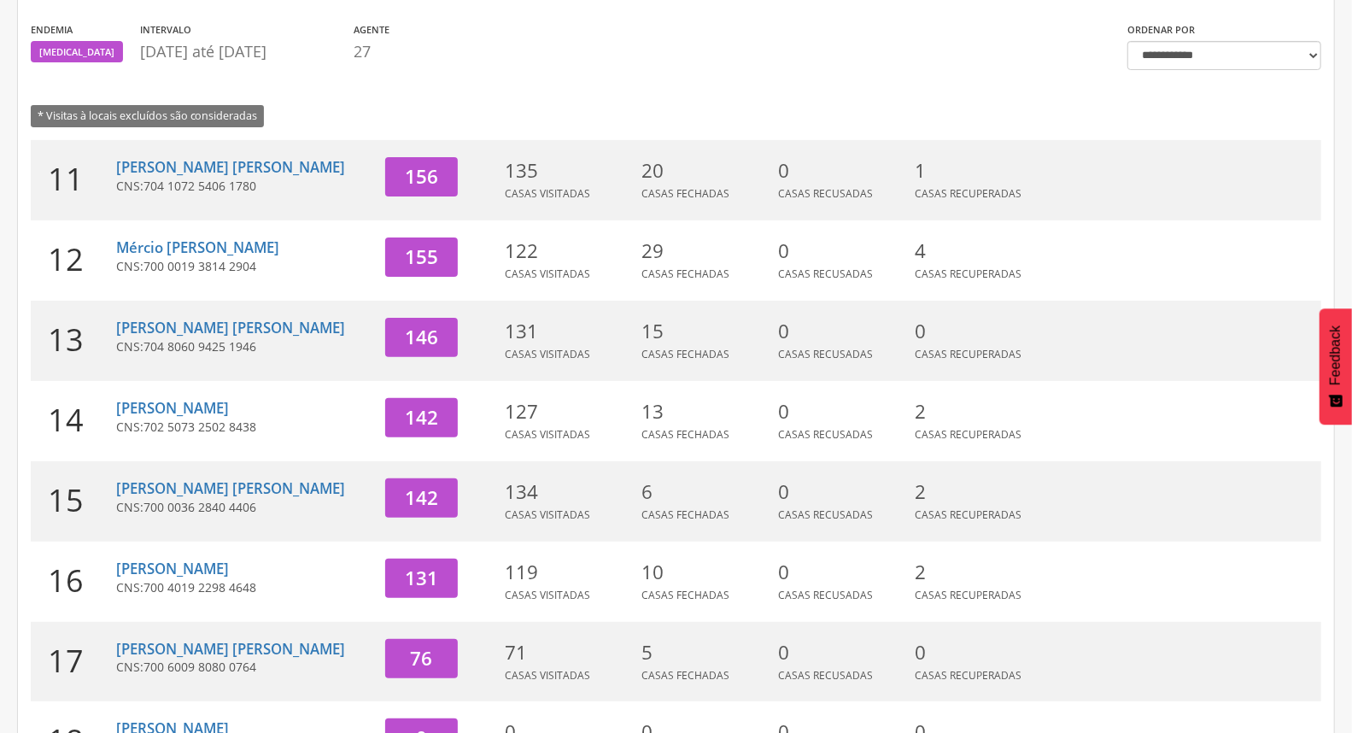
scroll to position [262, 0]
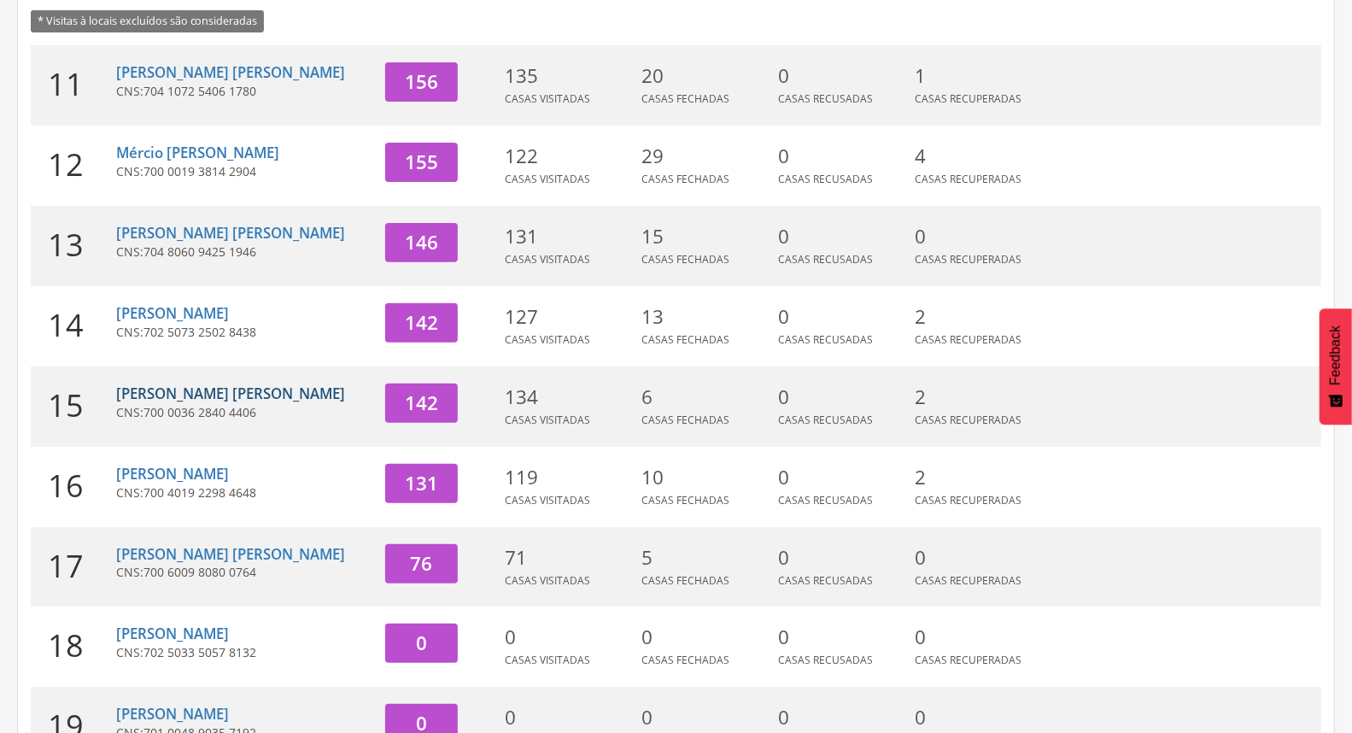
click at [243, 384] on link "[PERSON_NAME] [PERSON_NAME]" at bounding box center [230, 394] width 229 height 20
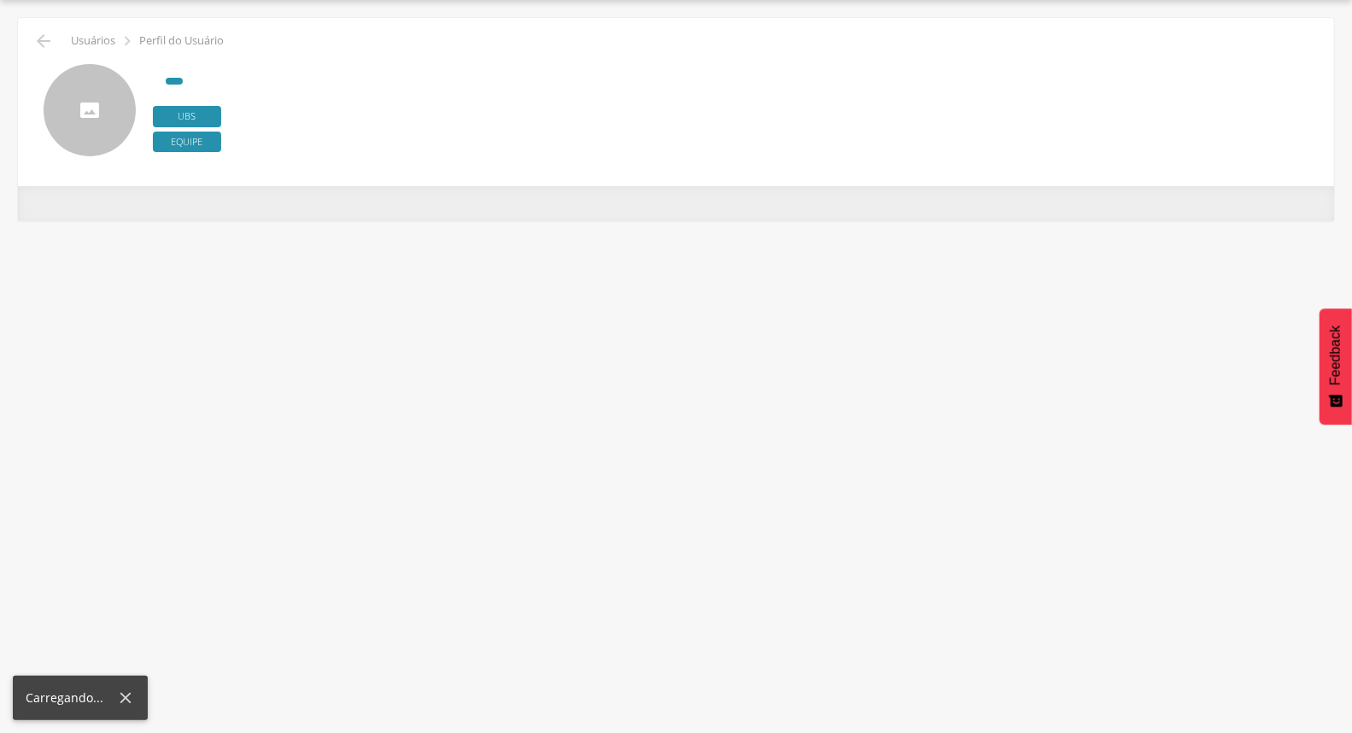
type input "**********"
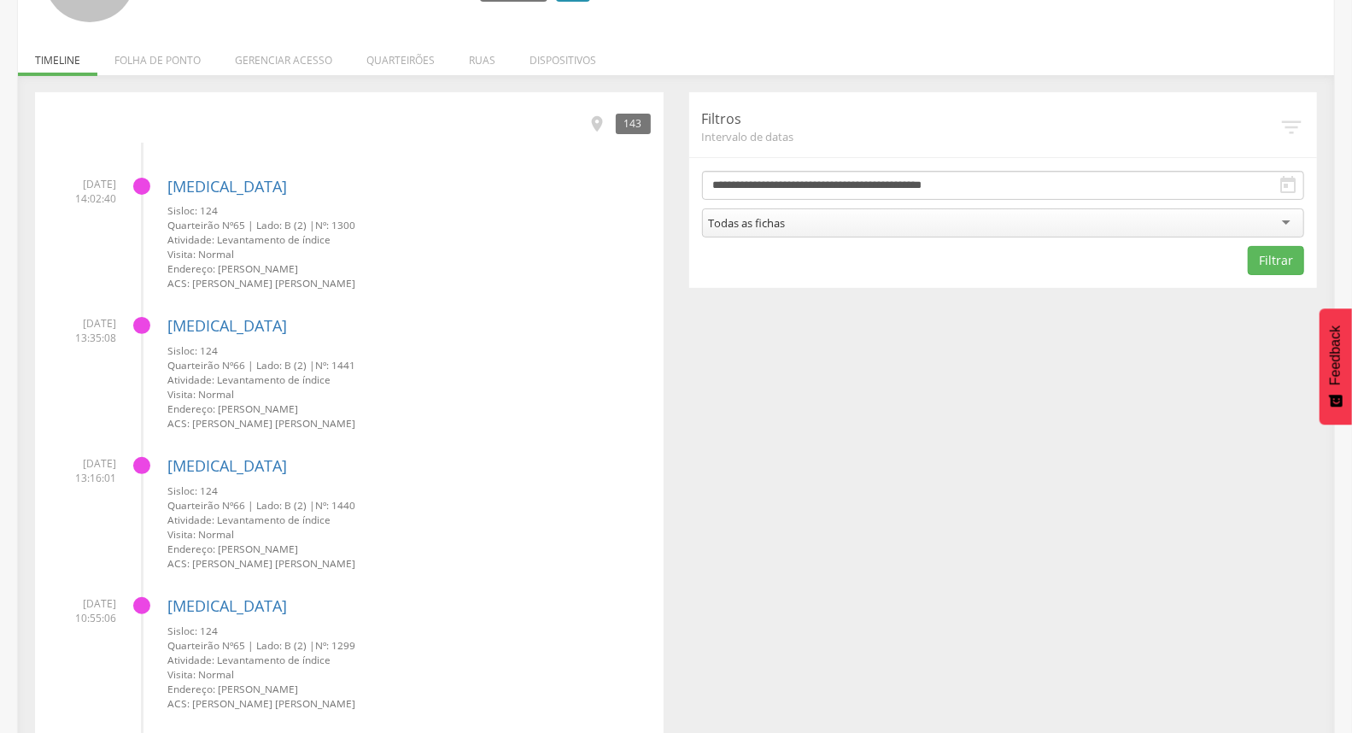
scroll to position [146, 0]
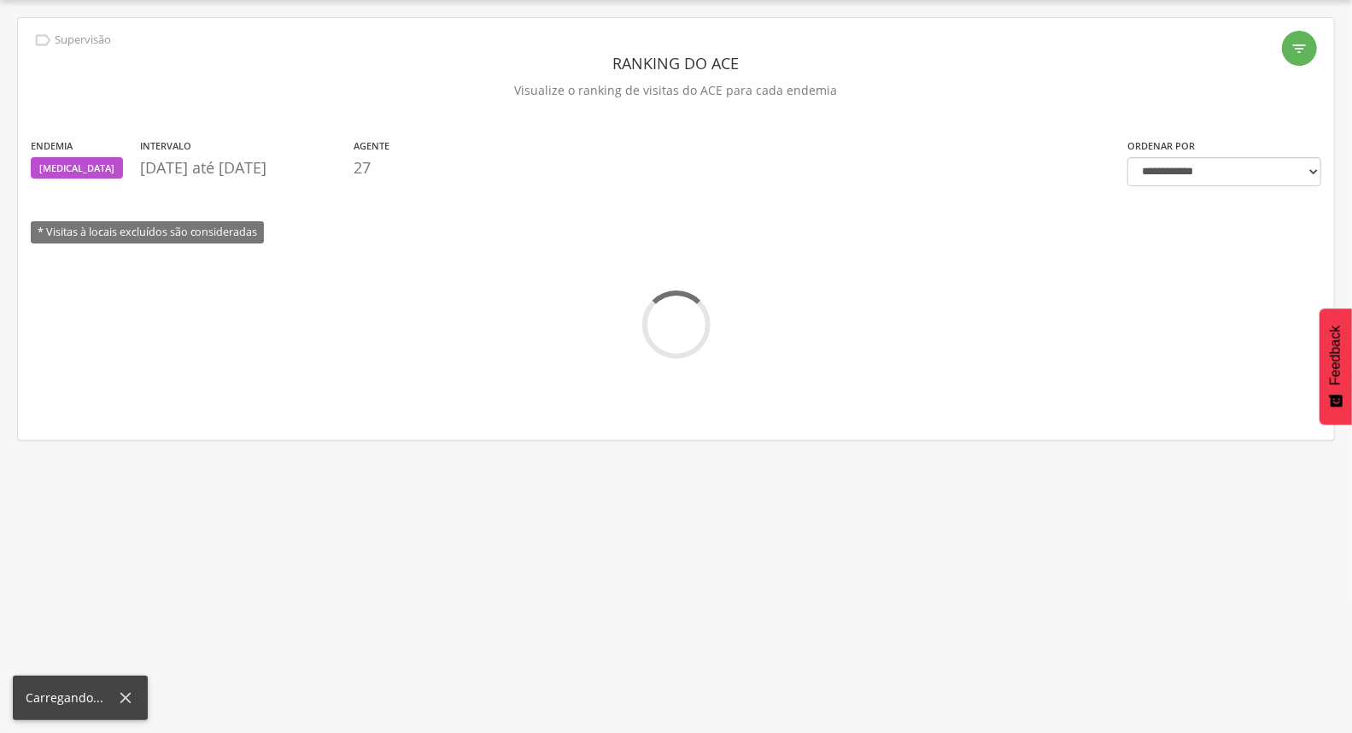
scroll to position [262, 0]
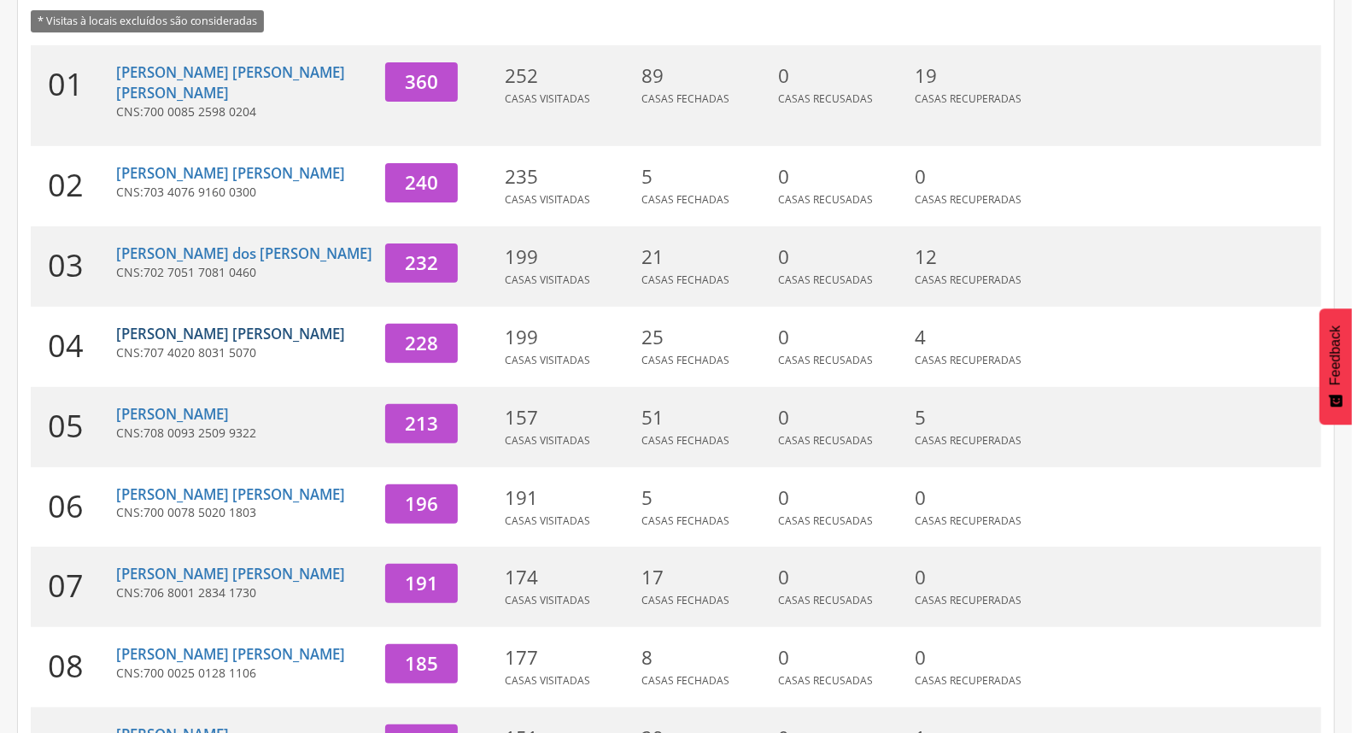
click at [192, 324] on link "[PERSON_NAME] [PERSON_NAME]" at bounding box center [230, 334] width 229 height 20
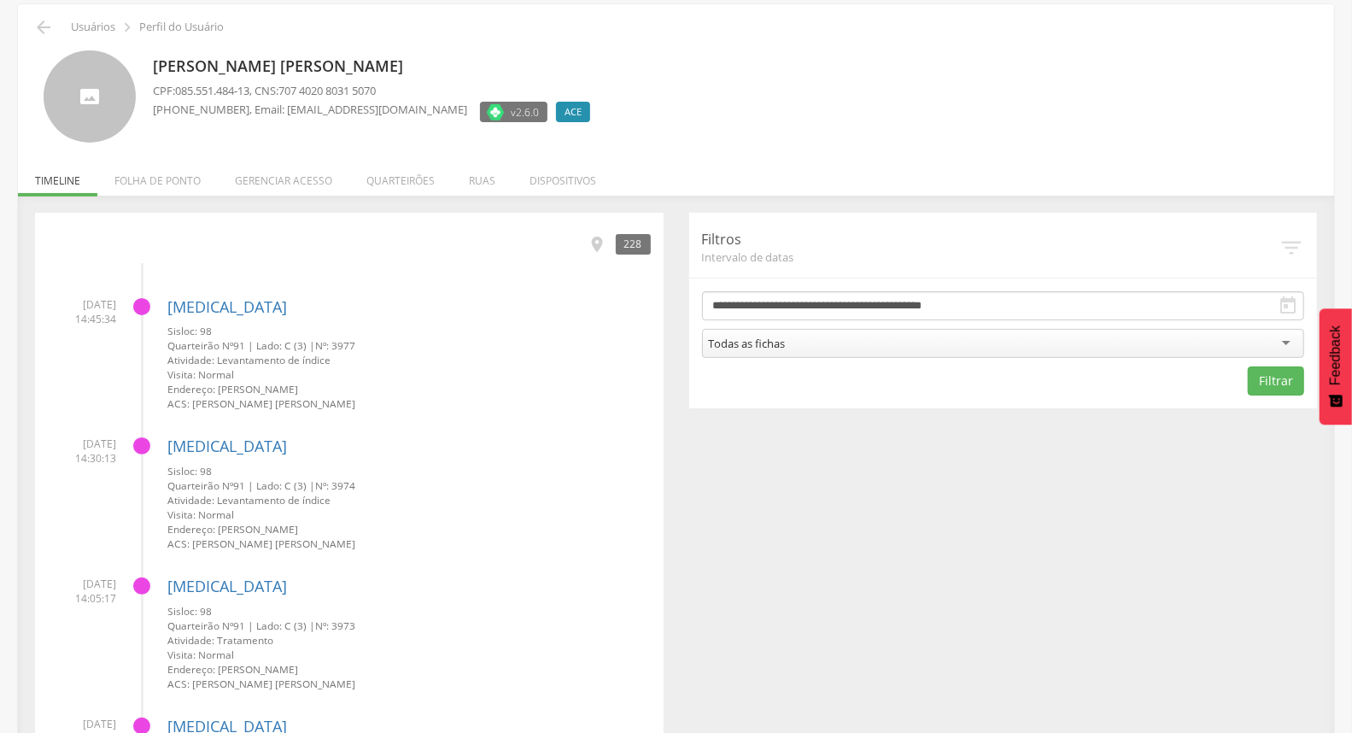
scroll to position [95, 0]
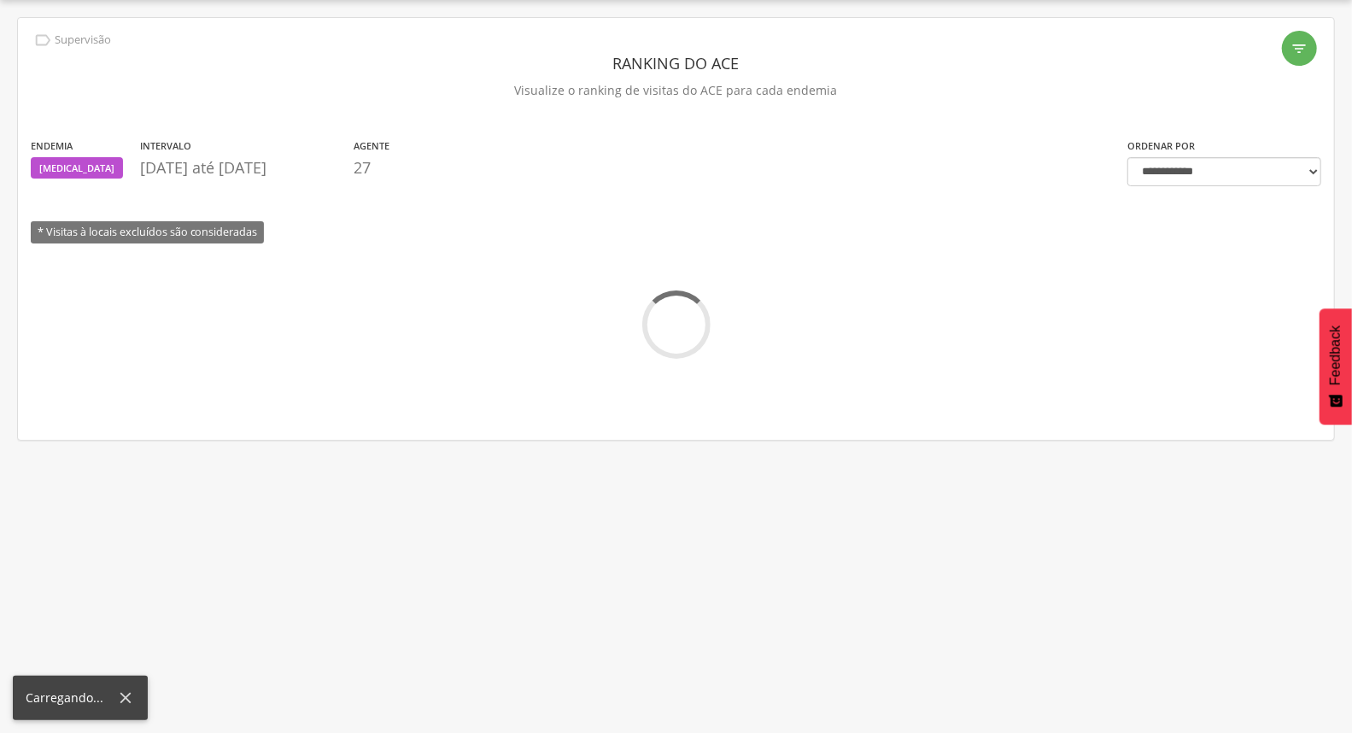
scroll to position [95, 0]
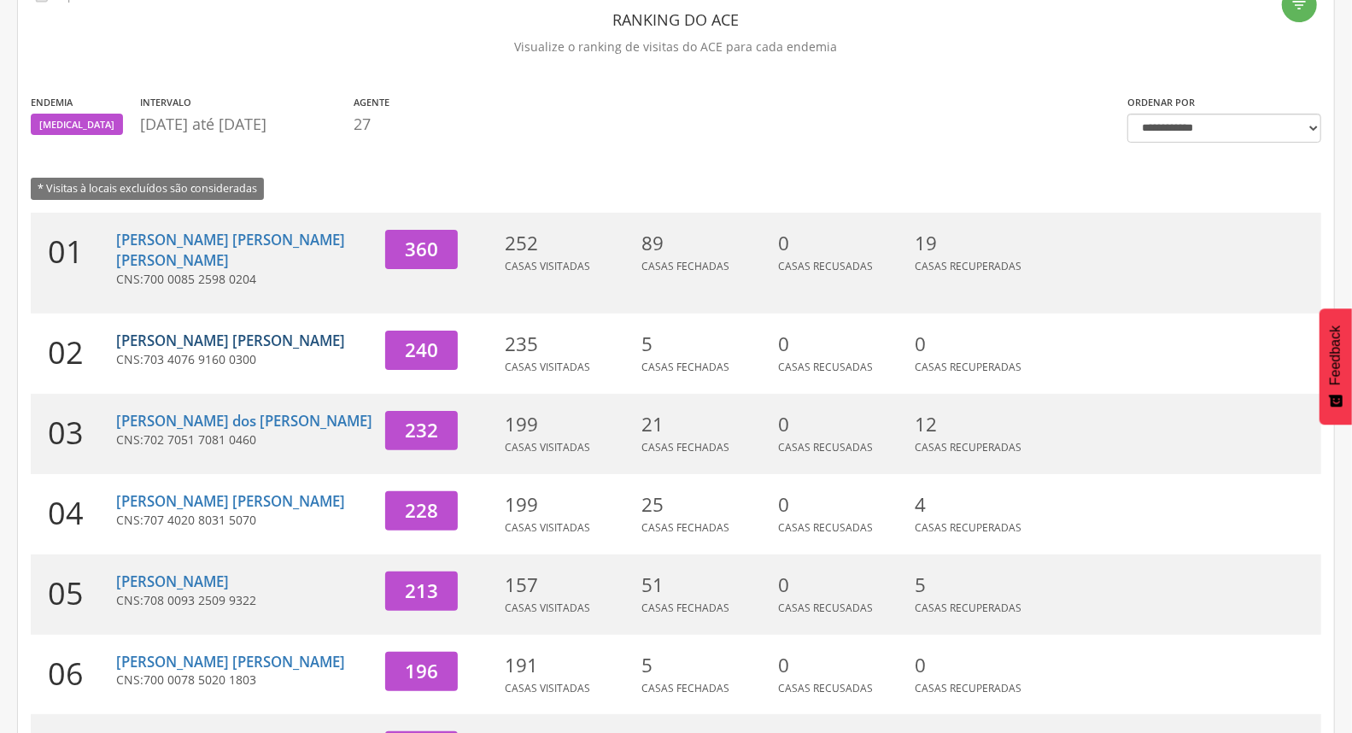
click at [157, 331] on link "[PERSON_NAME] [PERSON_NAME]" at bounding box center [230, 341] width 229 height 20
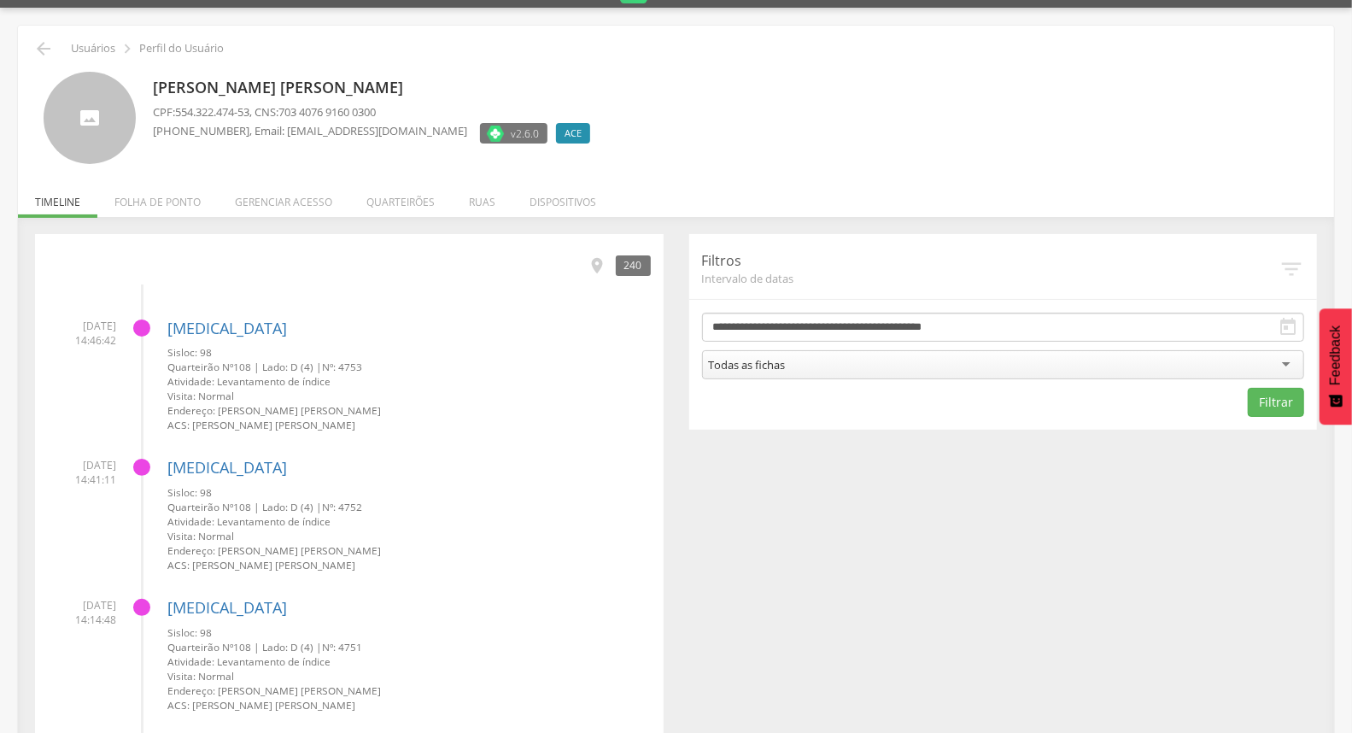
scroll to position [51, 0]
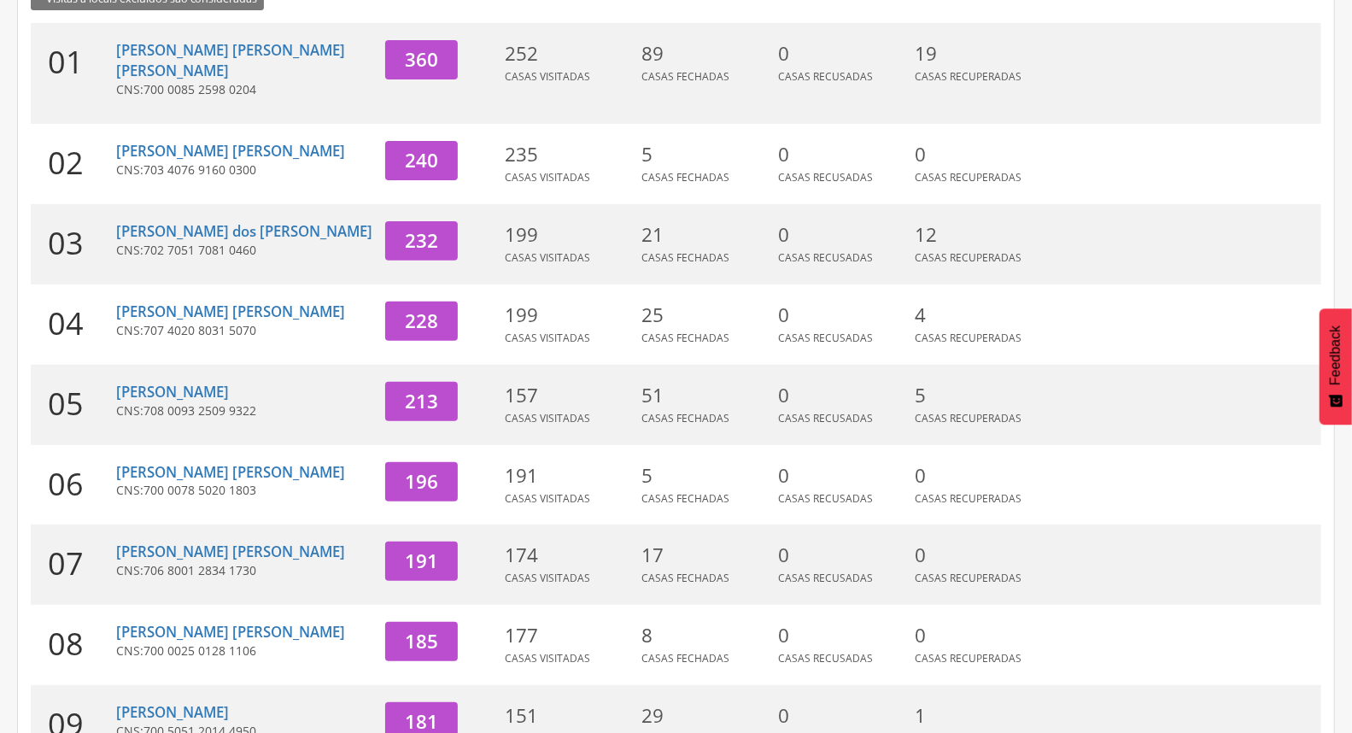
scroll to position [379, 0]
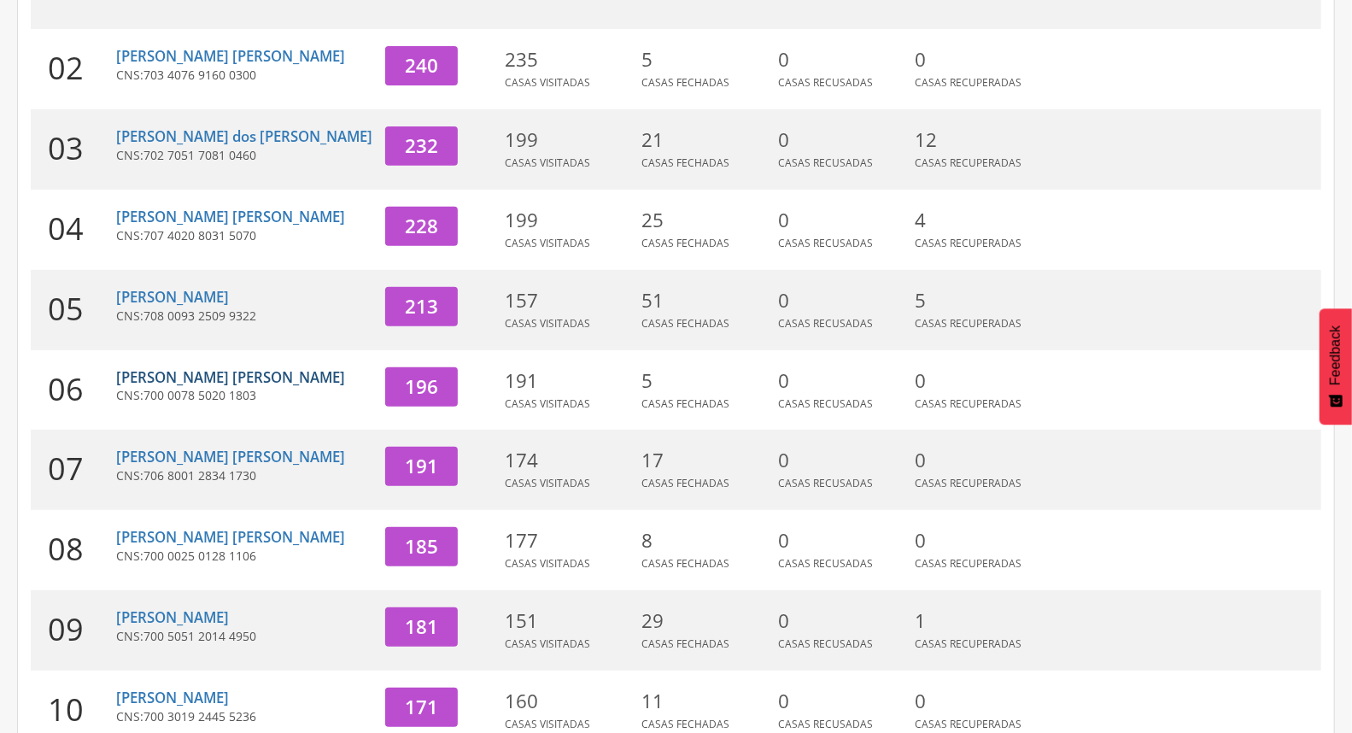
click at [167, 367] on link "[PERSON_NAME] [PERSON_NAME]" at bounding box center [230, 377] width 229 height 20
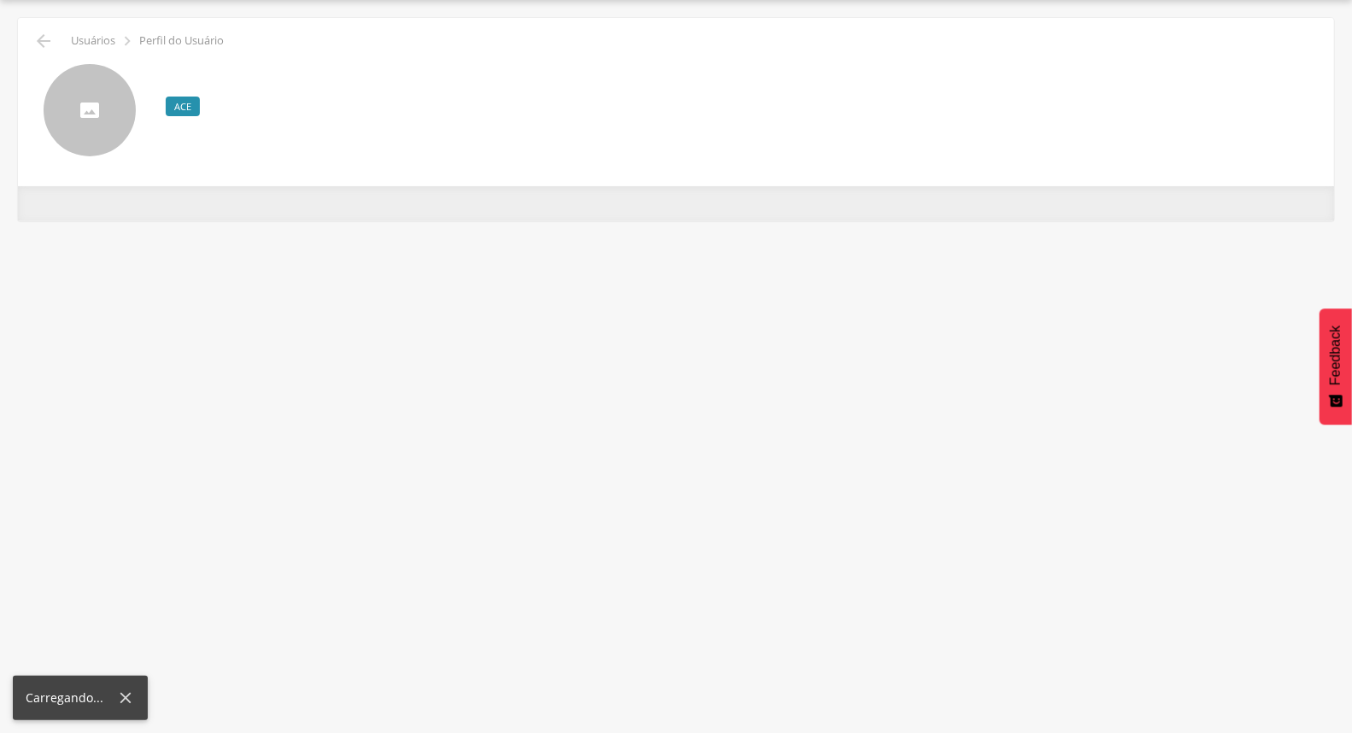
scroll to position [51, 0]
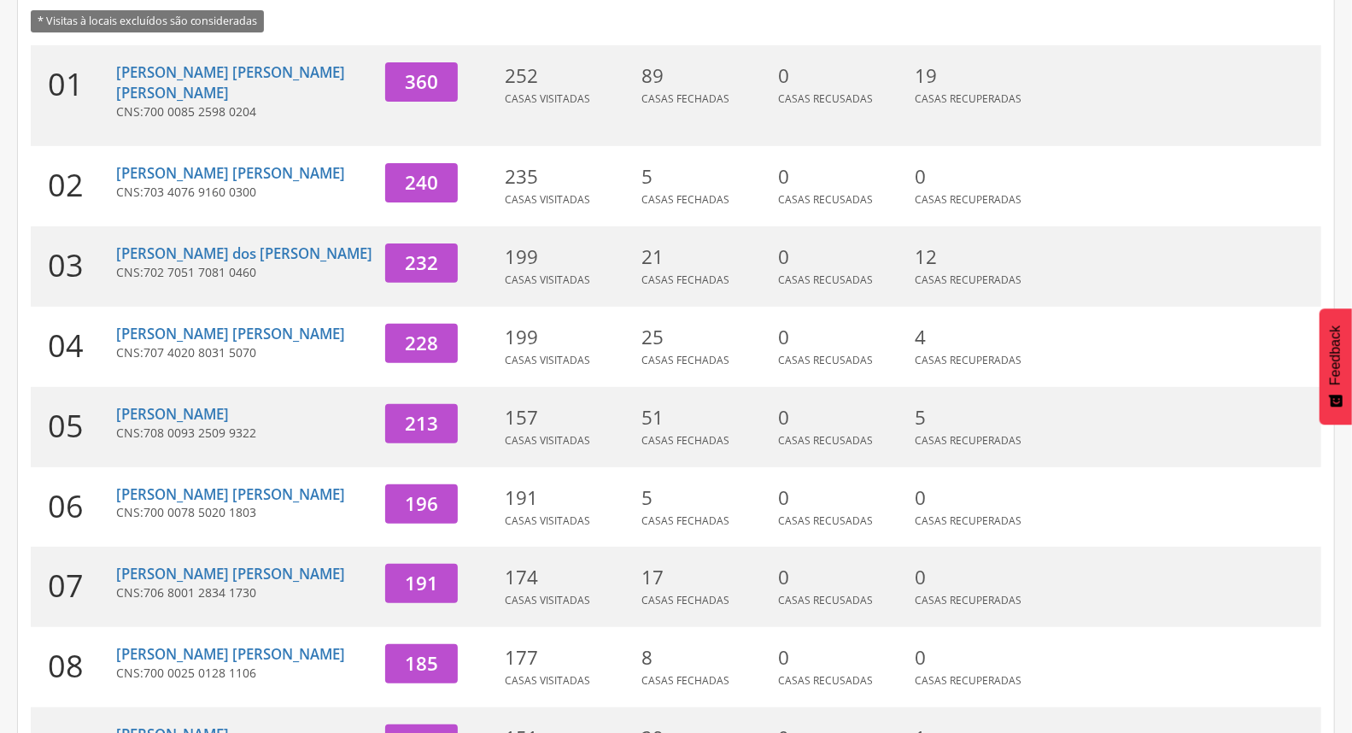
scroll to position [167, 0]
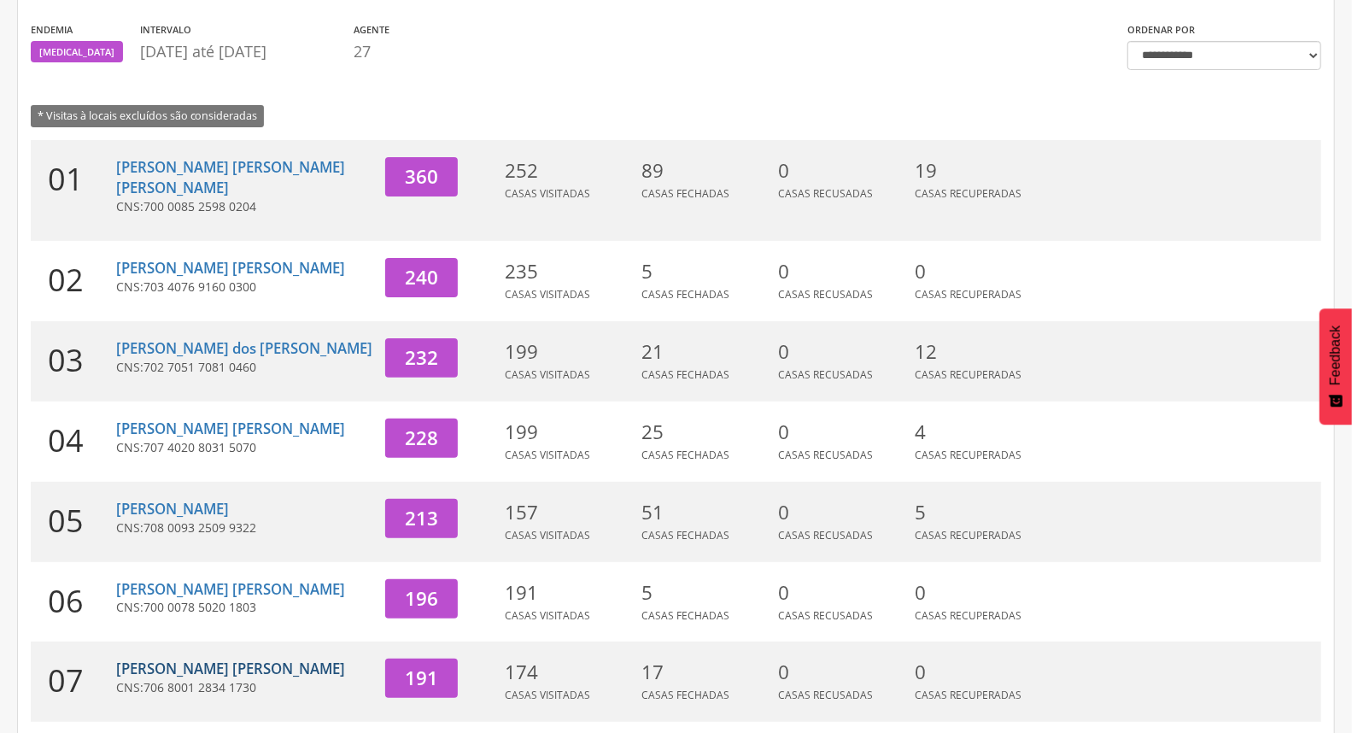
click at [219, 659] on link "[PERSON_NAME] [PERSON_NAME]" at bounding box center [230, 669] width 229 height 20
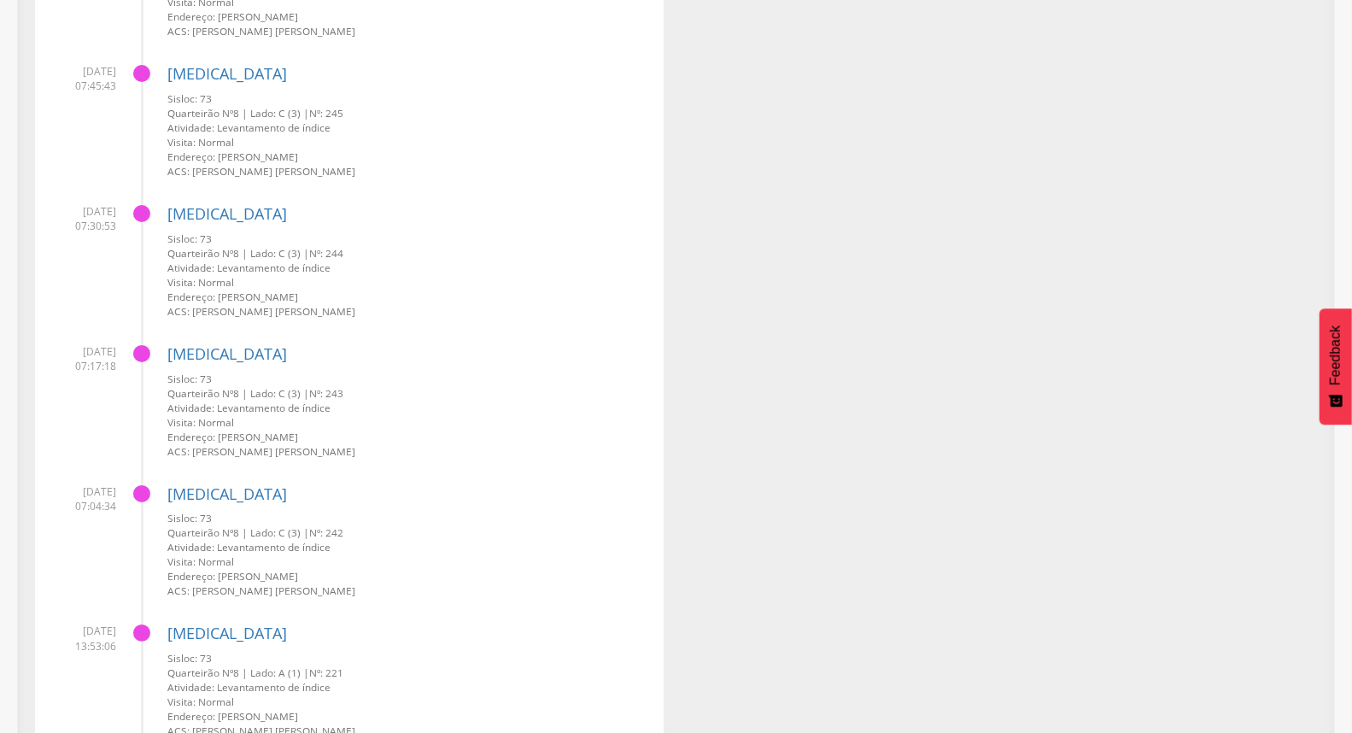
scroll to position [3942, 0]
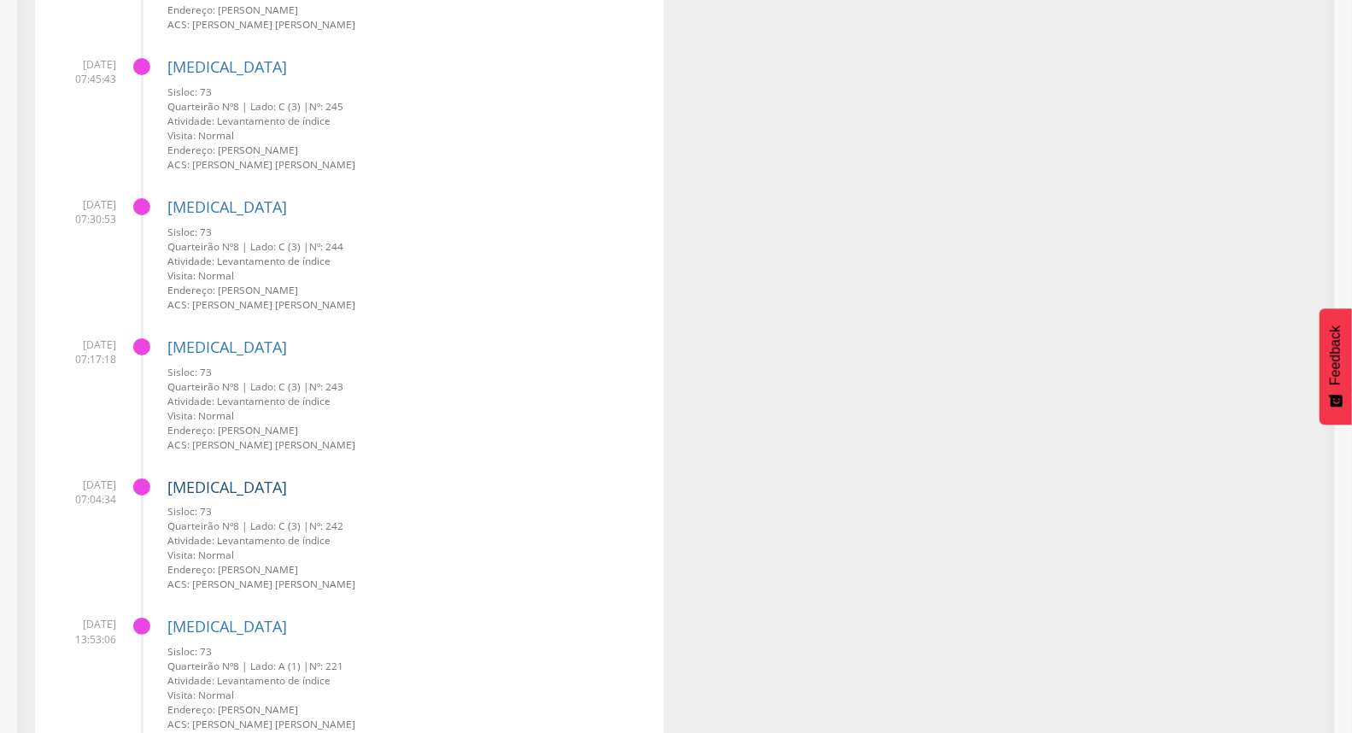
click at [209, 482] on link "[MEDICAL_DATA]" at bounding box center [227, 487] width 120 height 21
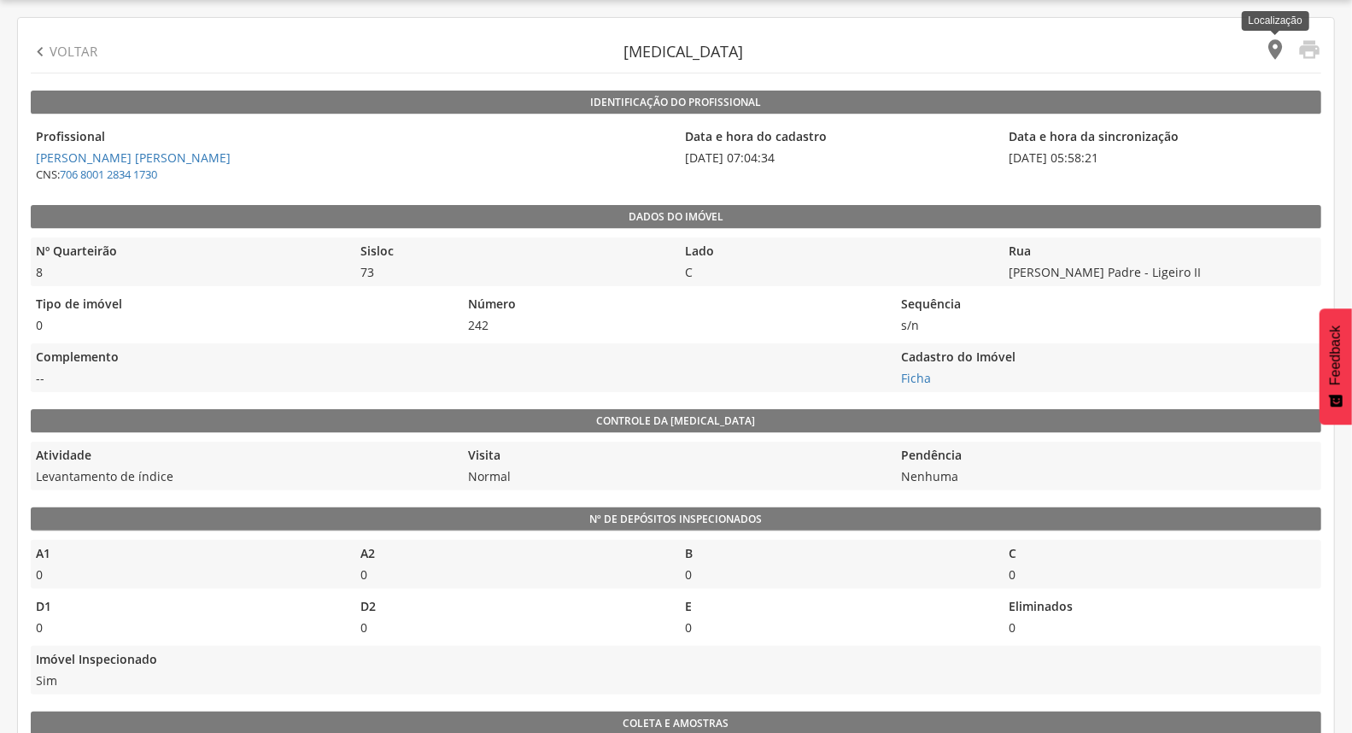
click at [1270, 44] on icon "" at bounding box center [1275, 50] width 24 height 24
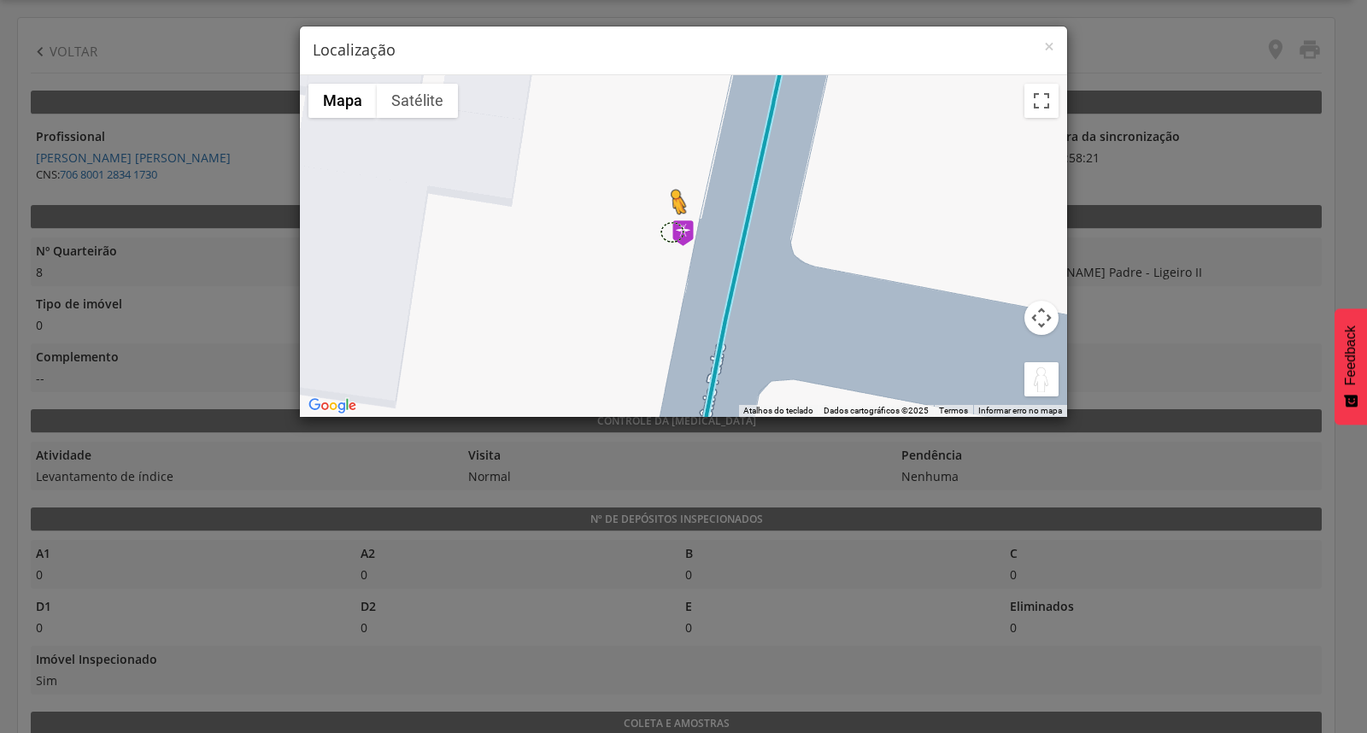
drag, startPoint x: 1027, startPoint y: 379, endPoint x: 654, endPoint y: 225, distance: 404.1
click at [654, 225] on div "Pressione as teclas Alt + Enter para ativar o recurso de arrastar com o teclado…" at bounding box center [683, 246] width 767 height 342
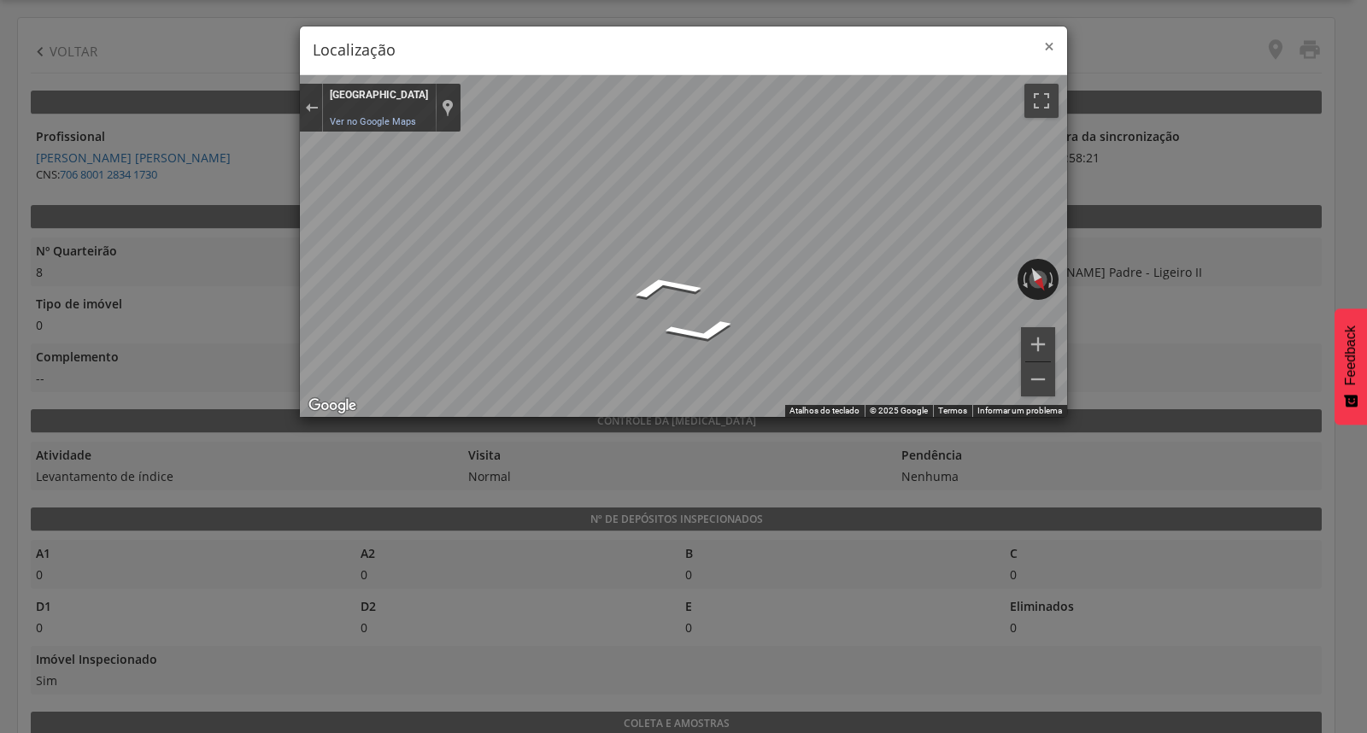
drag, startPoint x: 1046, startPoint y: 44, endPoint x: 996, endPoint y: 70, distance: 56.9
click at [1030, 55] on div "× Localização" at bounding box center [683, 50] width 767 height 49
click at [1046, 40] on span "×" at bounding box center [1049, 46] width 10 height 24
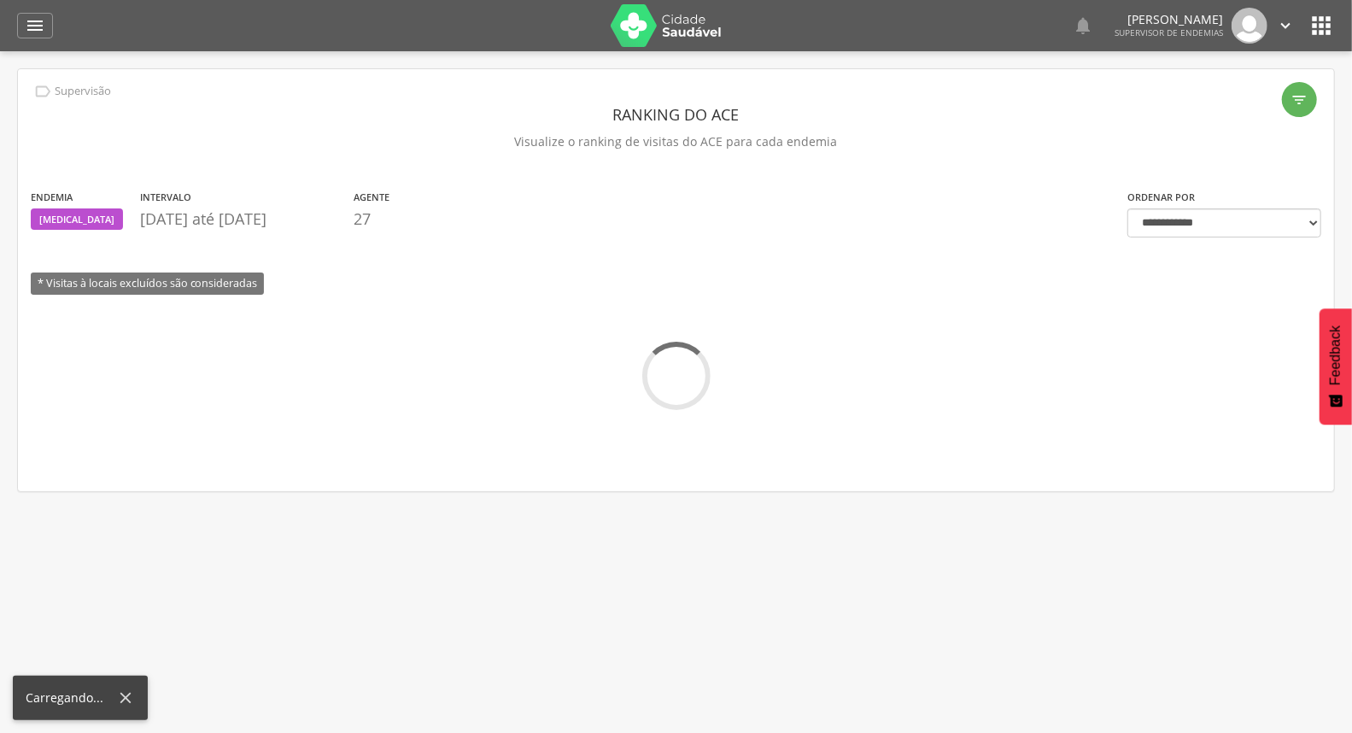
scroll to position [51, 0]
